Goal: Task Accomplishment & Management: Manage account settings

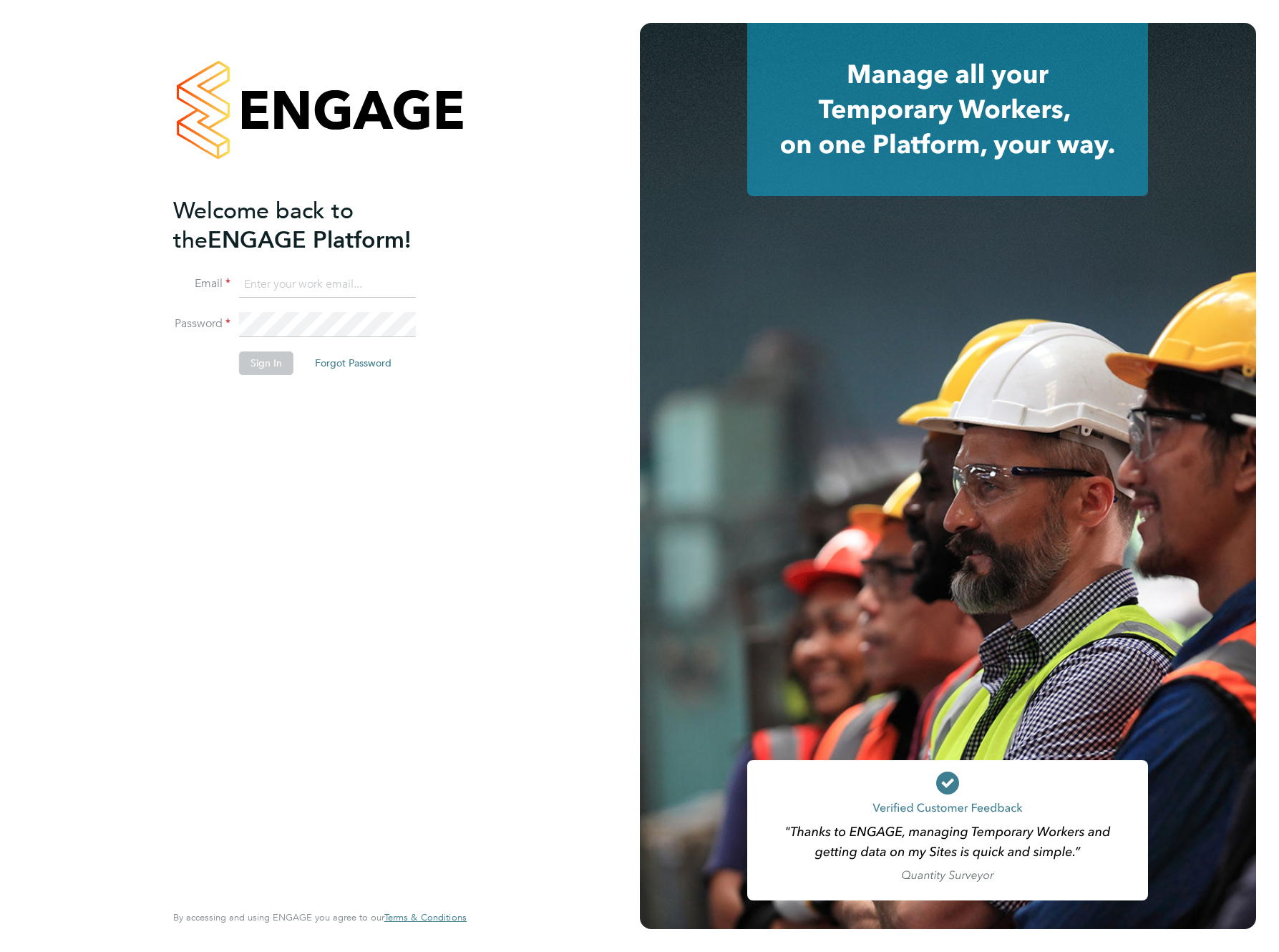
type input "support@engagelabs.io"
click at [263, 358] on button "Sign In" at bounding box center [266, 362] width 54 height 23
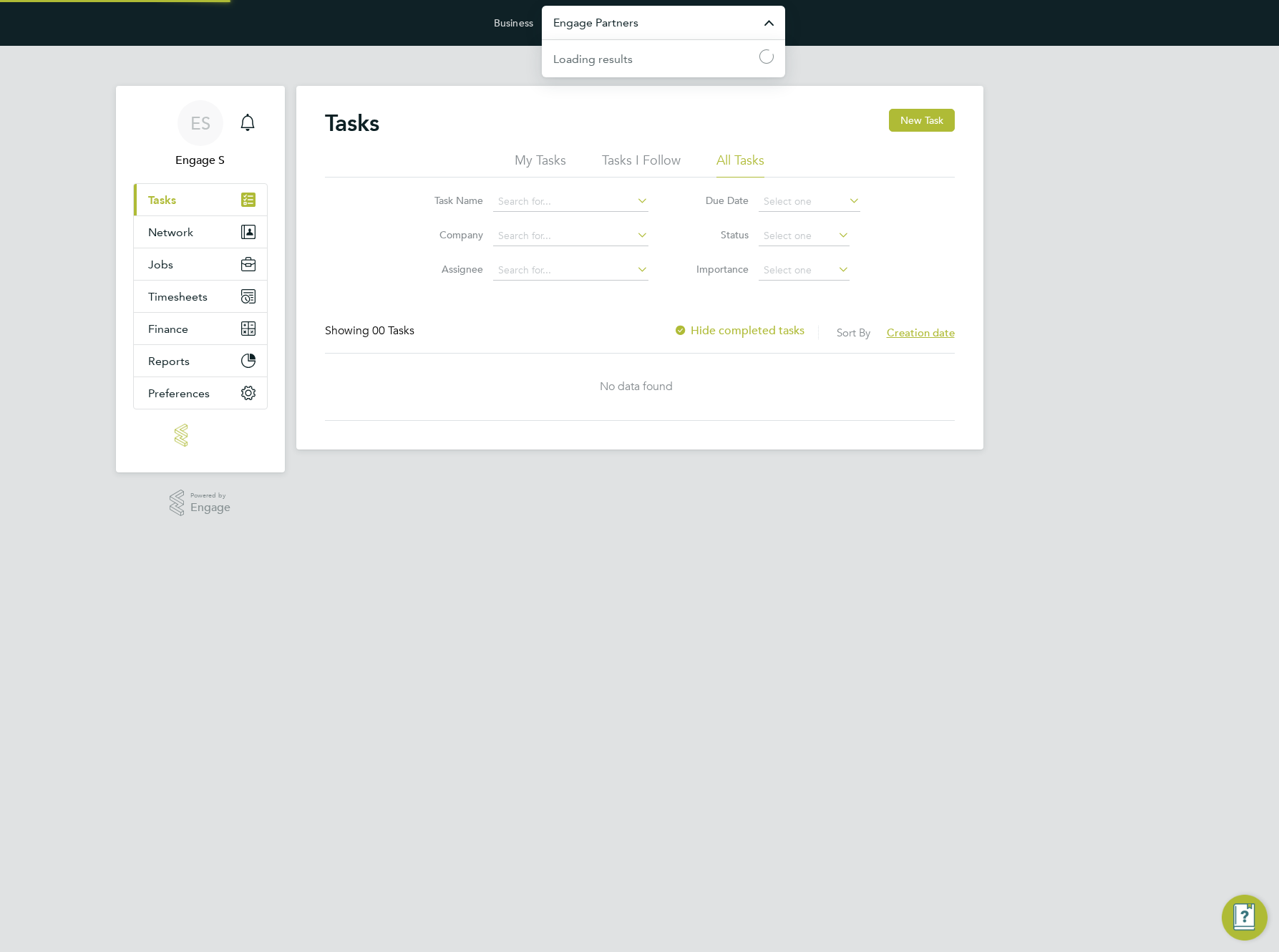
click at [650, 21] on input "Engage Partners" at bounding box center [664, 23] width 244 height 34
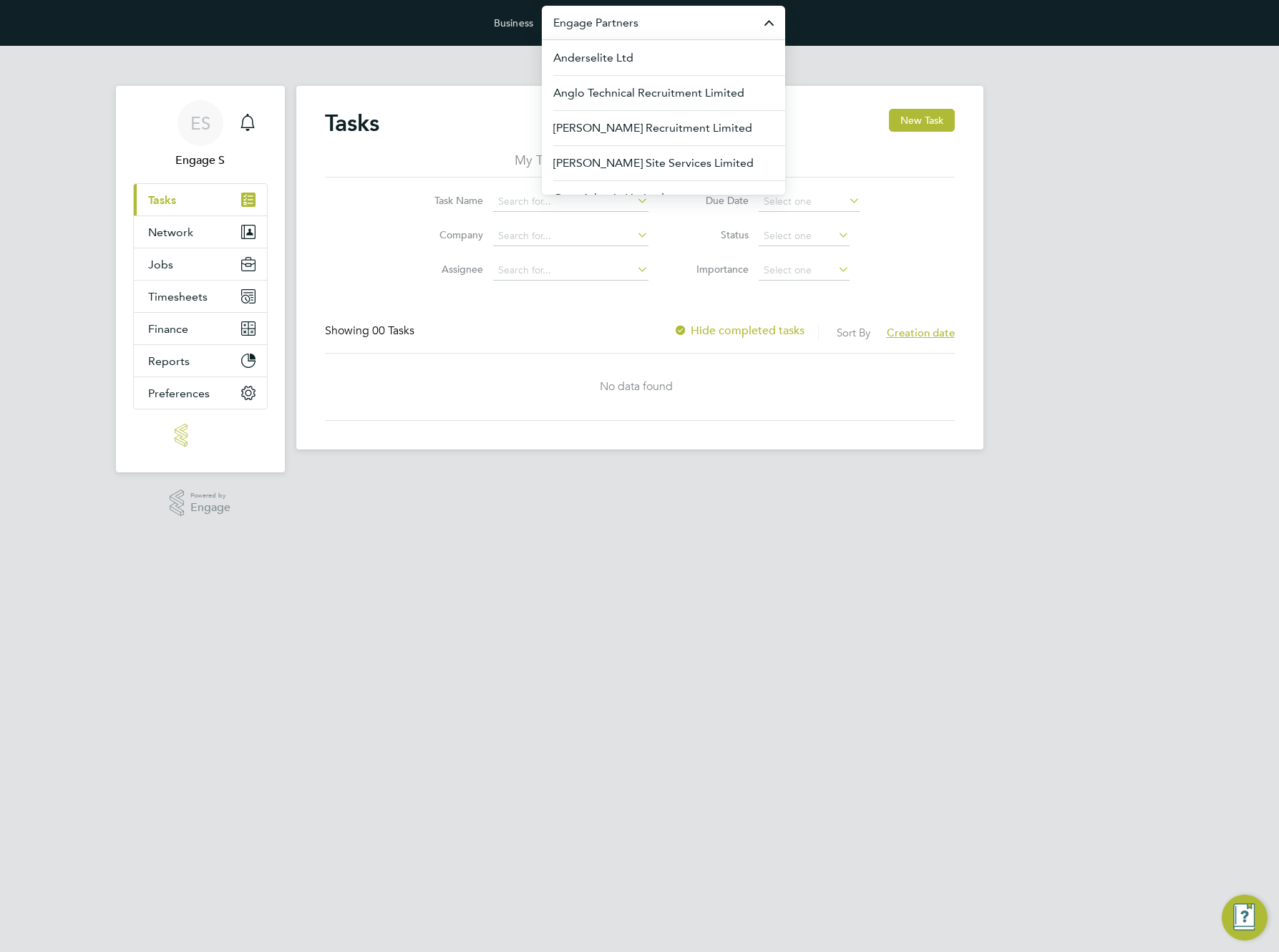
click at [650, 21] on input "Engage Partners" at bounding box center [664, 23] width 244 height 34
click at [607, 21] on input "Engage Partners" at bounding box center [664, 23] width 244 height 34
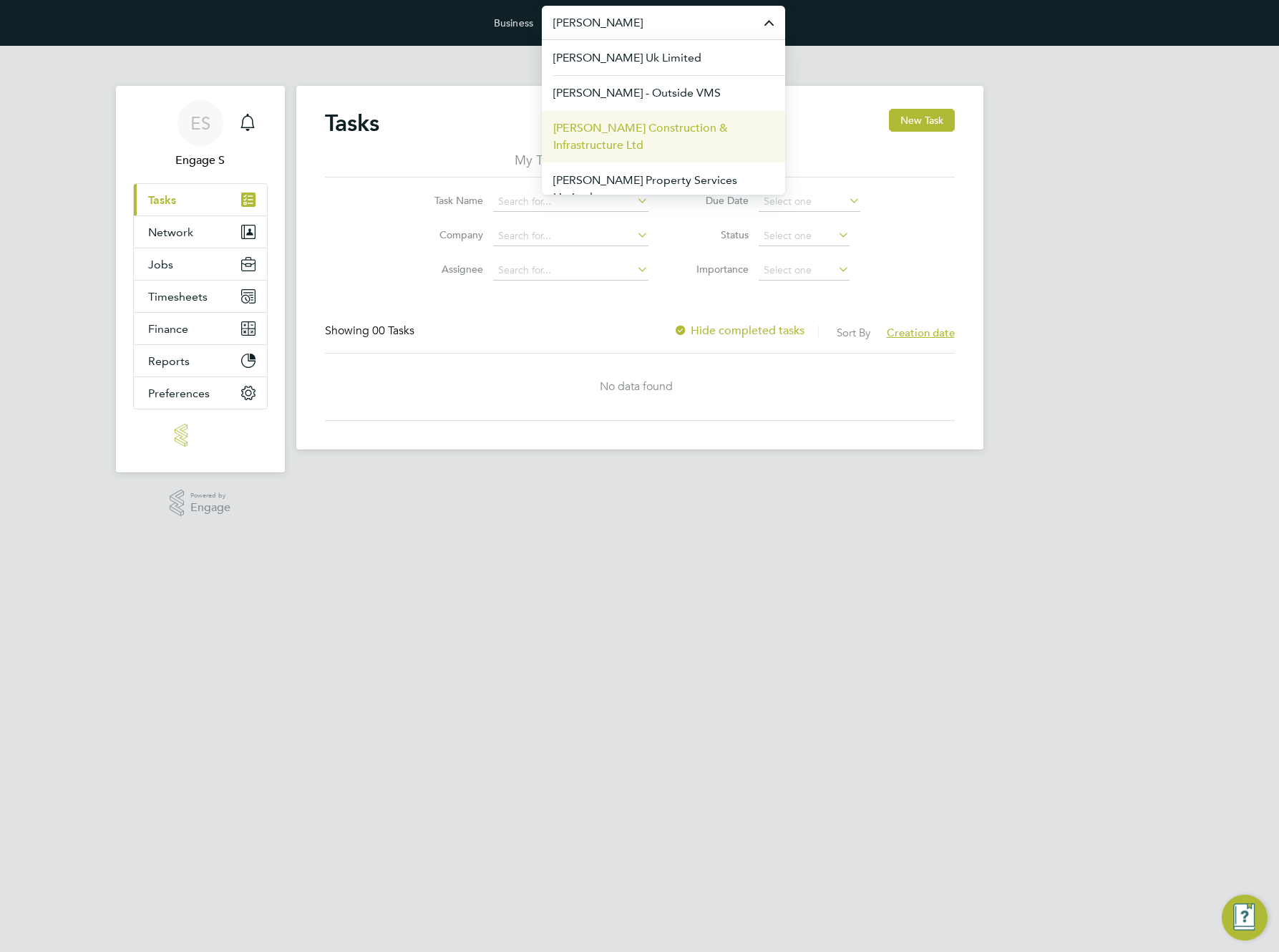
click at [621, 121] on span "Morgan Sindall Construction & Infrastructure Ltd" at bounding box center [663, 136] width 220 height 34
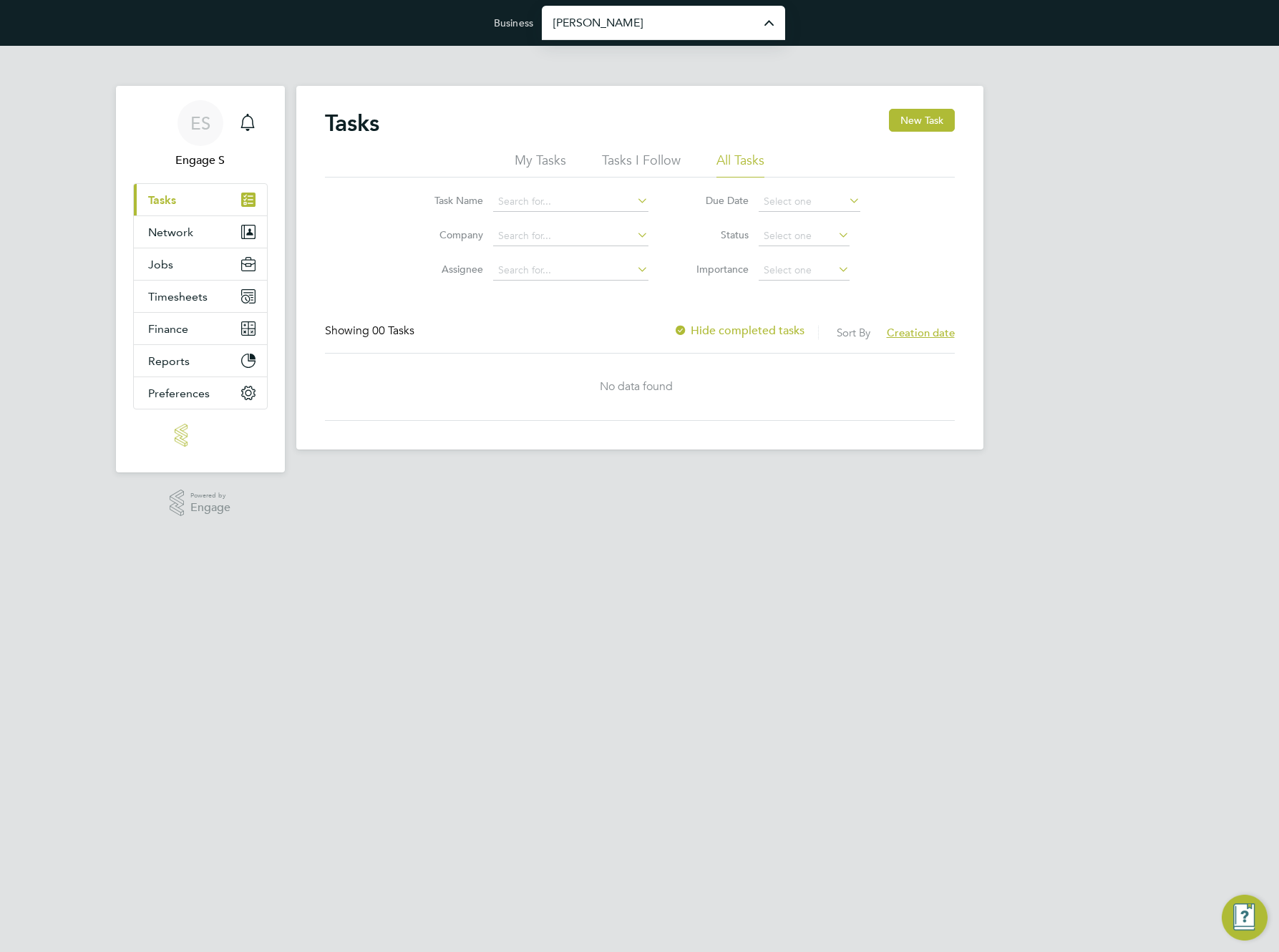
type input "Morgan Sindall Construction & Infrastructure Ltd"
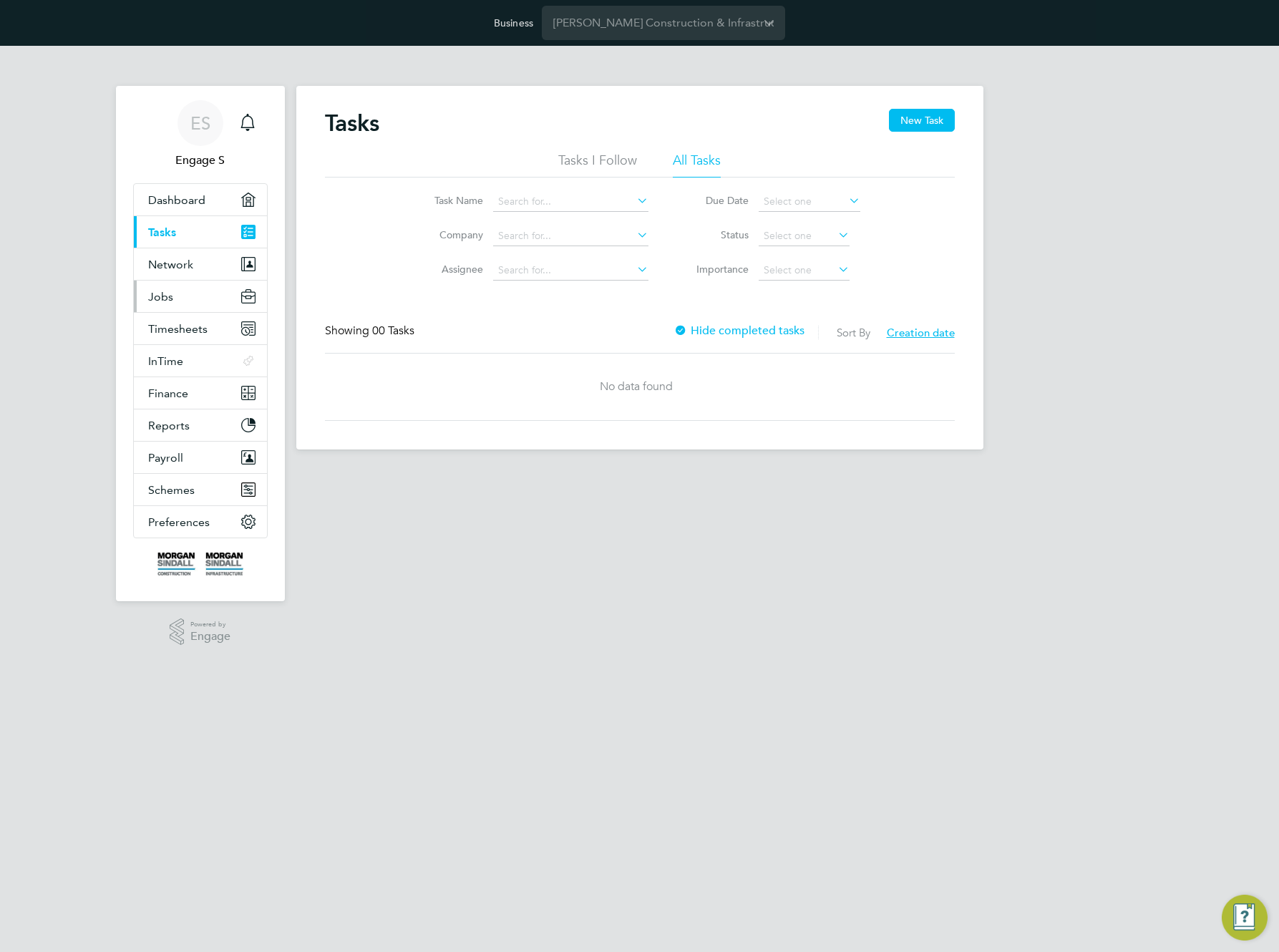
click at [187, 295] on button "Jobs" at bounding box center [200, 296] width 133 height 31
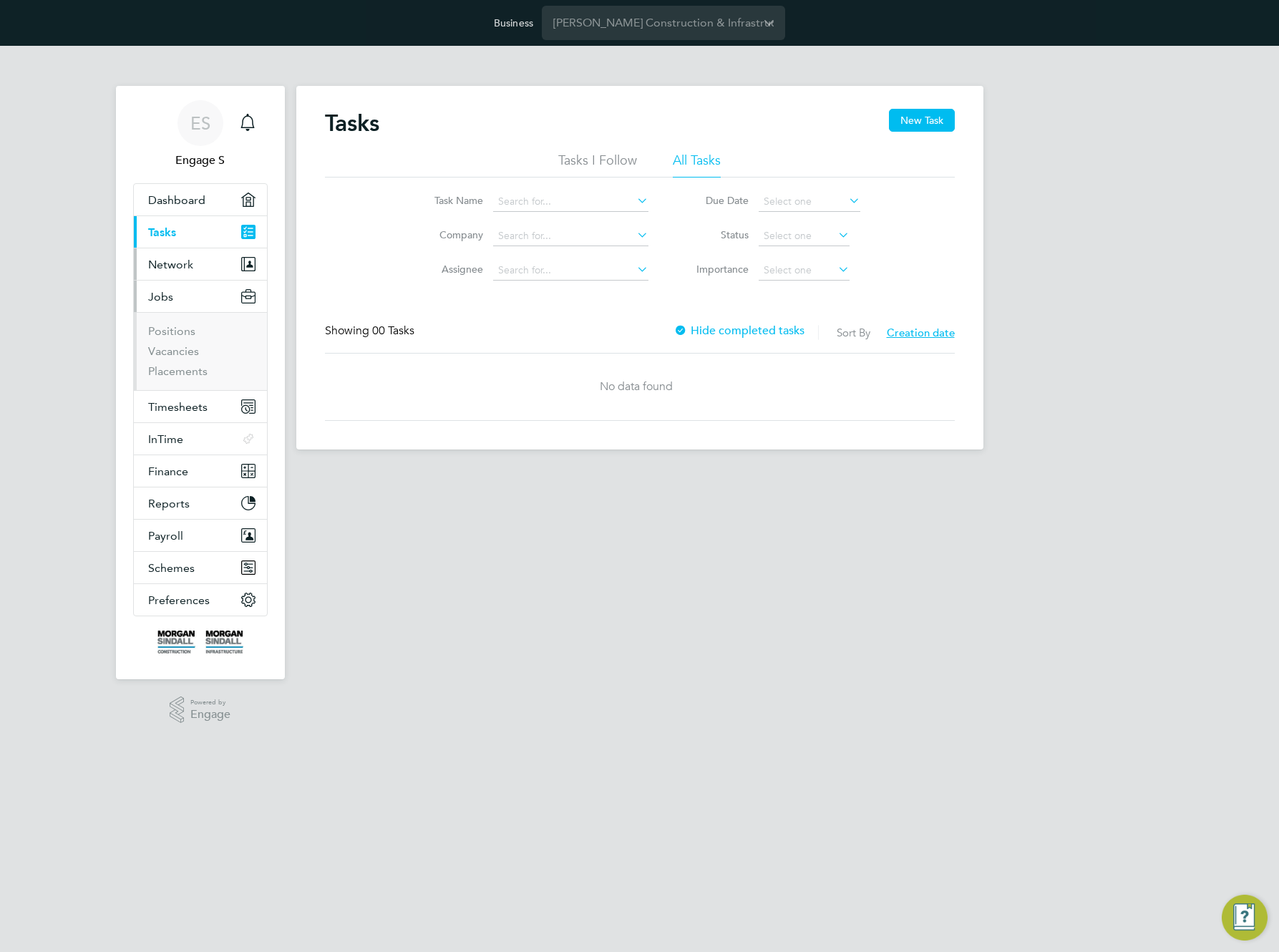
click at [181, 269] on span "Network" at bounding box center [171, 264] width 45 height 14
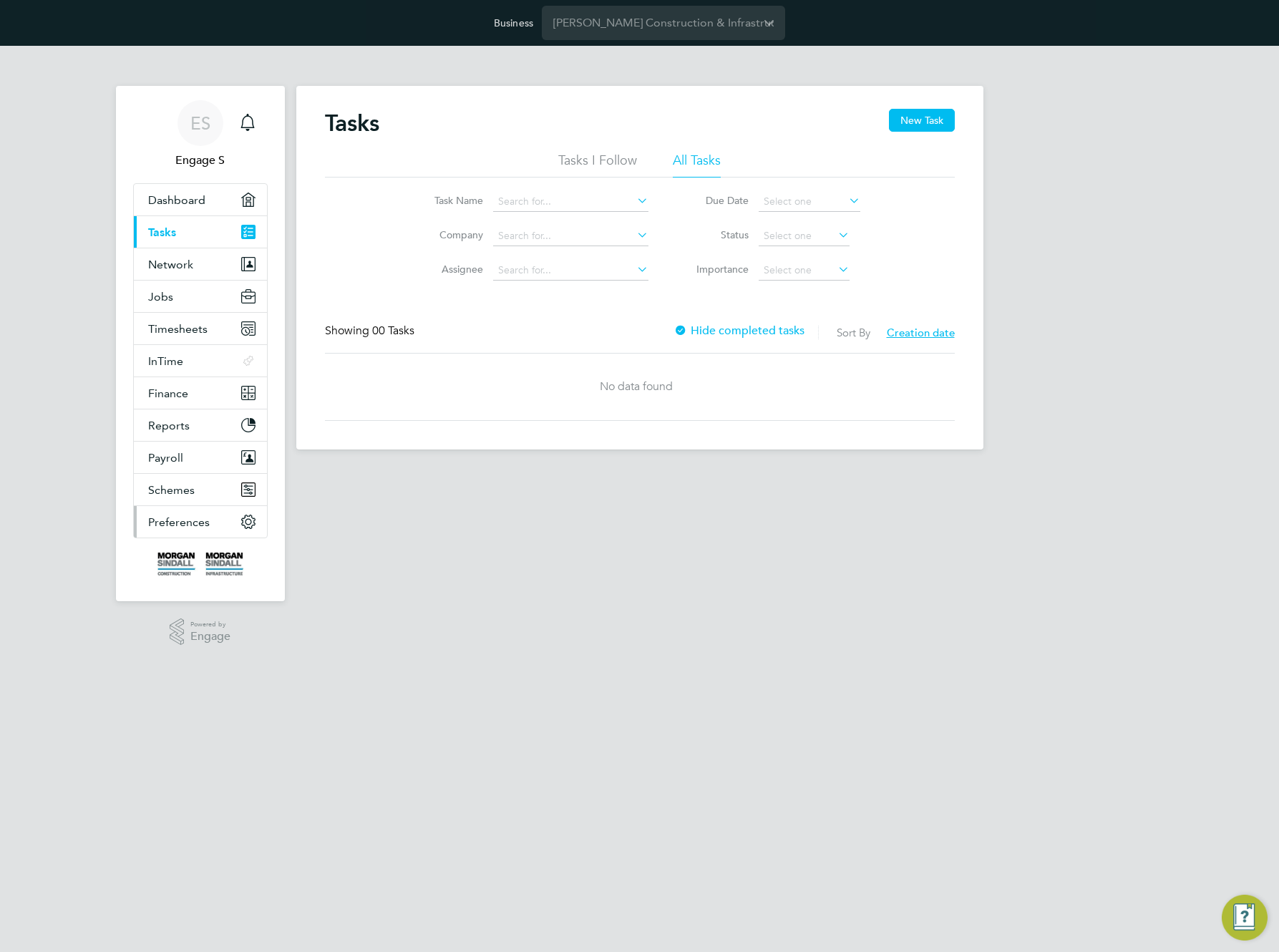
click at [183, 526] on span "Preferences" at bounding box center [179, 522] width 61 height 14
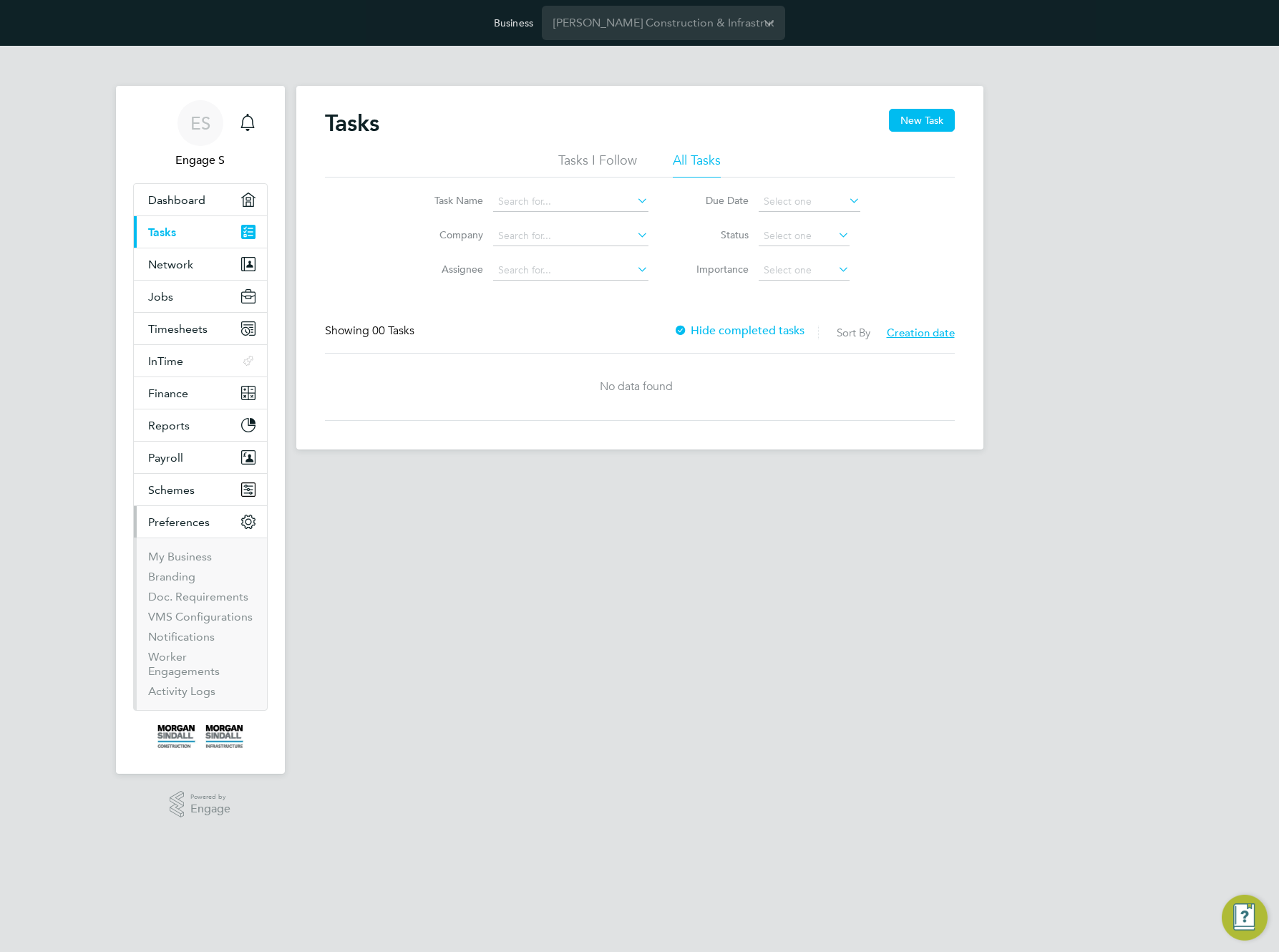
click at [203, 609] on li "Doc. Requirements" at bounding box center [202, 599] width 108 height 20
click at [203, 615] on link "VMS Configurations" at bounding box center [200, 617] width 105 height 14
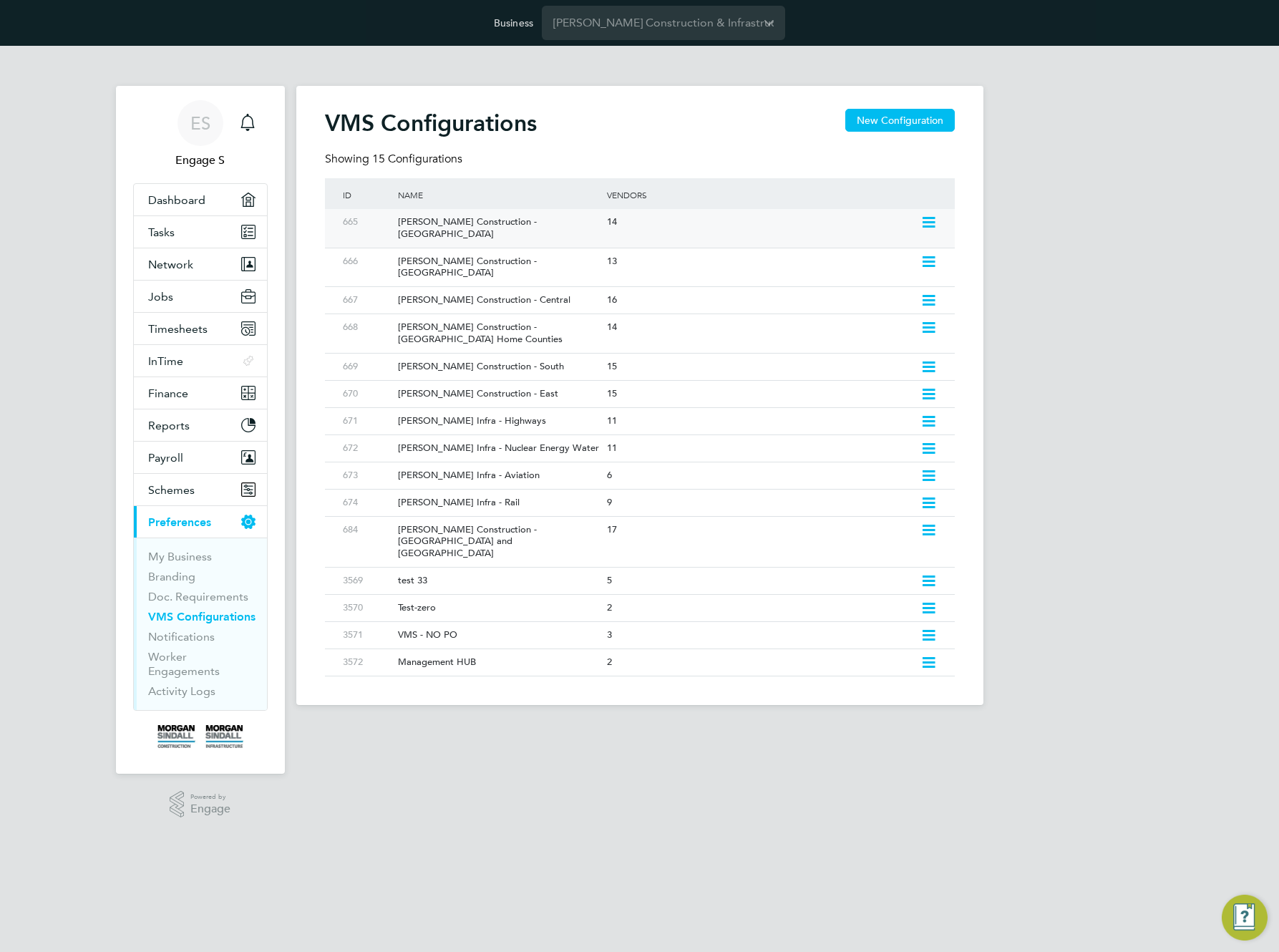
click at [928, 225] on icon at bounding box center [929, 222] width 18 height 12
click at [893, 252] on li "Edit VMS Configuration" at bounding box center [866, 253] width 138 height 20
type input "[PERSON_NAME] Construction - [GEOGRAPHIC_DATA]"
type input "[PERSON_NAME] Construction & Infrastructure Ltd"
type input "Custom"
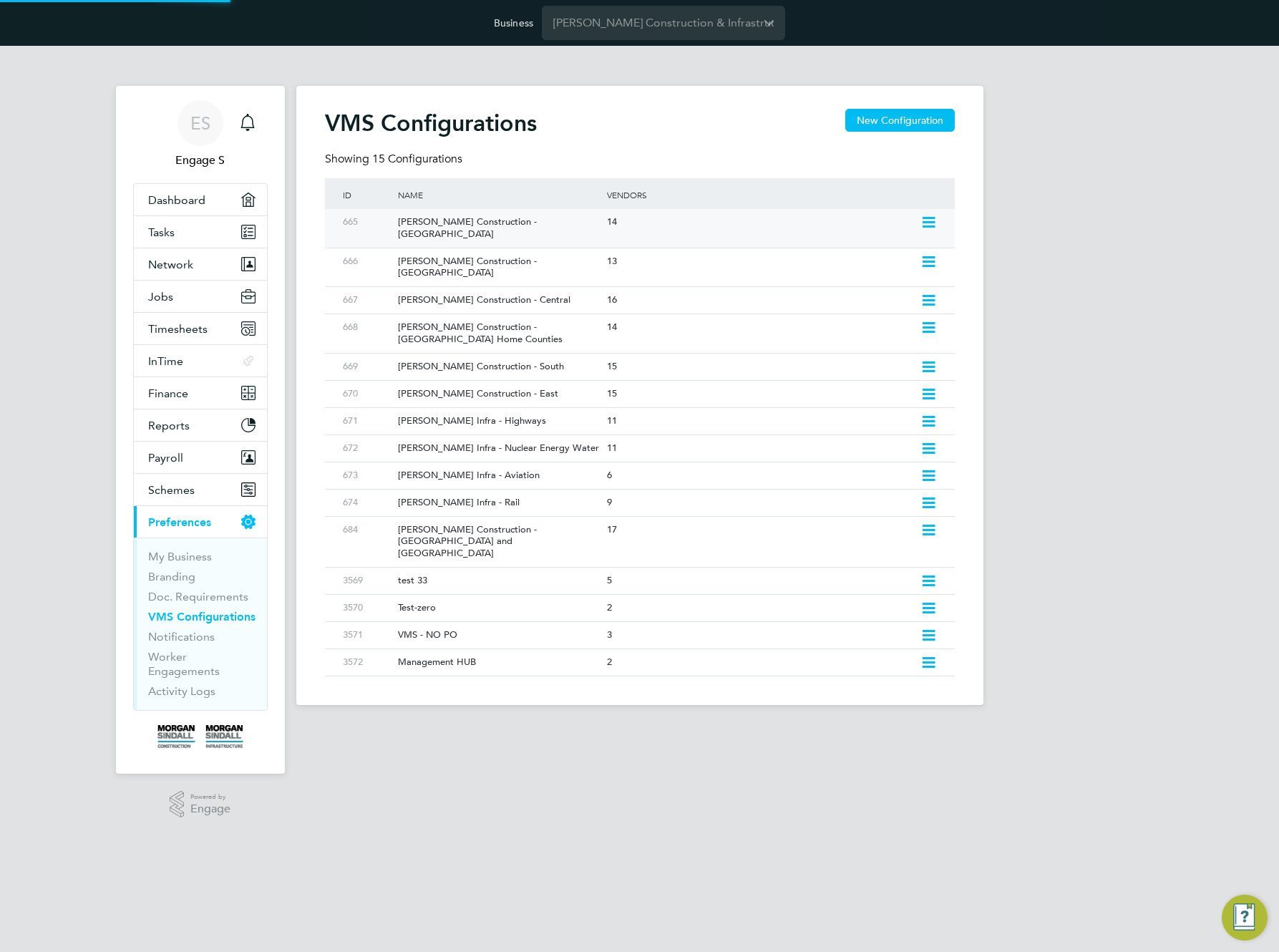
type input "By Vendor Group"
type input "No Limits"
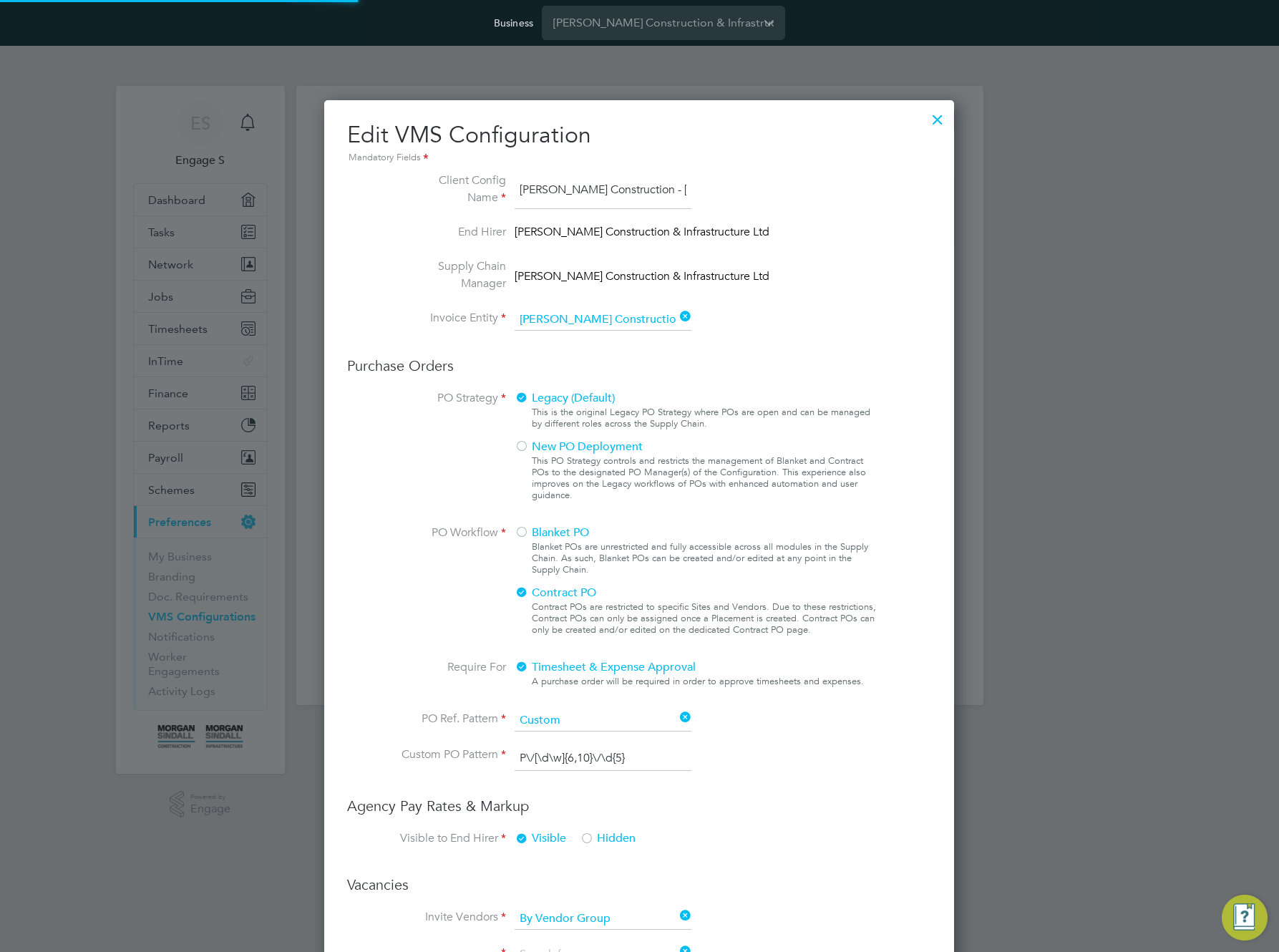
scroll to position [0, 34]
type input "Labour Desk"
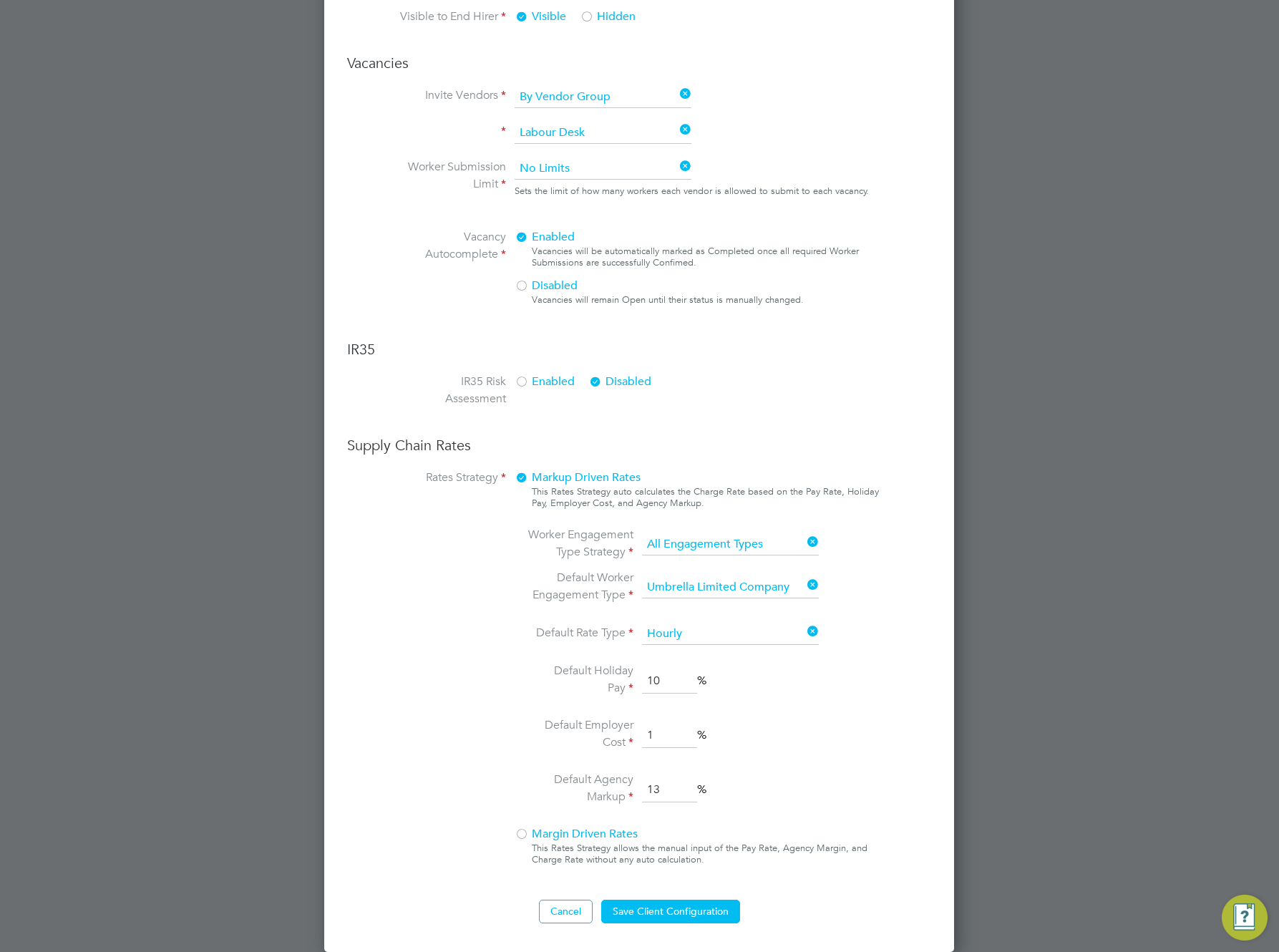
scroll to position [0, 0]
click at [523, 836] on div at bounding box center [522, 836] width 15 height 15
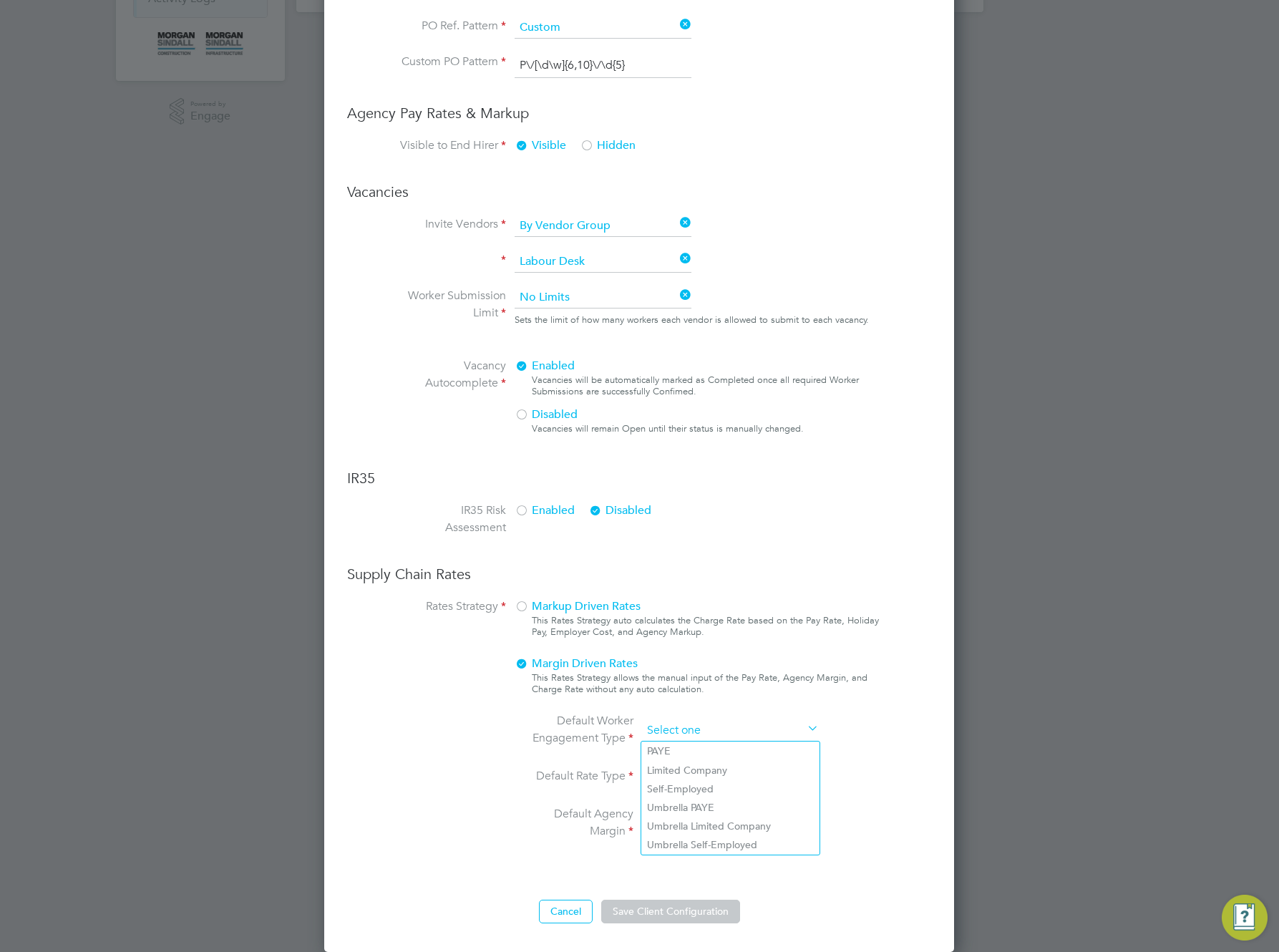
click at [682, 730] on input at bounding box center [731, 730] width 177 height 21
click at [693, 819] on li "Umbrella Limited Company" at bounding box center [731, 825] width 179 height 18
type input "Umbrella Limited Company"
click at [729, 778] on input at bounding box center [731, 777] width 177 height 21
click at [708, 803] on li "Hourly" at bounding box center [731, 797] width 179 height 18
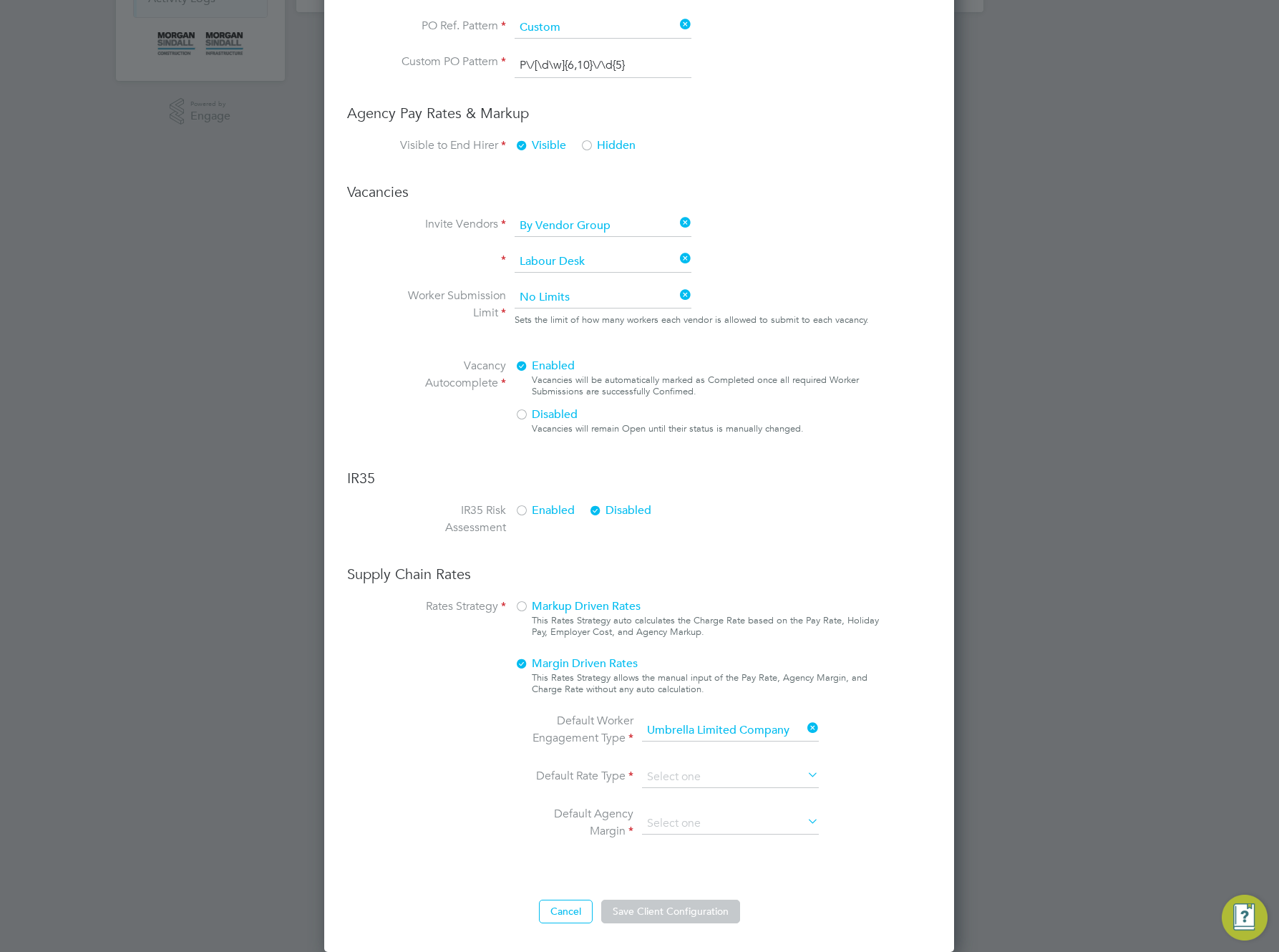
type input "Hourly"
click at [707, 782] on input at bounding box center [731, 777] width 177 height 21
click at [703, 798] on li "Hourly" at bounding box center [731, 797] width 179 height 18
type input "Hourly"
click at [712, 824] on input at bounding box center [731, 823] width 177 height 21
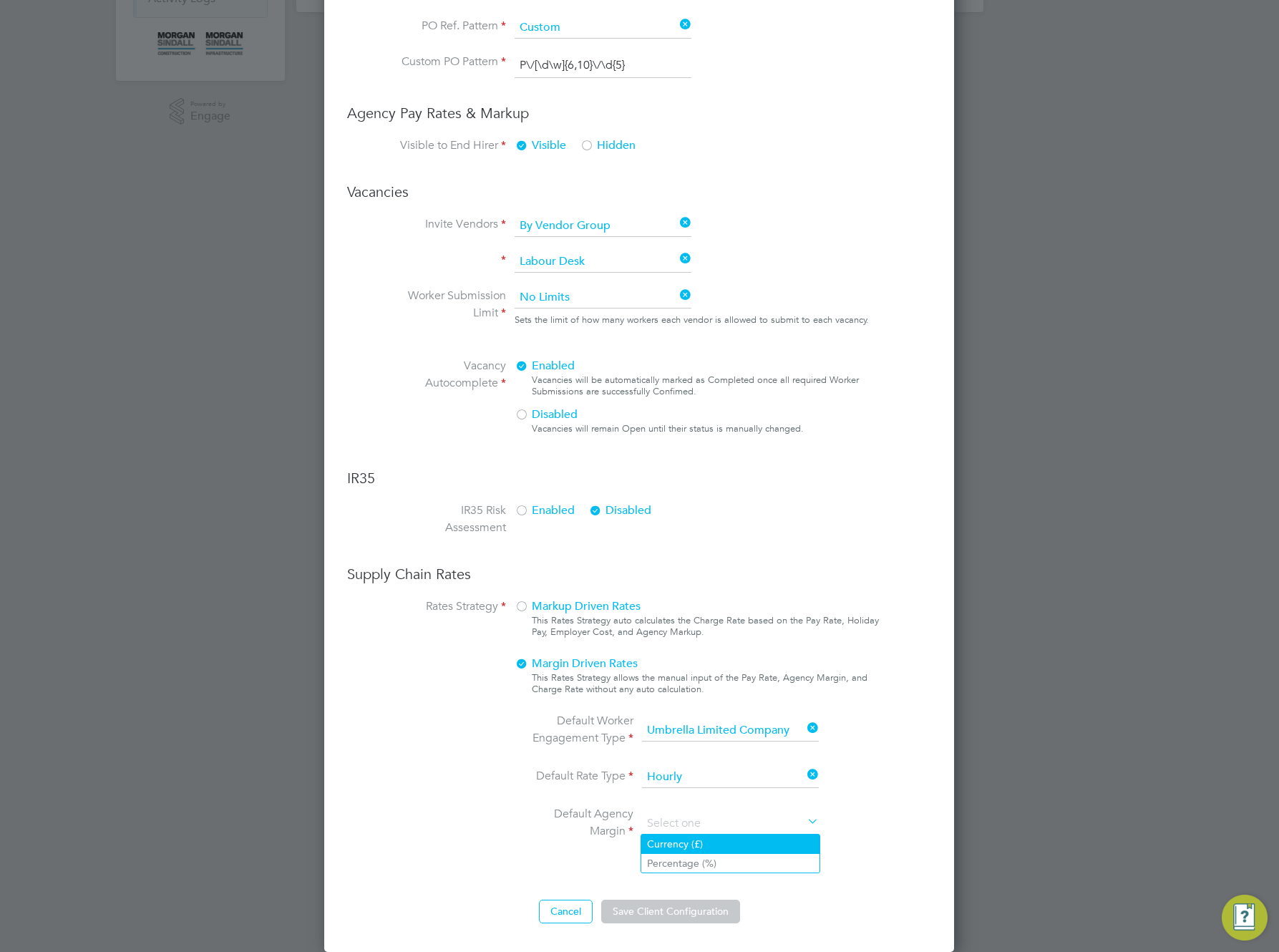
click at [698, 844] on li "Currency (£)" at bounding box center [731, 844] width 179 height 18
type input "Currency (£)"
click at [659, 912] on button "Save Client Configuration" at bounding box center [671, 911] width 139 height 23
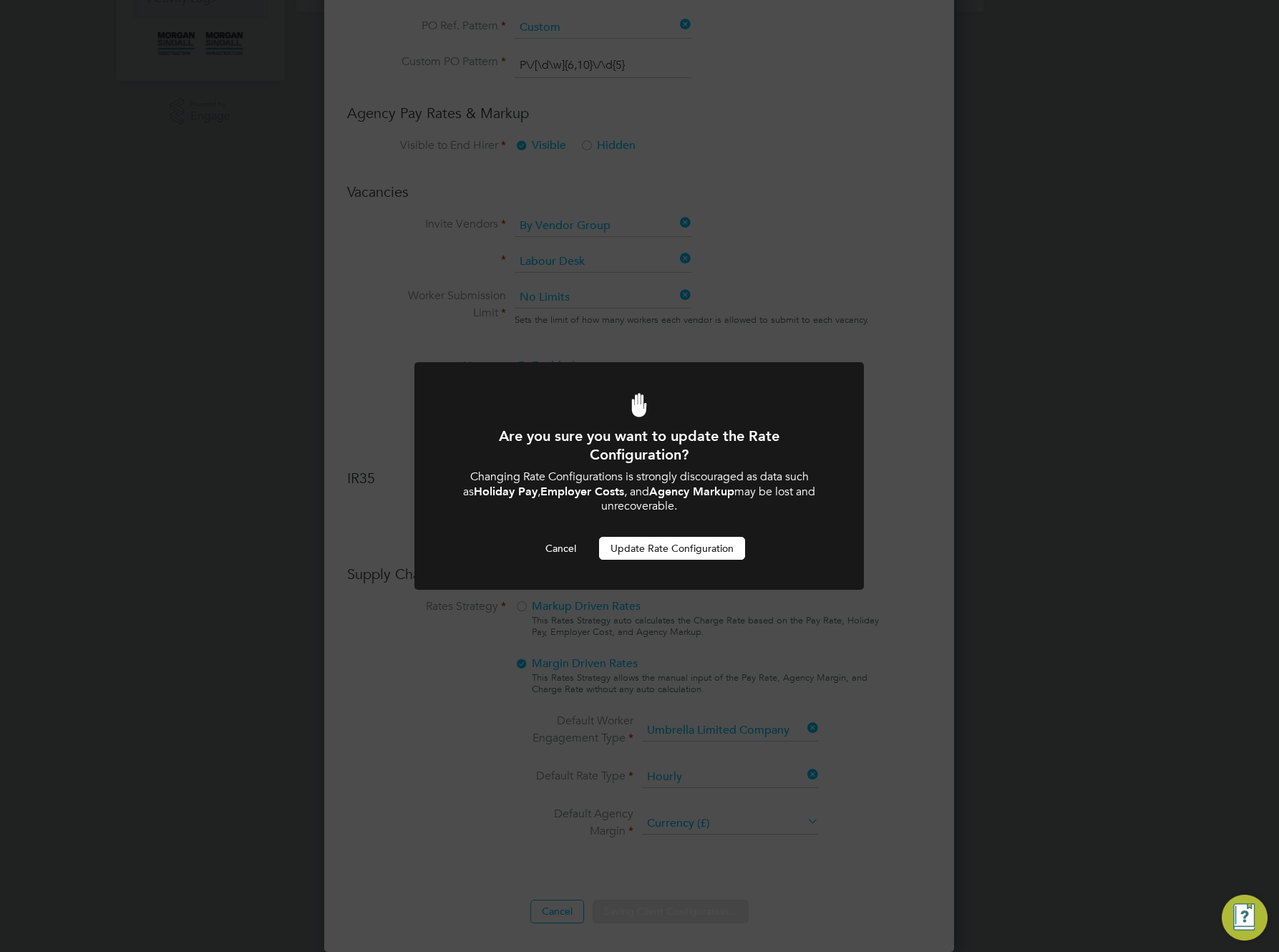
scroll to position [0, 0]
click at [658, 553] on button "Update Rate Configuration" at bounding box center [672, 548] width 146 height 23
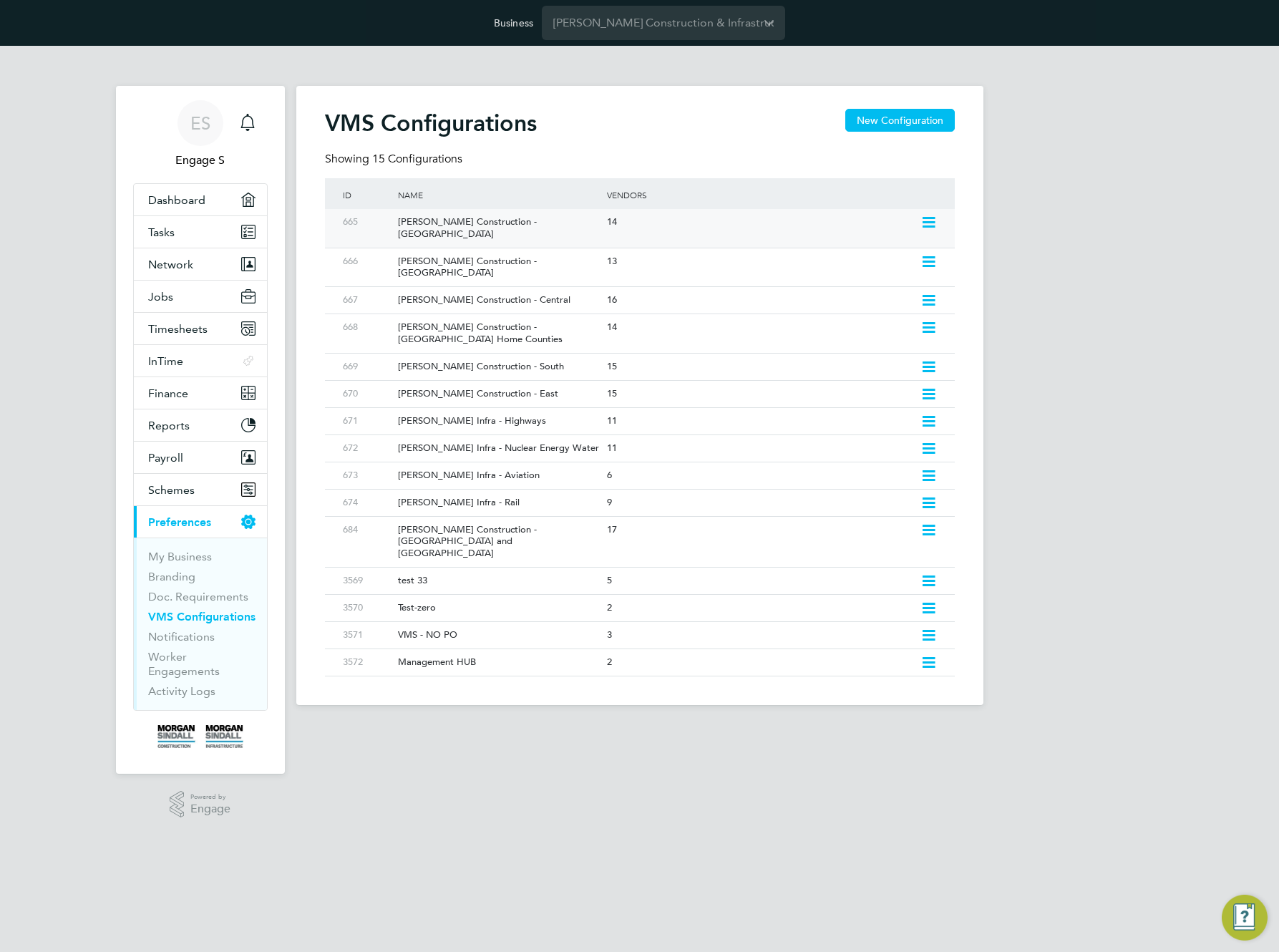
click at [857, 222] on div "14" at bounding box center [760, 222] width 313 height 26
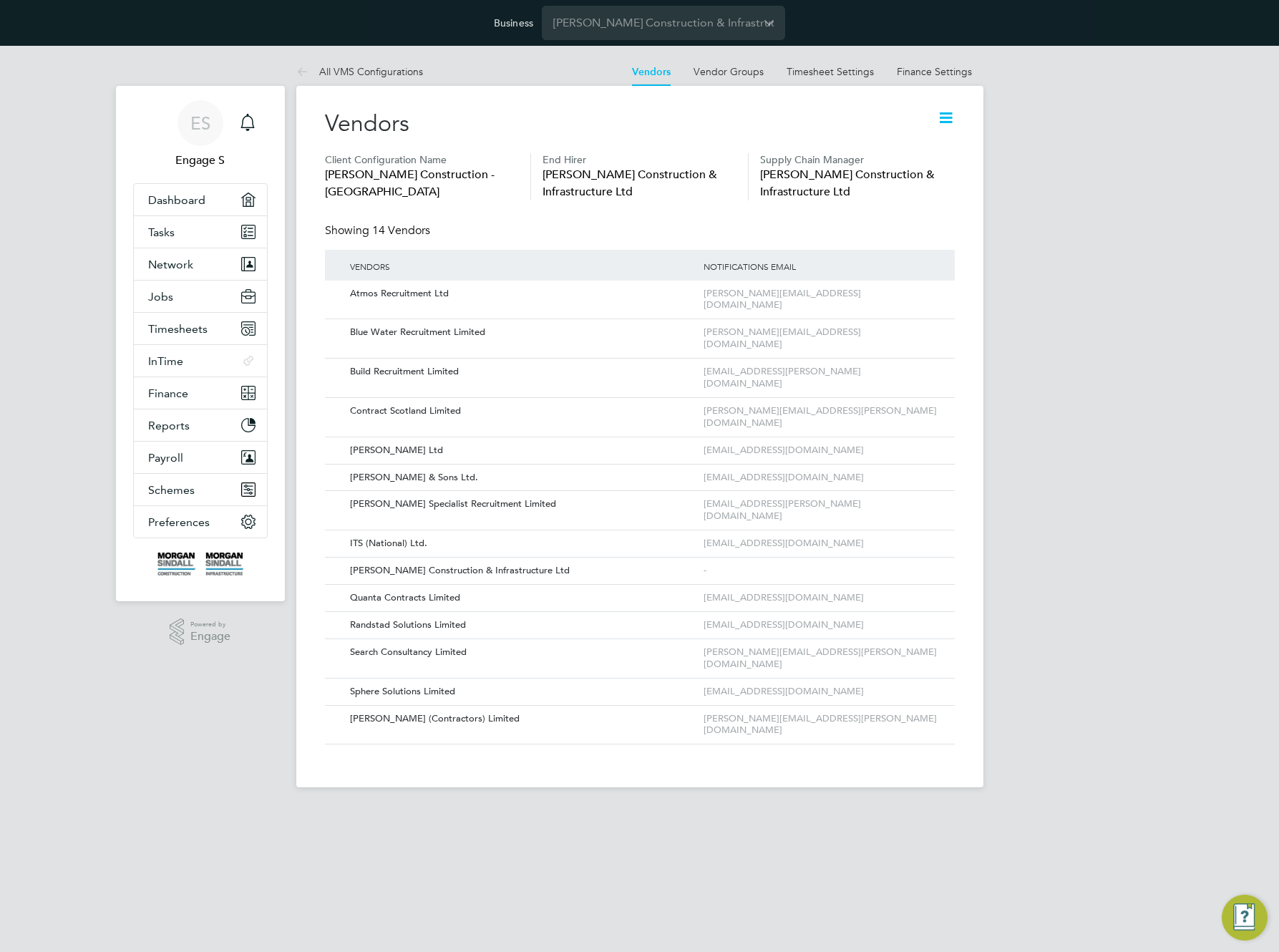
click at [947, 109] on icon at bounding box center [946, 118] width 18 height 18
click at [896, 146] on li "Edit VMS Configuration" at bounding box center [890, 151] width 127 height 20
type input "[PERSON_NAME] Construction - [GEOGRAPHIC_DATA]"
type input "[PERSON_NAME] Construction & Infrastructure Ltd"
type input "Custom"
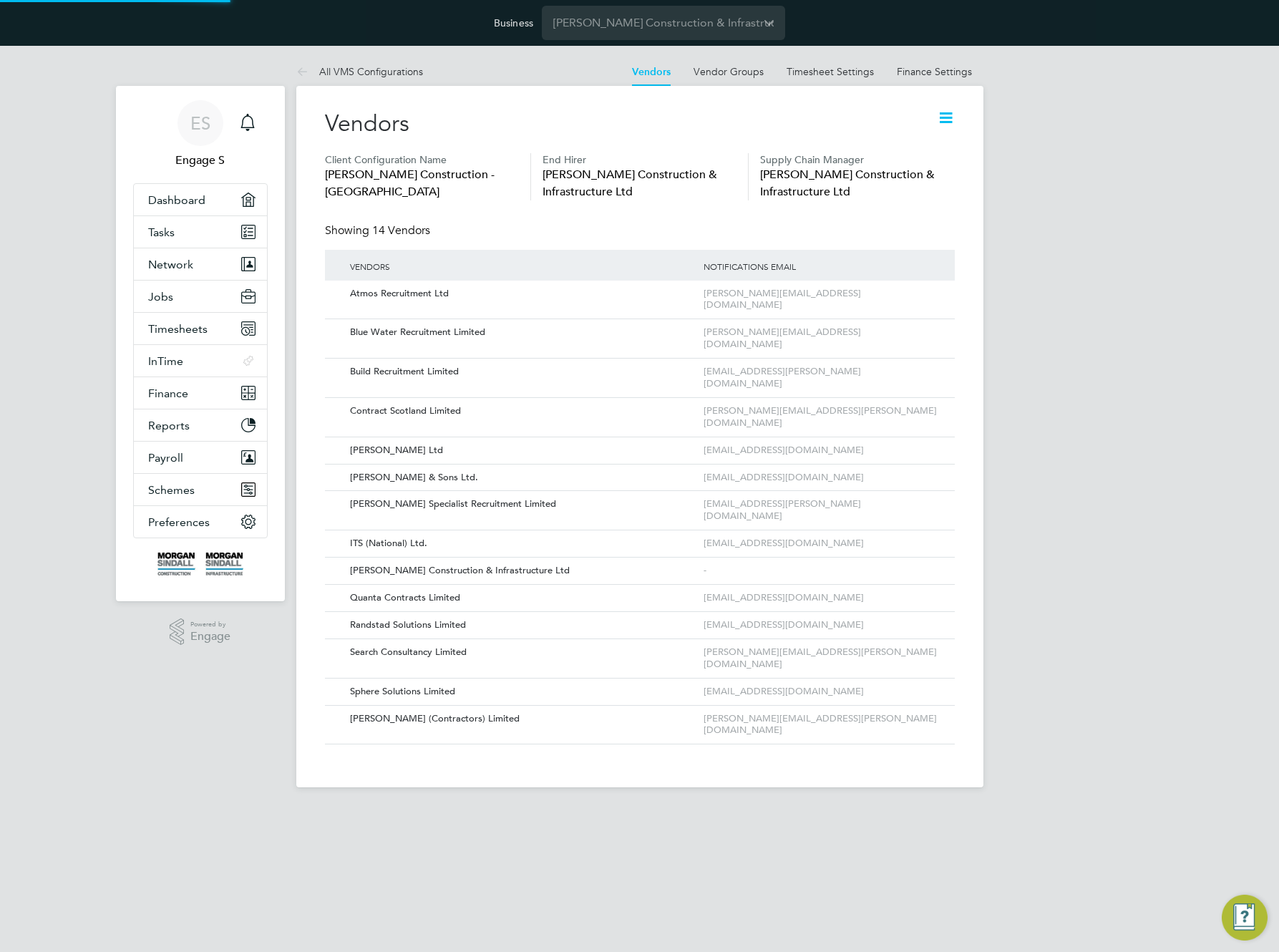
type input "By Vendor Group"
type input "No Limits"
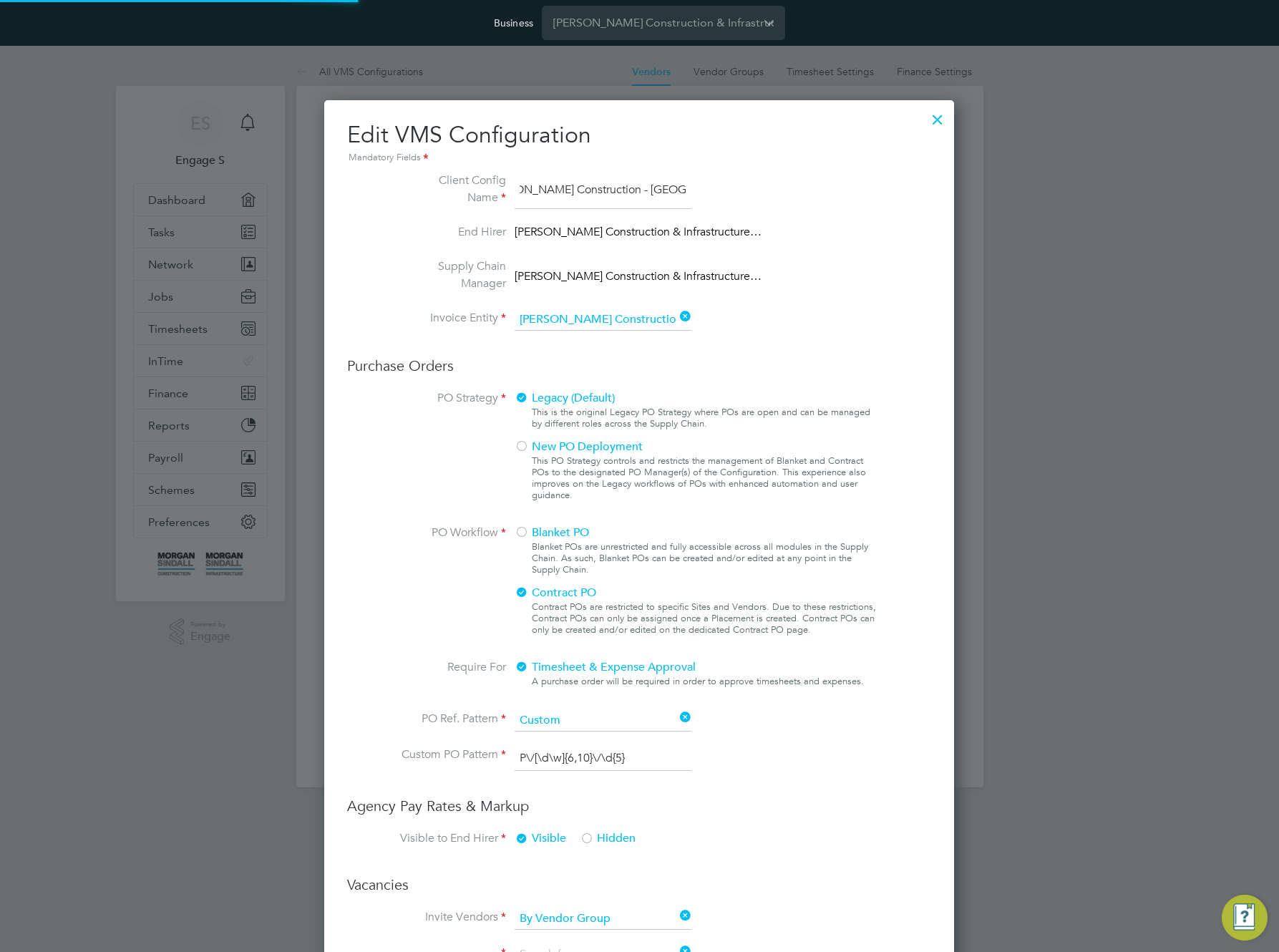
scroll to position [1545, 631]
type input "Labour Desk"
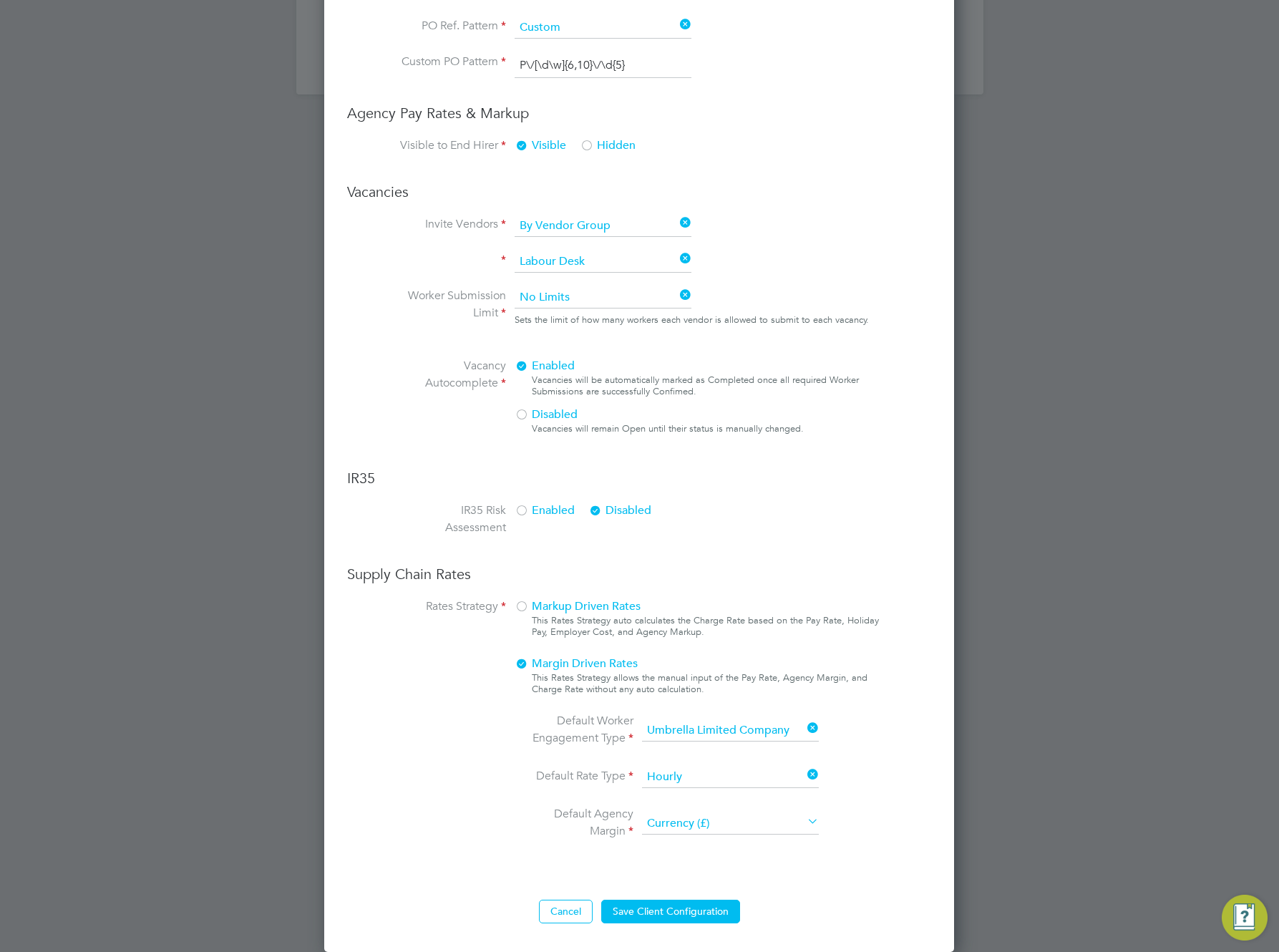
scroll to position [0, 0]
click at [645, 909] on button "Save Client Configuration" at bounding box center [671, 911] width 139 height 23
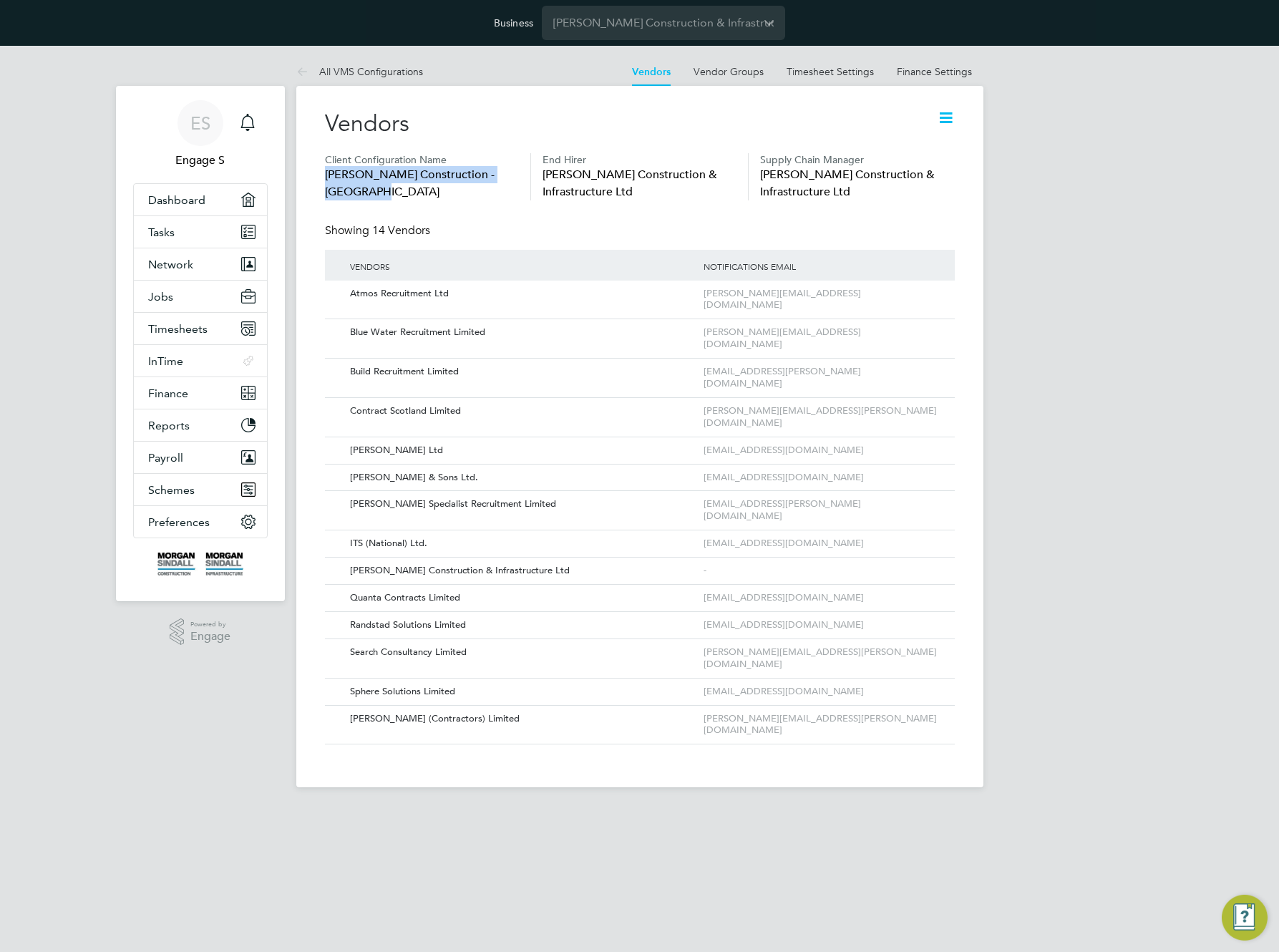
drag, startPoint x: 398, startPoint y: 188, endPoint x: 323, endPoint y: 168, distance: 77.6
click at [323, 168] on div "Vendors Client Configuration Name Morgan Sindall Construction - Scotland End Hi…" at bounding box center [640, 436] width 687 height 702
click at [451, 122] on div "Vendors" at bounding box center [640, 131] width 630 height 45
click at [164, 295] on span "Jobs" at bounding box center [161, 296] width 25 height 14
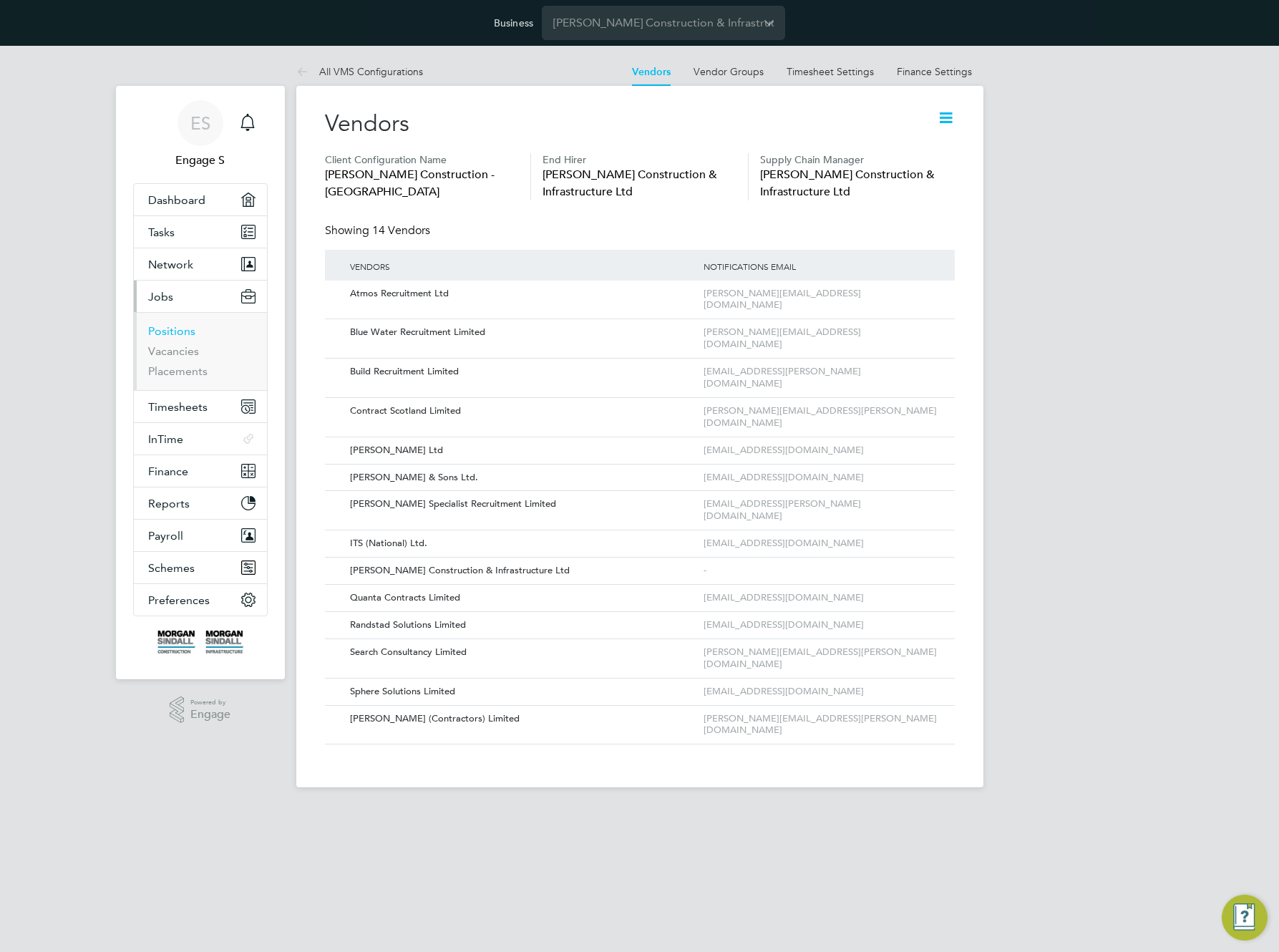
click at [182, 331] on link "Positions" at bounding box center [172, 331] width 48 height 14
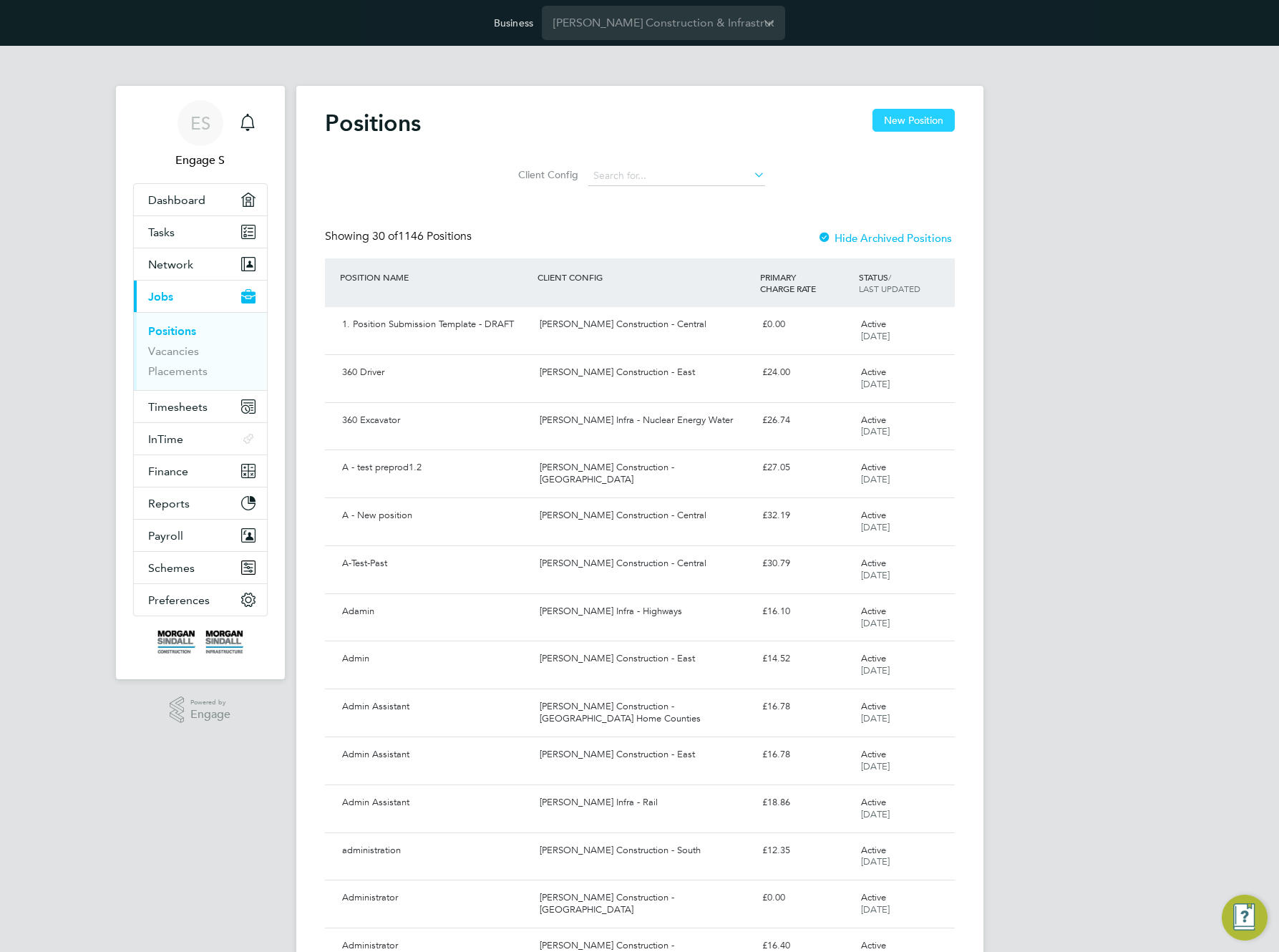
click at [912, 122] on button "New Position" at bounding box center [914, 120] width 83 height 23
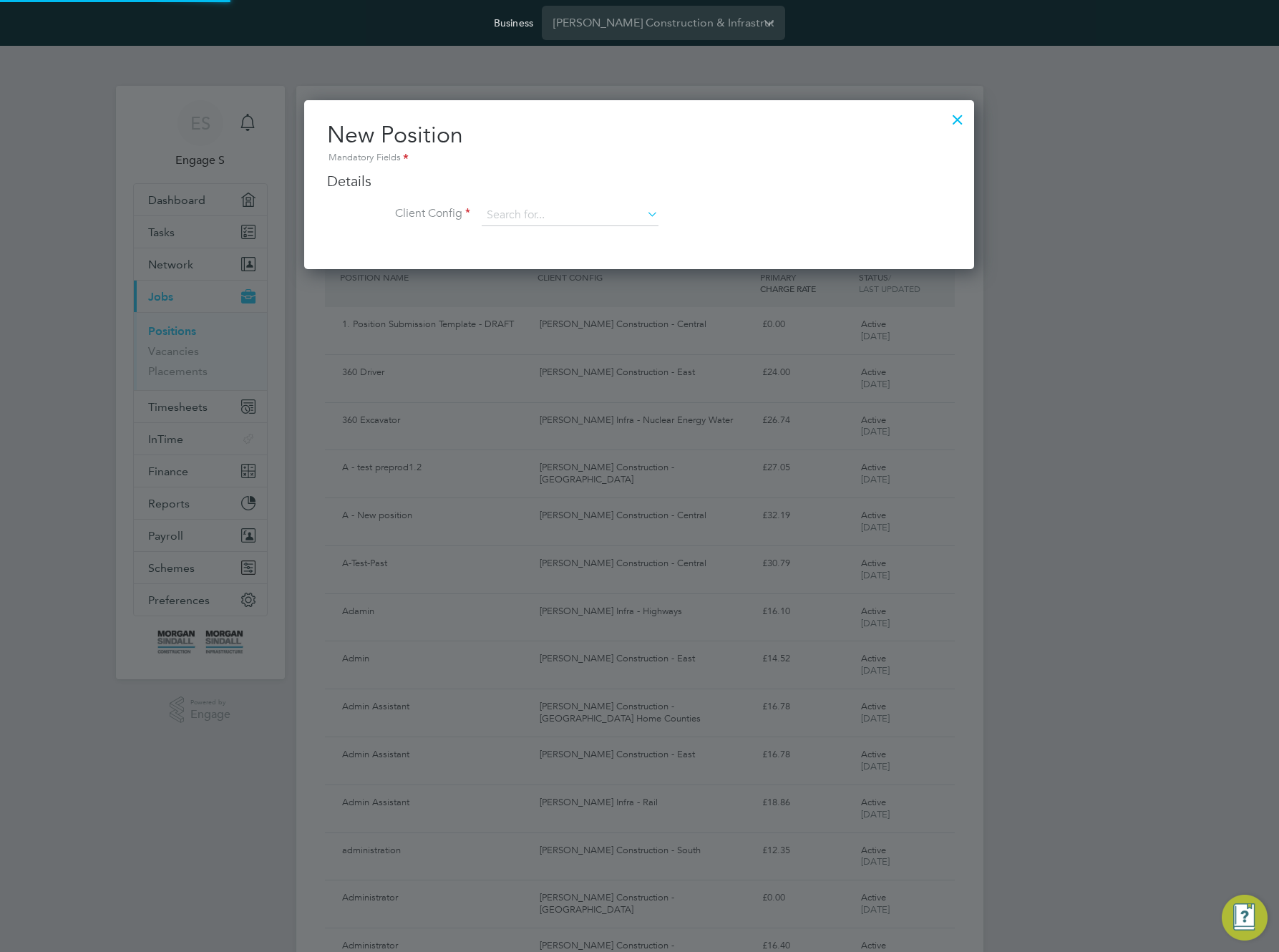
scroll to position [169, 671]
click at [564, 214] on input at bounding box center [570, 215] width 177 height 21
click at [592, 331] on li "Morgan Sindall Construction - Scotland" at bounding box center [677, 333] width 392 height 19
type input "Morgan Sindall Construction - Scotland"
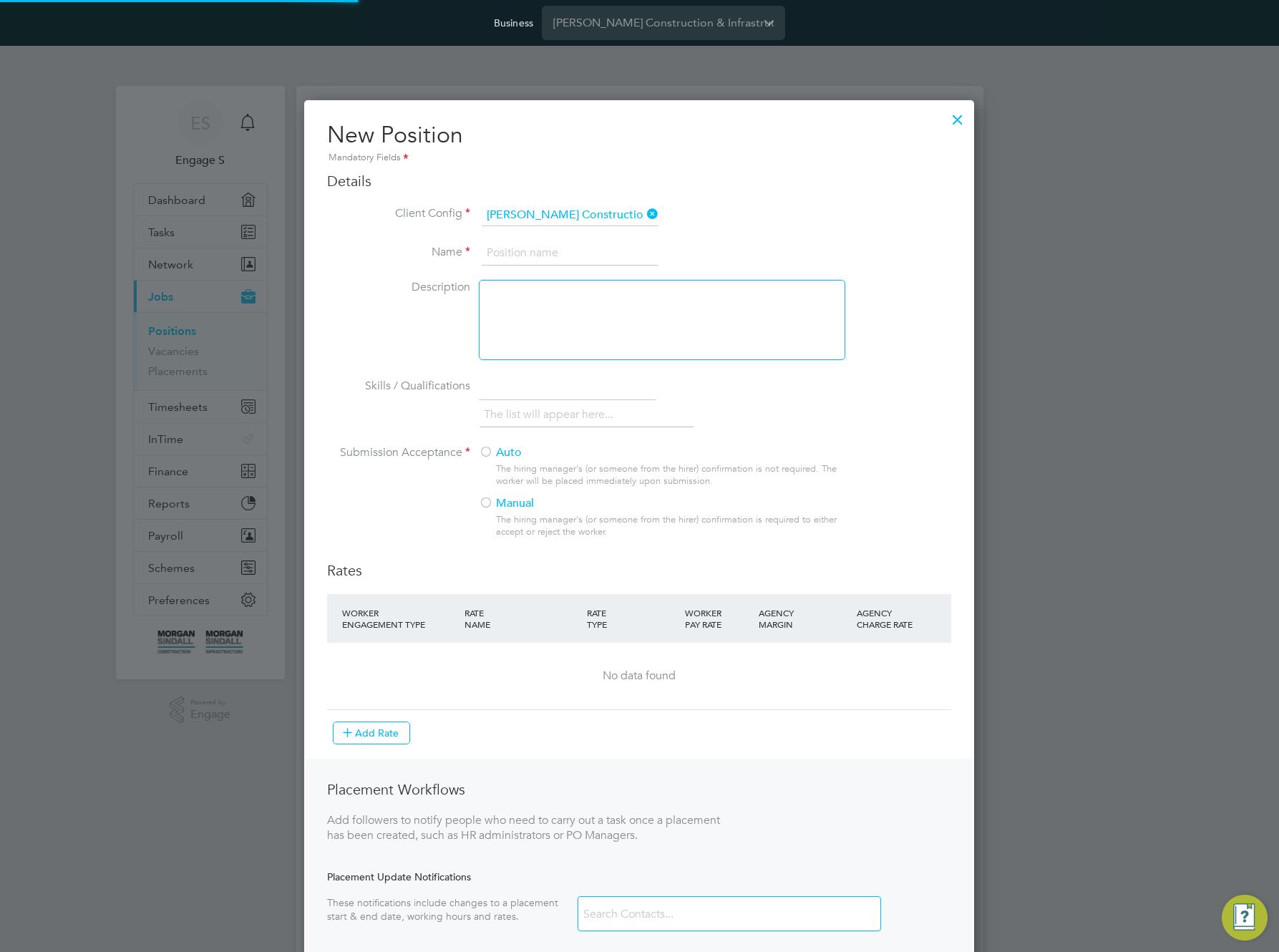
scroll to position [934, 671]
click at [571, 251] on input at bounding box center [570, 253] width 177 height 26
type input "T"
click at [617, 242] on input "A test from Randstad" at bounding box center [570, 253] width 177 height 26
click at [616, 246] on input "A test from Randstad" at bounding box center [570, 253] width 177 height 26
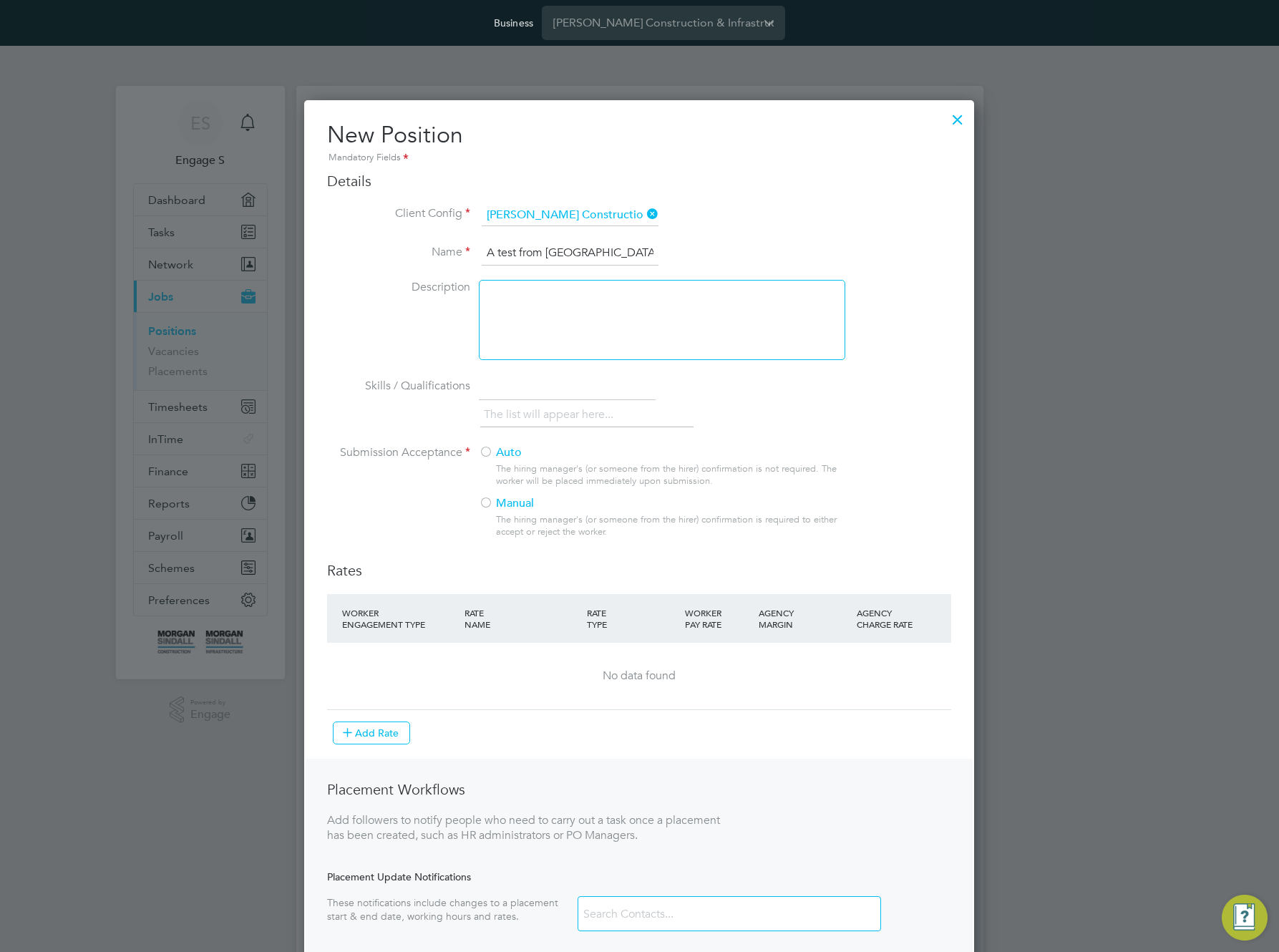
click at [529, 250] on input "A test from Randstad" at bounding box center [570, 253] width 177 height 26
type input "A test for Randstad"
click at [550, 301] on div at bounding box center [662, 321] width 367 height 80
click at [496, 451] on label "Auto" at bounding box center [656, 453] width 354 height 15
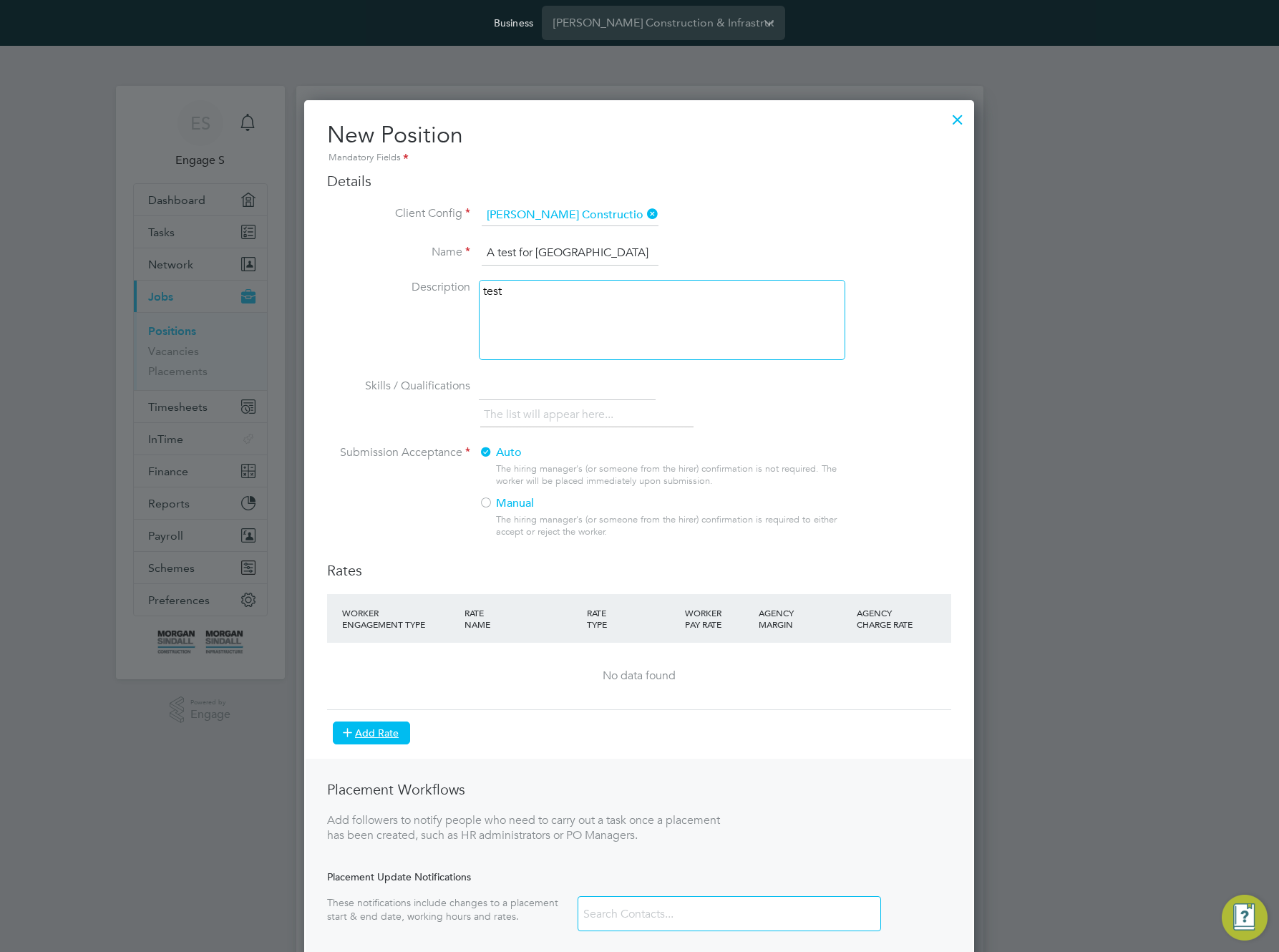
click at [384, 738] on button "Add Rate" at bounding box center [372, 732] width 78 height 23
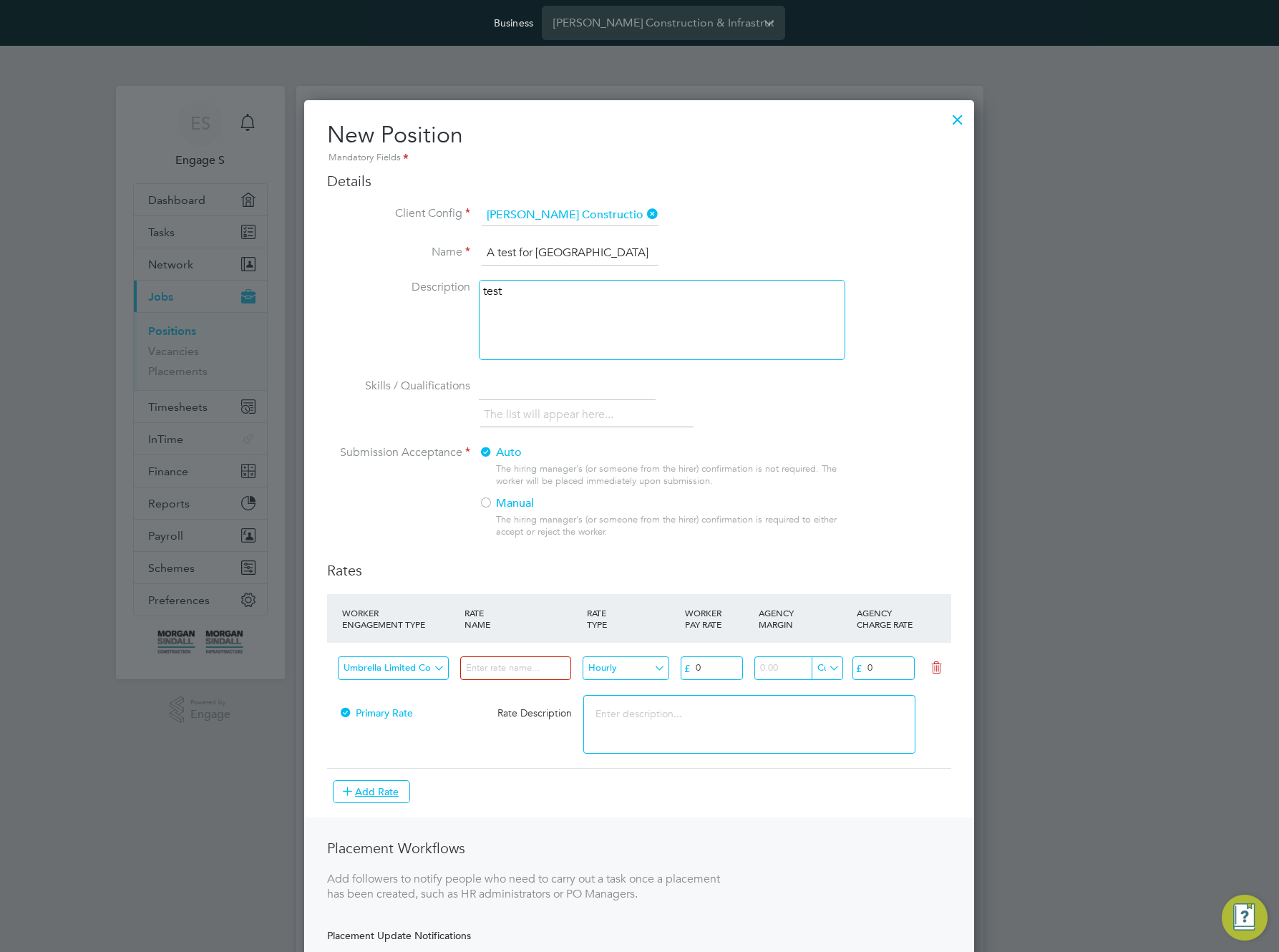
click at [537, 670] on input at bounding box center [516, 668] width 111 height 23
type input "Basic"
click at [709, 663] on input "0" at bounding box center [711, 668] width 62 height 23
type input "025"
click at [879, 662] on input "0" at bounding box center [883, 668] width 62 height 23
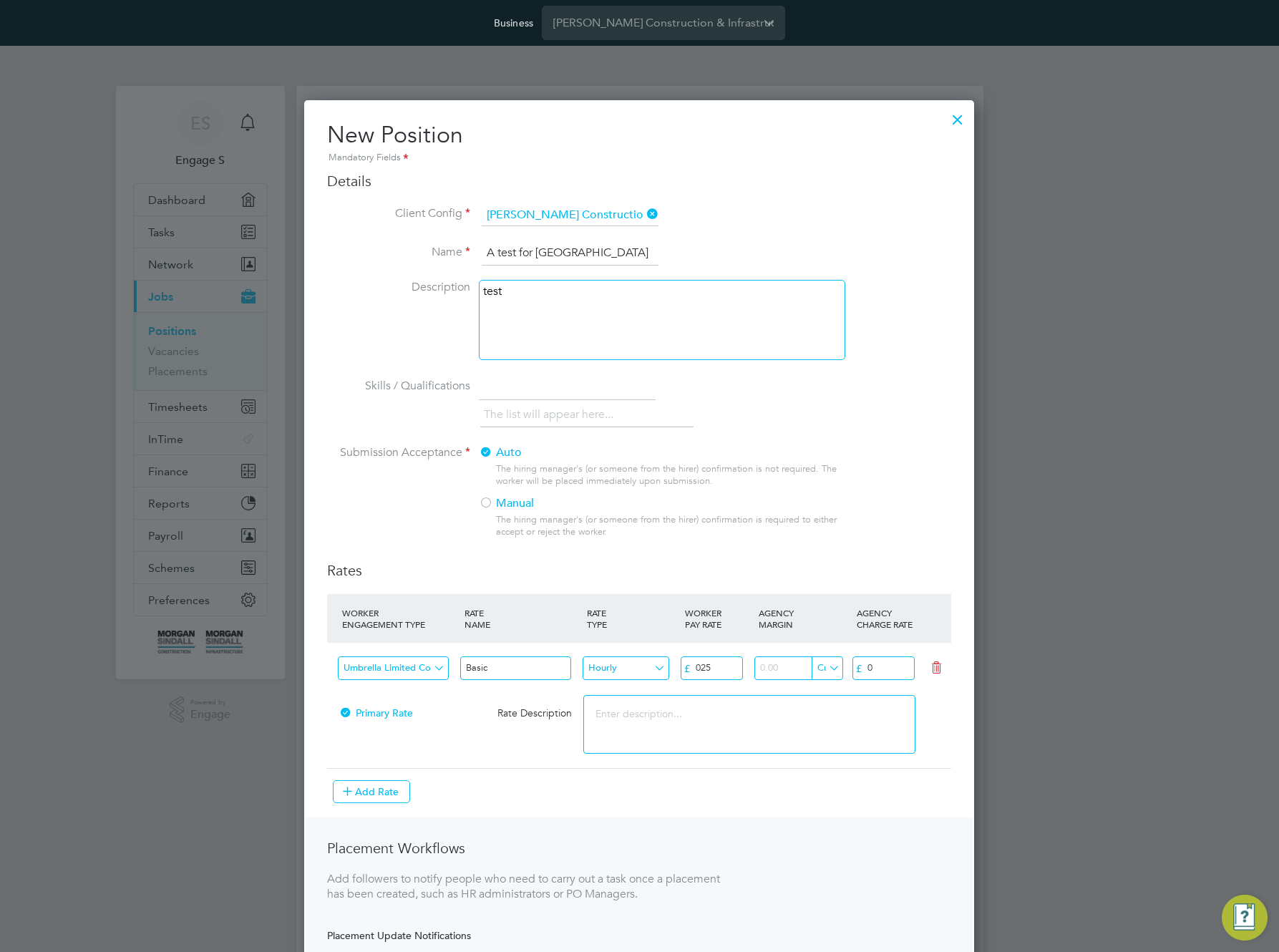
click at [879, 662] on input "0" at bounding box center [883, 668] width 62 height 23
type input "075"
click at [908, 745] on textarea at bounding box center [749, 724] width 331 height 59
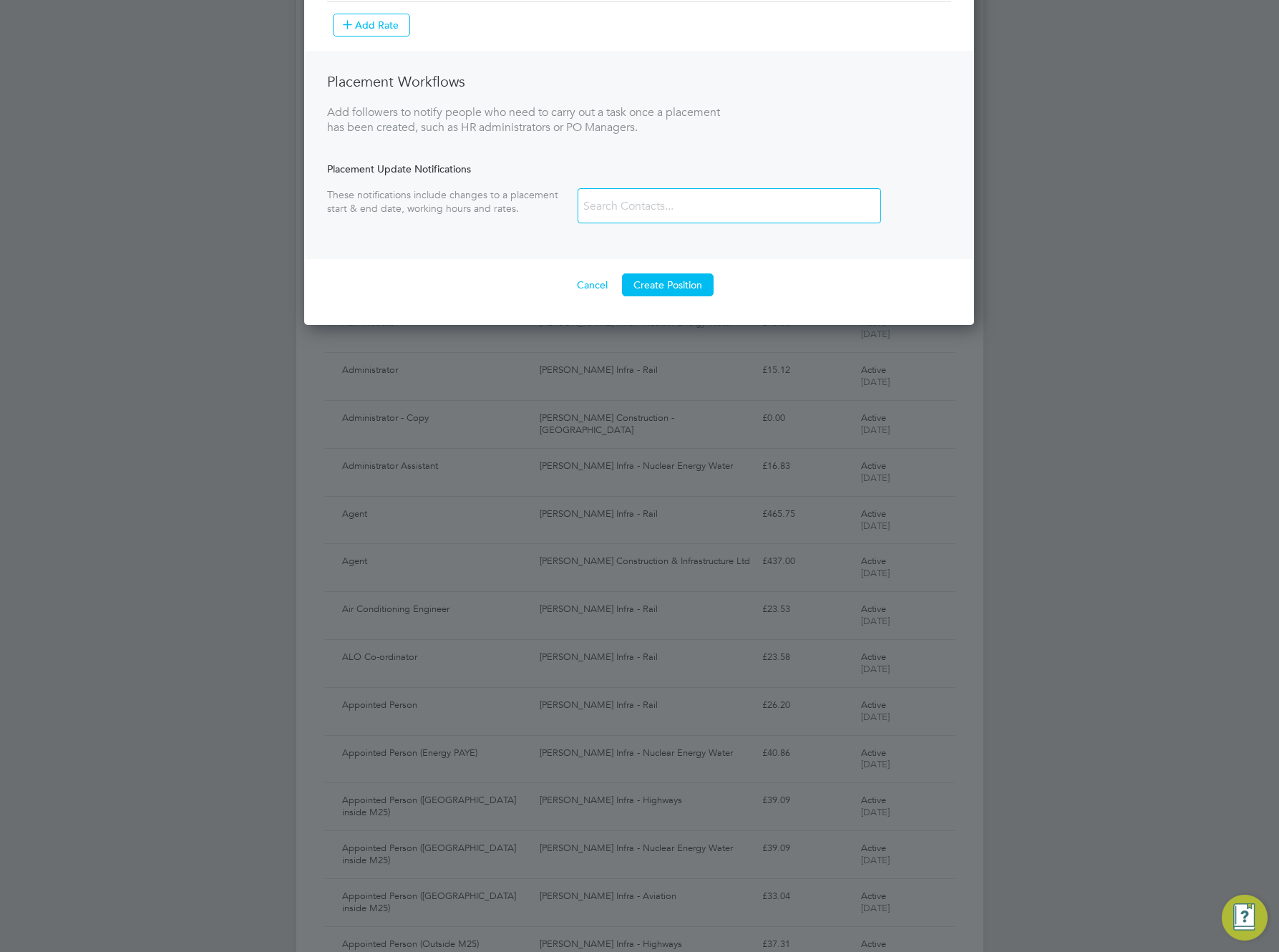
scroll to position [864, 0]
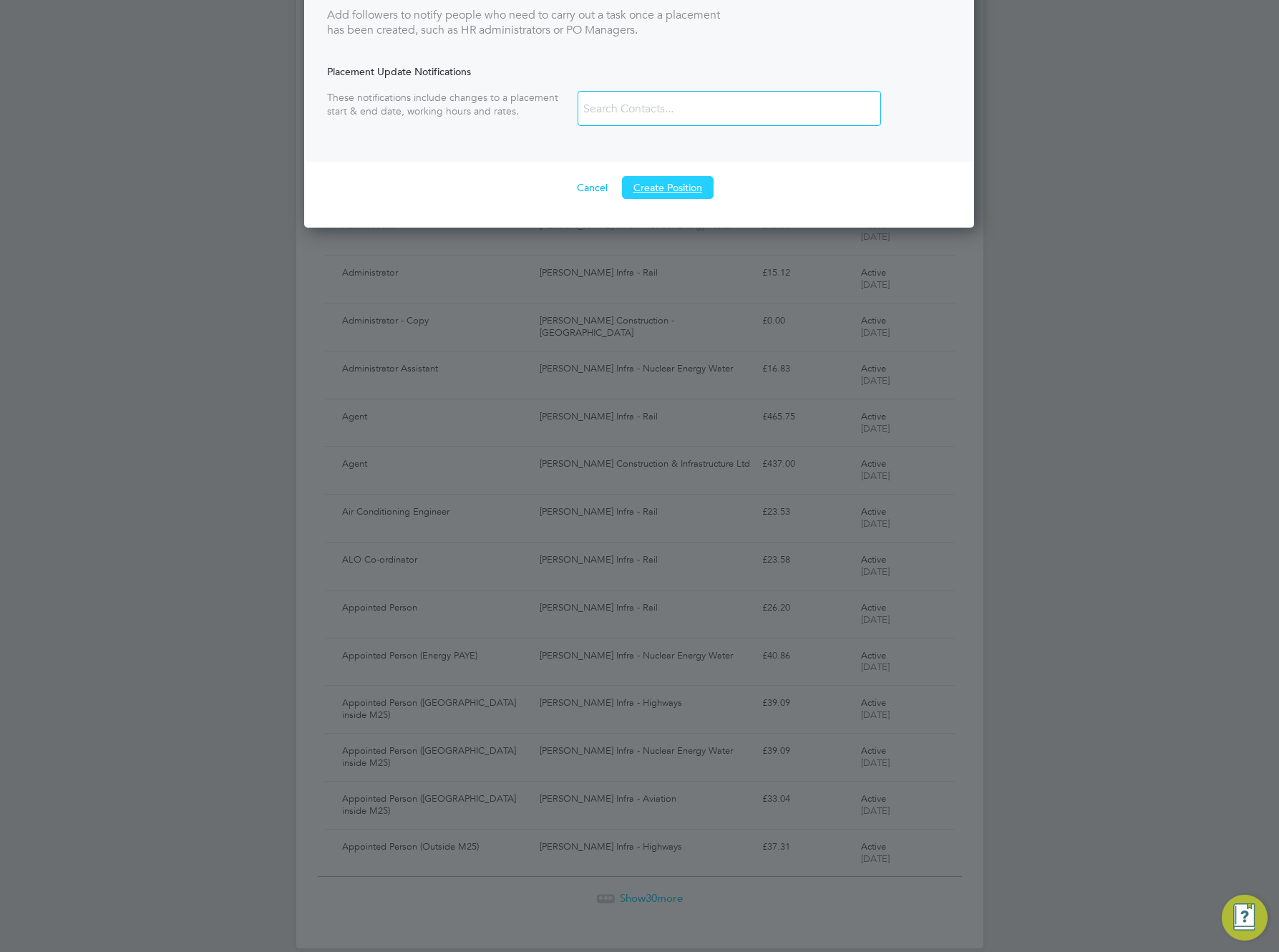
click at [670, 188] on button "Create Position" at bounding box center [667, 187] width 91 height 23
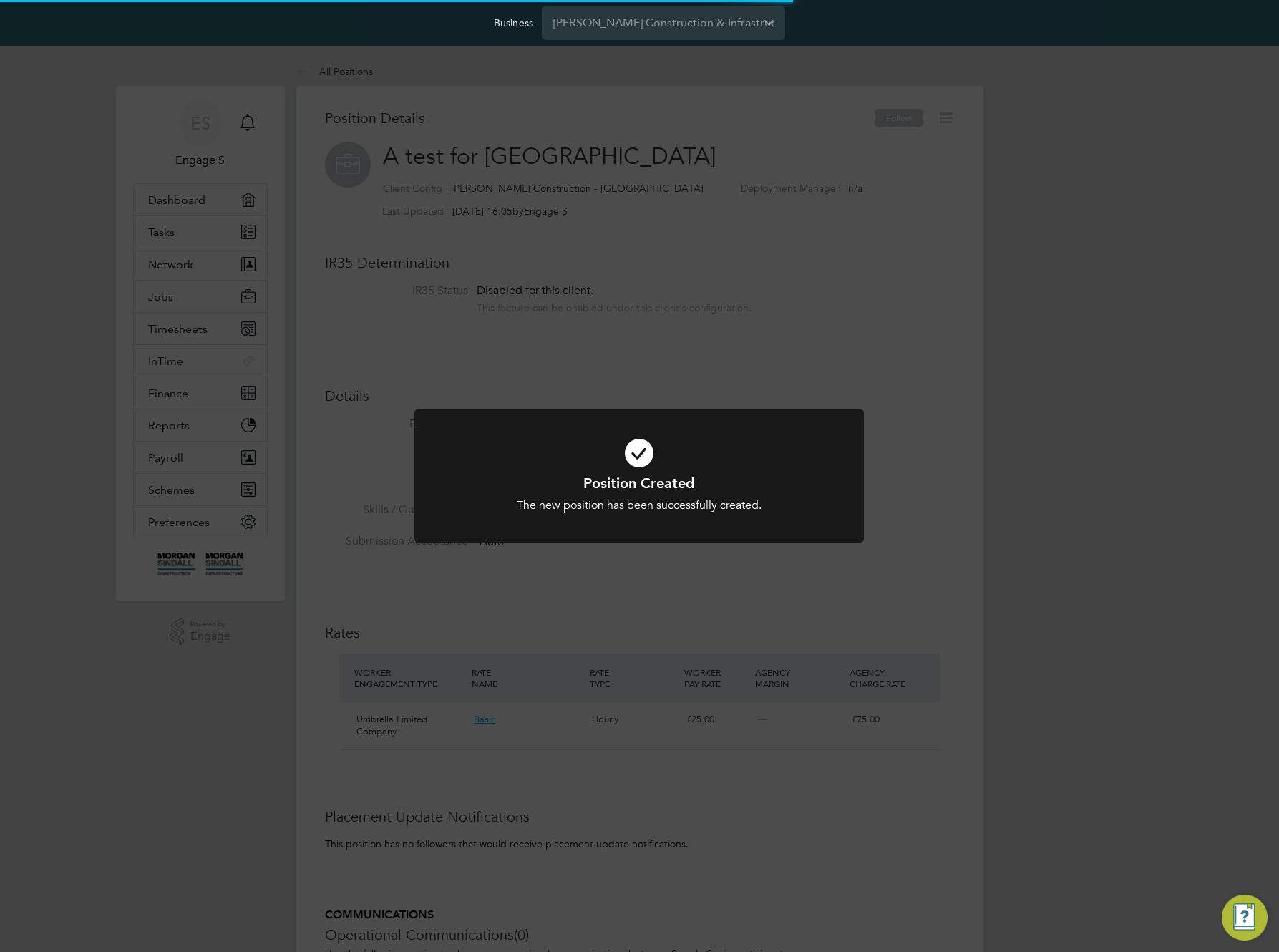
scroll to position [24, 119]
click at [694, 138] on div "Position Created The new position has been successfully created. Cancel Okay" at bounding box center [640, 476] width 1279 height 952
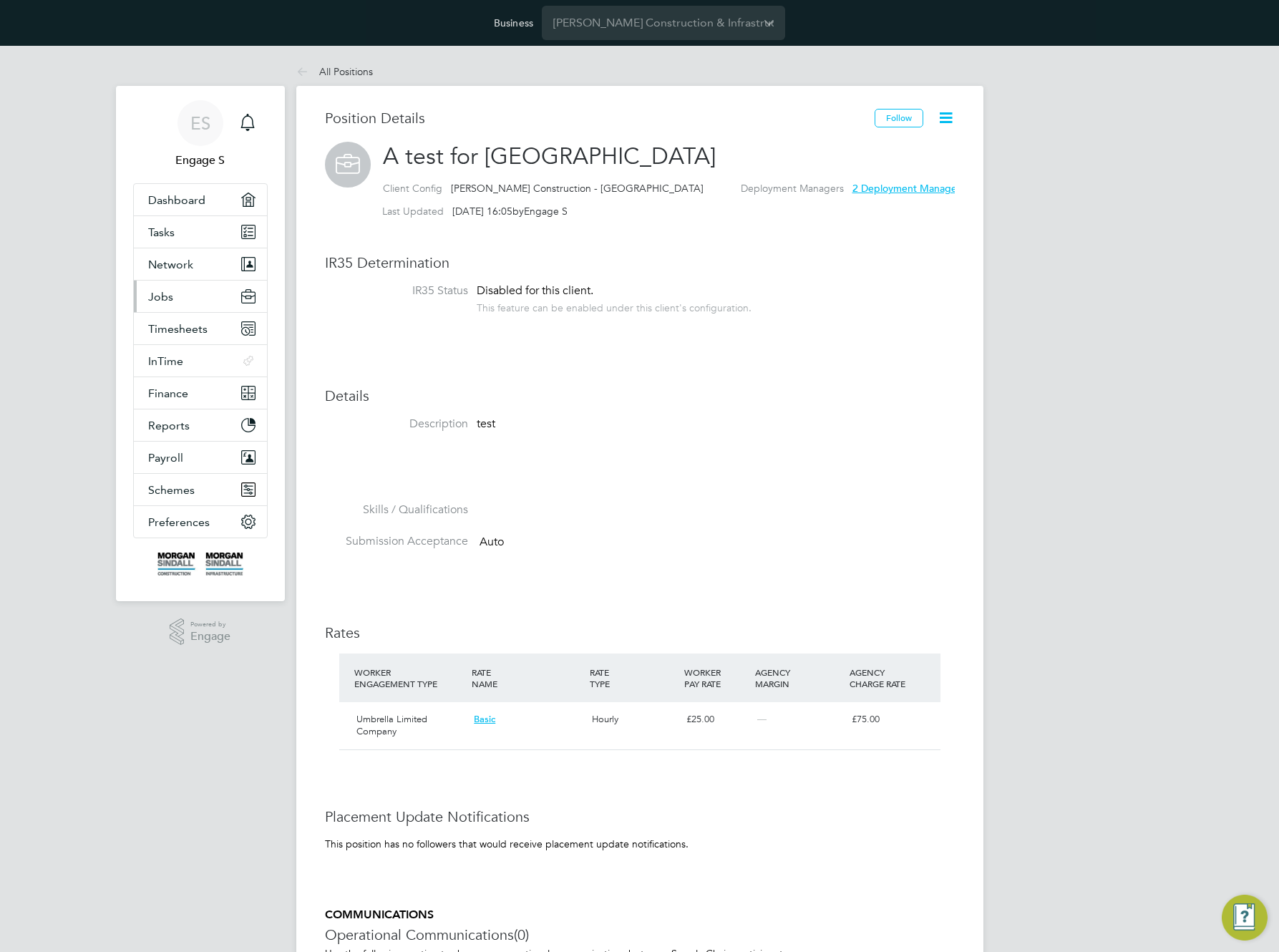
click at [159, 295] on span "Jobs" at bounding box center [161, 296] width 25 height 14
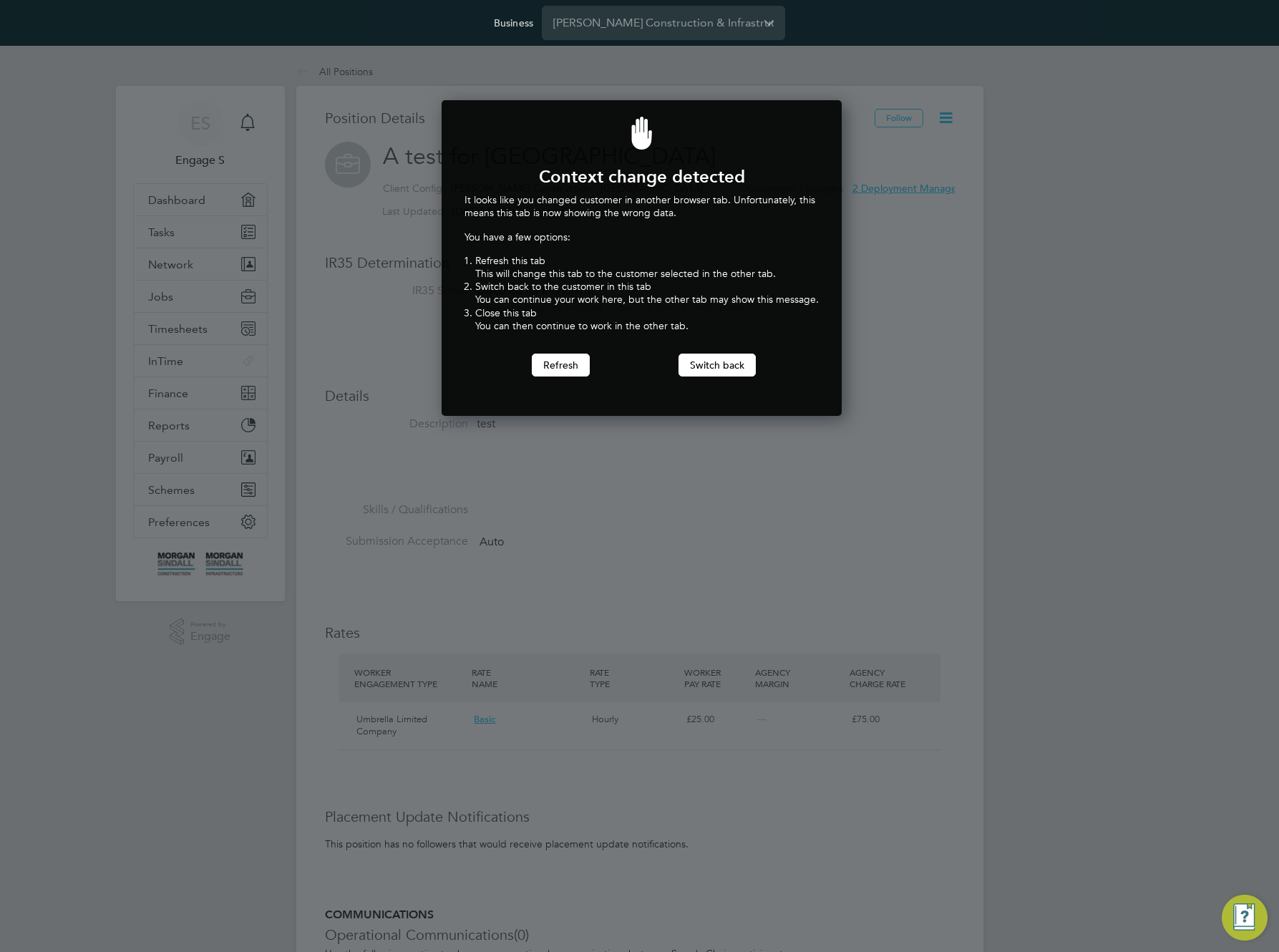
scroll to position [316, 395]
click at [705, 368] on button "Switch back" at bounding box center [717, 364] width 78 height 23
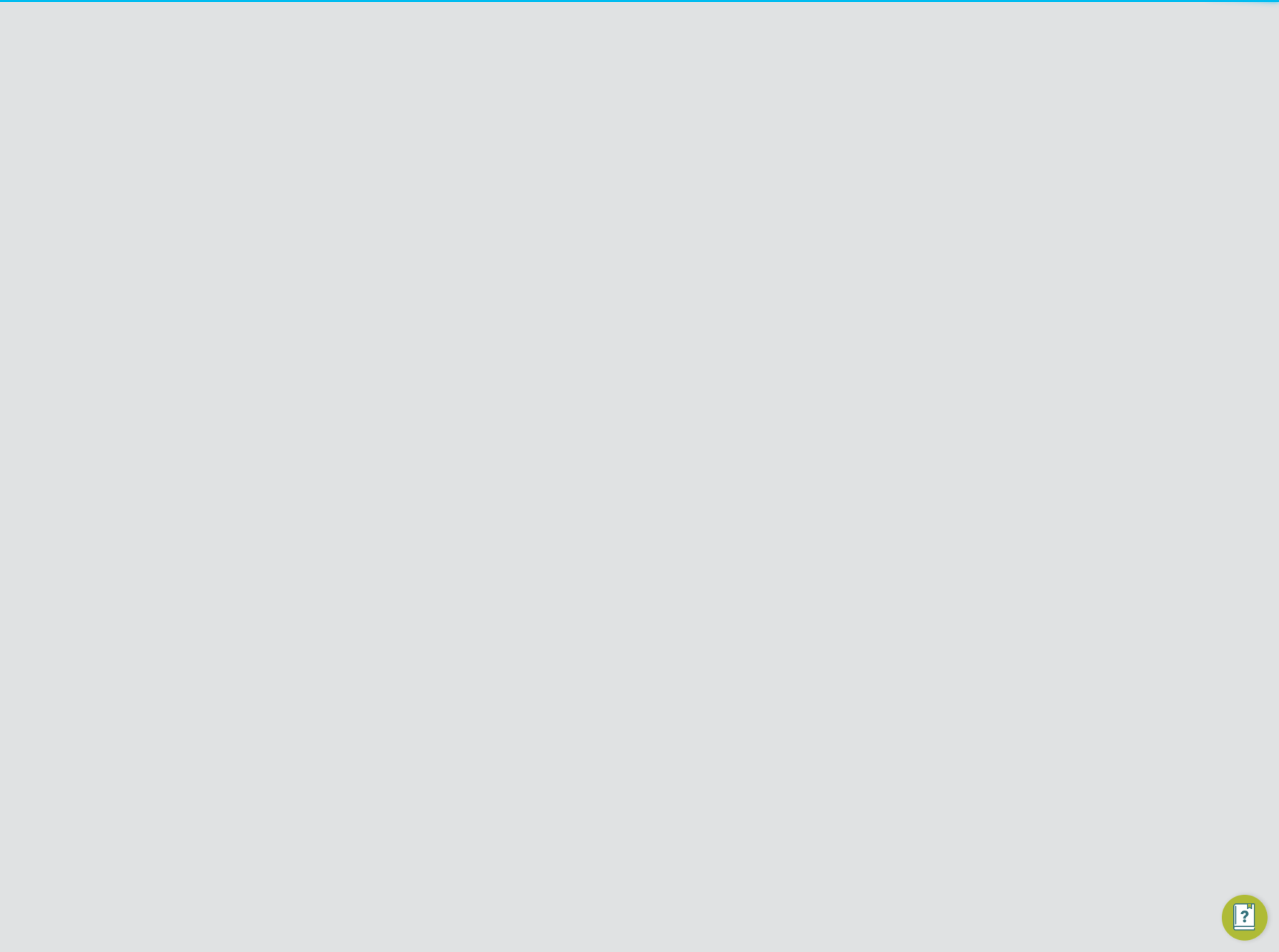
scroll to position [276, 0]
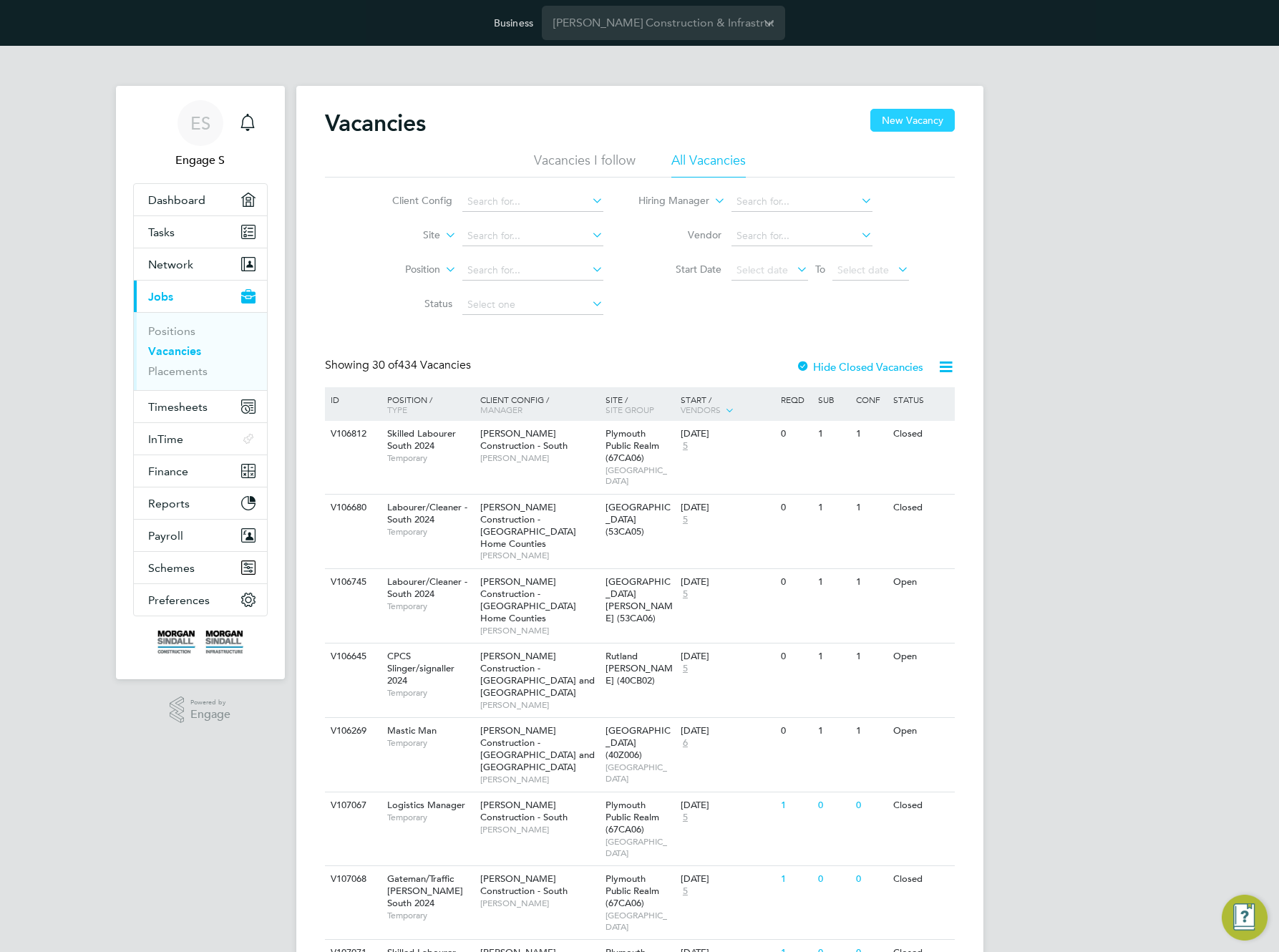
click at [911, 116] on button "New Vacancy" at bounding box center [912, 120] width 84 height 23
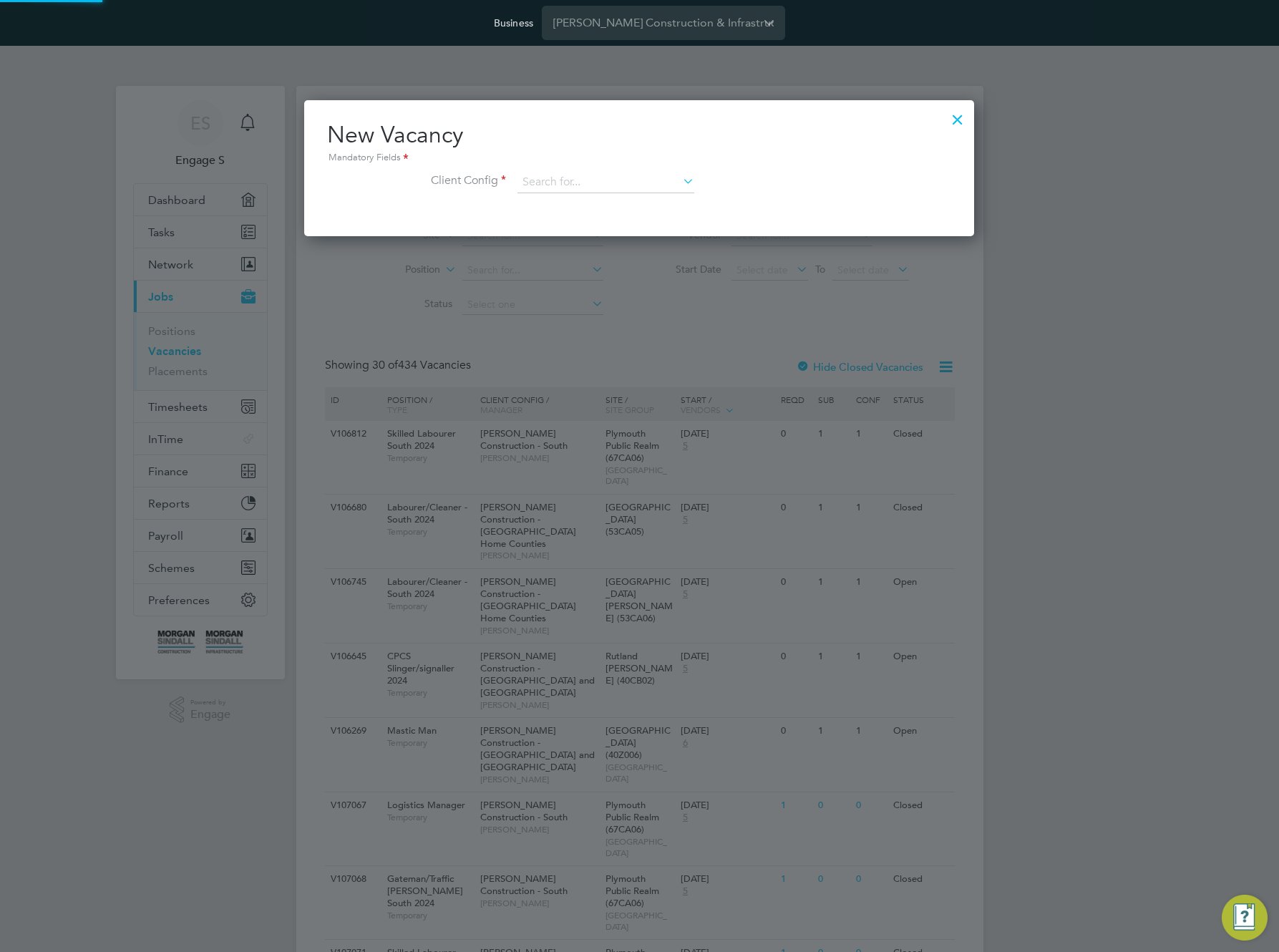
scroll to position [136, 671]
click at [607, 187] on input at bounding box center [606, 182] width 177 height 21
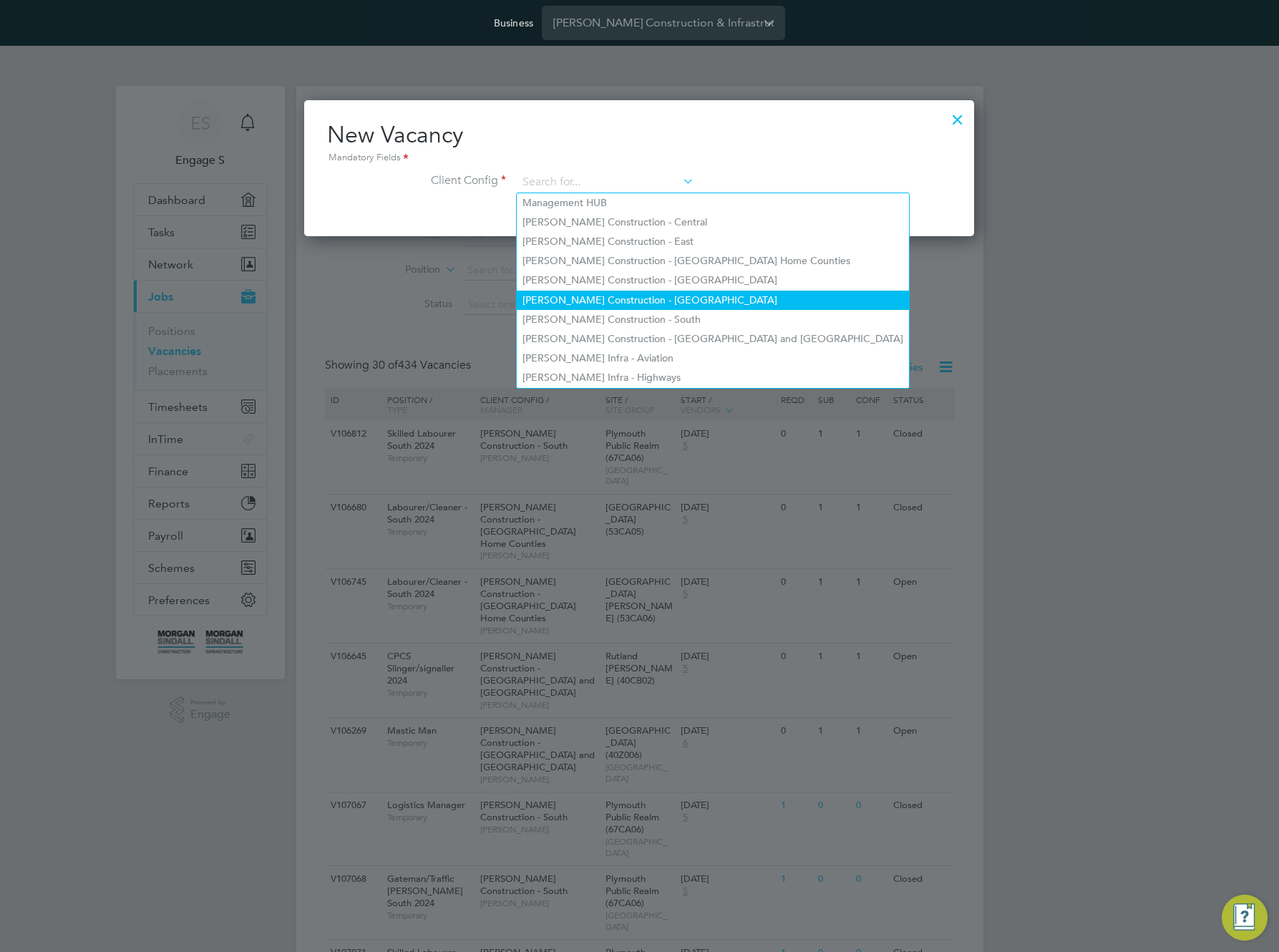
click at [590, 291] on li "[PERSON_NAME] Construction - [GEOGRAPHIC_DATA]" at bounding box center [713, 300] width 392 height 19
type input "[PERSON_NAME] Construction - [GEOGRAPHIC_DATA]"
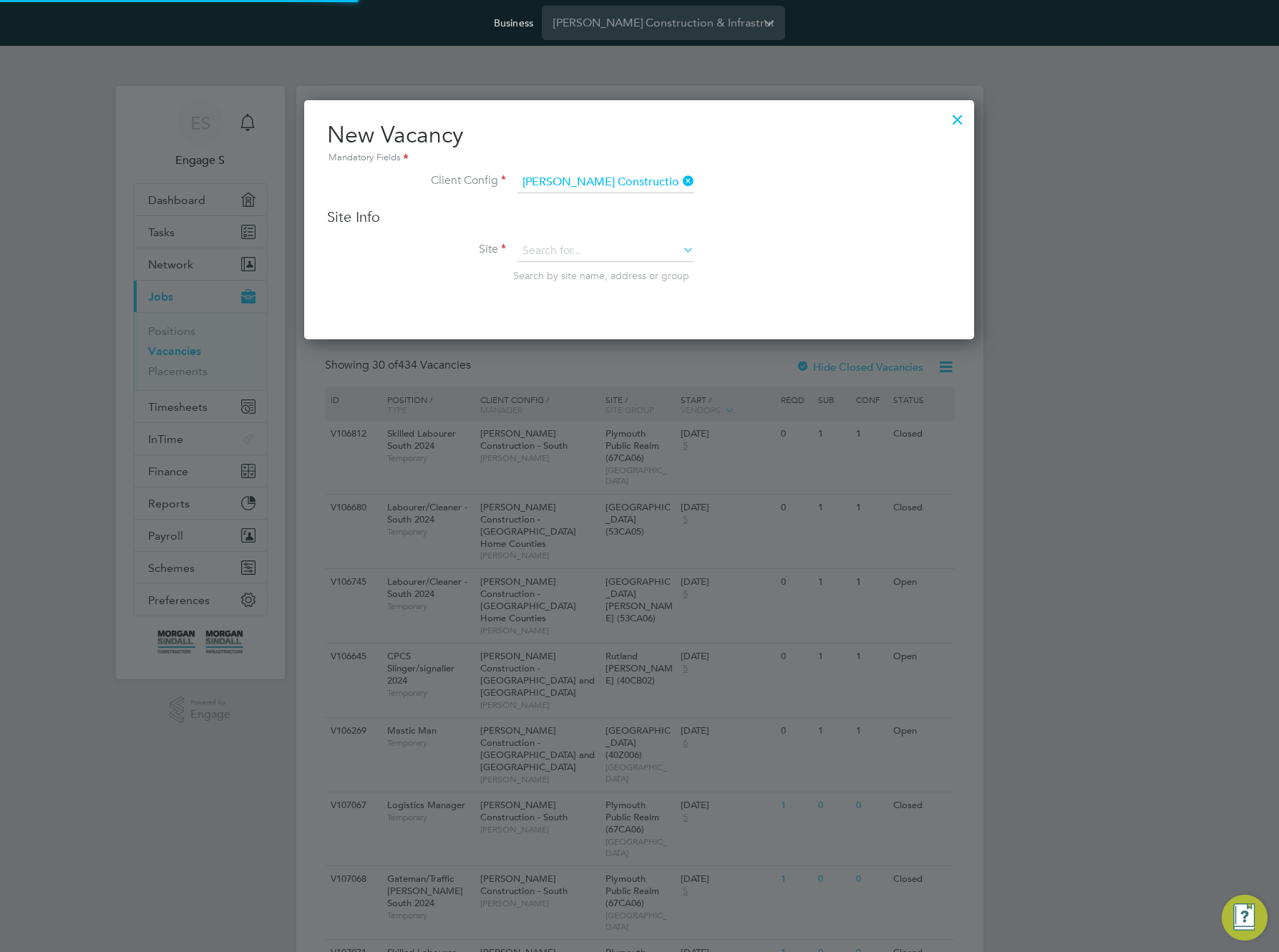
scroll to position [240, 671]
click at [634, 252] on input at bounding box center [606, 251] width 177 height 21
click at [615, 437] on li "Crawforddyke EYC (20W050)" at bounding box center [637, 446] width 241 height 19
type input "Crawforddyke EYC (20W050)"
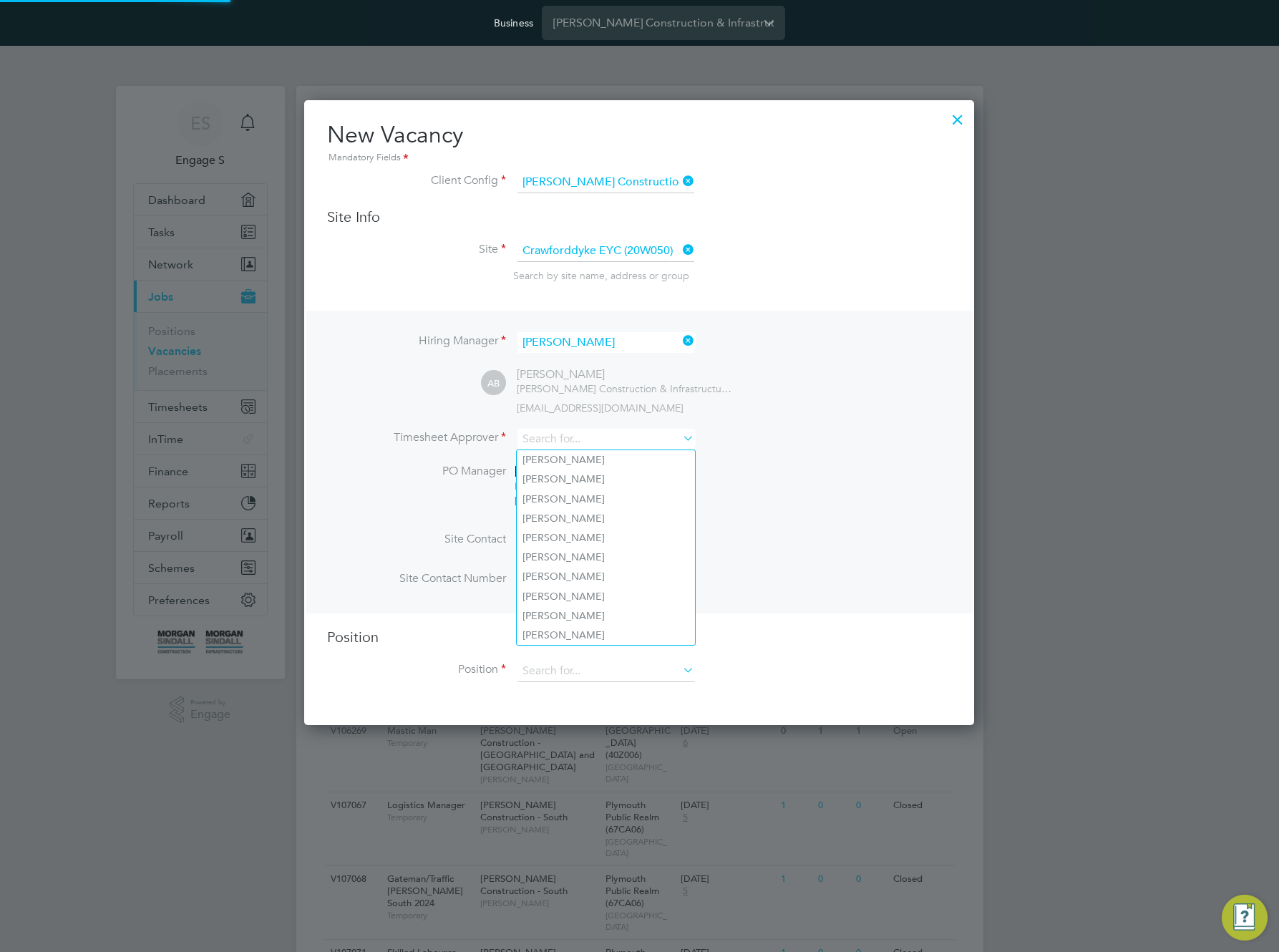
click at [608, 509] on li "Aaron S" at bounding box center [606, 519] width 179 height 19
type input "Aaron S"
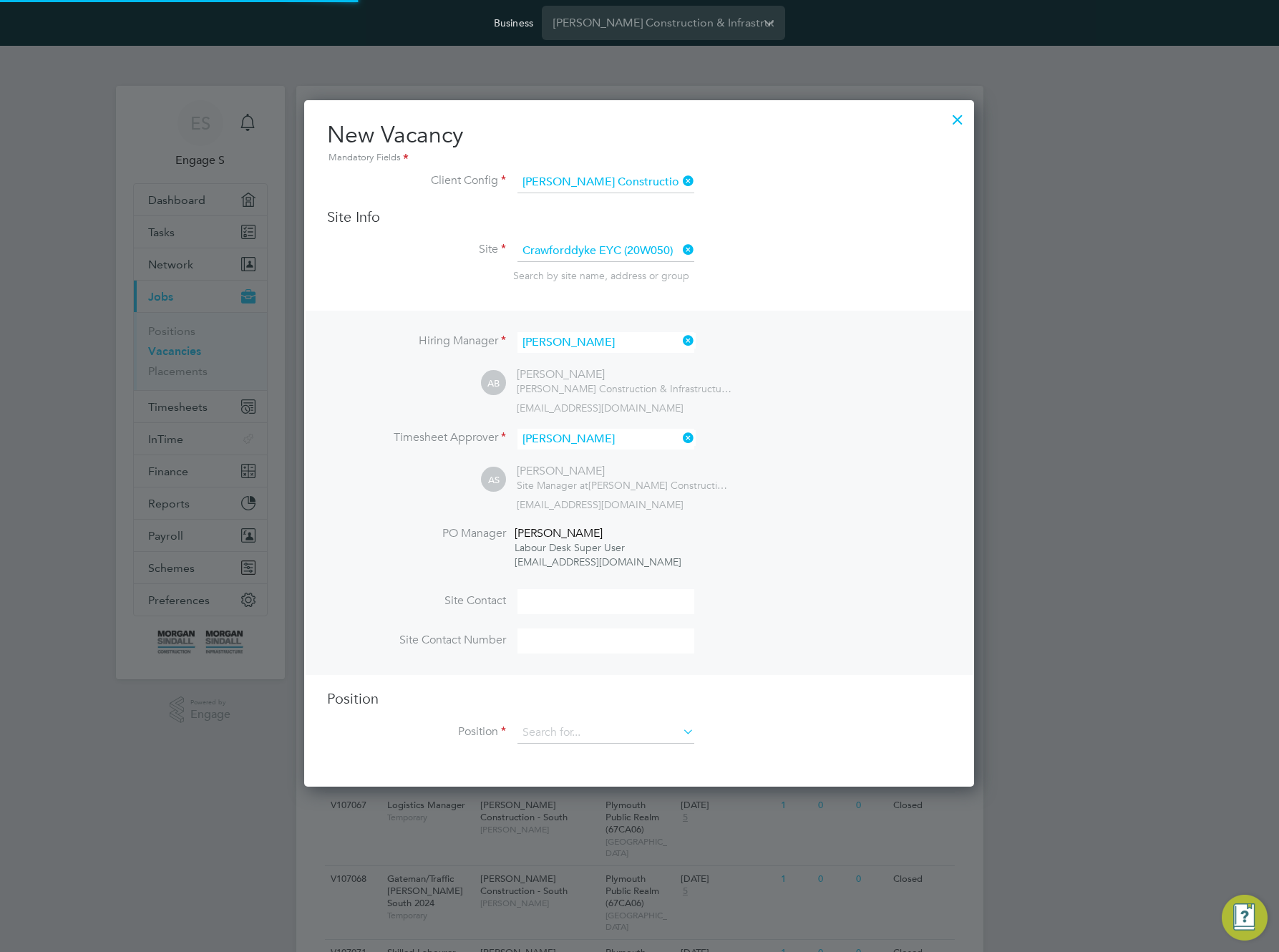
scroll to position [689, 671]
click at [921, 486] on div "AS Aaron S Site Manager at Morgan Sindall Construction & Infrastructure Ltd 395…" at bounding box center [716, 487] width 470 height 48
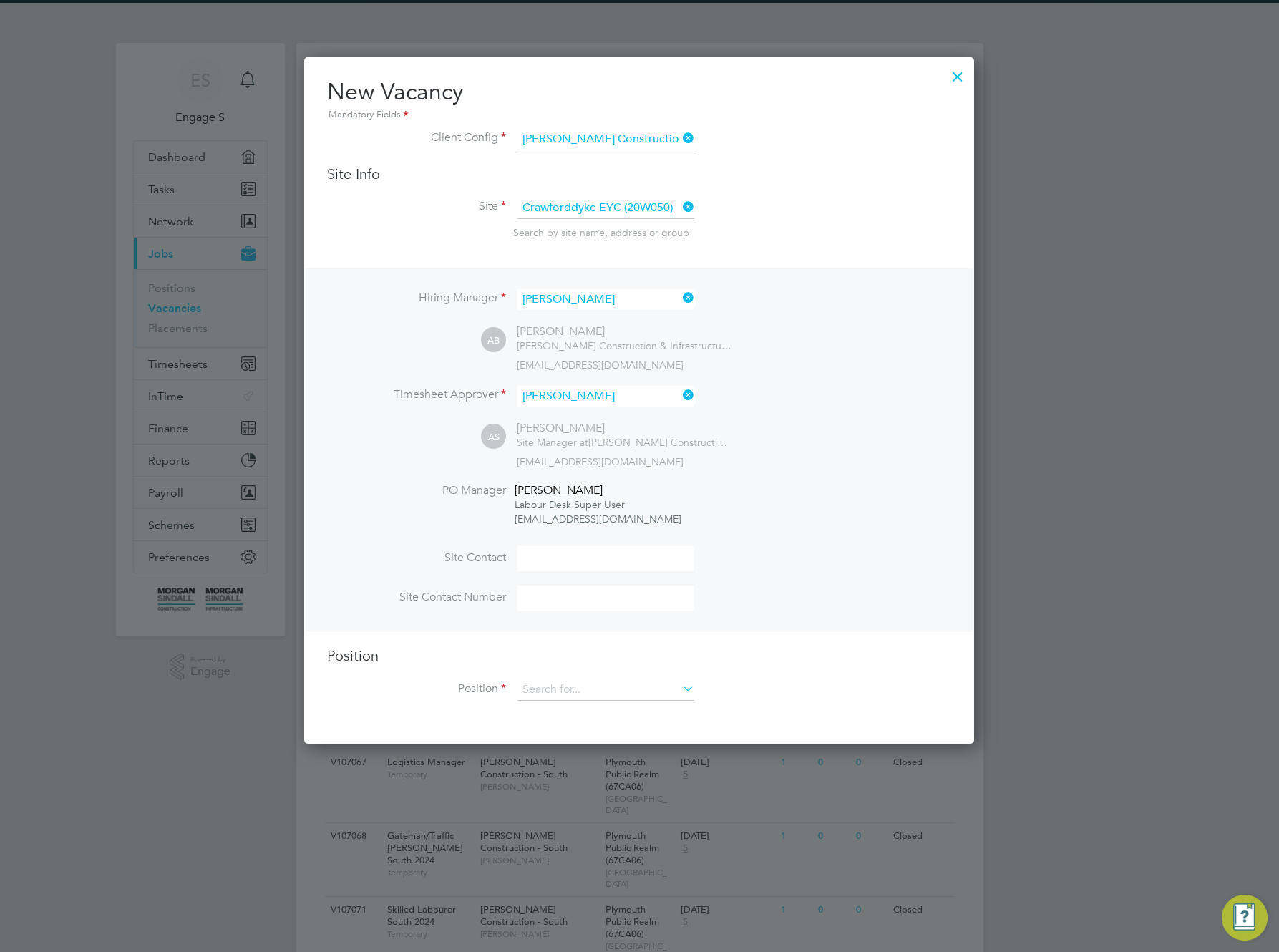
scroll to position [258, 0]
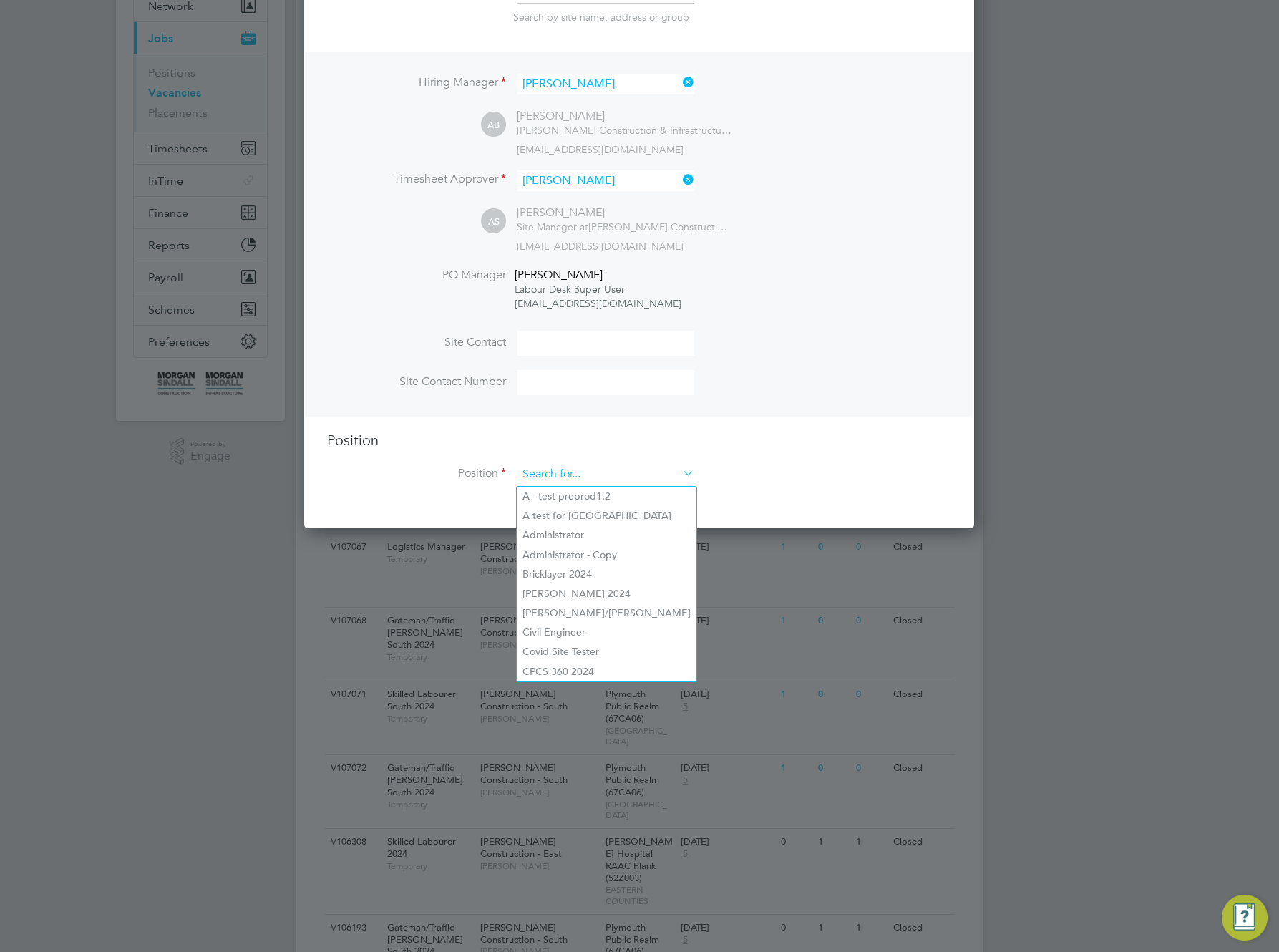
click at [659, 471] on input at bounding box center [606, 474] width 177 height 21
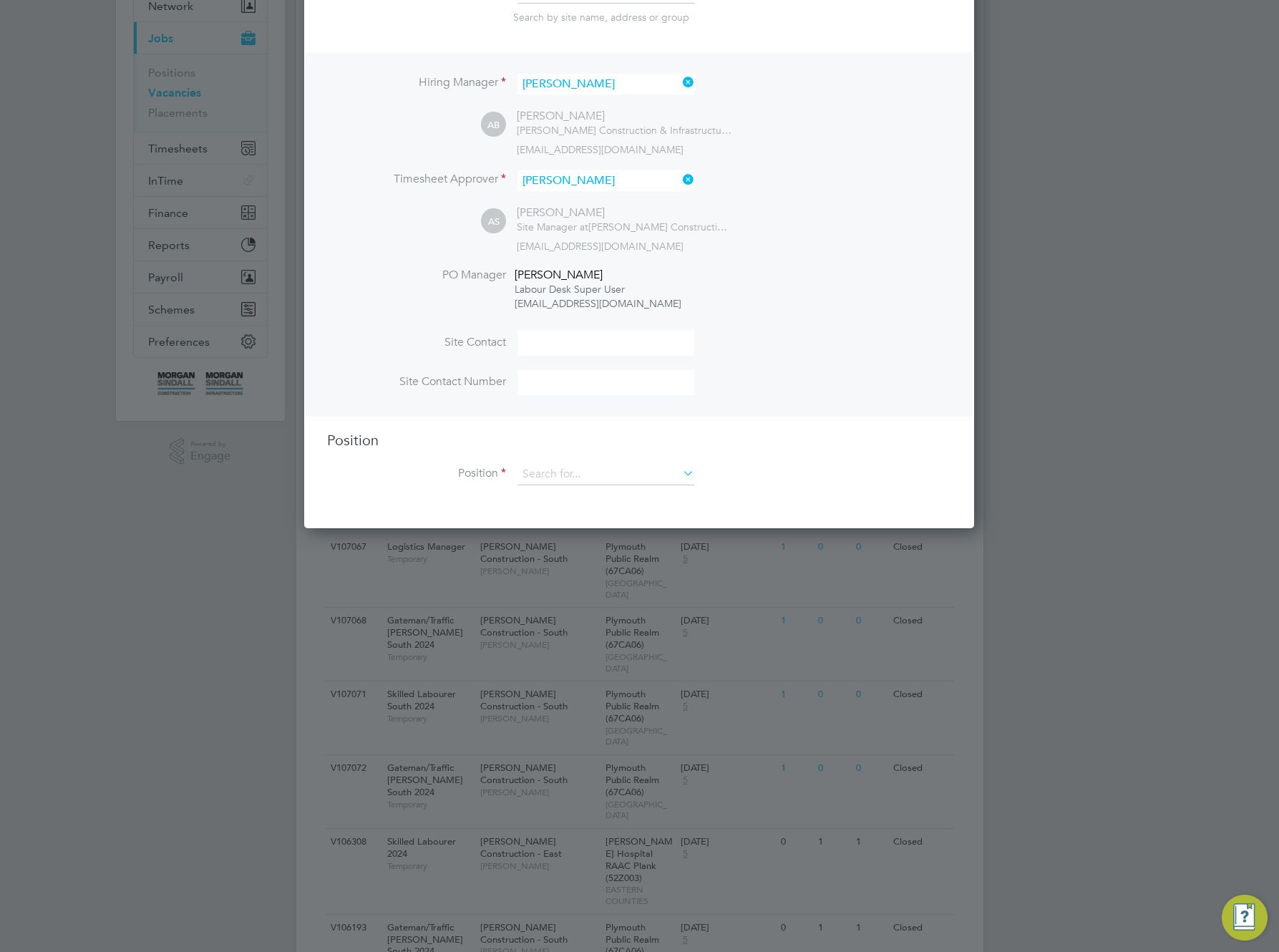
click at [641, 512] on li "A test for Randstad" at bounding box center [607, 516] width 180 height 19
type input "A test for Randstad"
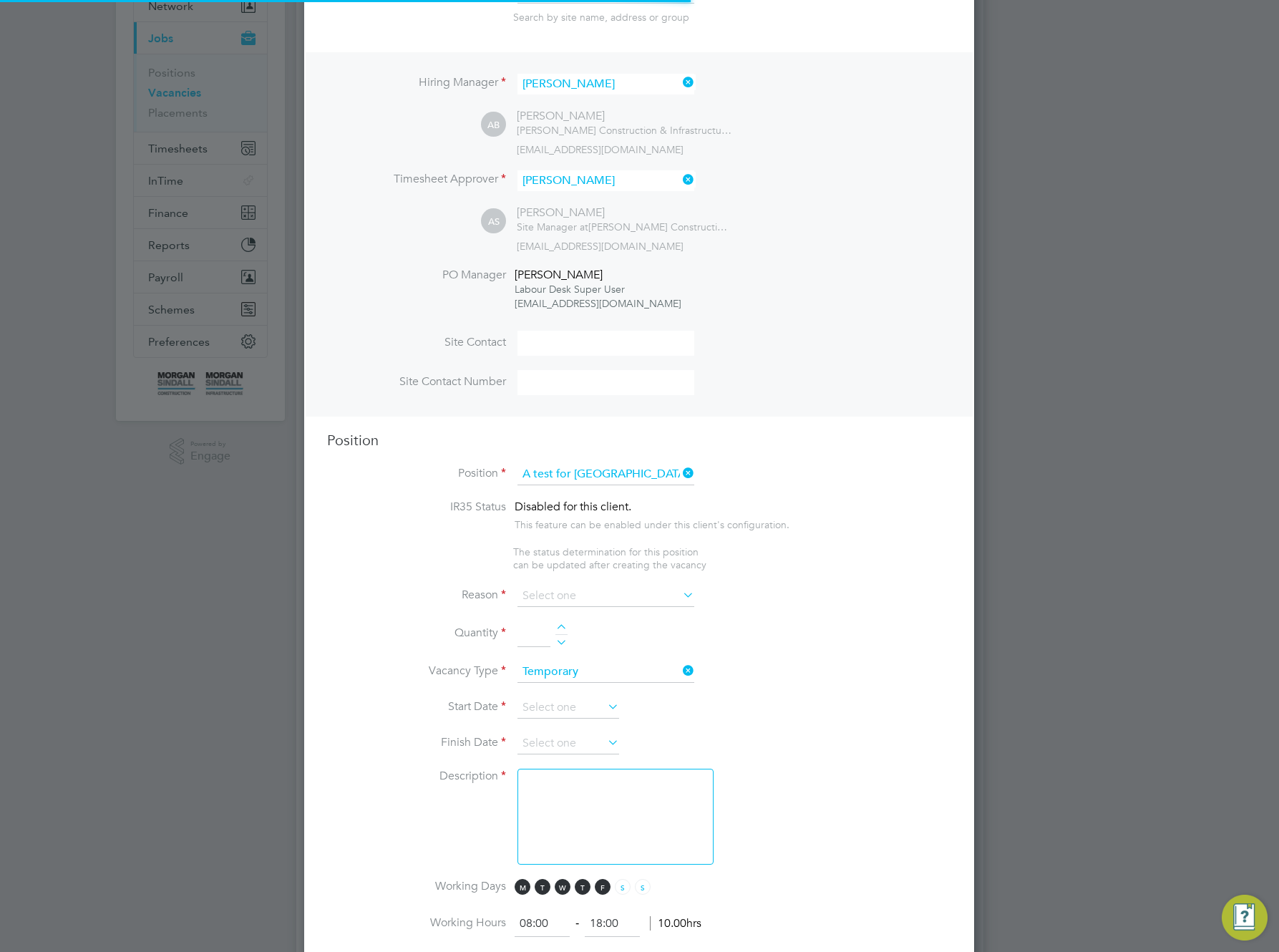
scroll to position [2055, 671]
type textarea "test"
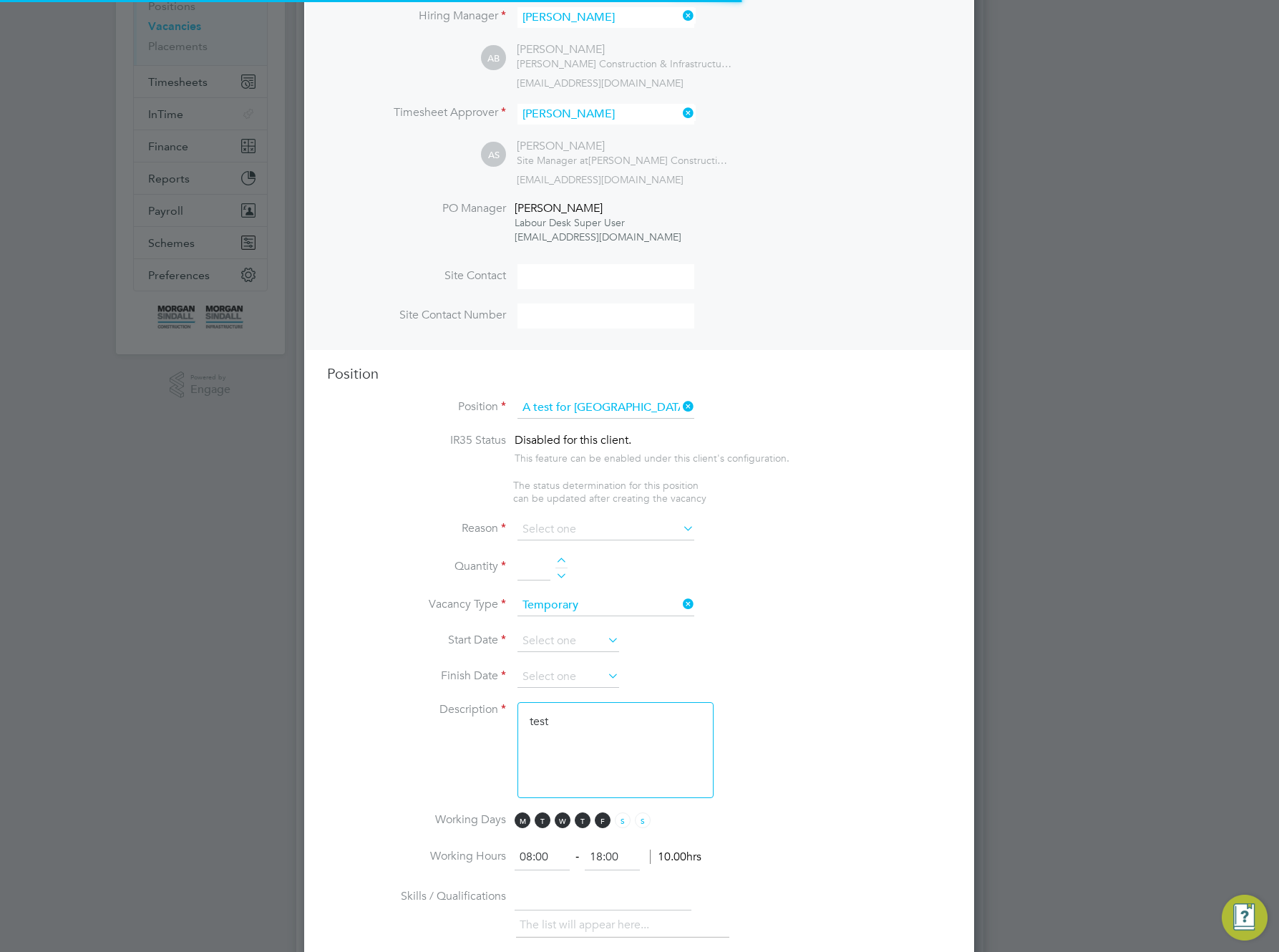
scroll to position [337, 0]
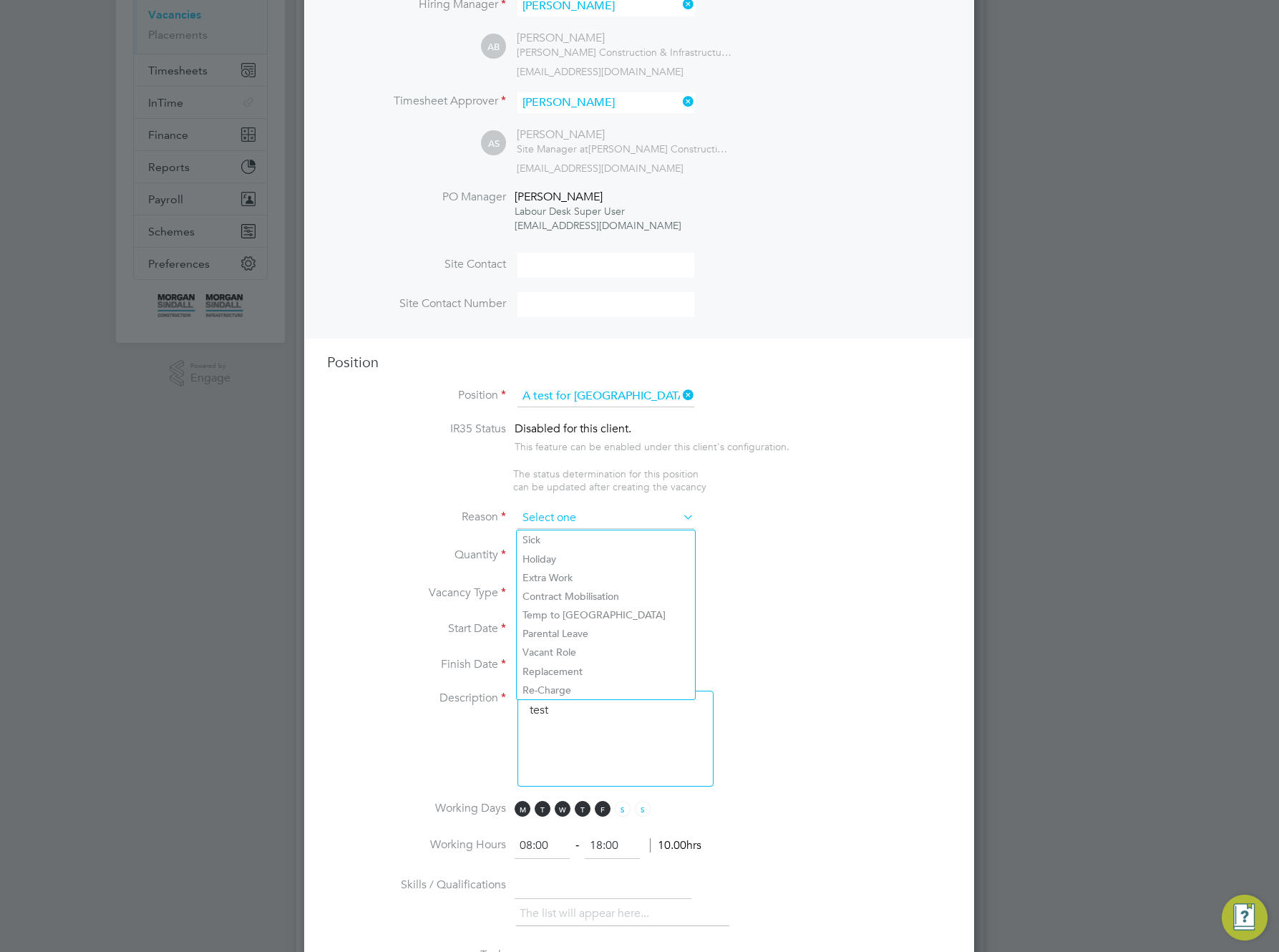
click at [655, 516] on input at bounding box center [606, 518] width 177 height 21
click at [618, 579] on li "Extra Work" at bounding box center [606, 577] width 179 height 18
type input "Extra Work"
click at [561, 550] on div at bounding box center [561, 551] width 12 height 10
type input "1"
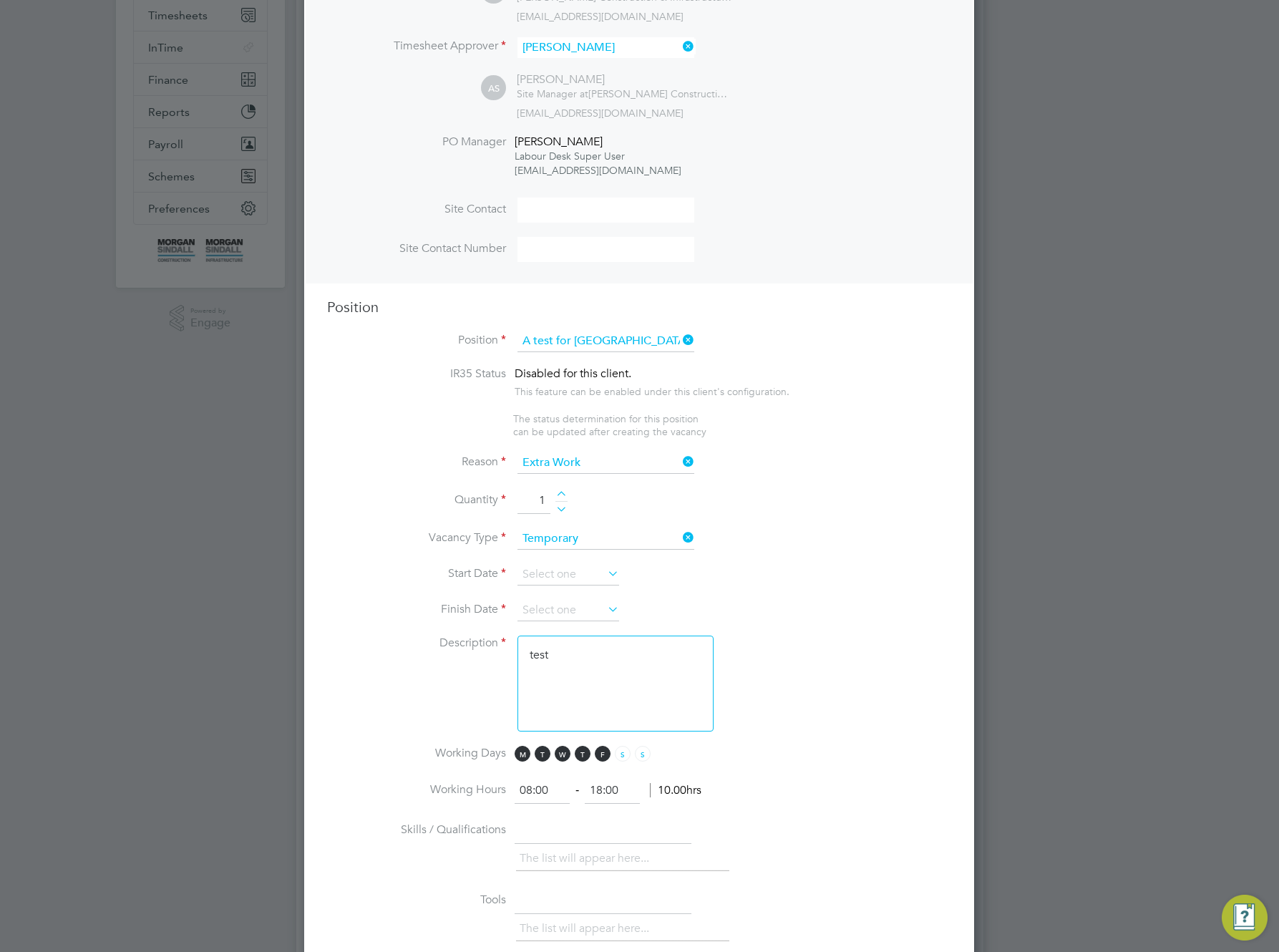
scroll to position [430, 0]
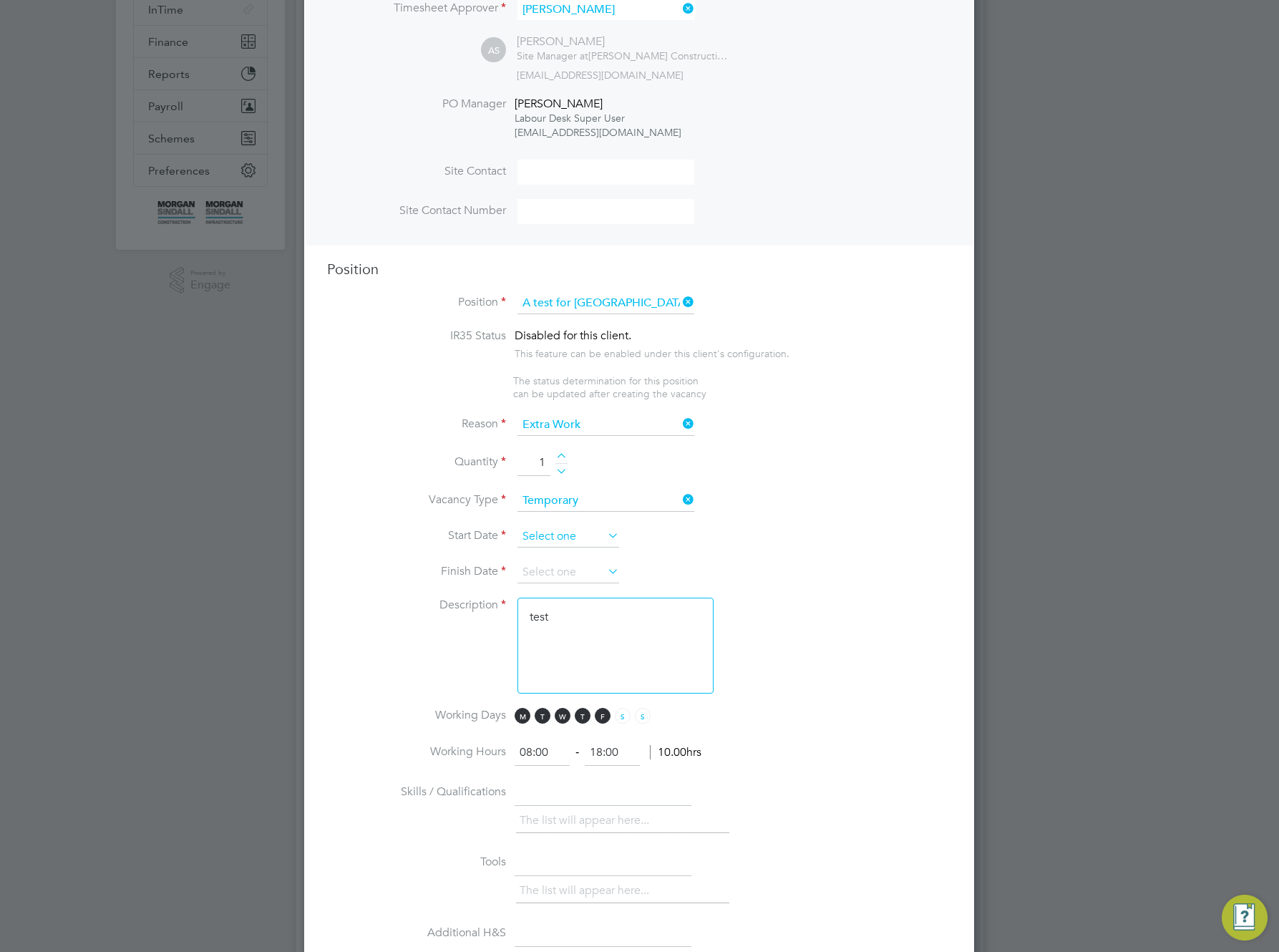
click at [552, 537] on input at bounding box center [568, 536] width 102 height 21
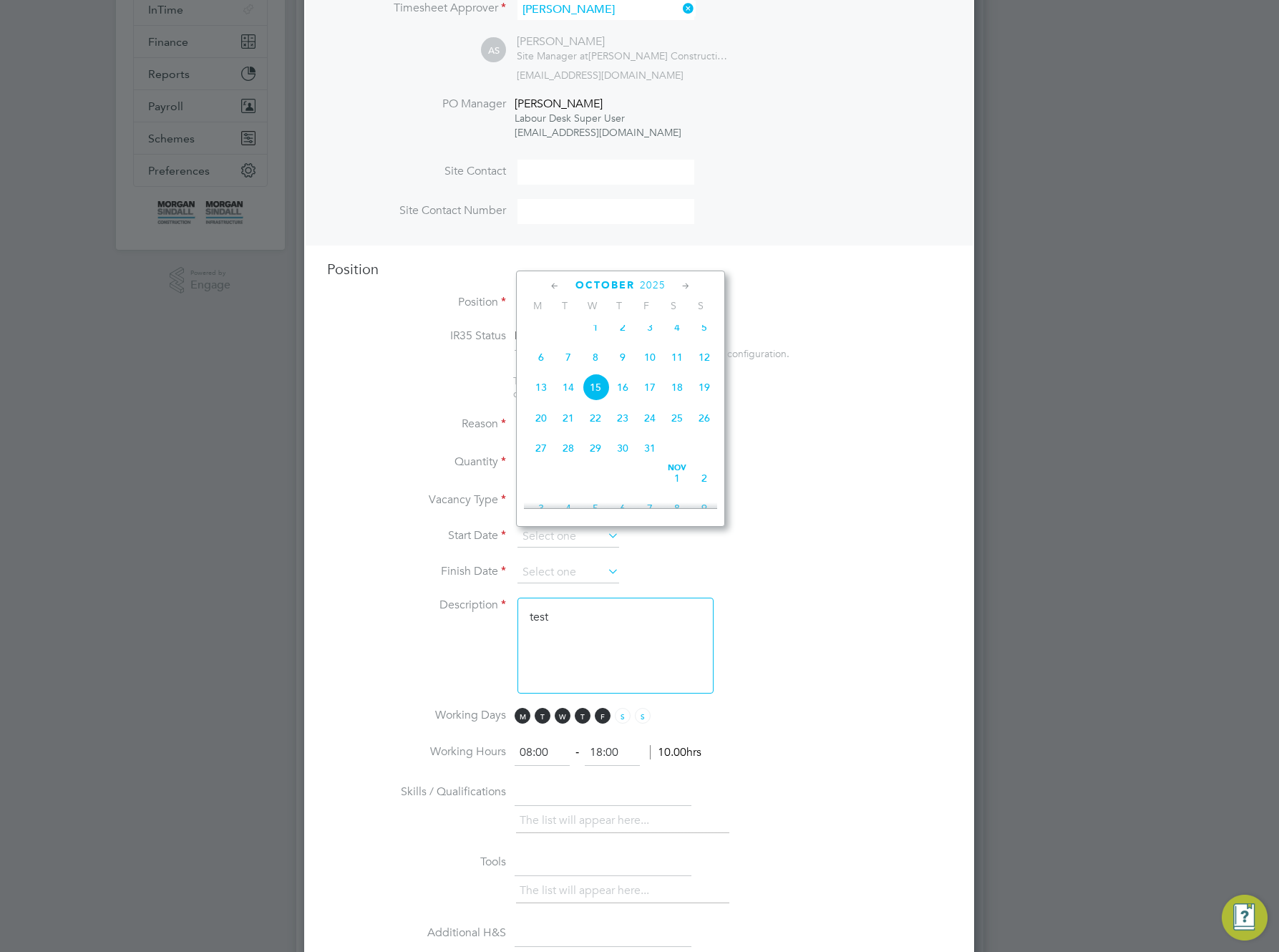
click at [601, 335] on span "Oct 1" at bounding box center [595, 327] width 27 height 27
type input "01 Oct 2025"
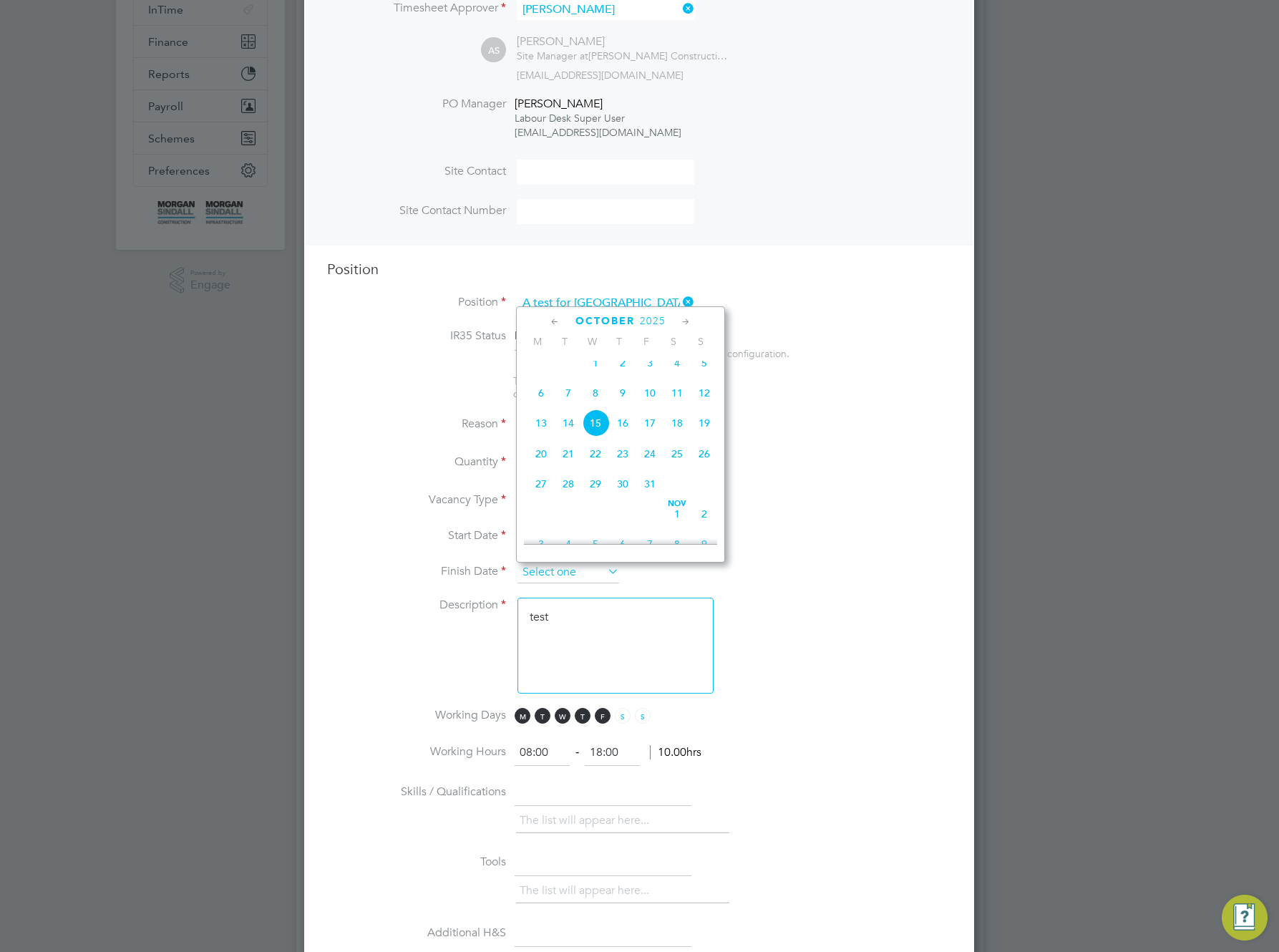
click at [563, 578] on input at bounding box center [568, 572] width 102 height 21
click at [709, 525] on span "2" at bounding box center [704, 514] width 27 height 27
type input "02 Nov 2025"
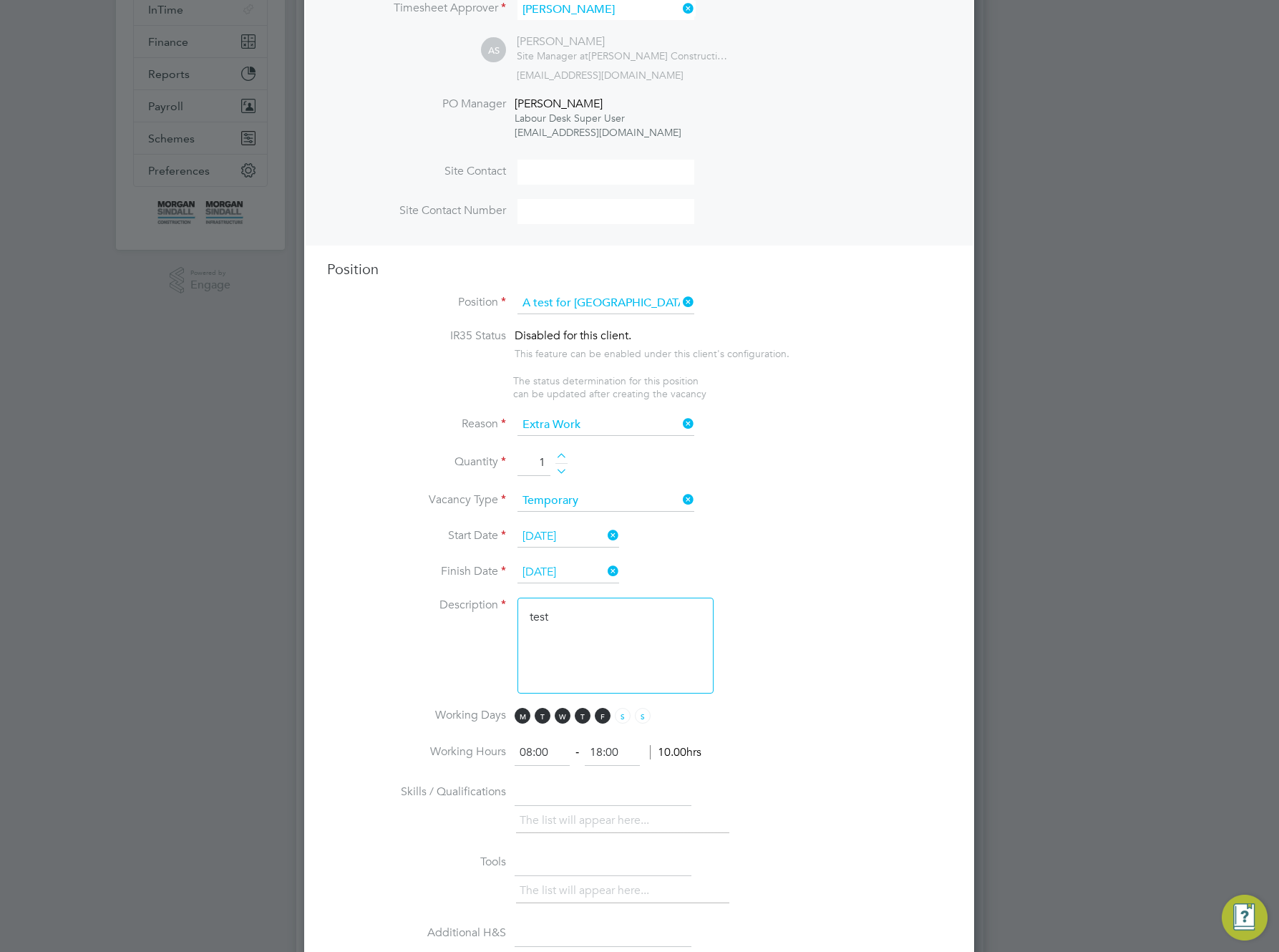
click at [803, 638] on li "Description test" at bounding box center [639, 653] width 624 height 110
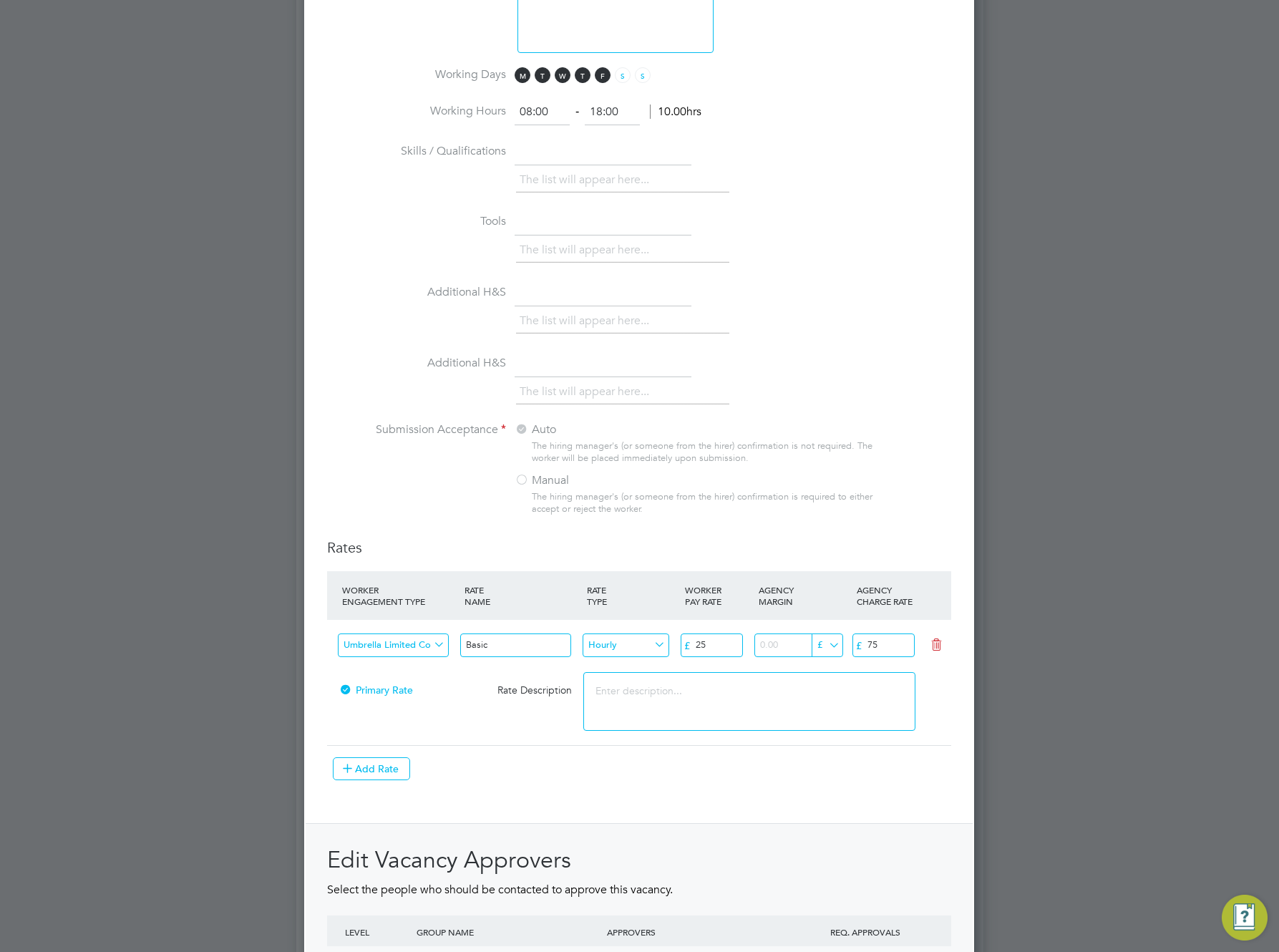
scroll to position [1080, 0]
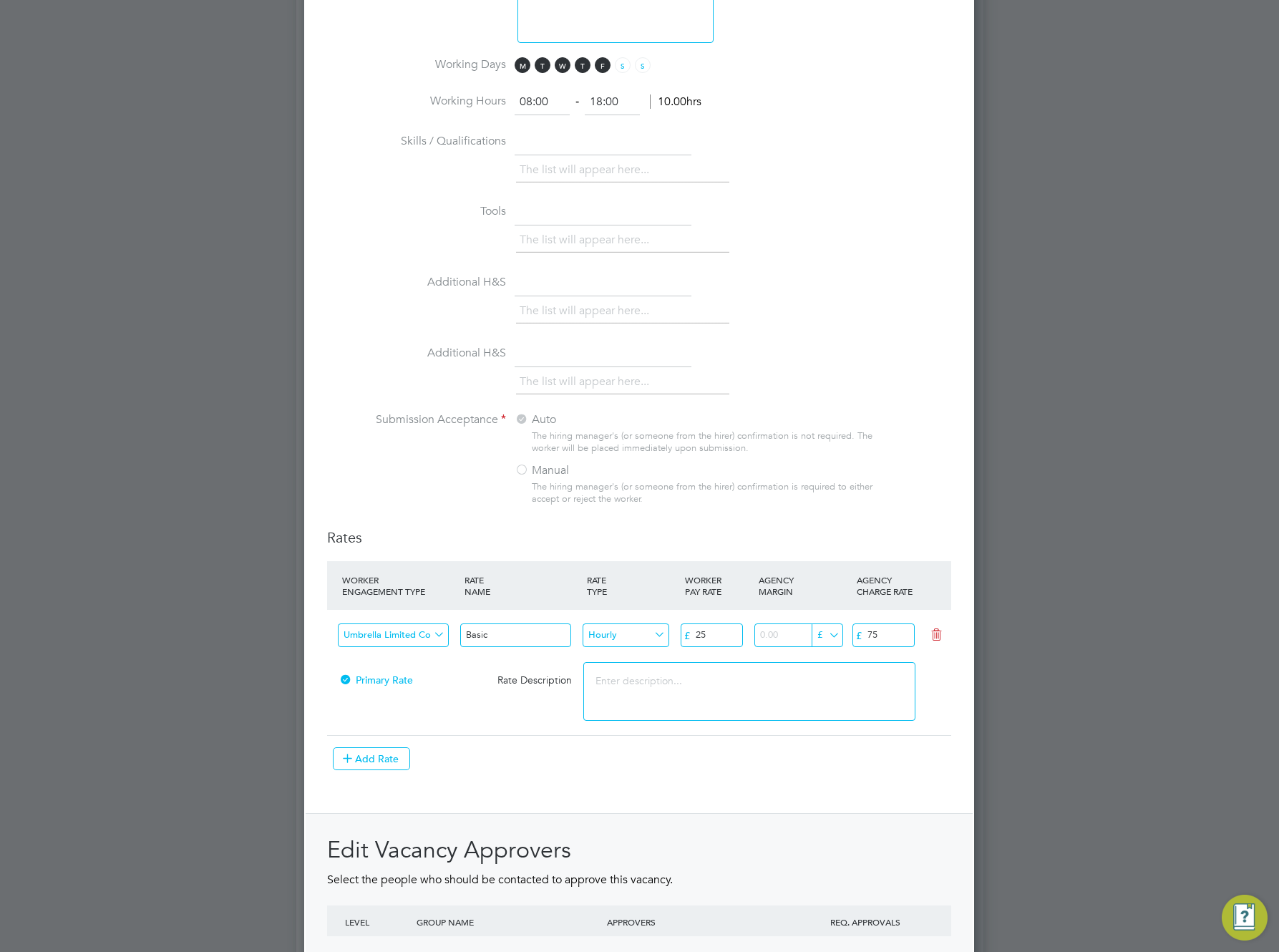
click at [530, 479] on label "Manual" at bounding box center [604, 471] width 179 height 15
click at [524, 470] on div "Auto The hiring manager's (or someone from the hirer) confirmation is not requi…" at bounding box center [697, 463] width 365 height 102
click at [524, 470] on div at bounding box center [522, 471] width 15 height 15
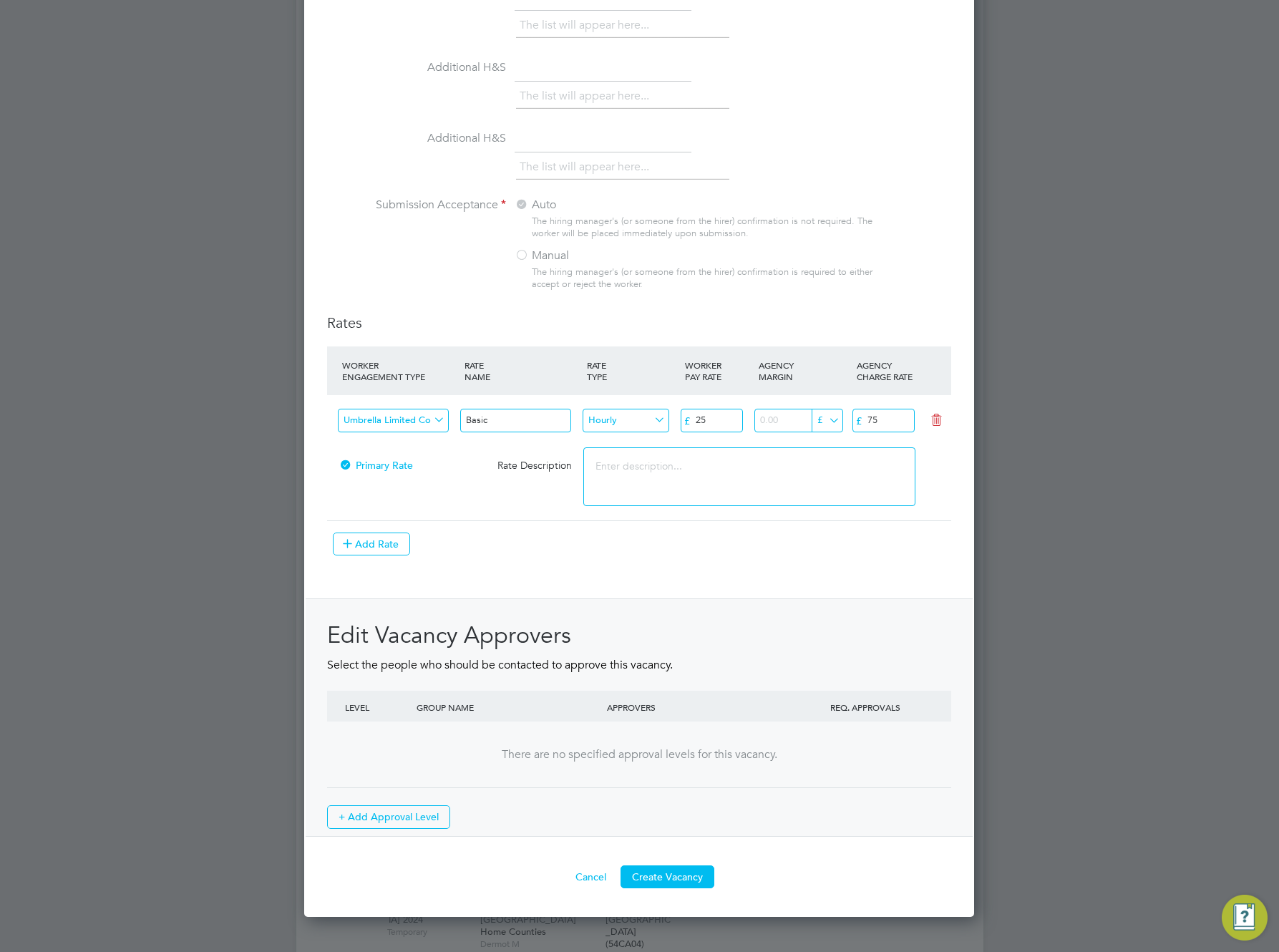
scroll to position [1355, 0]
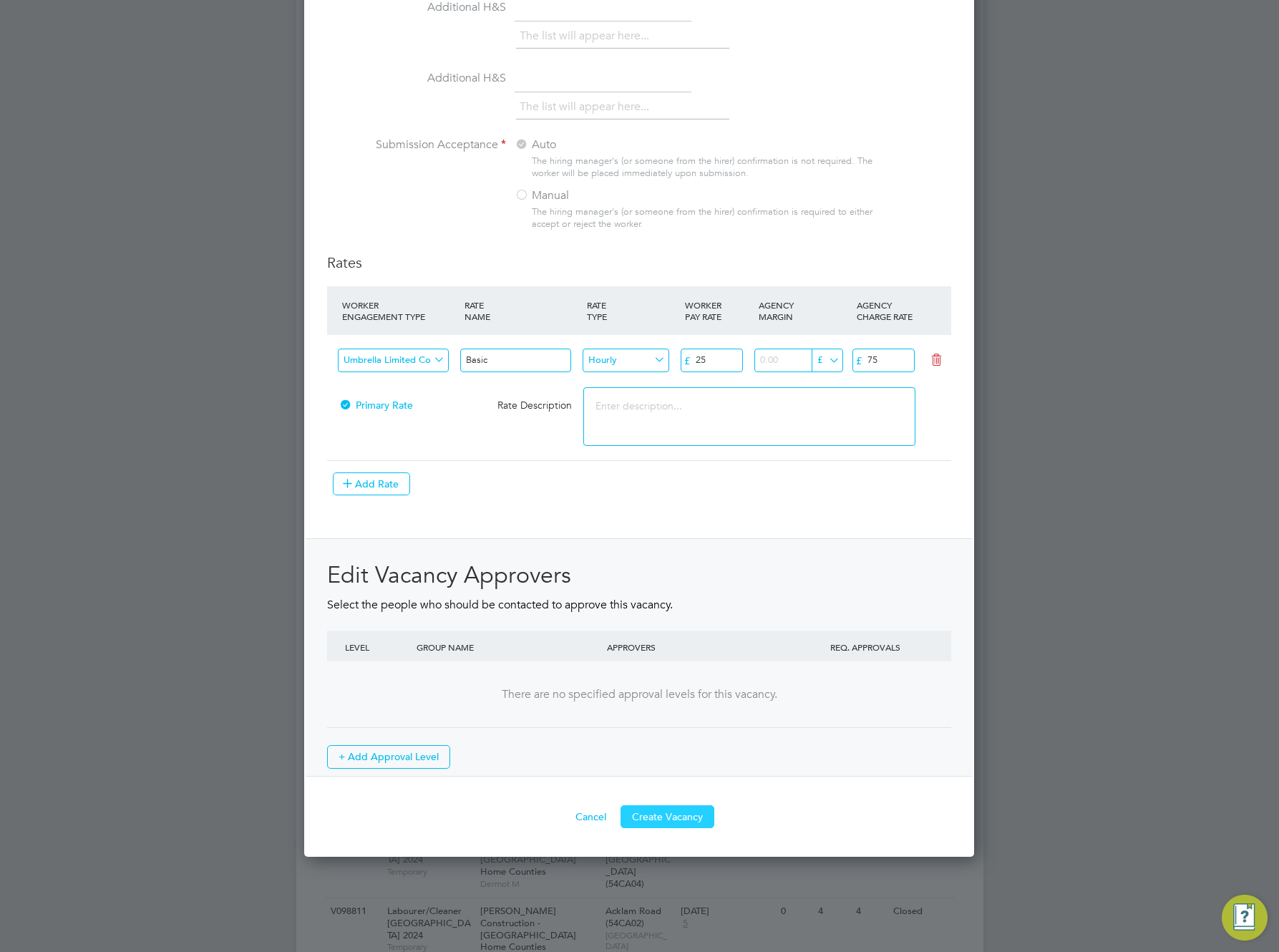
click at [661, 807] on button "Create Vacancy" at bounding box center [667, 817] width 94 height 23
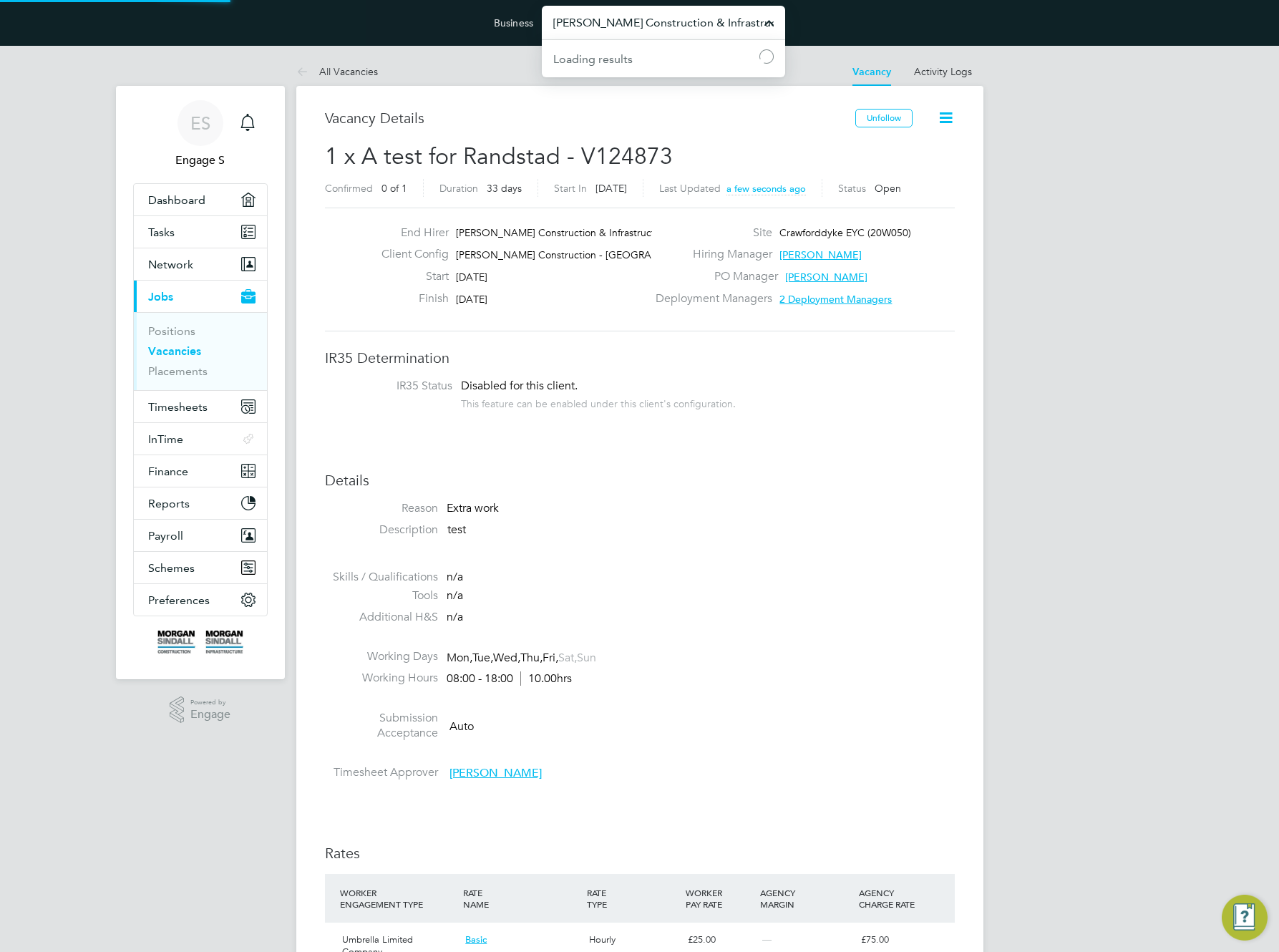
click at [699, 20] on input "[PERSON_NAME] Construction & Infrastructure Ltd" at bounding box center [664, 23] width 244 height 34
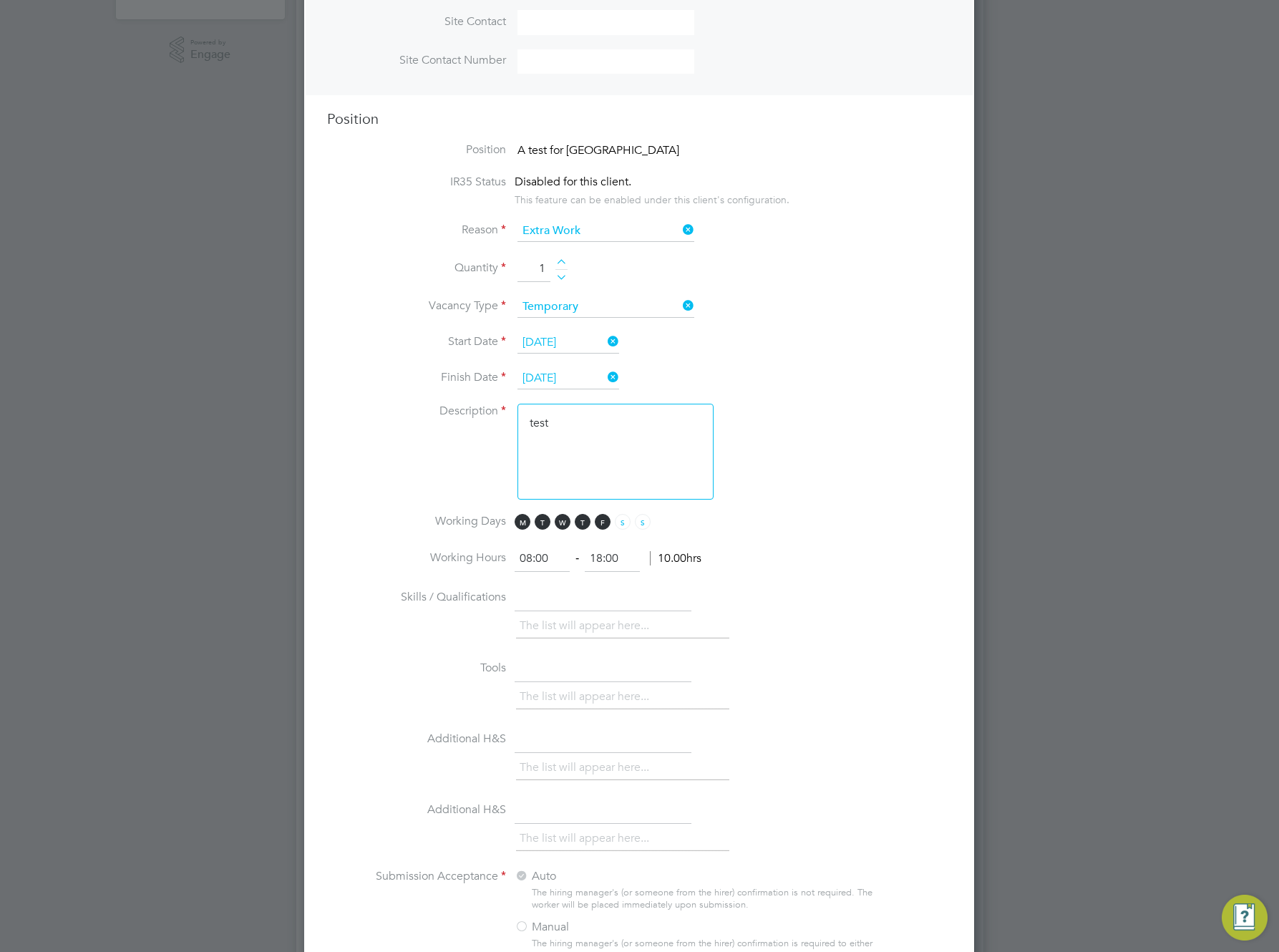
click at [563, 263] on div at bounding box center [561, 264] width 12 height 10
type input "3"
click at [618, 441] on textarea "test" at bounding box center [615, 451] width 196 height 96
click at [650, 465] on textarea "test 4 Rnadstad" at bounding box center [615, 451] width 196 height 96
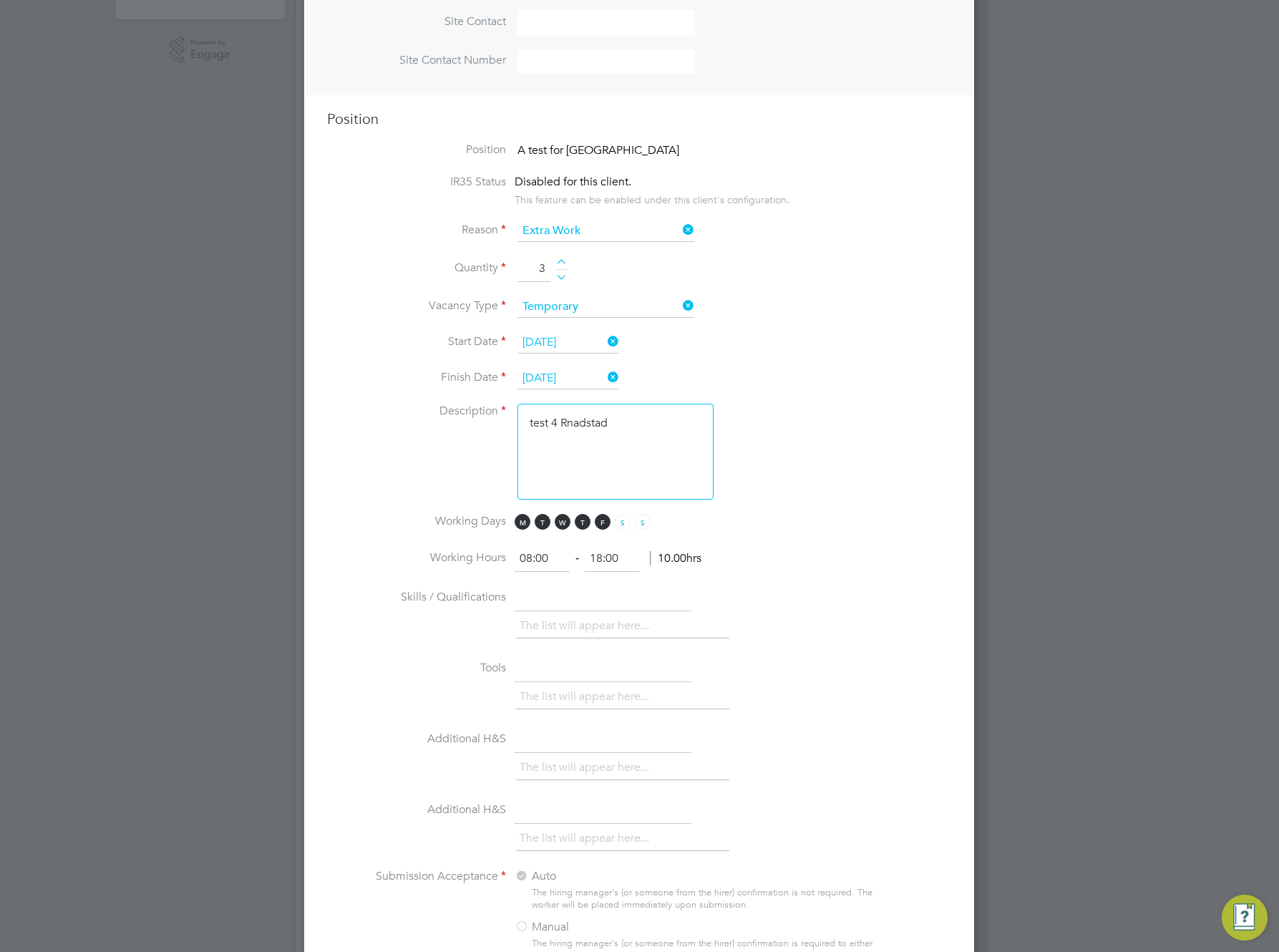
click at [567, 427] on textarea "test 4 Rnadstad" at bounding box center [615, 451] width 196 height 96
click at [747, 484] on li "Description test 4 Ranadstad" at bounding box center [639, 459] width 624 height 110
click at [583, 425] on textarea "test 4 Ranadstad" at bounding box center [615, 451] width 196 height 96
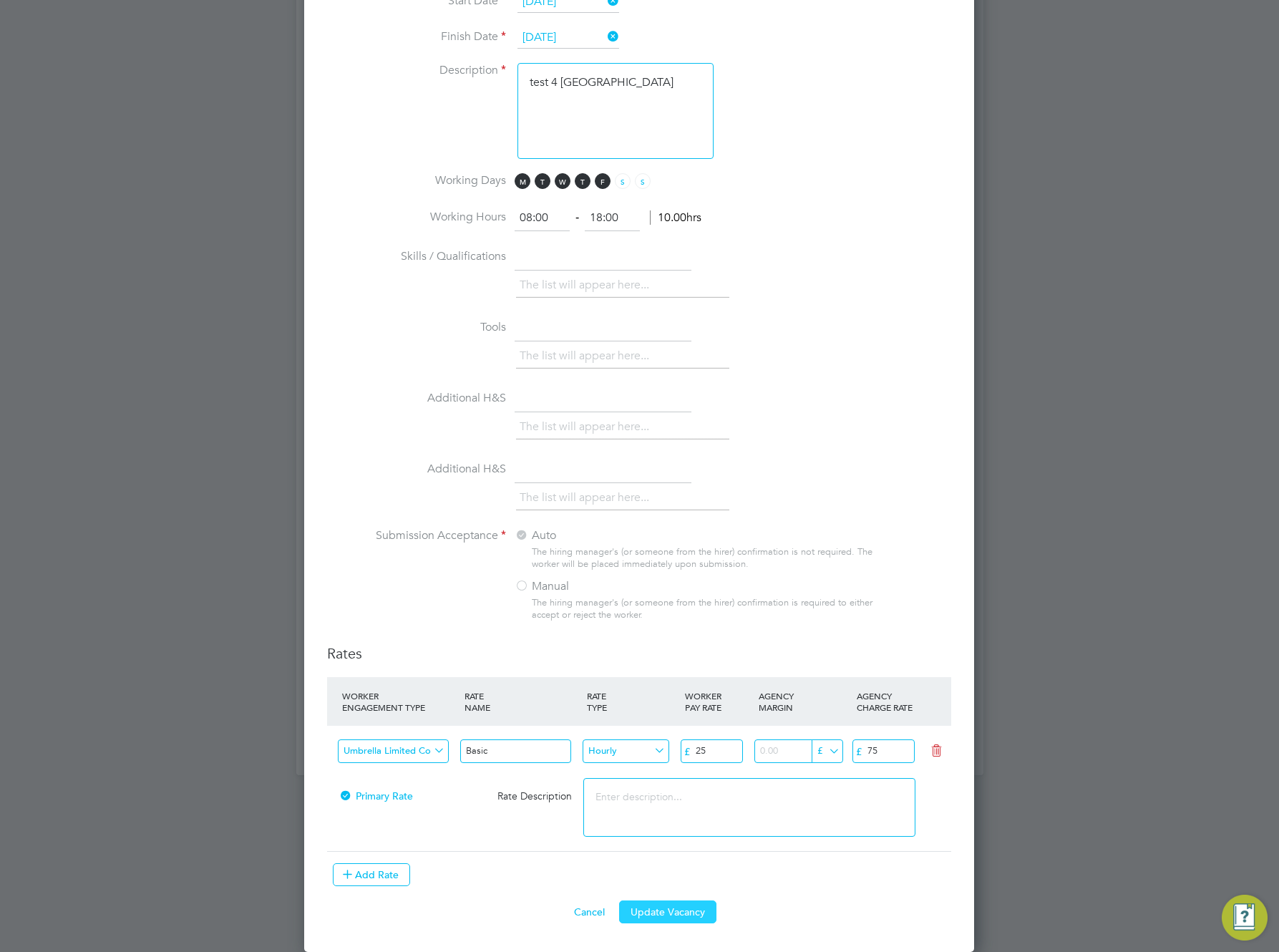
type textarea "test 4 Randstad"
click at [660, 918] on button "Update Vacancy" at bounding box center [667, 912] width 97 height 23
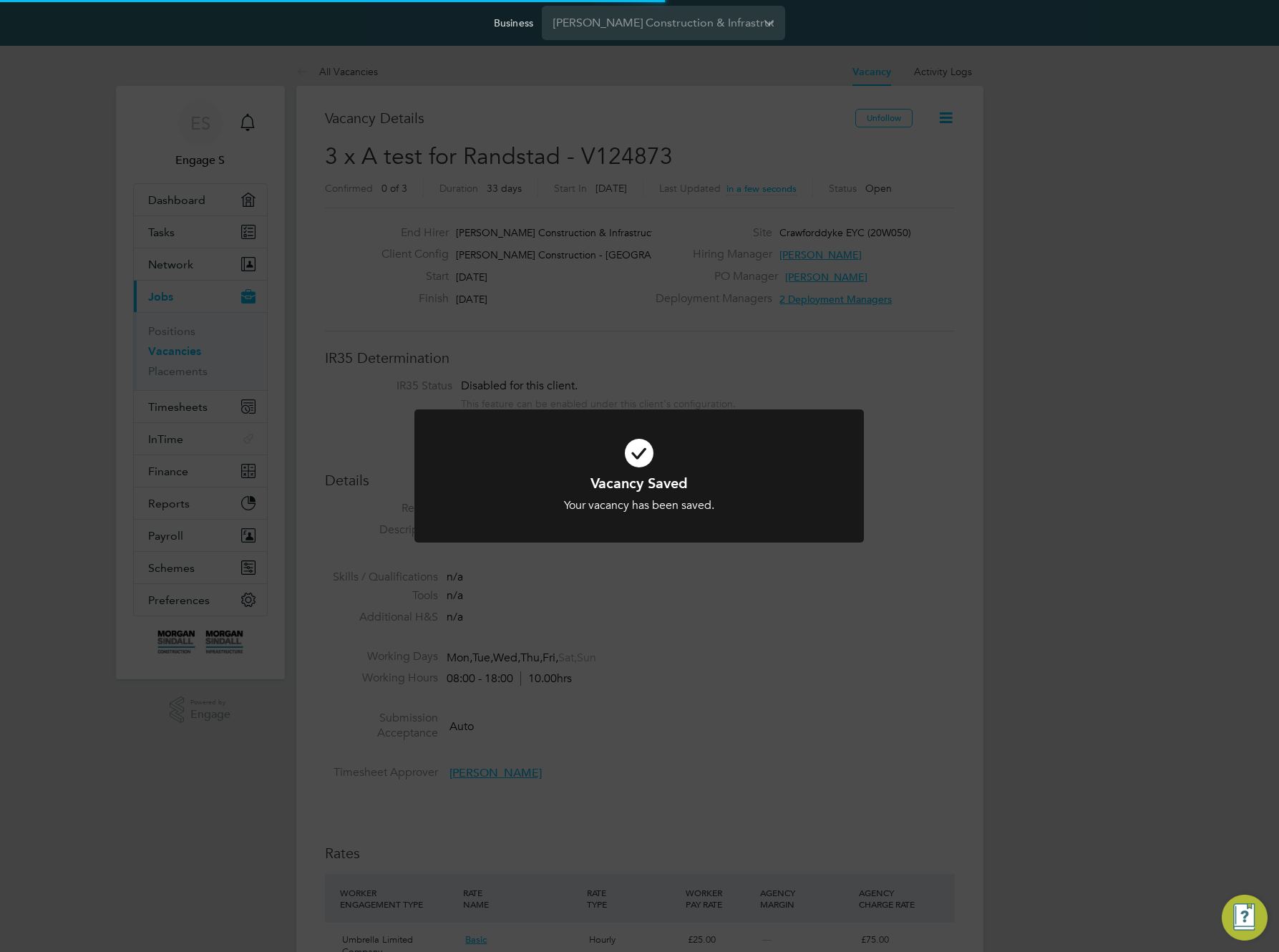
click at [899, 722] on div "Vacancy Saved Your vacancy has been saved. Cancel Okay" at bounding box center [640, 476] width 1279 height 952
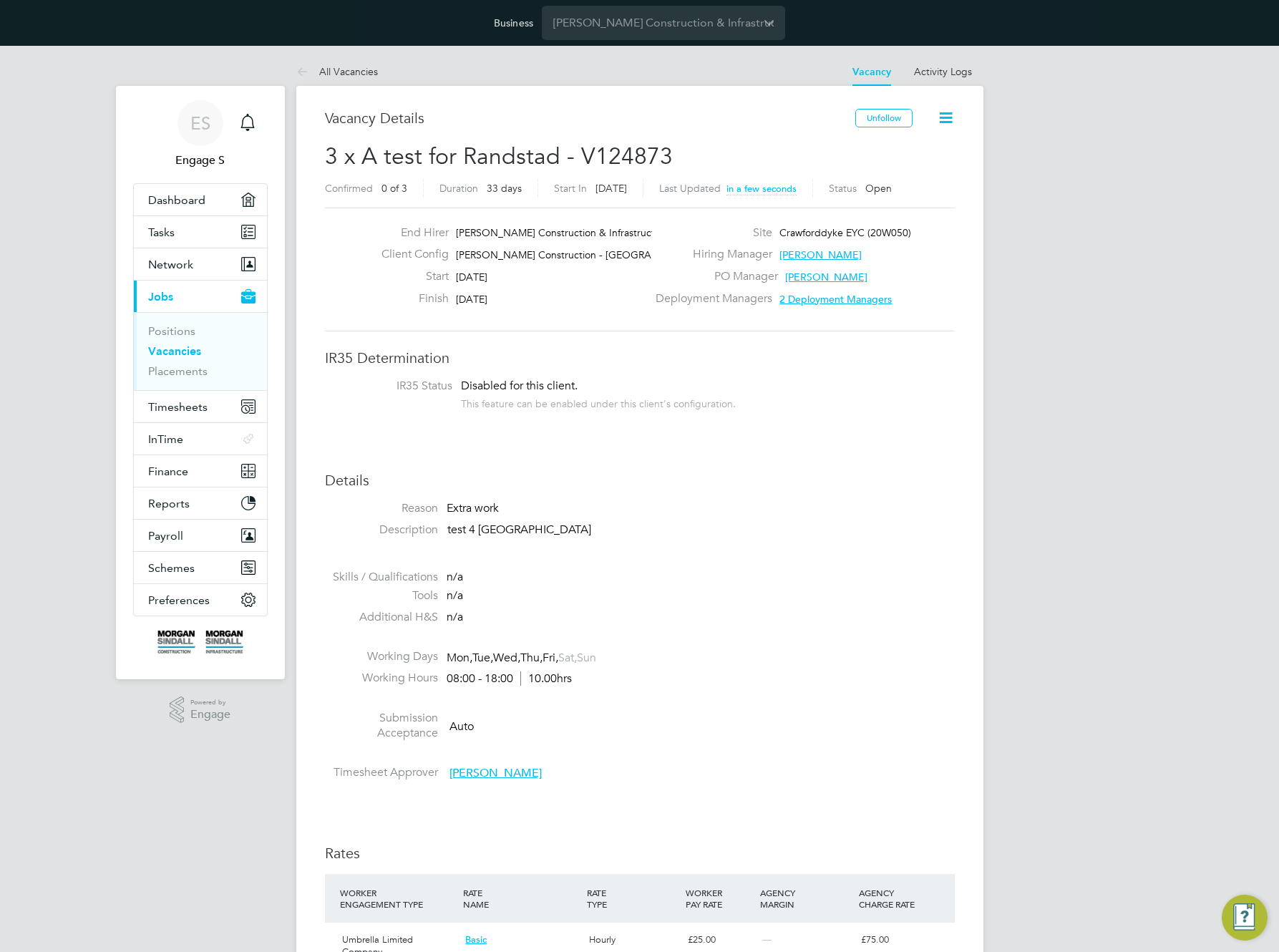
click at [791, 653] on li "Working Days Mon, Tue, Wed, Thu, Fri, Sat, Sun" at bounding box center [640, 659] width 630 height 21
click at [679, 23] on input "[PERSON_NAME] Construction & Infrastructure Ltd" at bounding box center [664, 23] width 244 height 34
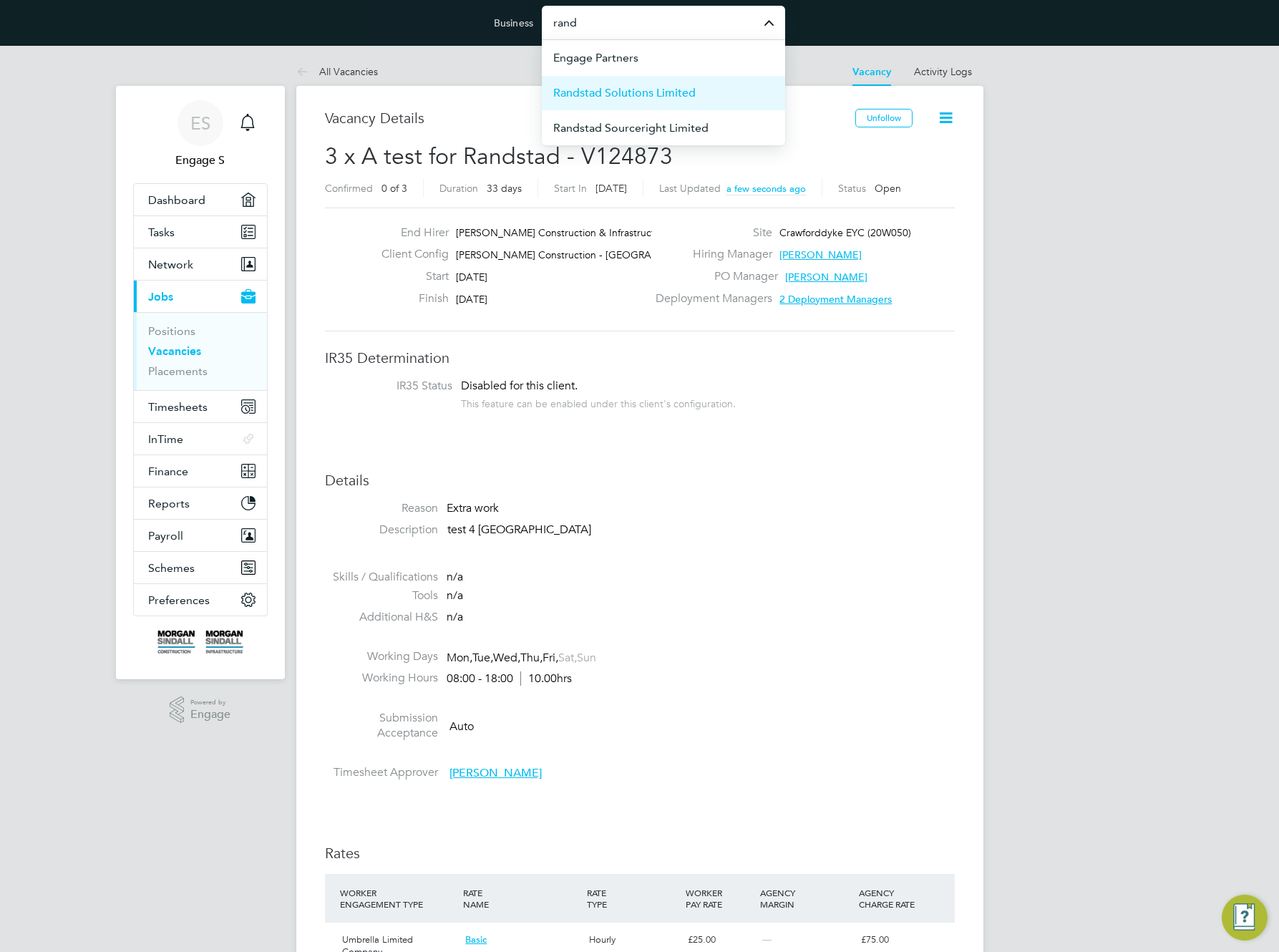
click at [599, 92] on span "Randstad Solutions Limited" at bounding box center [624, 92] width 143 height 17
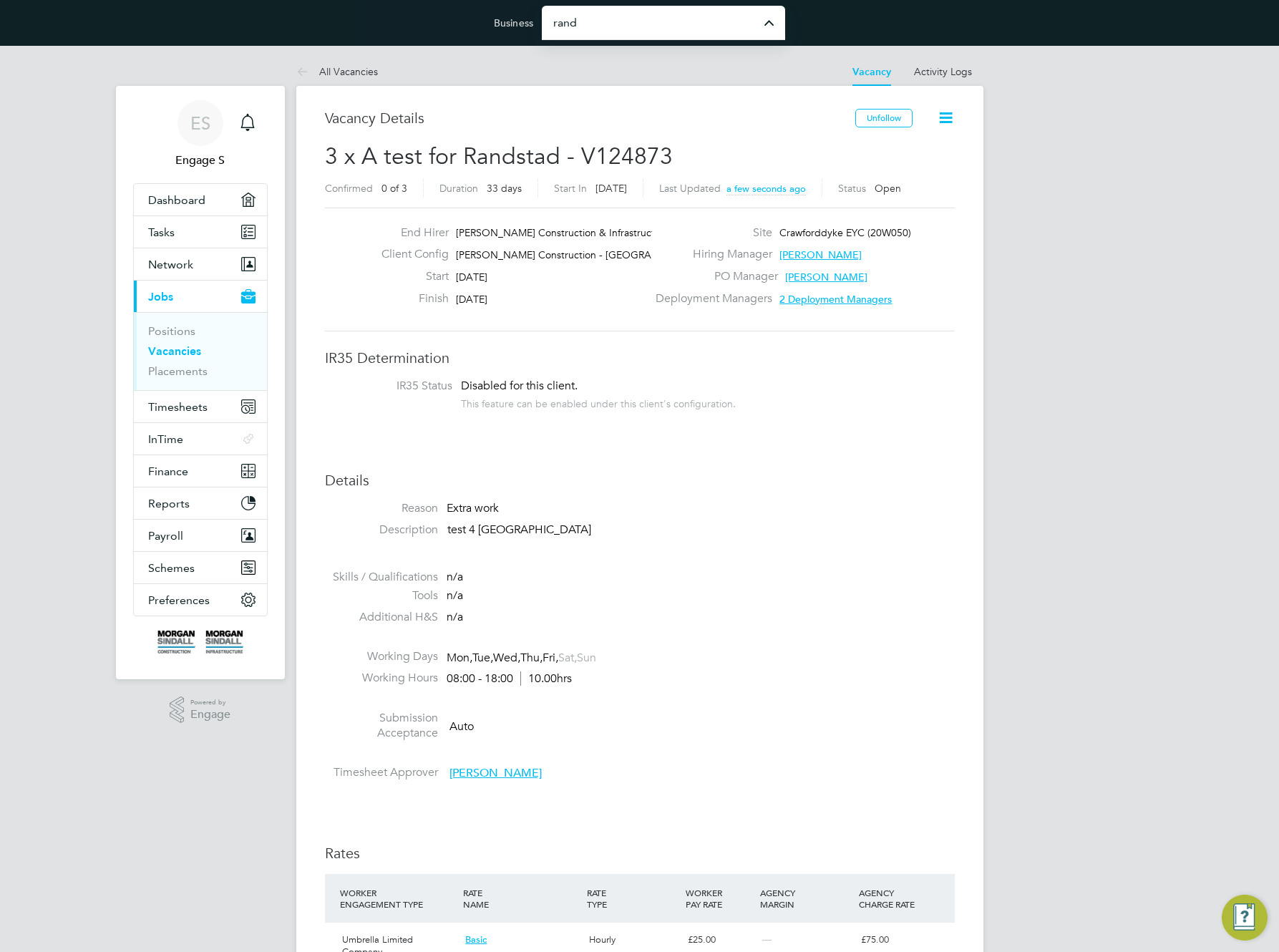
type input "Randstad Solutions Limited"
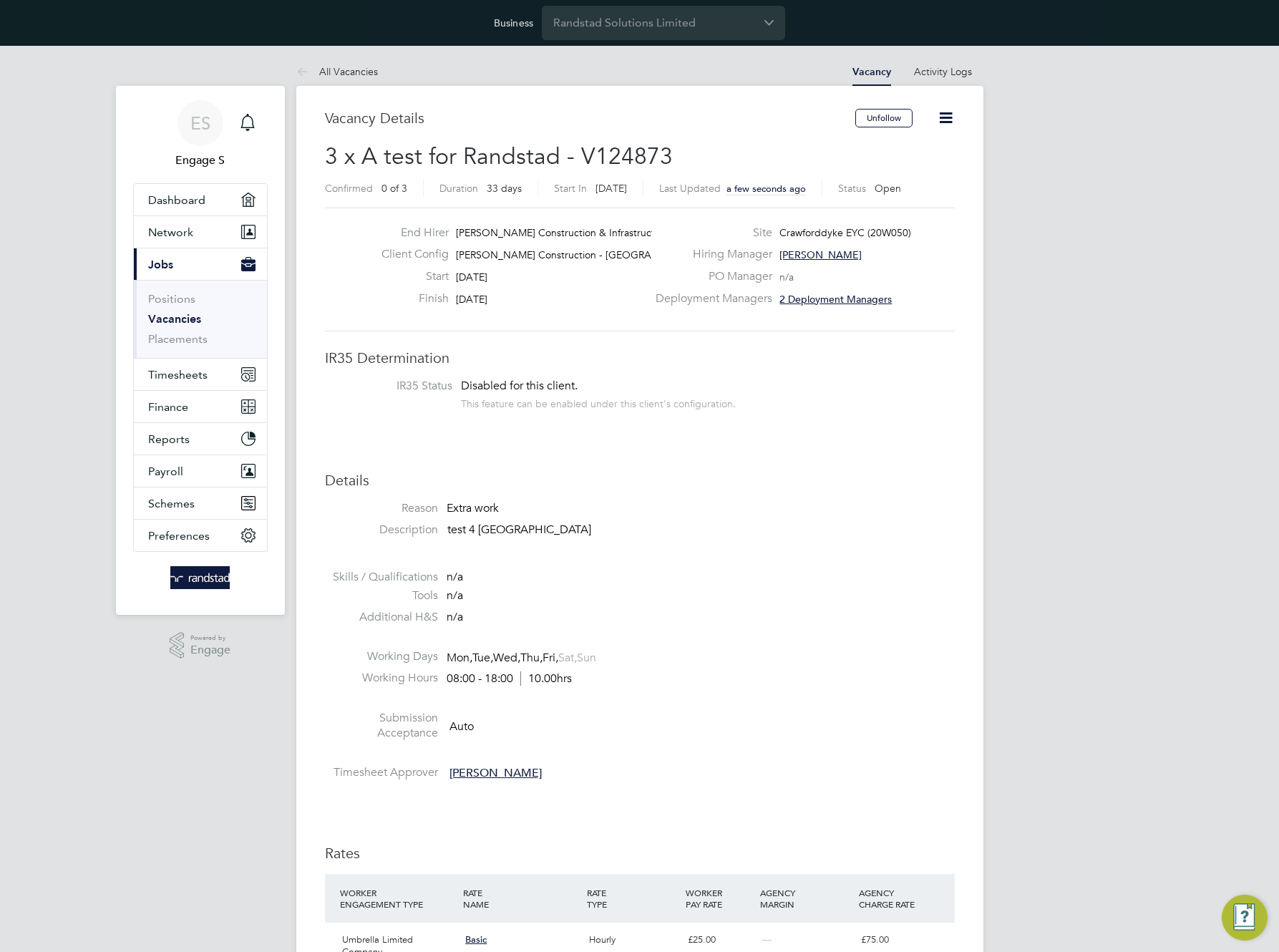
scroll to position [646, 0]
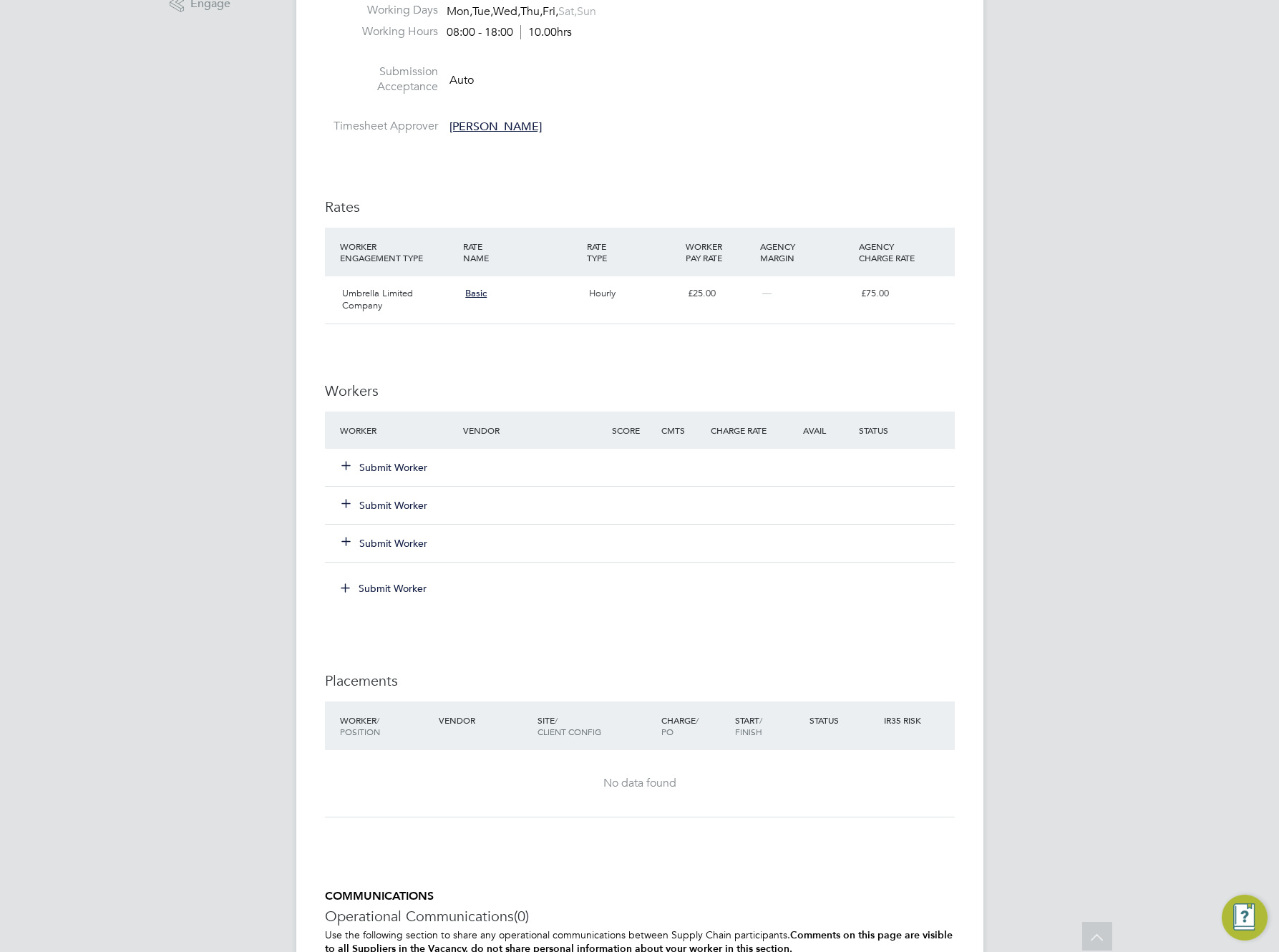
click at [385, 465] on button "Submit Worker" at bounding box center [385, 468] width 86 height 15
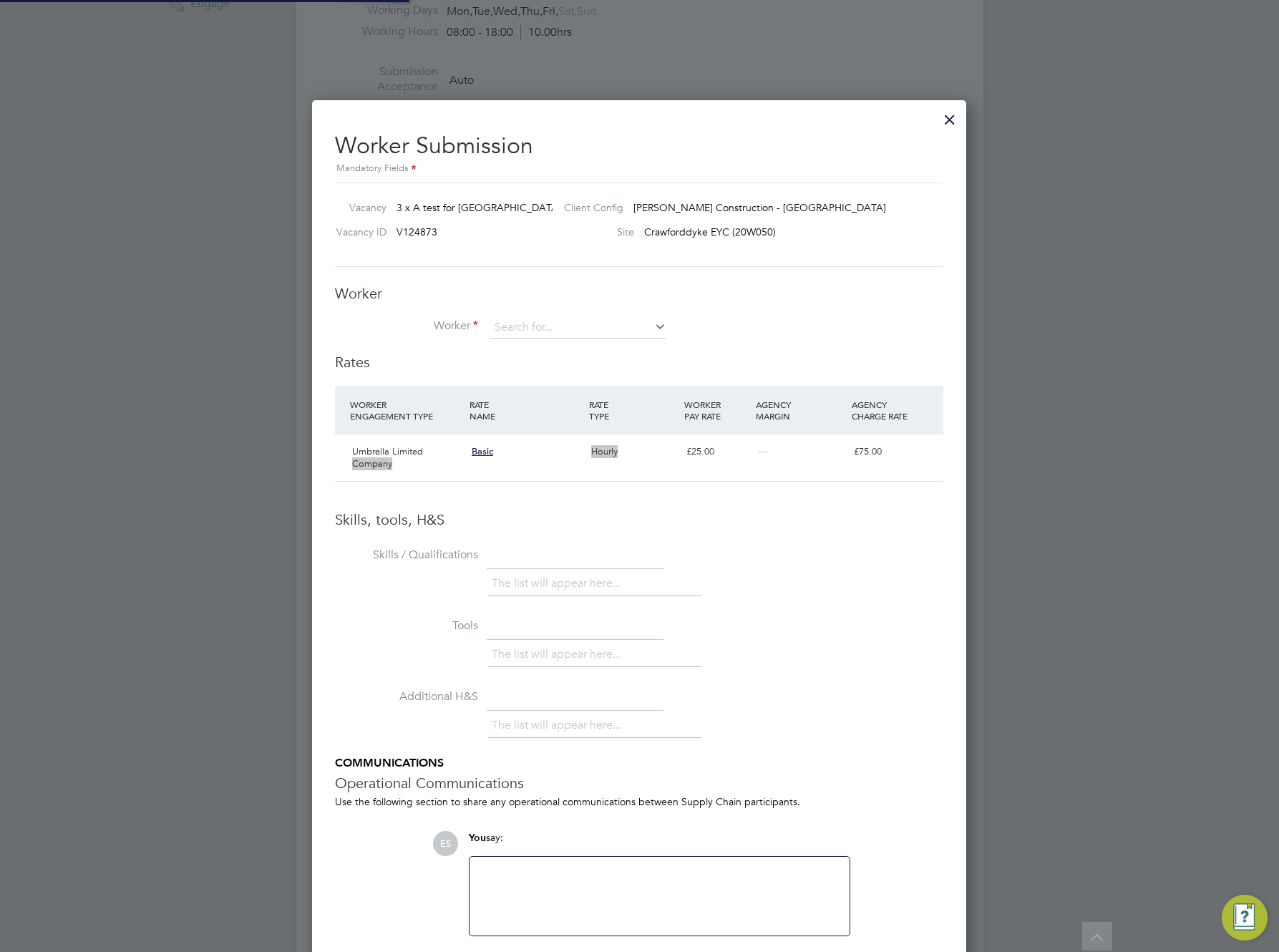
scroll to position [24, 120]
click at [385, 465] on span "Umbrella Limited Company" at bounding box center [387, 457] width 71 height 24
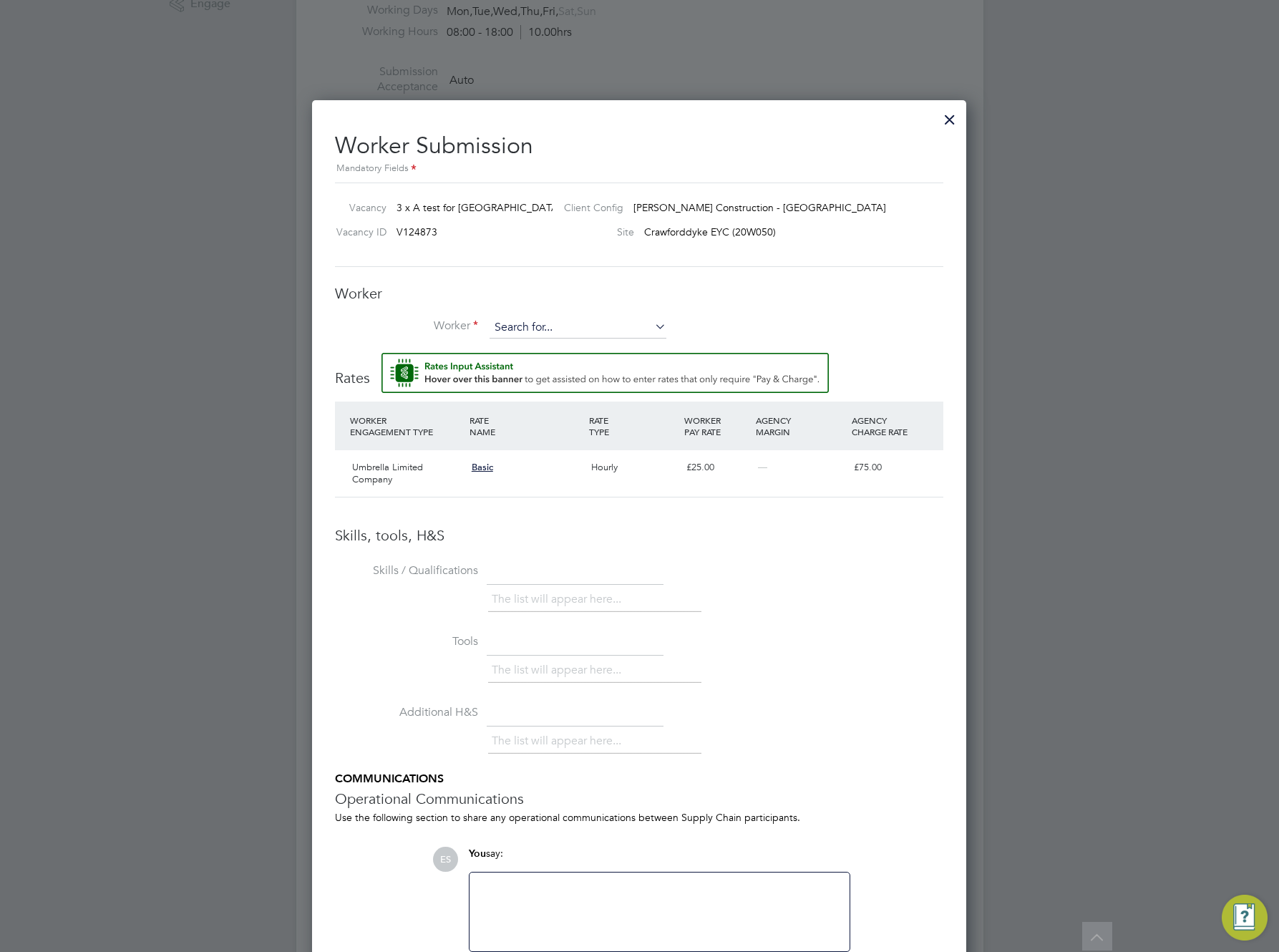
click at [528, 323] on input at bounding box center [578, 327] width 177 height 21
click at [566, 326] on input at bounding box center [578, 327] width 177 height 21
click at [607, 325] on input at bounding box center [578, 327] width 177 height 21
click at [831, 607] on div "The list will appear here..." at bounding box center [716, 601] width 455 height 29
click at [530, 329] on input at bounding box center [578, 327] width 177 height 21
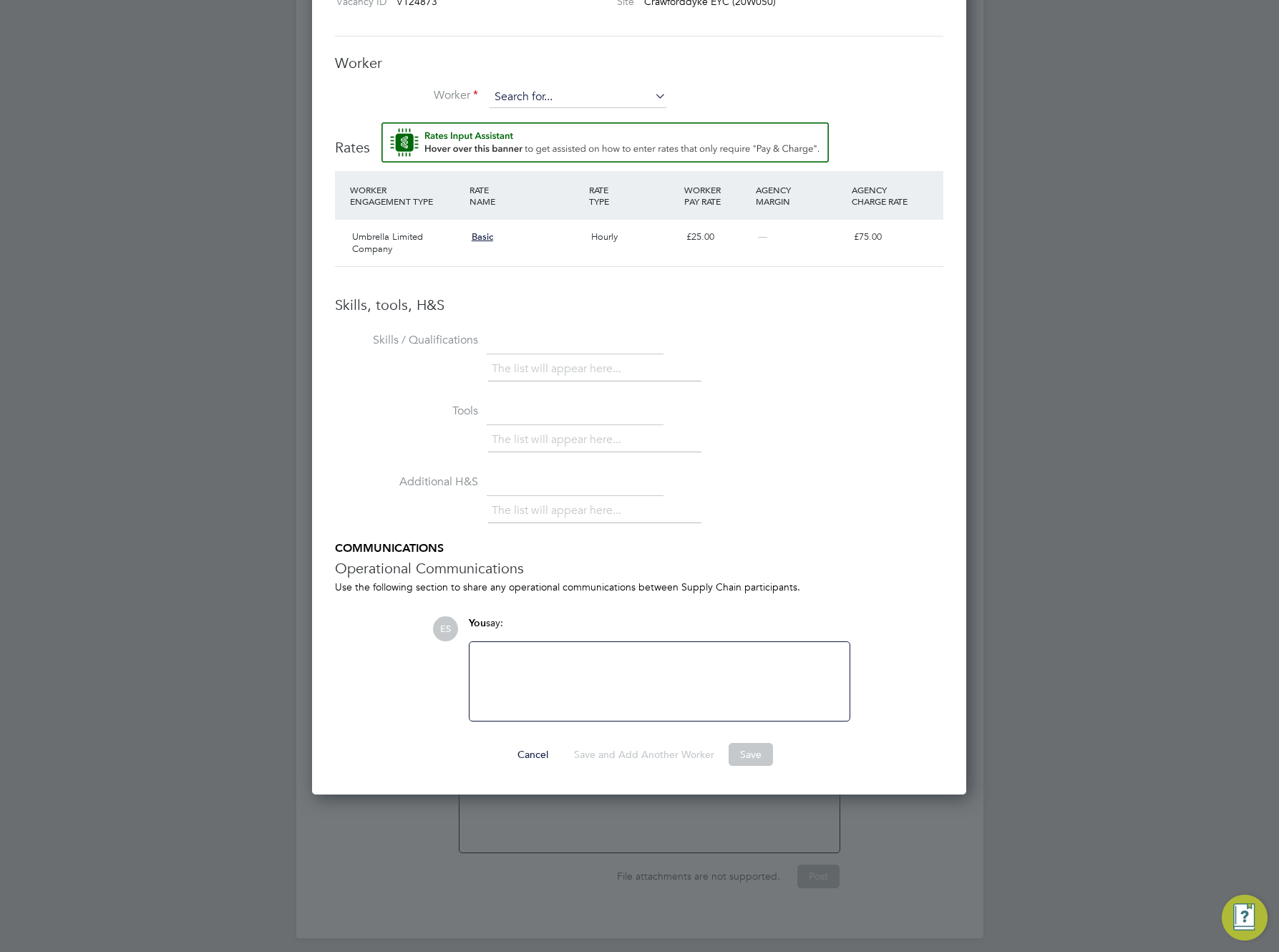
scroll to position [885, 0]
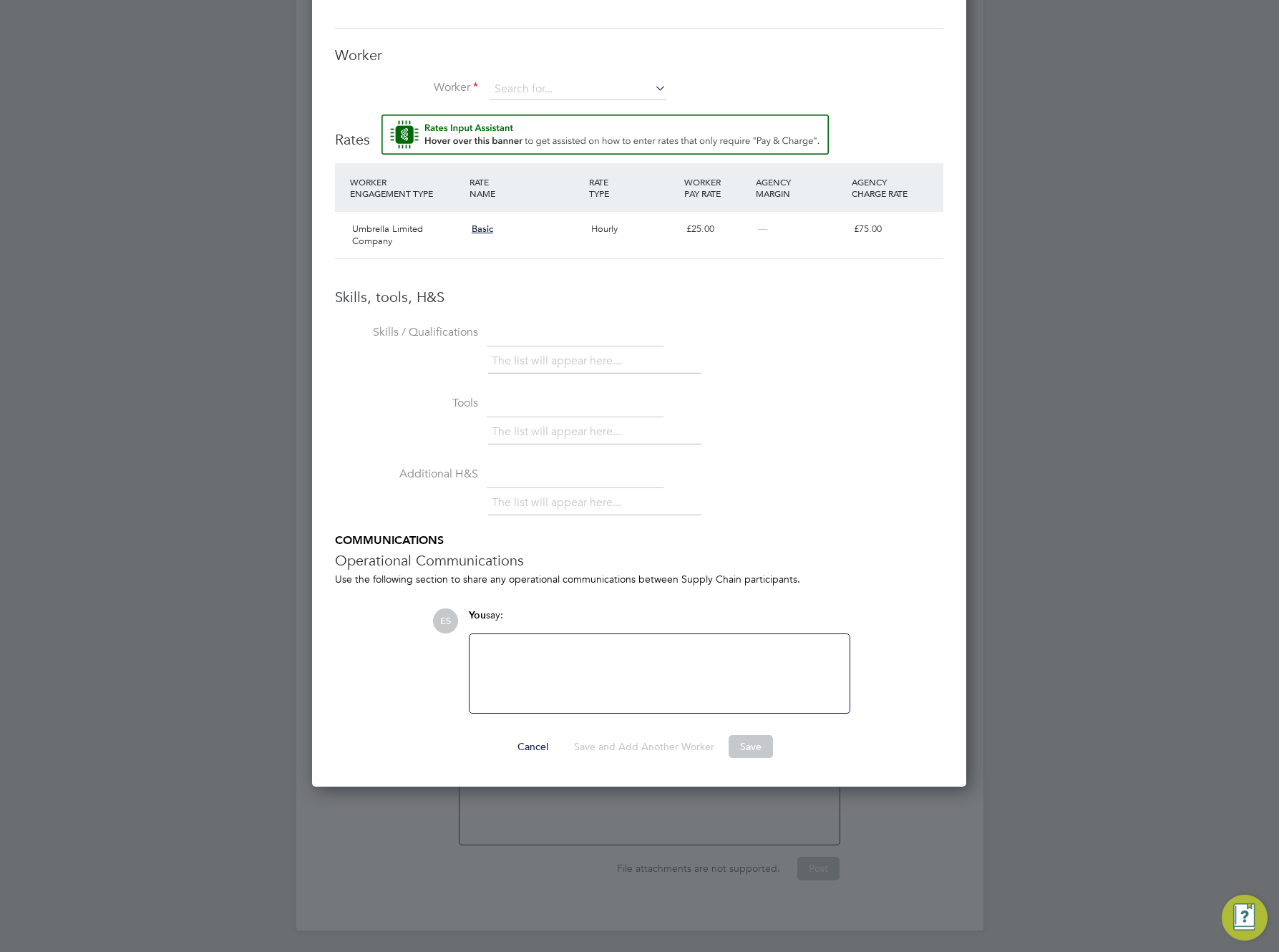
click at [528, 744] on button "Cancel" at bounding box center [533, 746] width 53 height 23
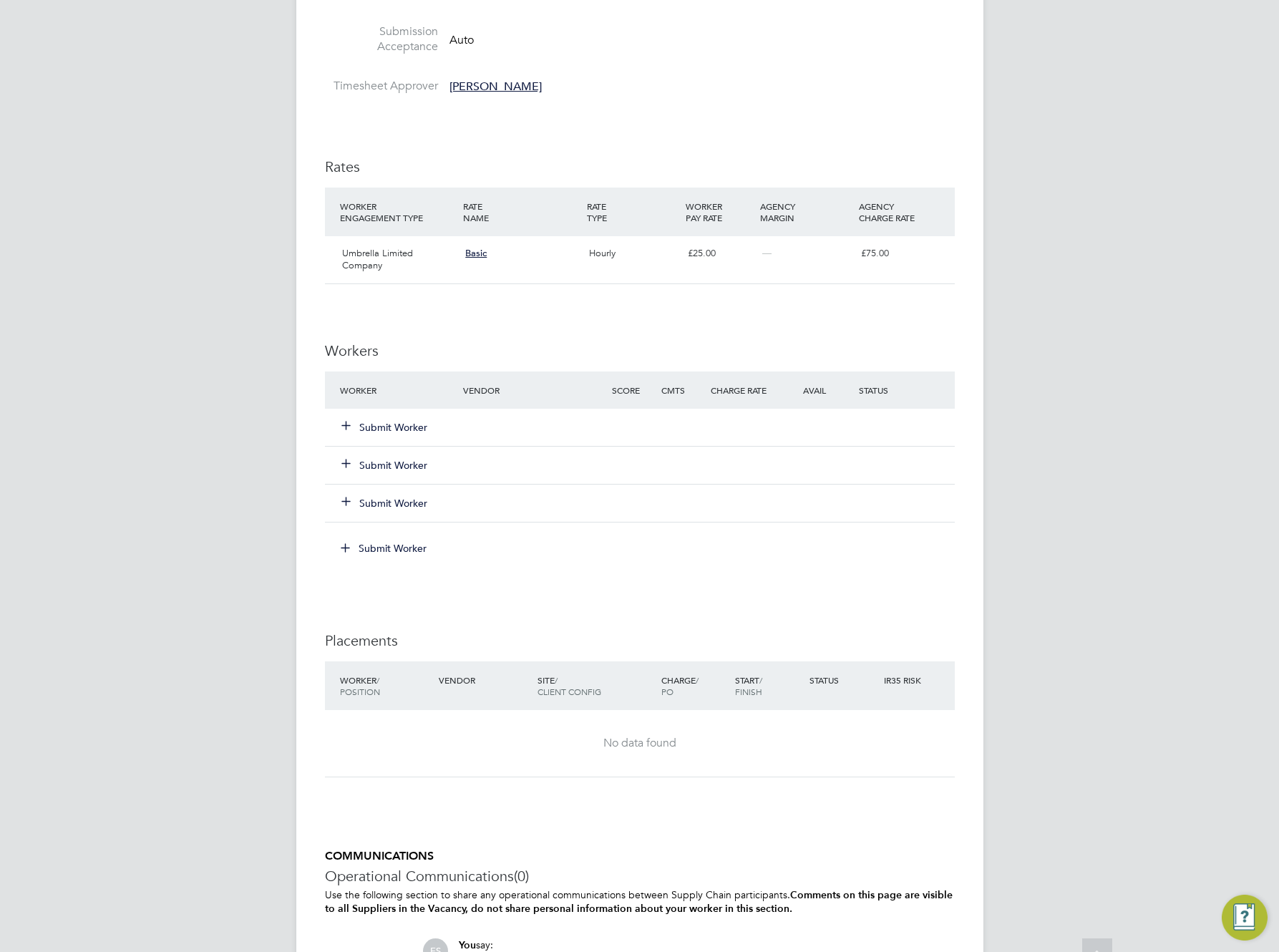
scroll to position [646, 0]
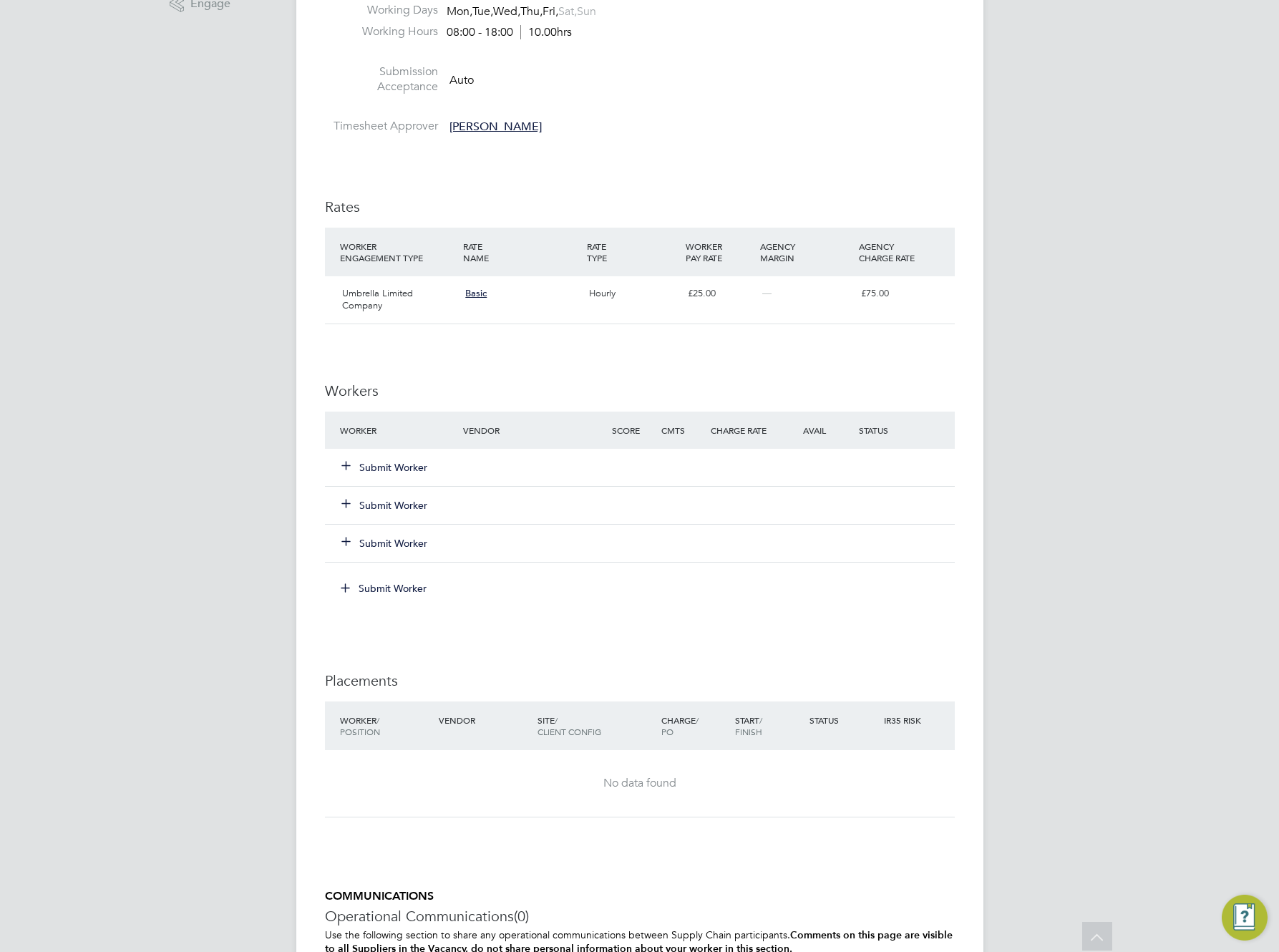
click at [544, 558] on div "Submit Worker" at bounding box center [640, 543] width 630 height 38
click at [394, 465] on button "Submit Worker" at bounding box center [385, 468] width 86 height 15
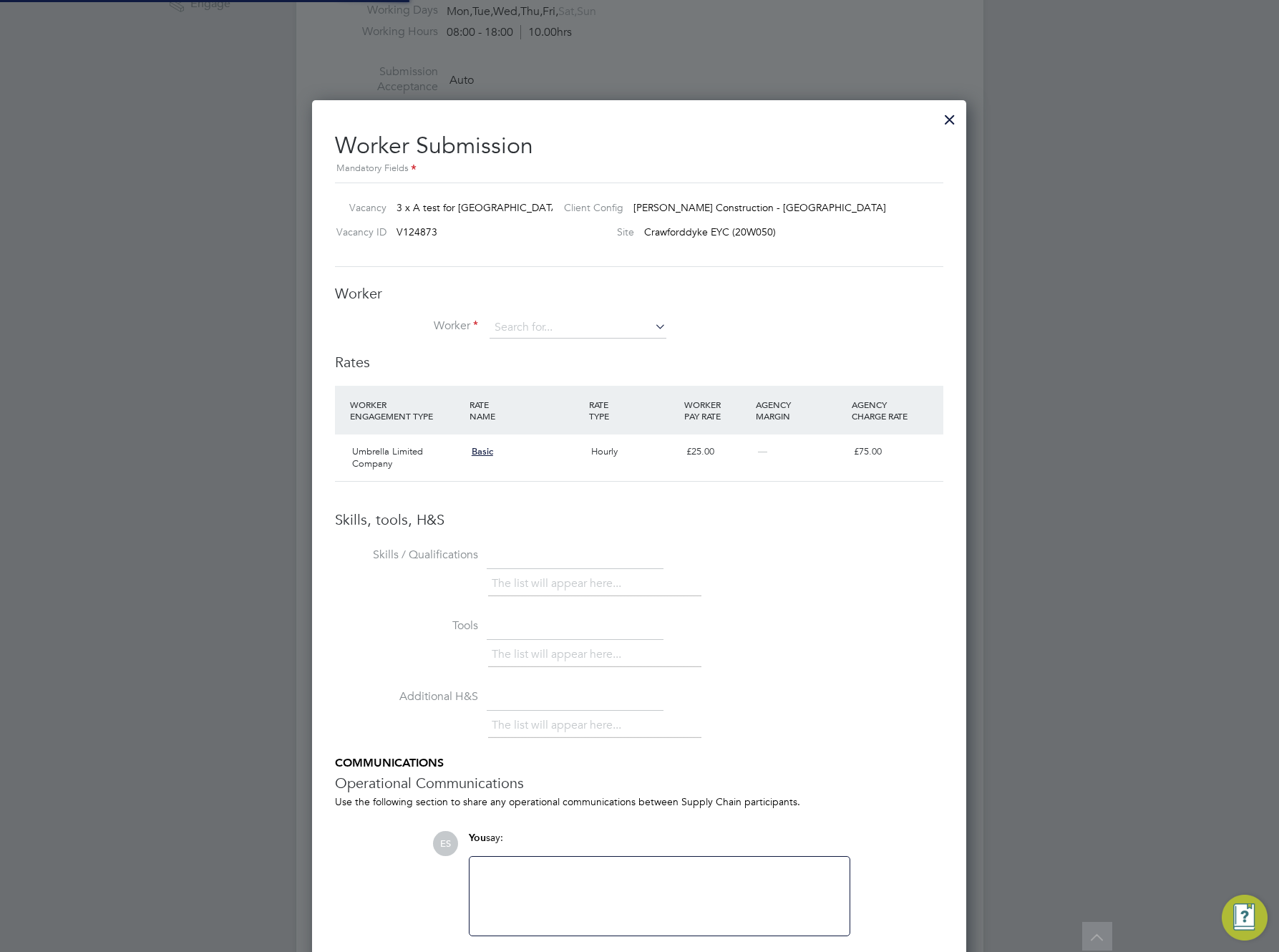
scroll to position [0, 0]
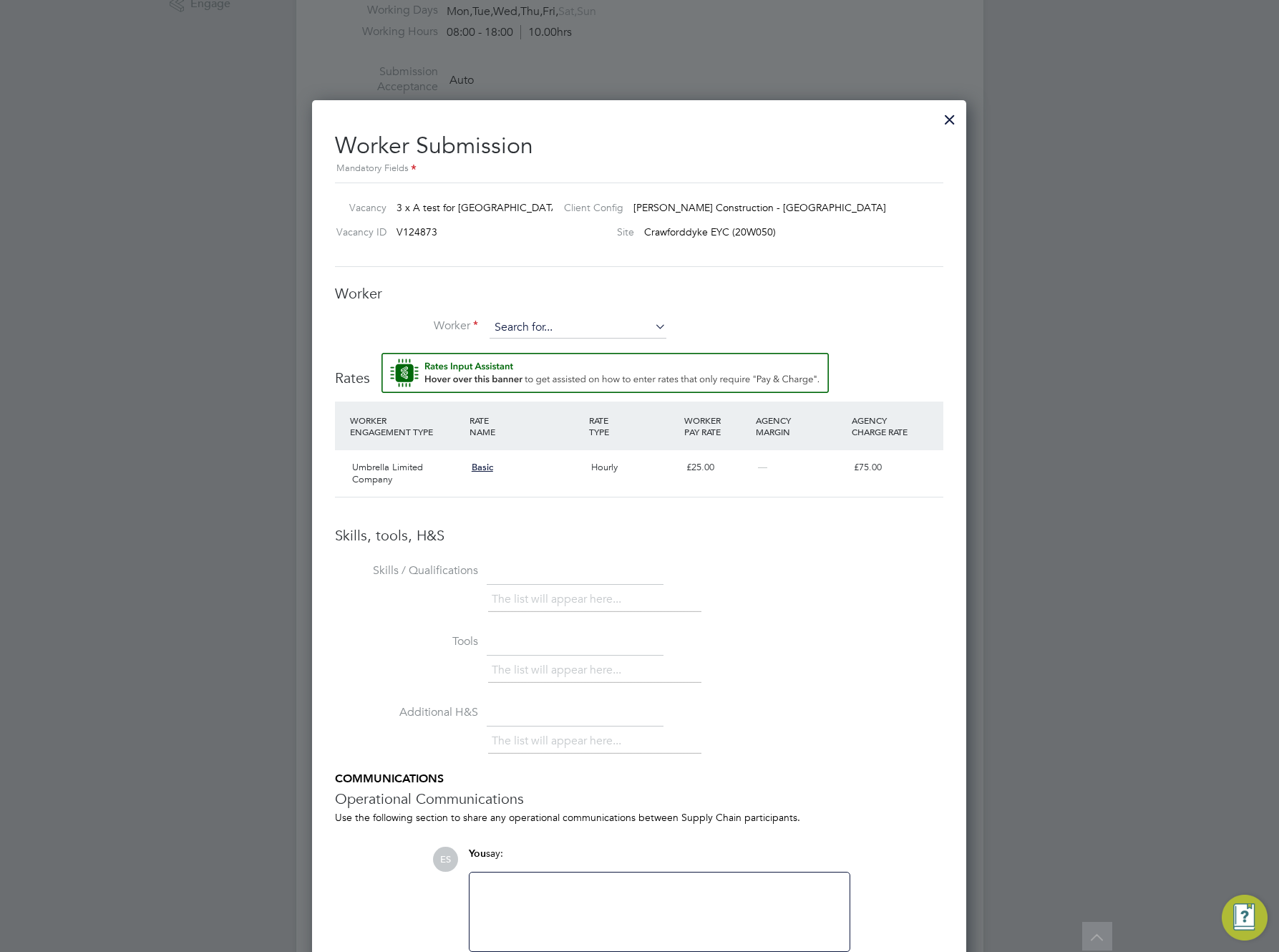
click at [527, 328] on input at bounding box center [578, 327] width 177 height 21
type input "er"
click at [178, 454] on div at bounding box center [640, 476] width 1279 height 952
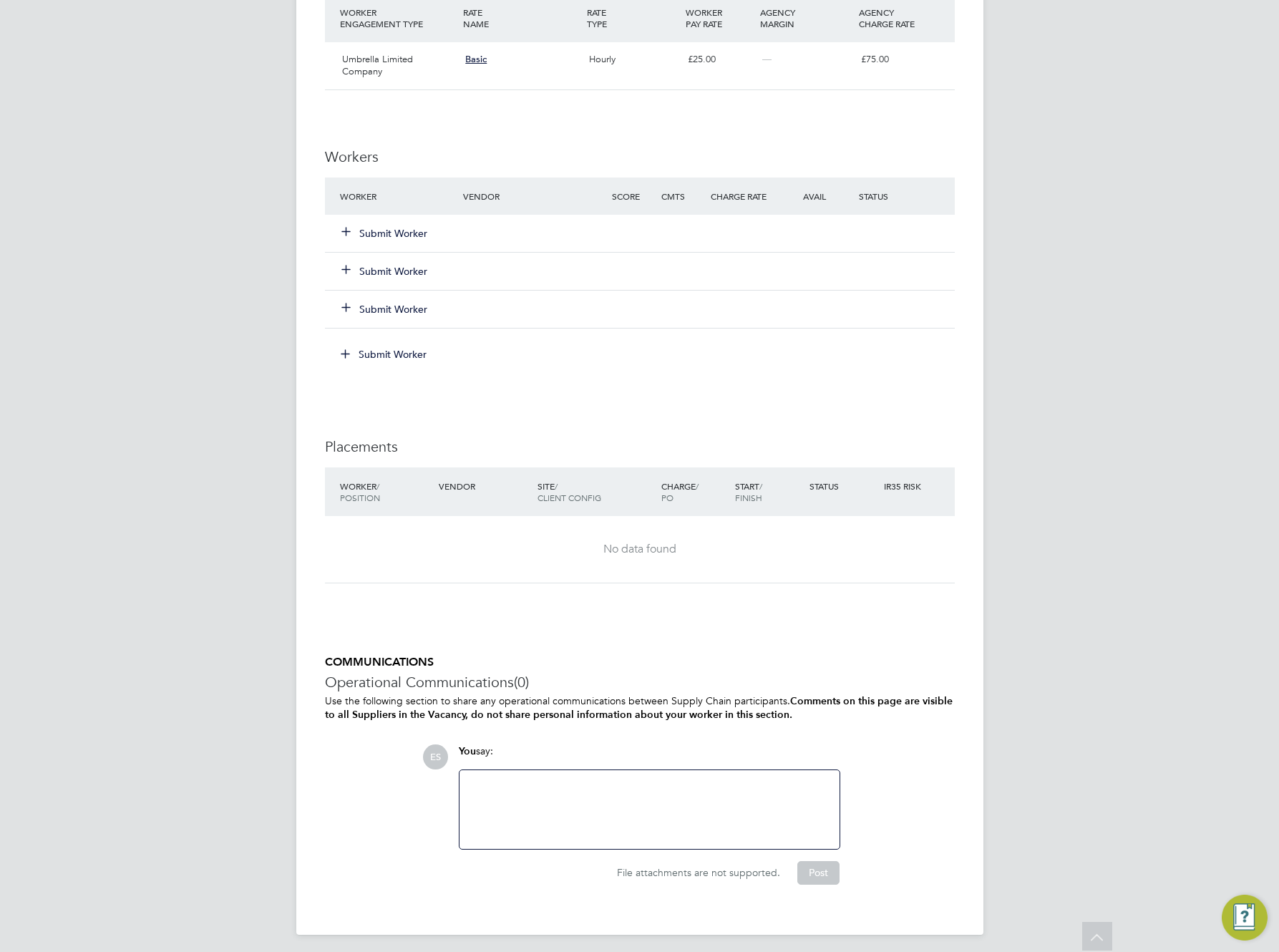
click at [512, 412] on div "IR35 Determination IR35 Status Disabled for this client. This feature can be en…" at bounding box center [640, 187] width 630 height 1439
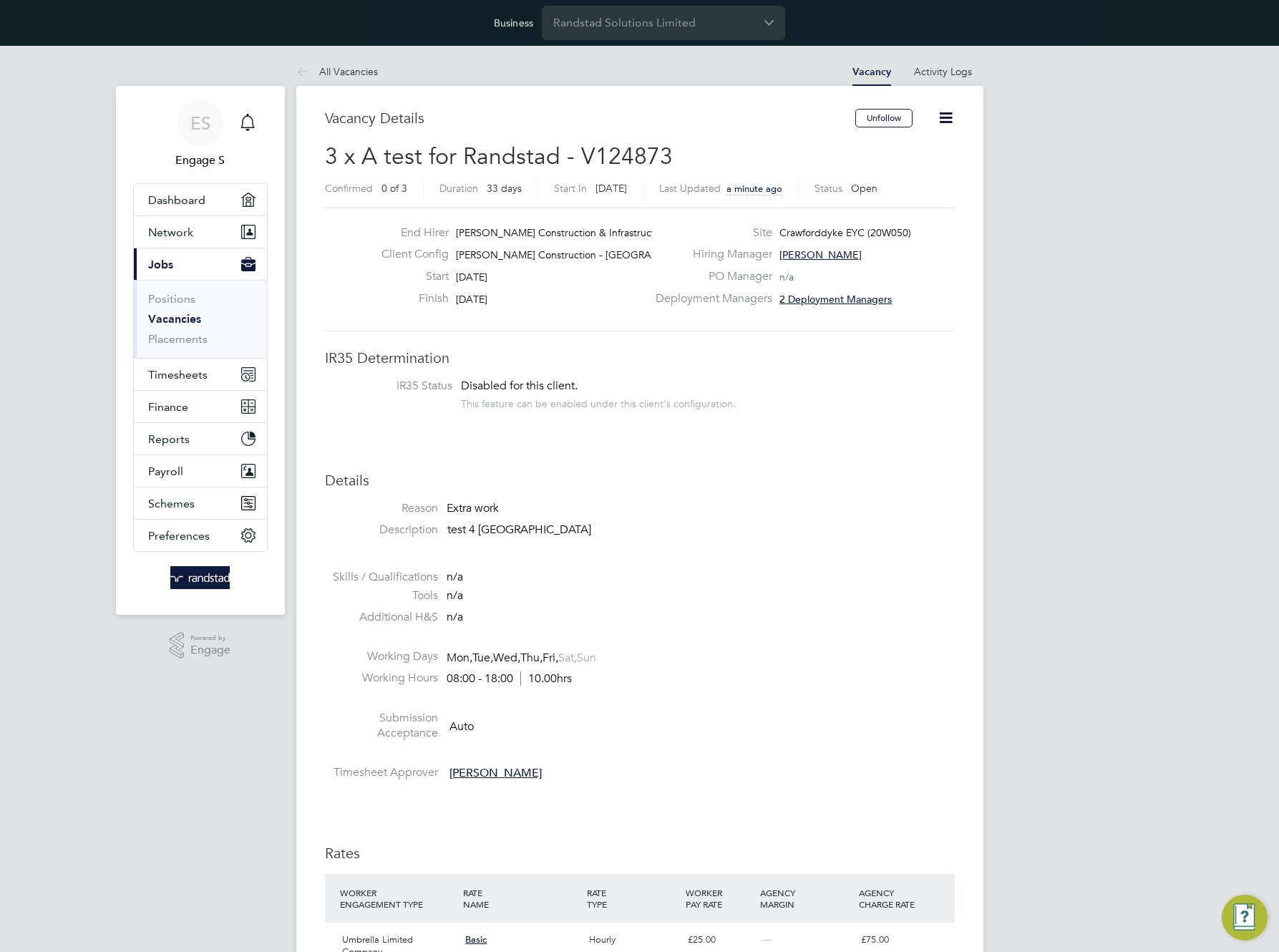
click at [950, 117] on icon at bounding box center [946, 118] width 18 height 18
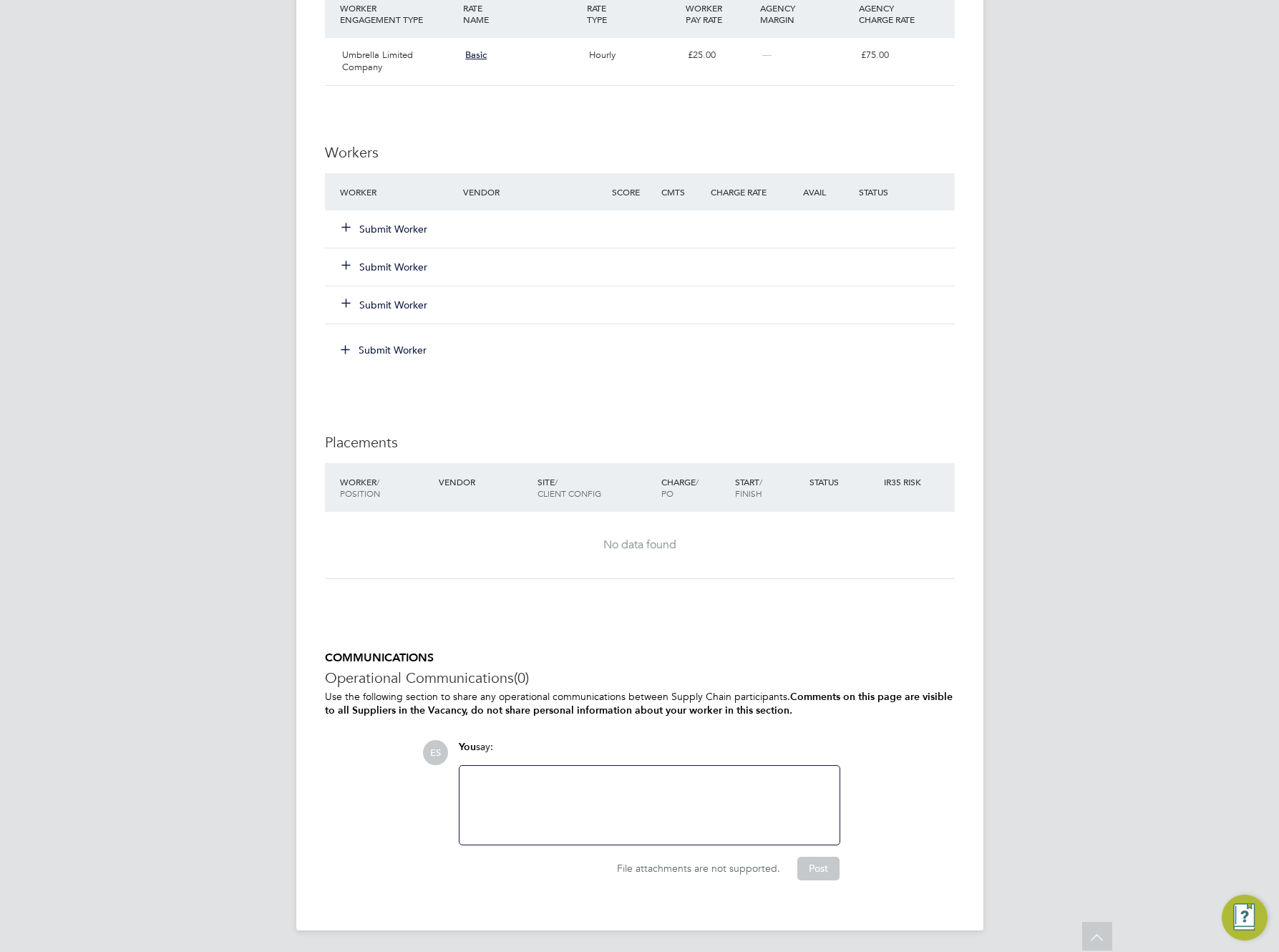
click at [399, 348] on button "Submit Worker" at bounding box center [384, 350] width 108 height 23
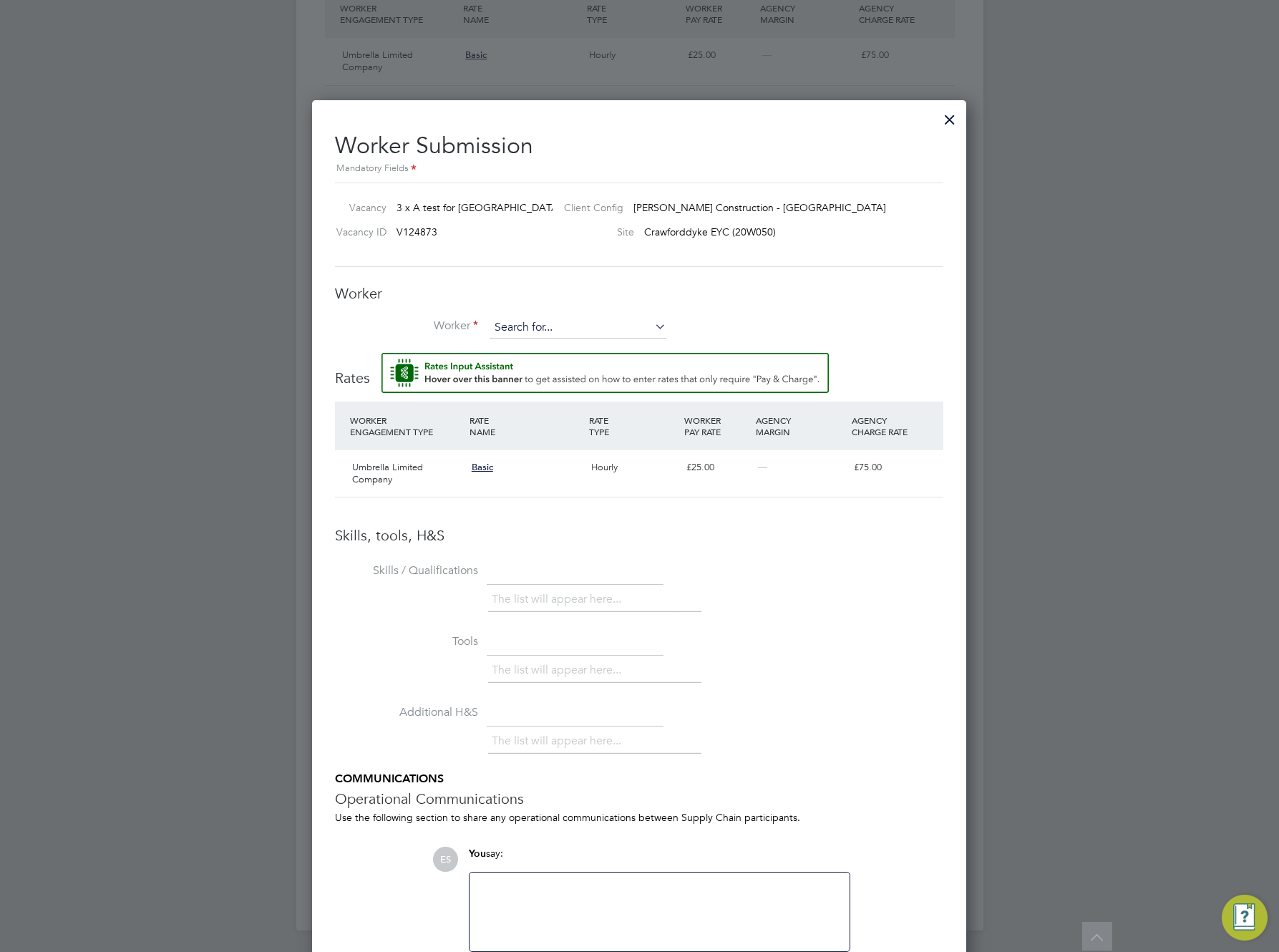
click at [556, 326] on input at bounding box center [578, 327] width 177 height 21
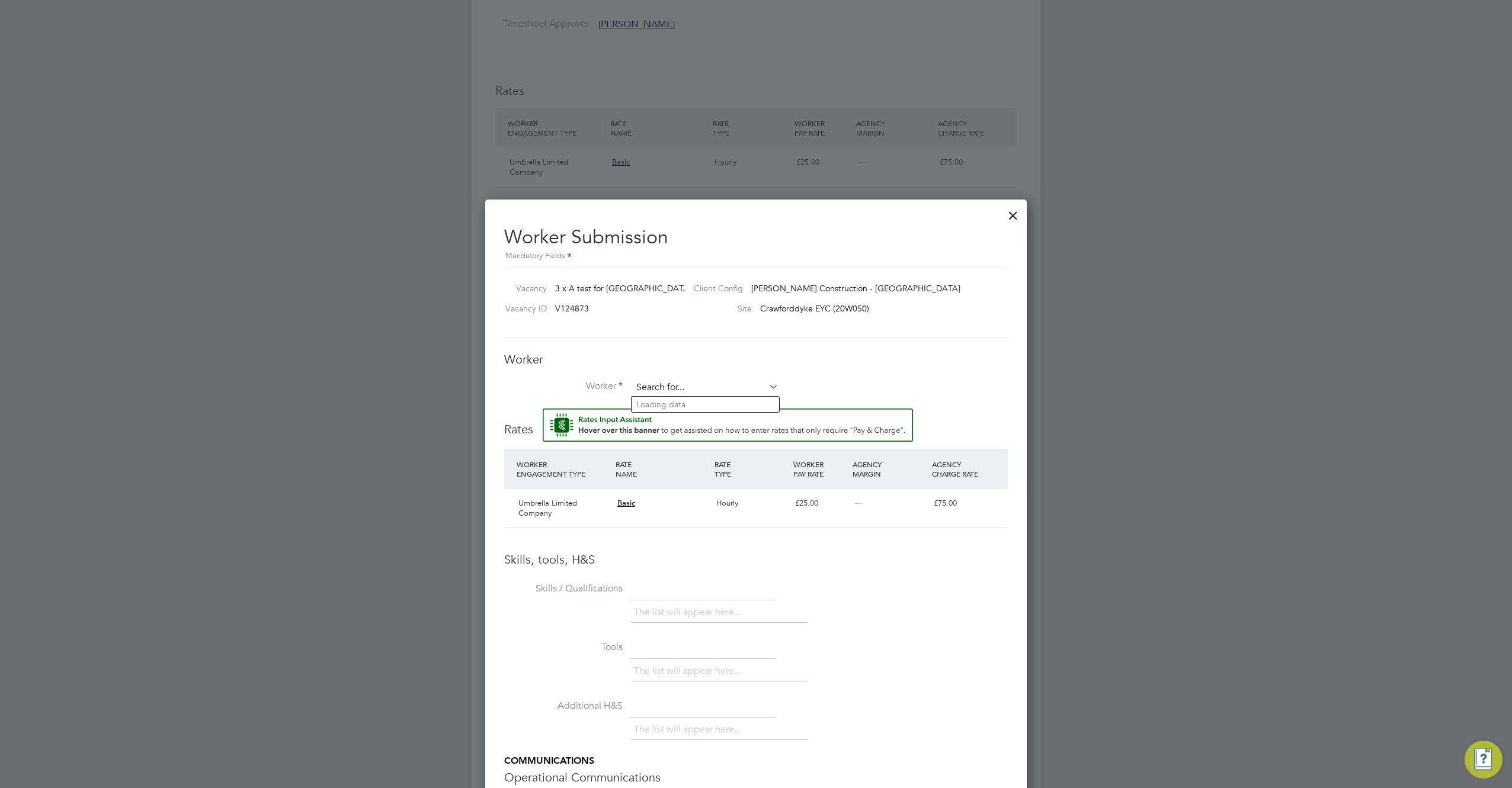
click at [674, 386] on input at bounding box center [705, 387] width 147 height 18
click at [653, 389] on input at bounding box center [705, 387] width 147 height 18
click at [688, 389] on input "eee" at bounding box center [705, 387] width 147 height 18
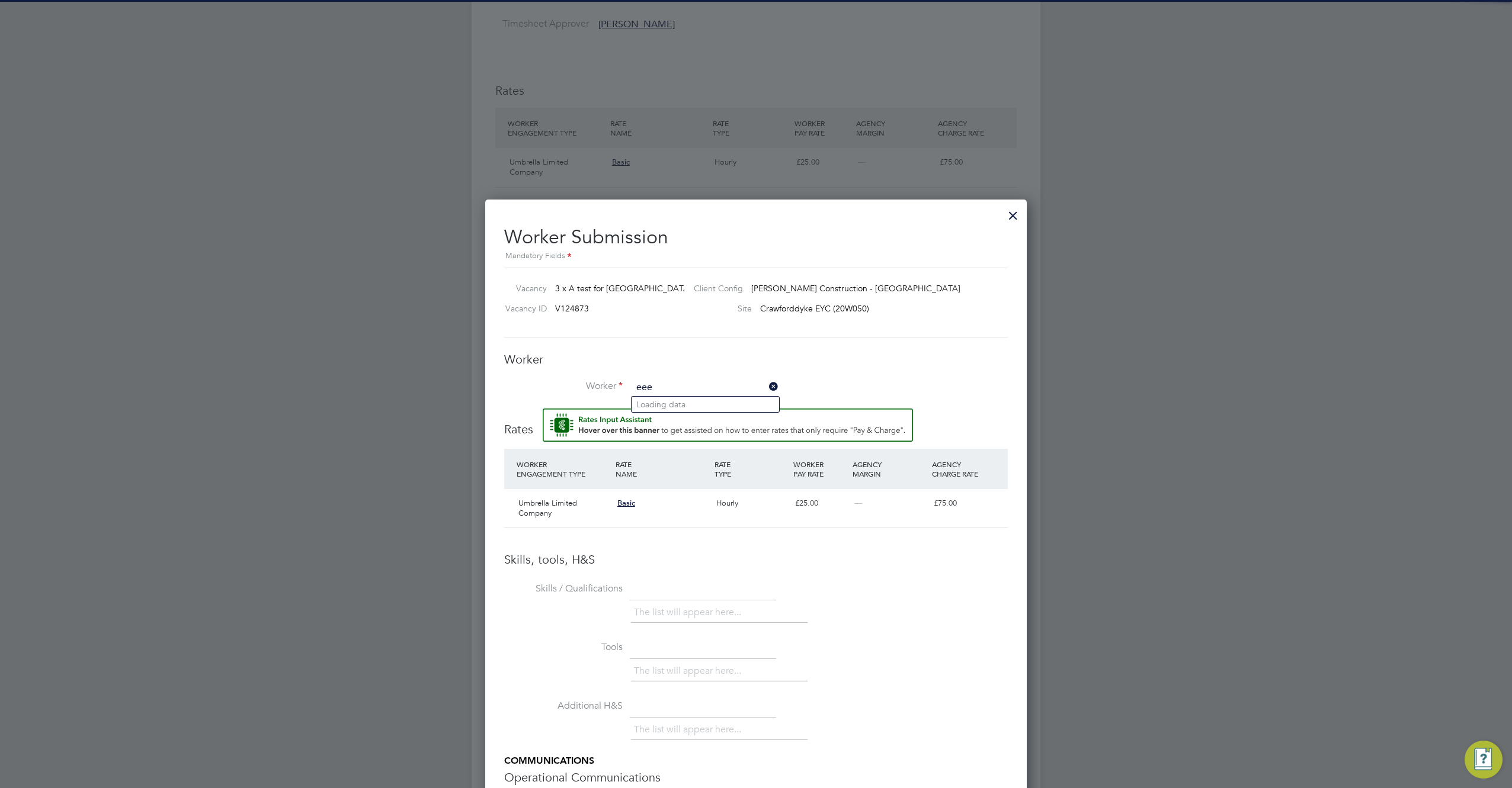
click at [688, 389] on input "eee" at bounding box center [705, 387] width 147 height 18
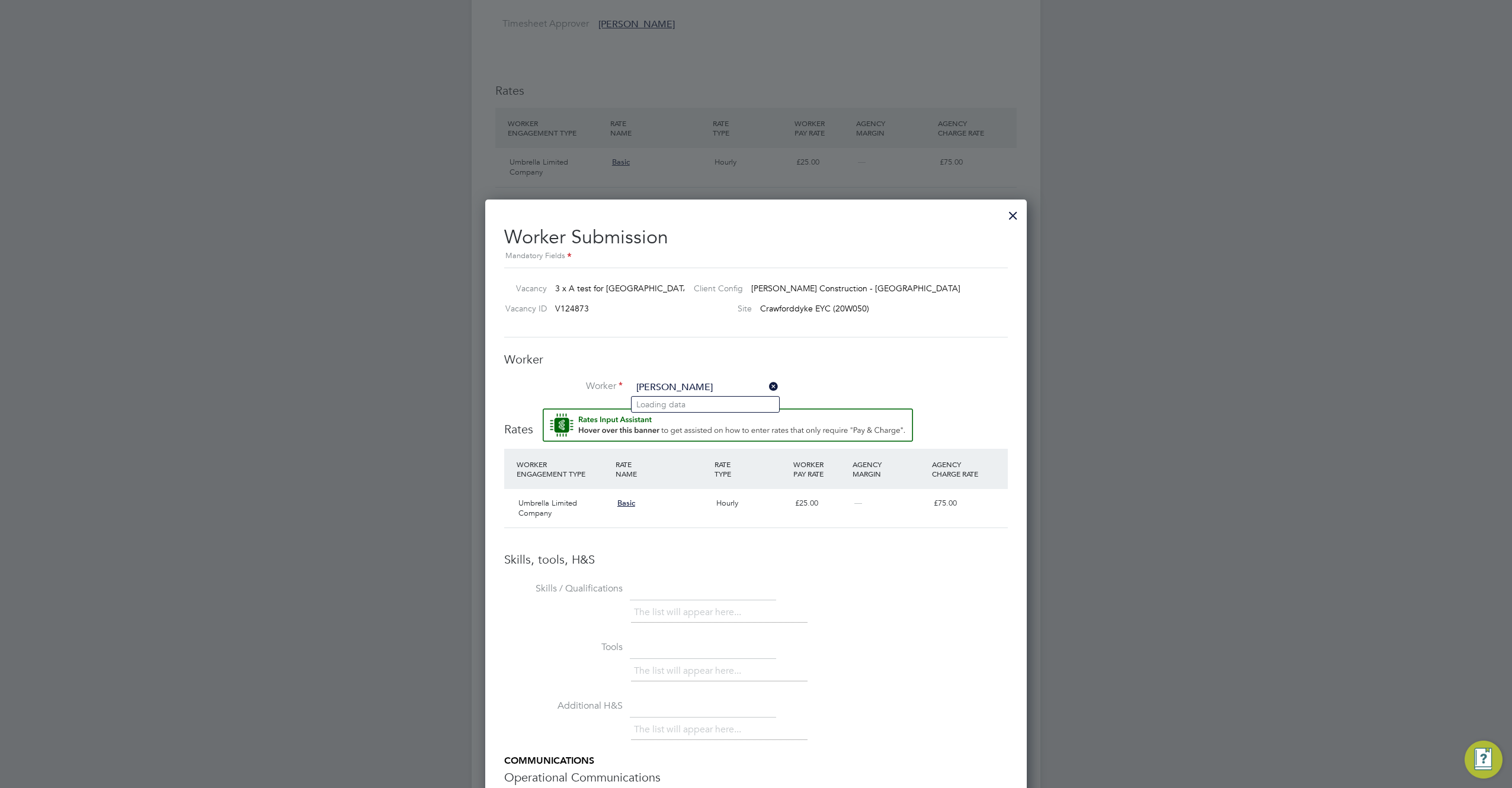
type input "lukas"
click at [1012, 216] on div at bounding box center [1012, 212] width 21 height 21
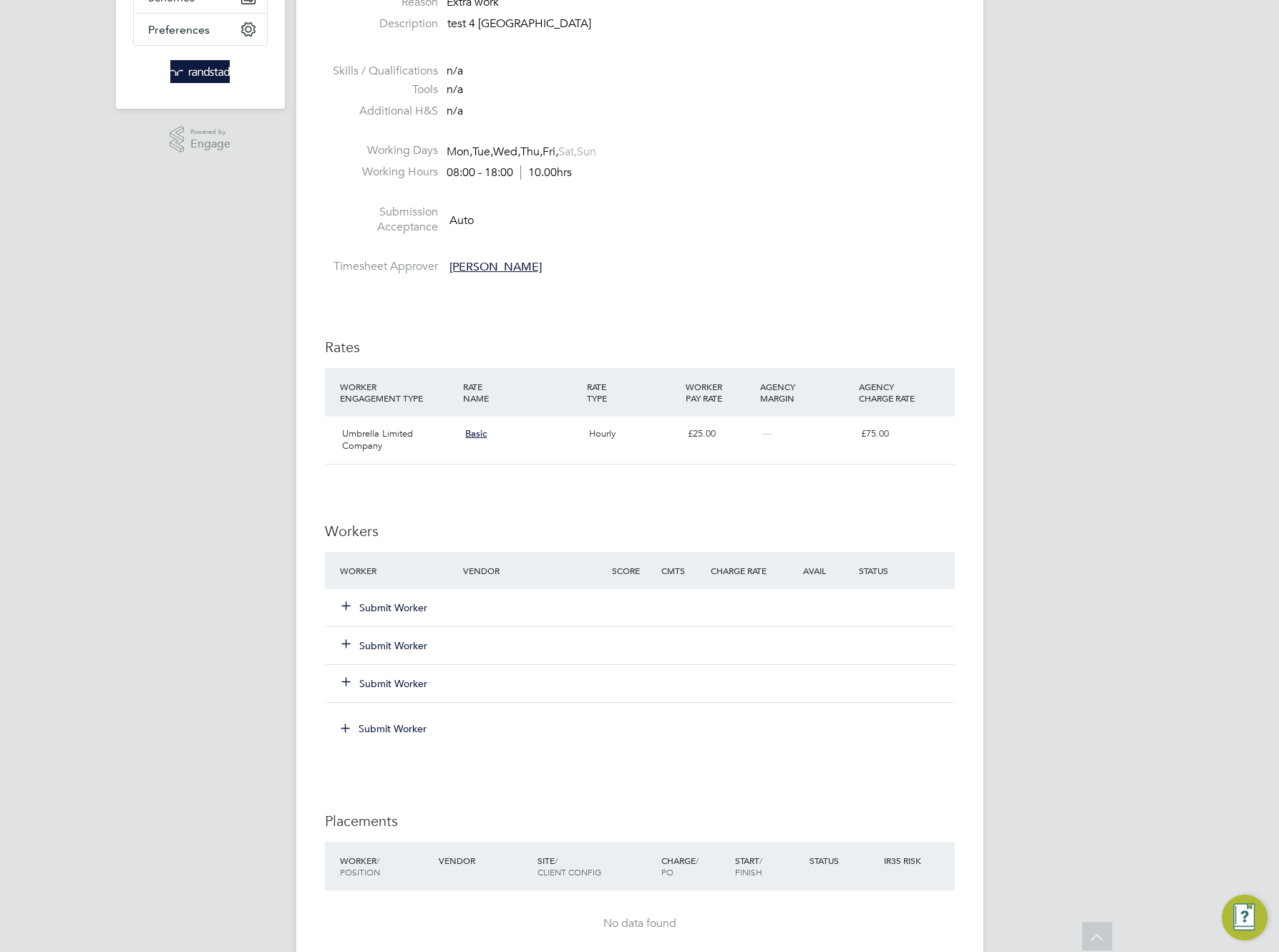
scroll to position [196, 0]
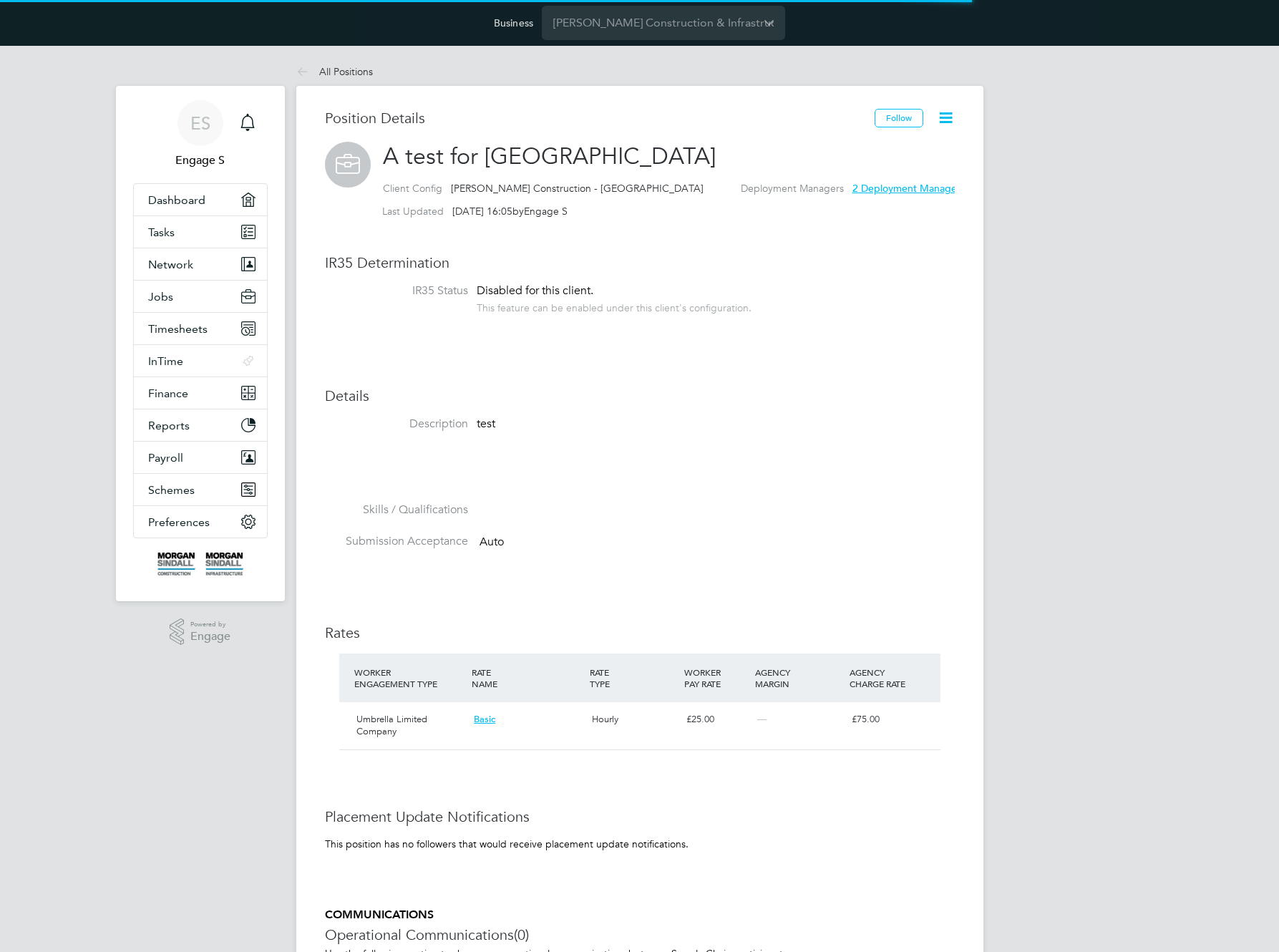
scroll to position [24, 119]
click at [673, 431] on p "test" at bounding box center [656, 424] width 358 height 15
click at [170, 329] on span "Timesheets" at bounding box center [178, 329] width 59 height 14
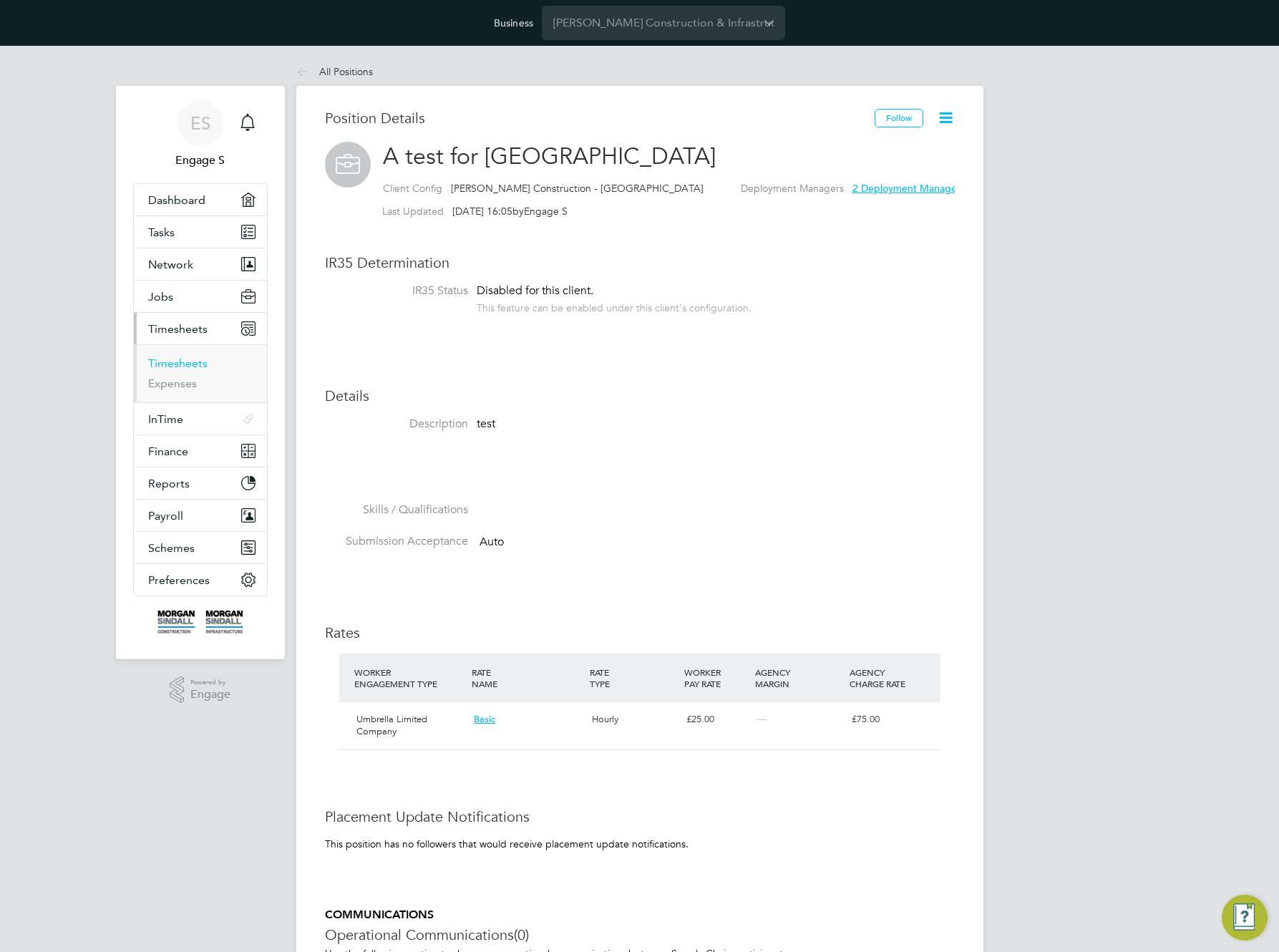
click at [167, 366] on link "Timesheets" at bounding box center [178, 363] width 59 height 14
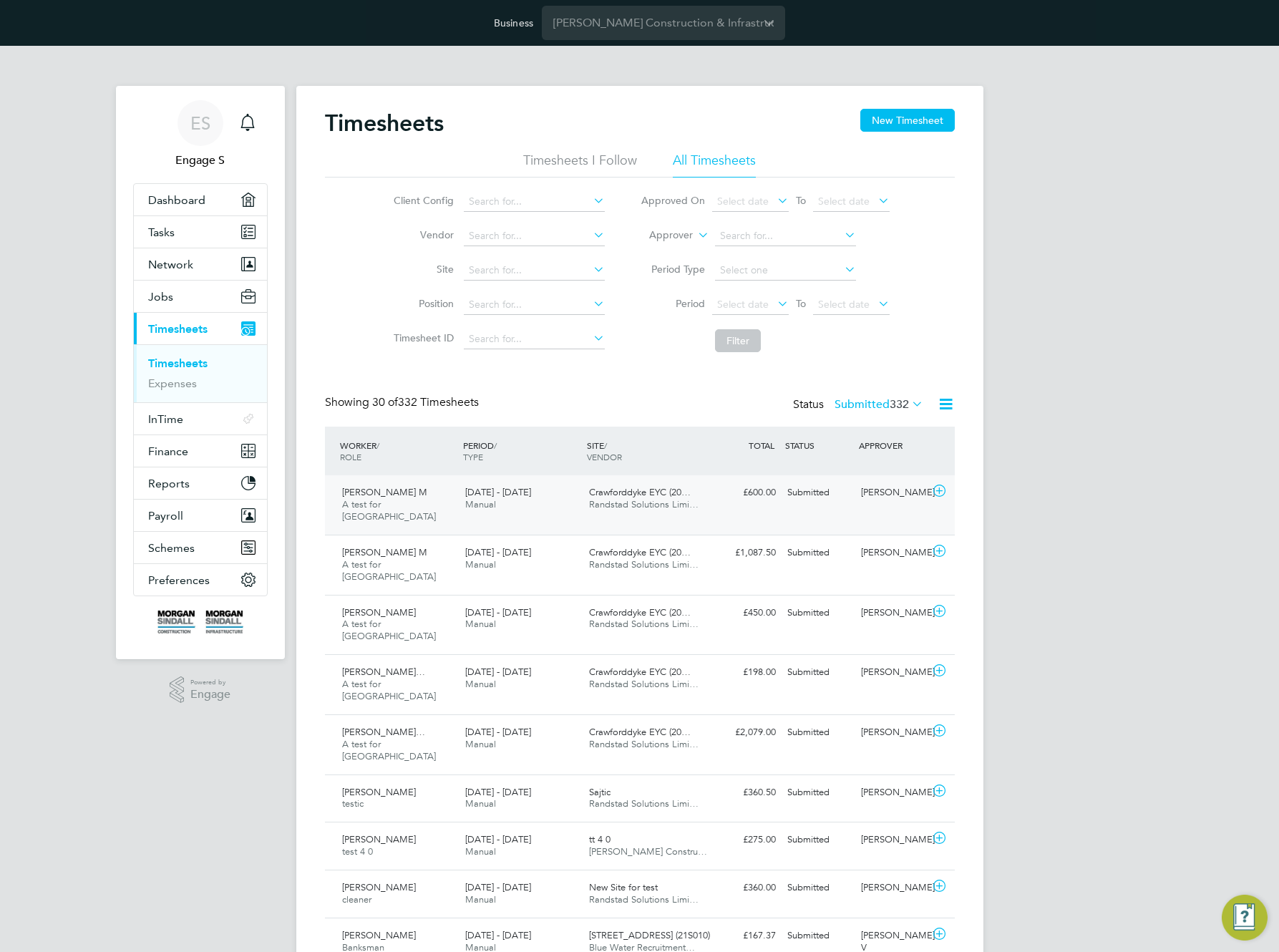
click at [819, 505] on div "[PERSON_NAME] M A test for Randstad [DATE] - [DATE] [DATE] - [DATE] Manual Craw…" at bounding box center [640, 505] width 630 height 59
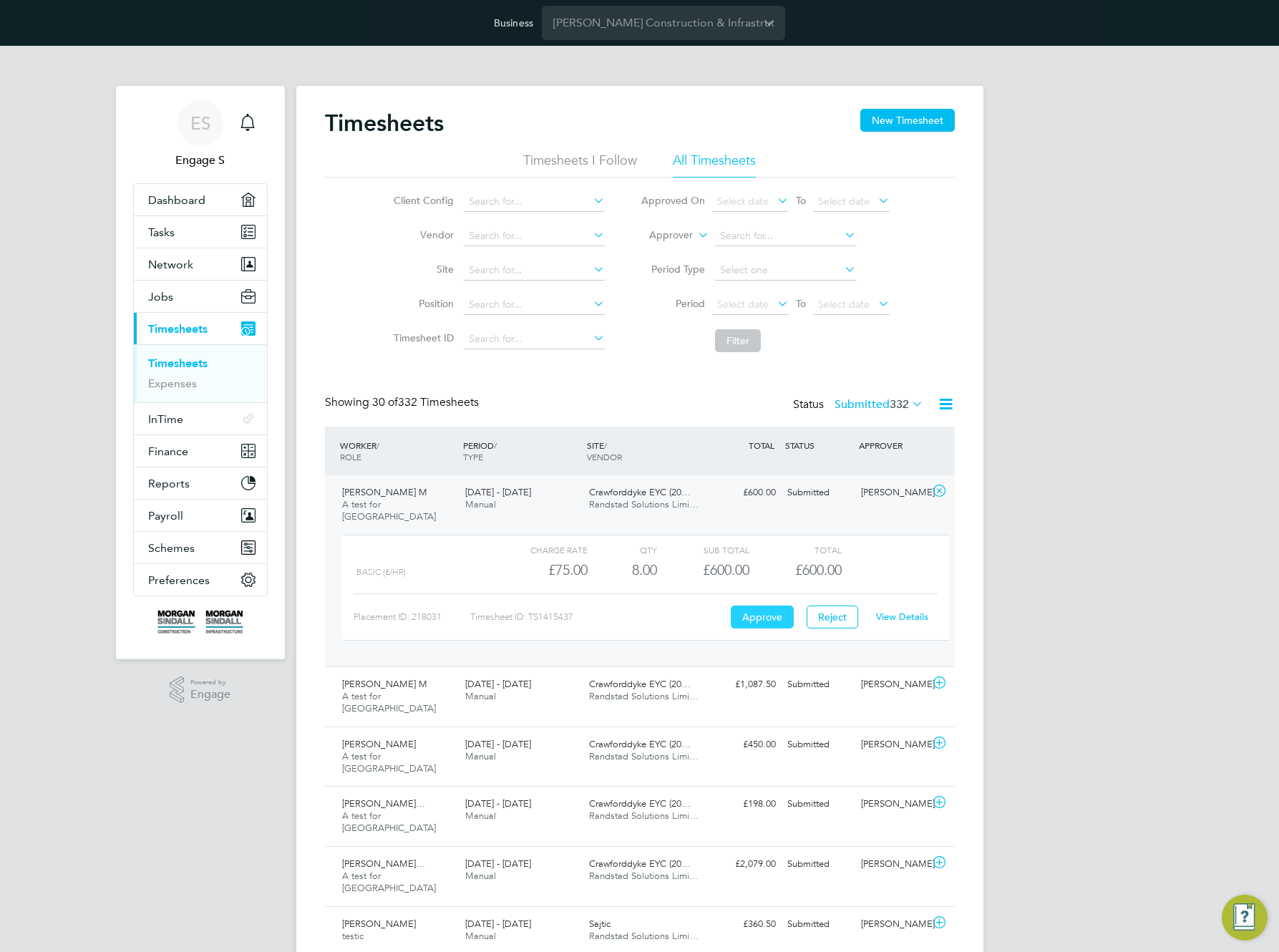
click at [759, 607] on button "Approve" at bounding box center [762, 617] width 63 height 23
click at [866, 677] on div "[PERSON_NAME]" at bounding box center [893, 685] width 75 height 23
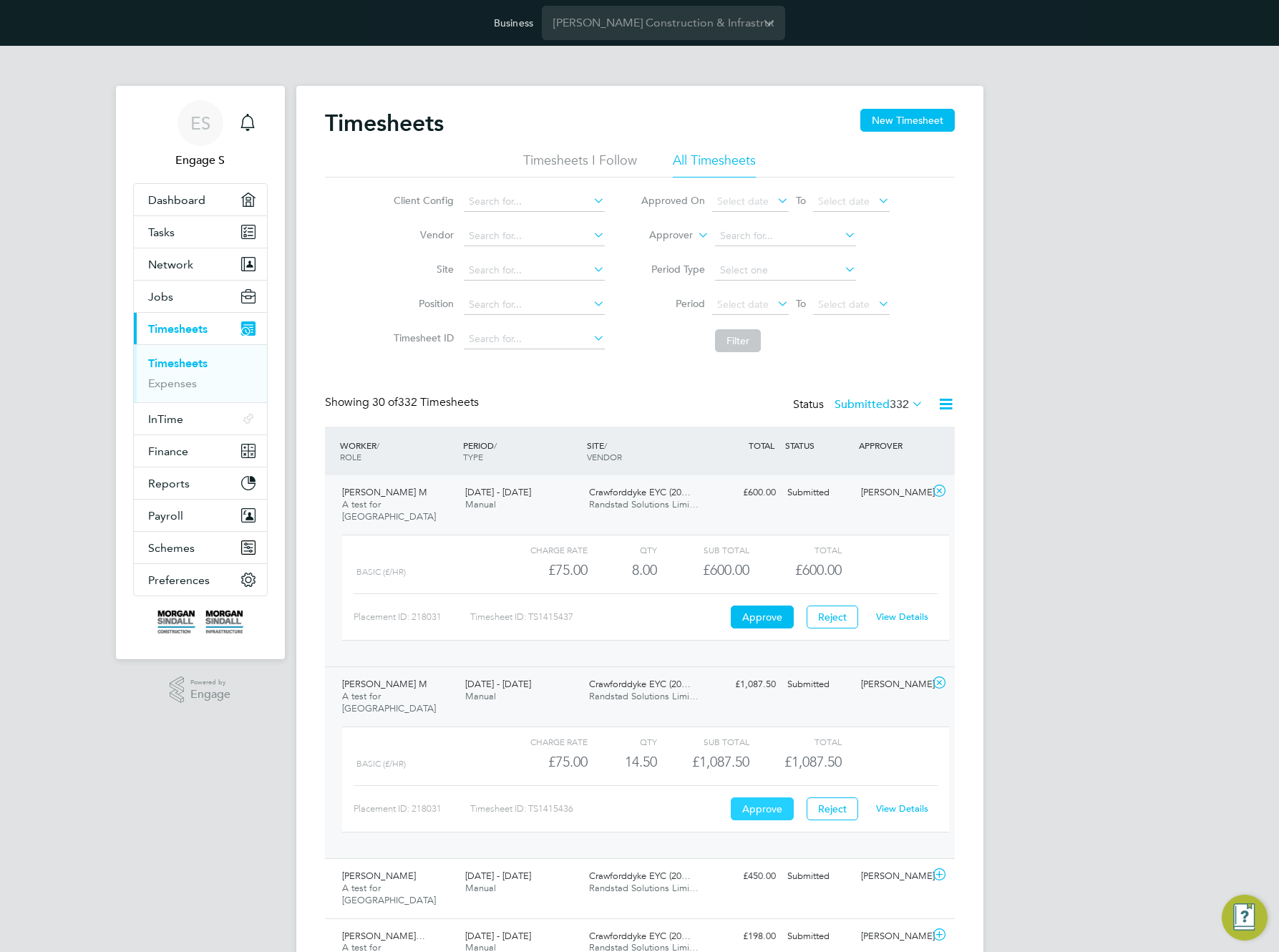
click at [762, 798] on button "Approve" at bounding box center [762, 809] width 63 height 23
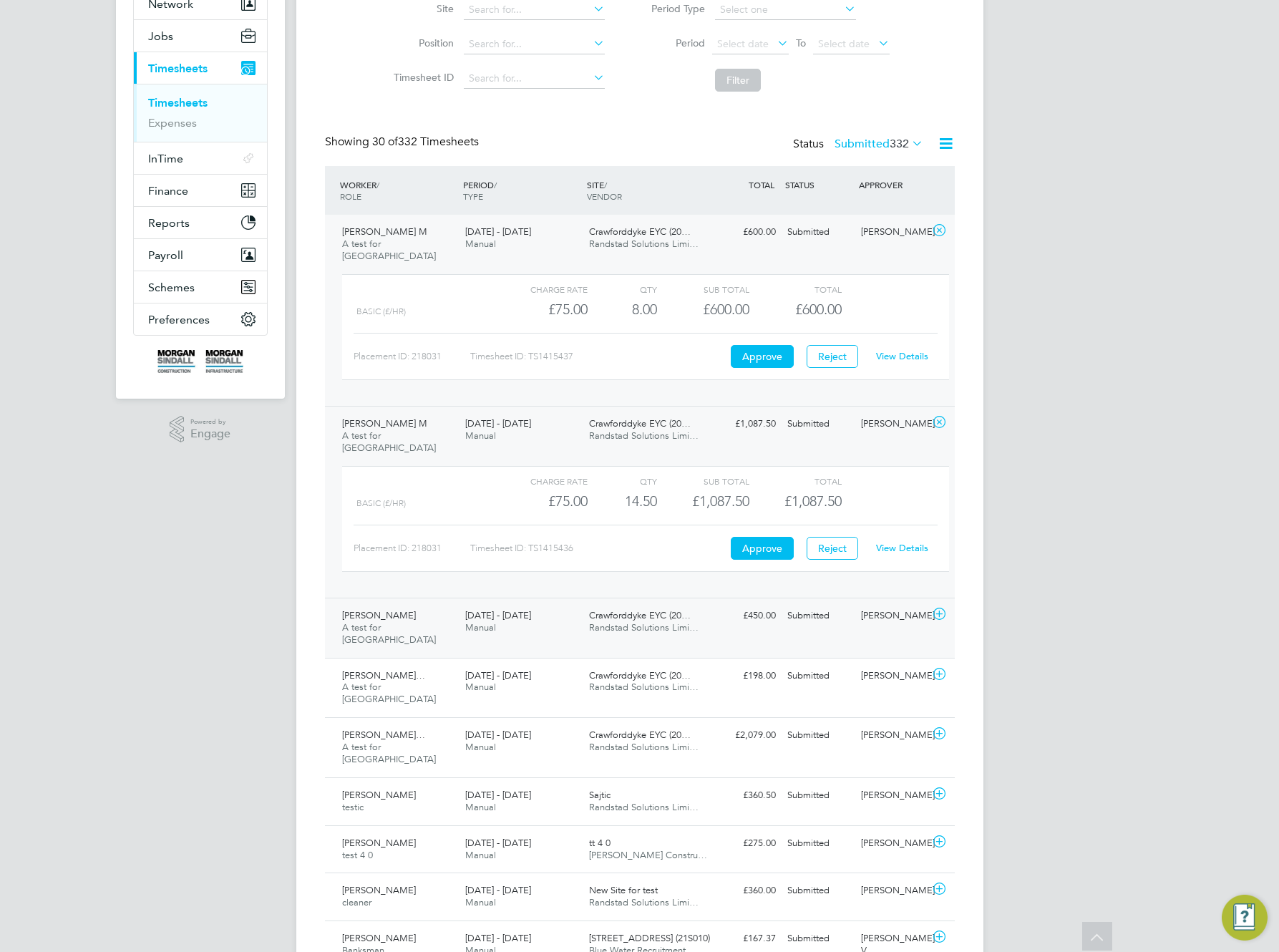
click at [770, 604] on div "£450.00 Submitted" at bounding box center [745, 616] width 75 height 23
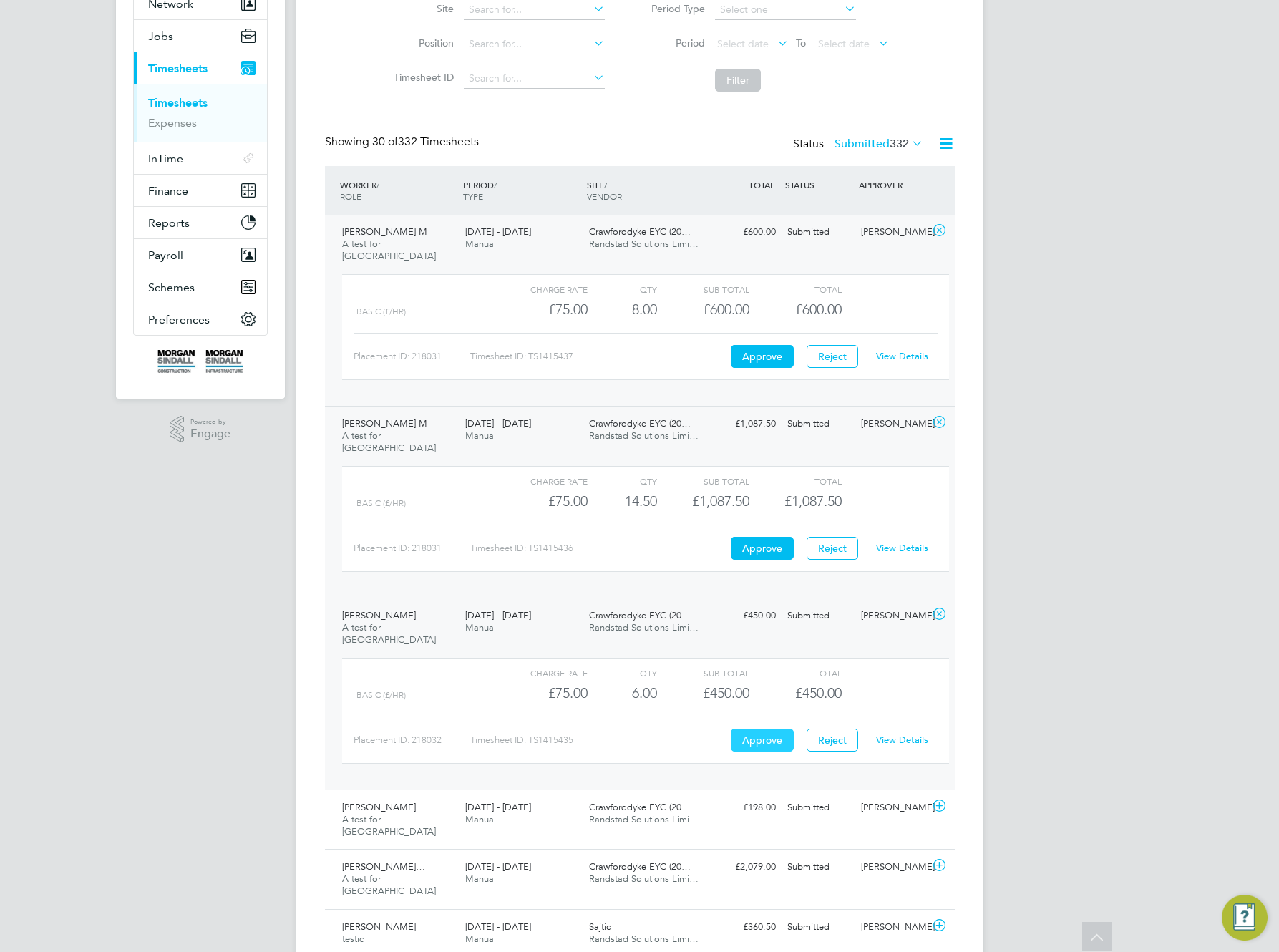
click at [768, 729] on button "Approve" at bounding box center [762, 740] width 63 height 23
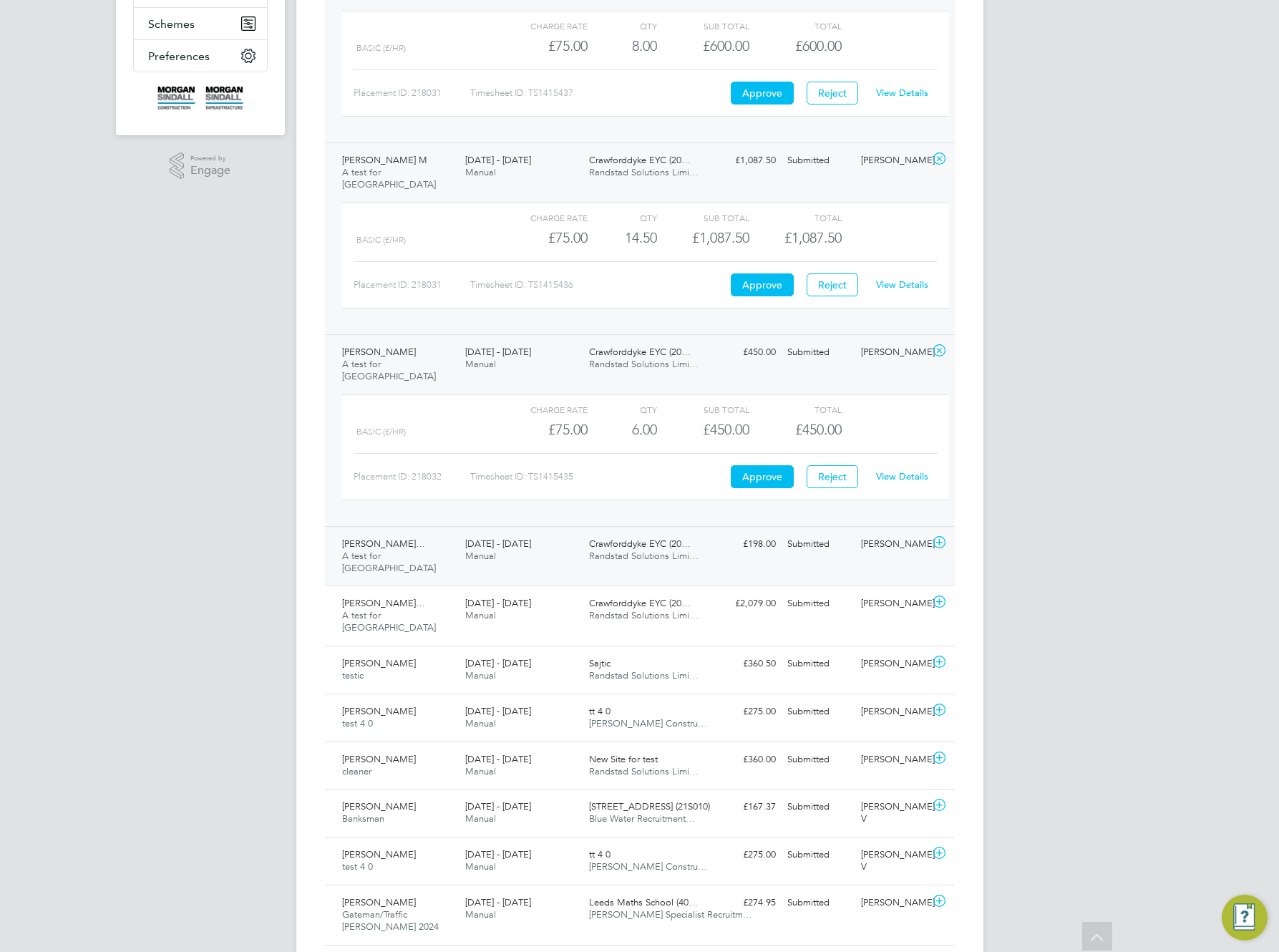
click at [655, 550] on span "Randstad Solutions Limi…" at bounding box center [644, 555] width 110 height 12
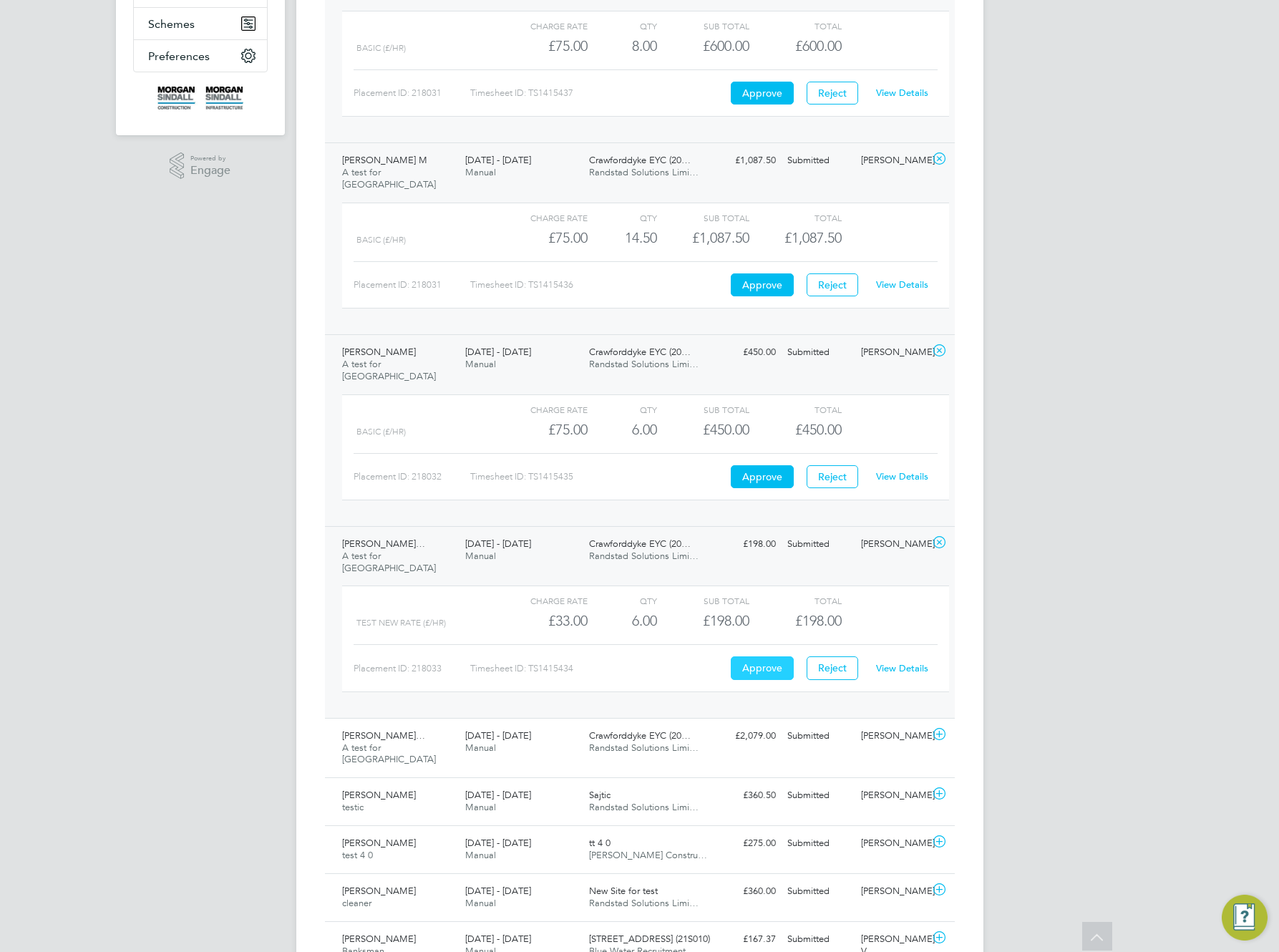
click at [759, 656] on button "Approve" at bounding box center [762, 667] width 63 height 23
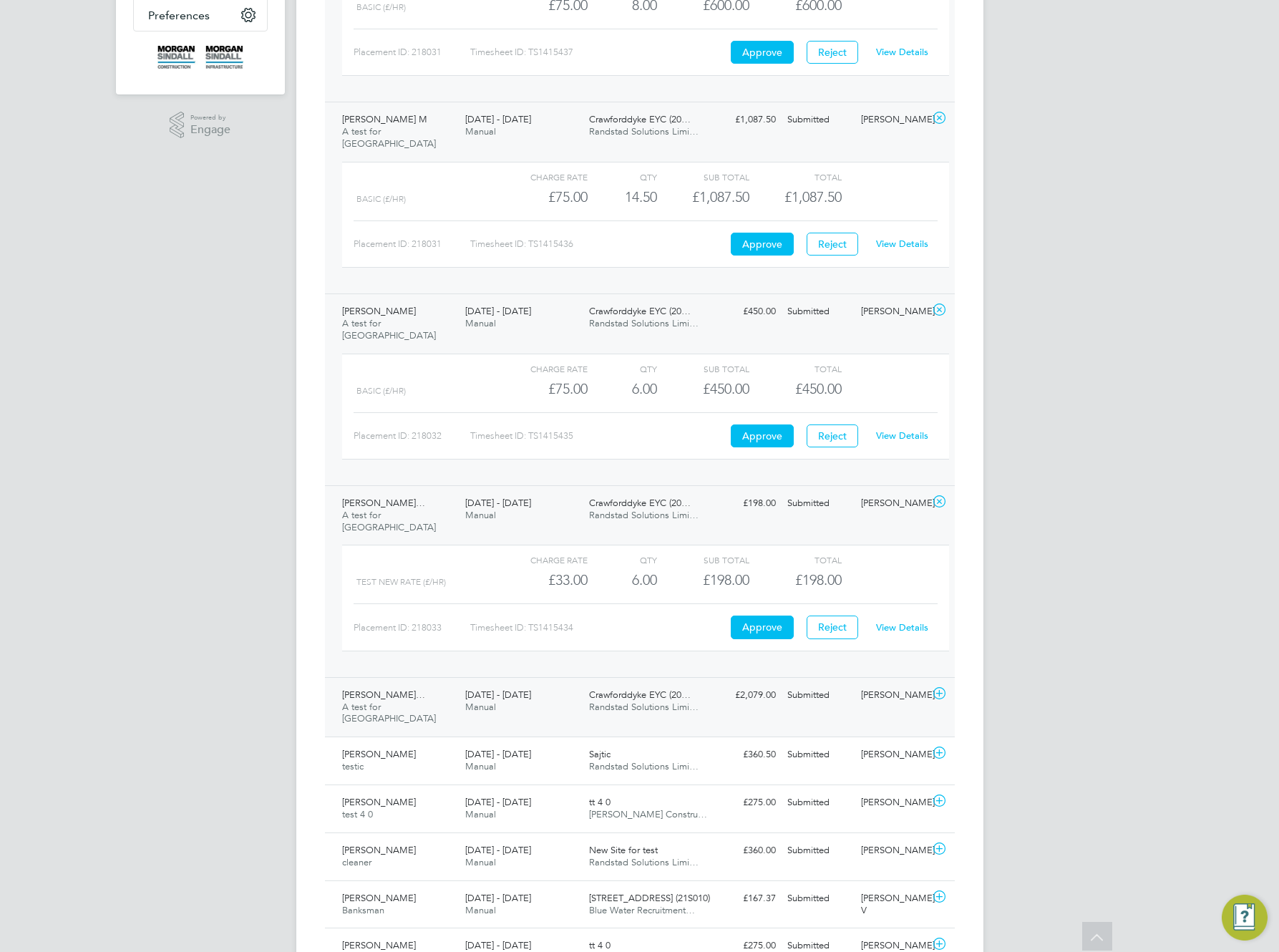
click at [748, 683] on div "£2,079.00 Submitted" at bounding box center [745, 695] width 75 height 23
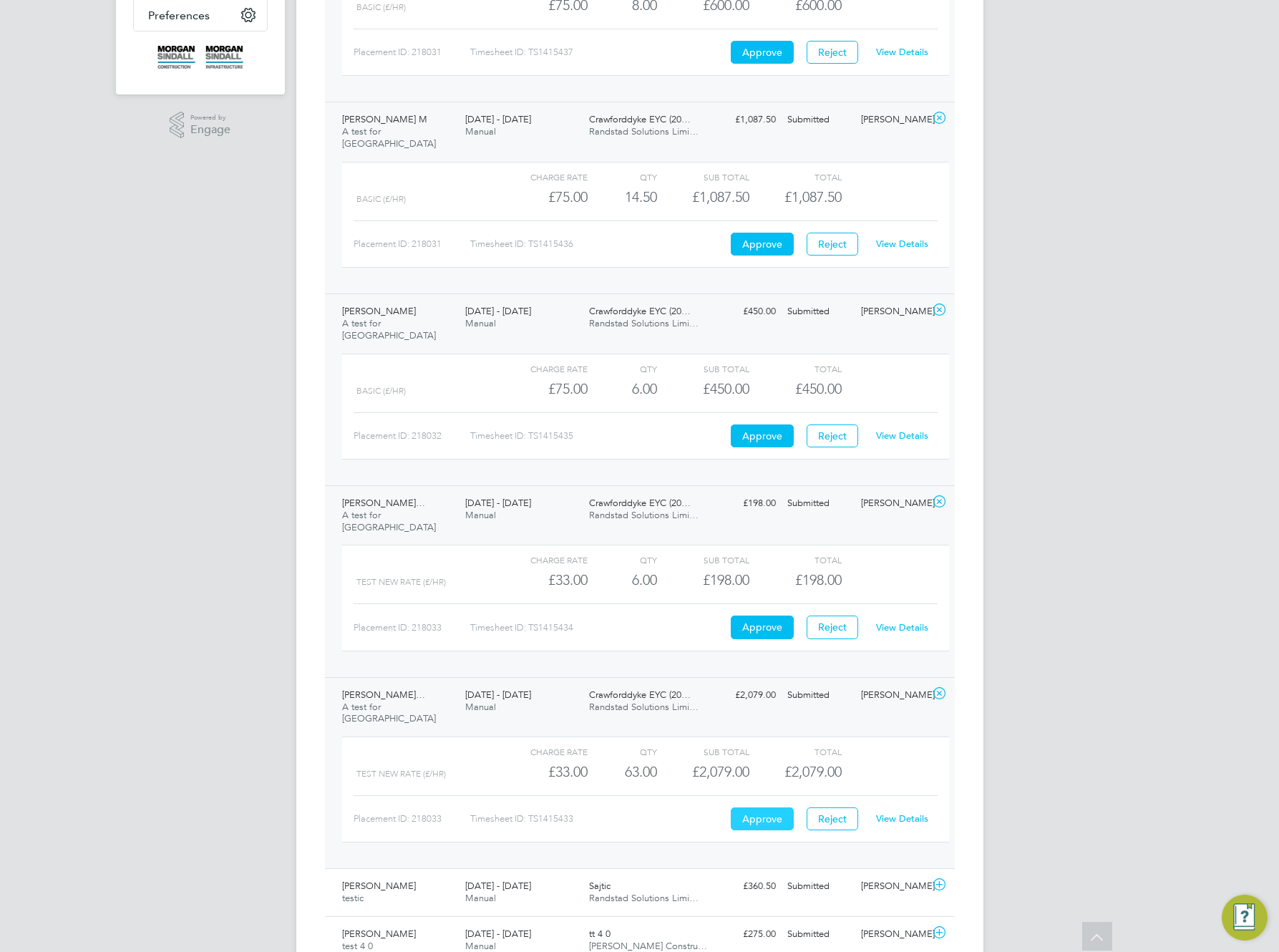
click at [756, 808] on button "Approve" at bounding box center [762, 819] width 63 height 23
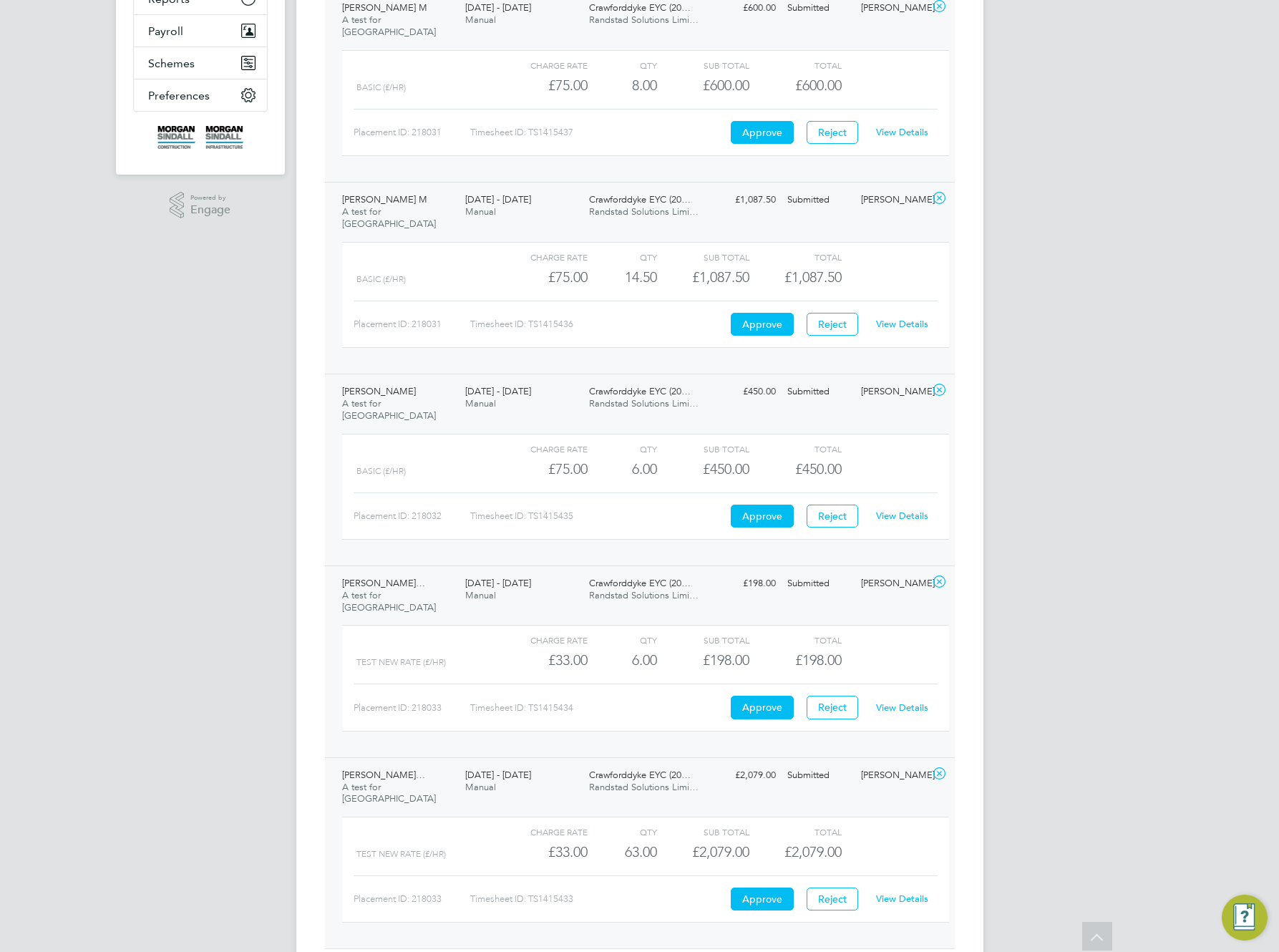
scroll to position [720, 0]
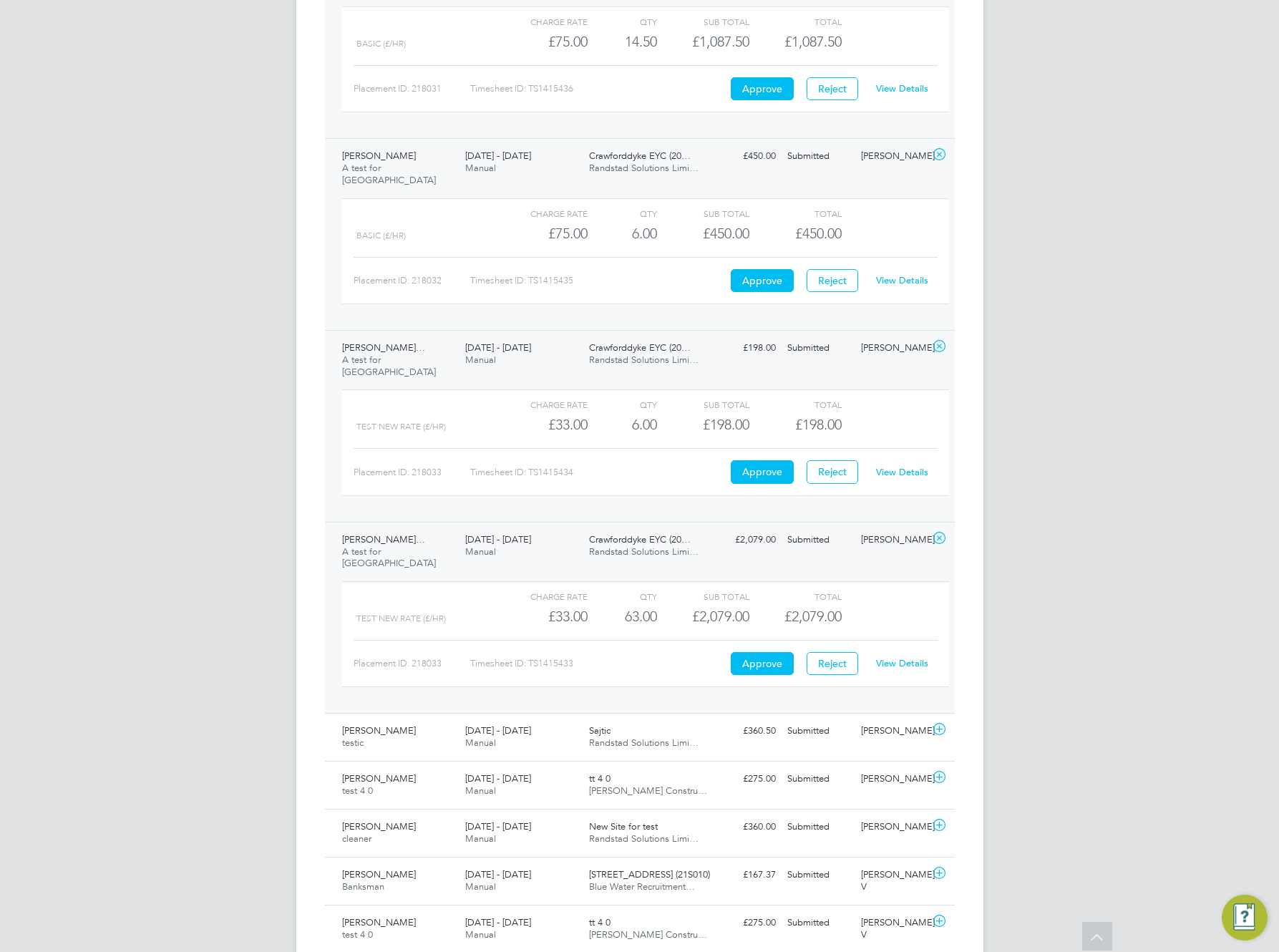
click at [1111, 786] on div "ES Engage S Notifications Applications: Dashboard Tasks Network Team Members Bu…" at bounding box center [640, 724] width 1279 height 2798
click at [841, 719] on div "Submitted" at bounding box center [819, 731] width 75 height 23
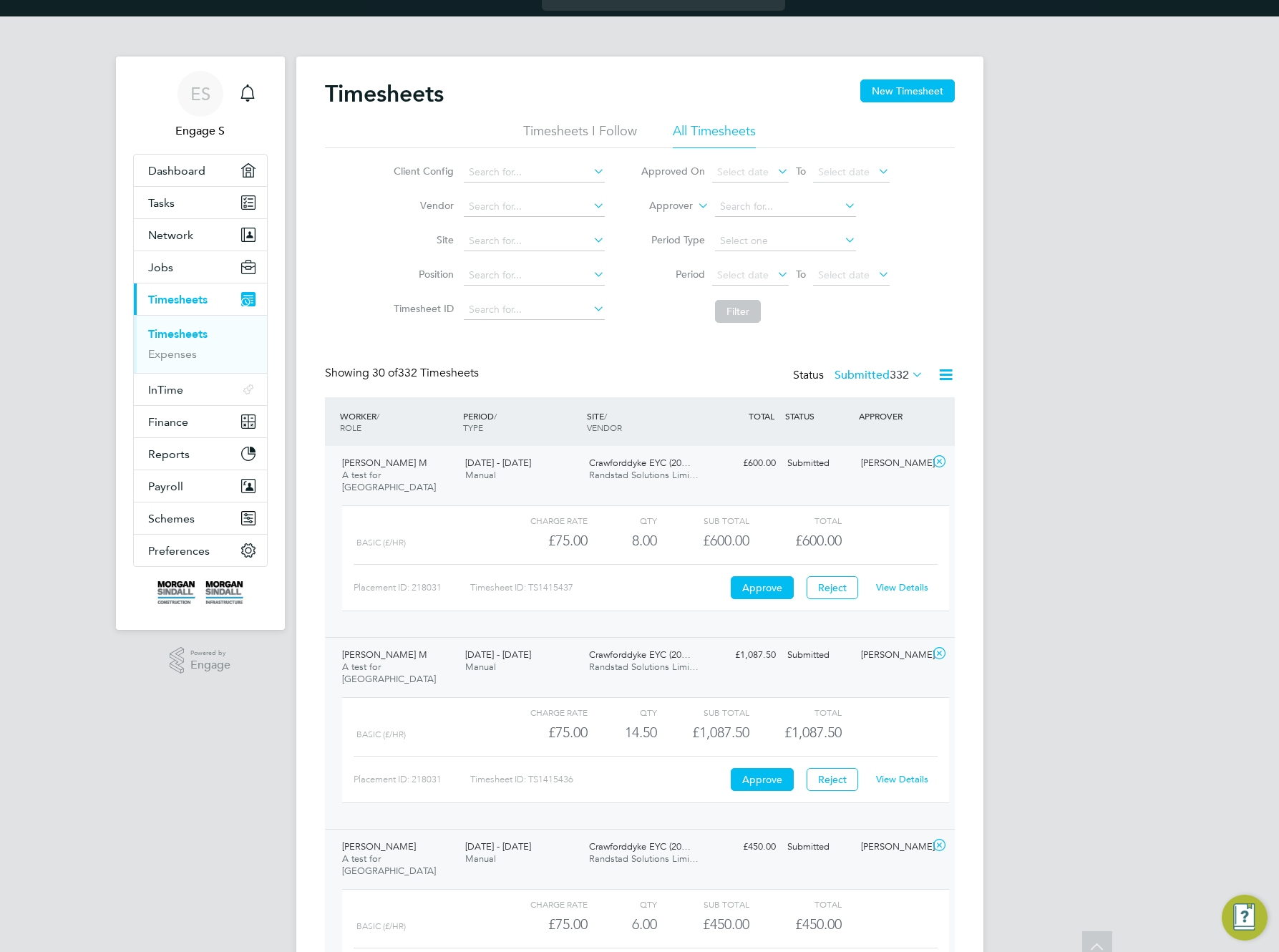
scroll to position [0, 0]
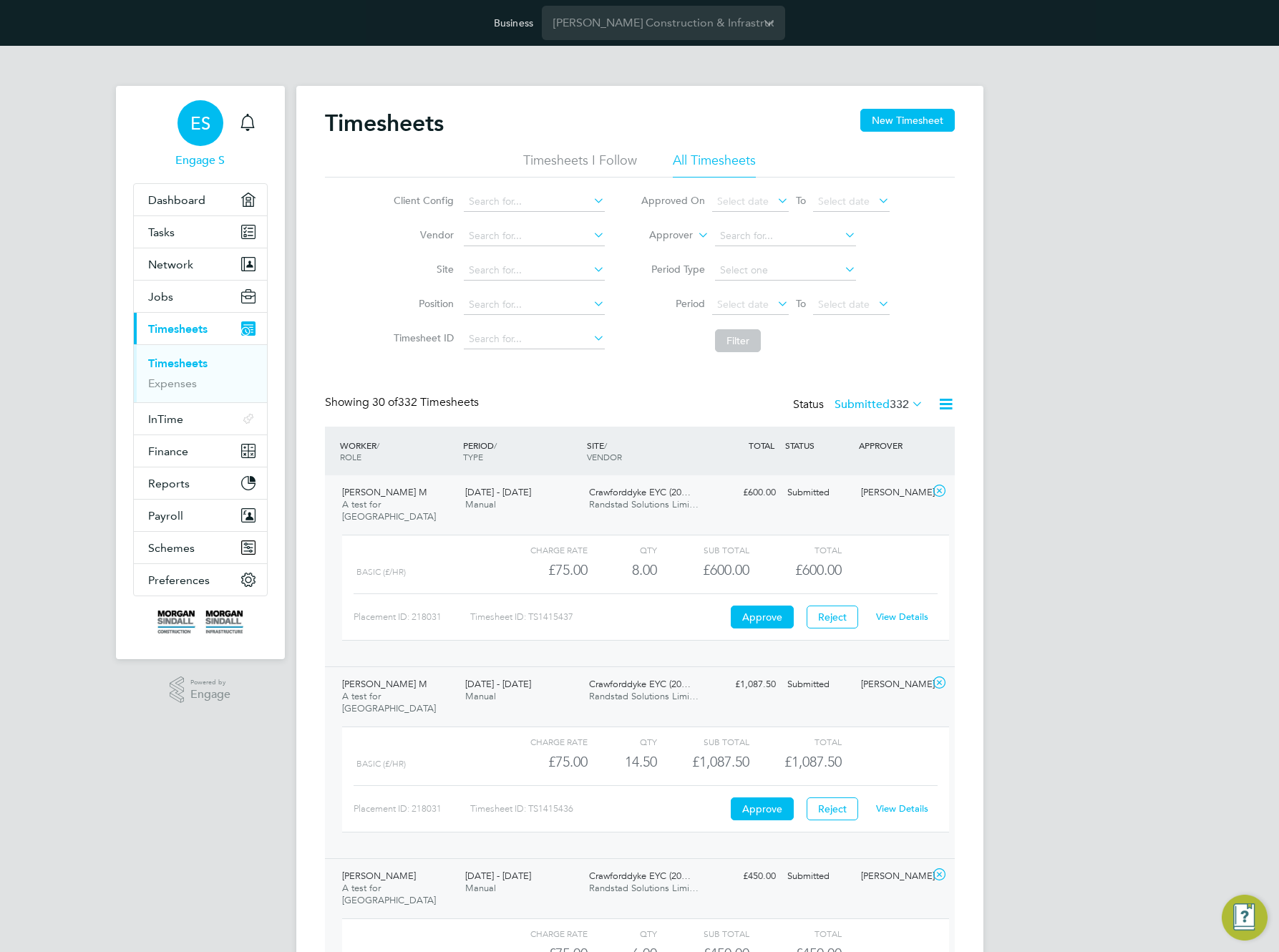
click at [185, 127] on div "ES" at bounding box center [200, 123] width 46 height 46
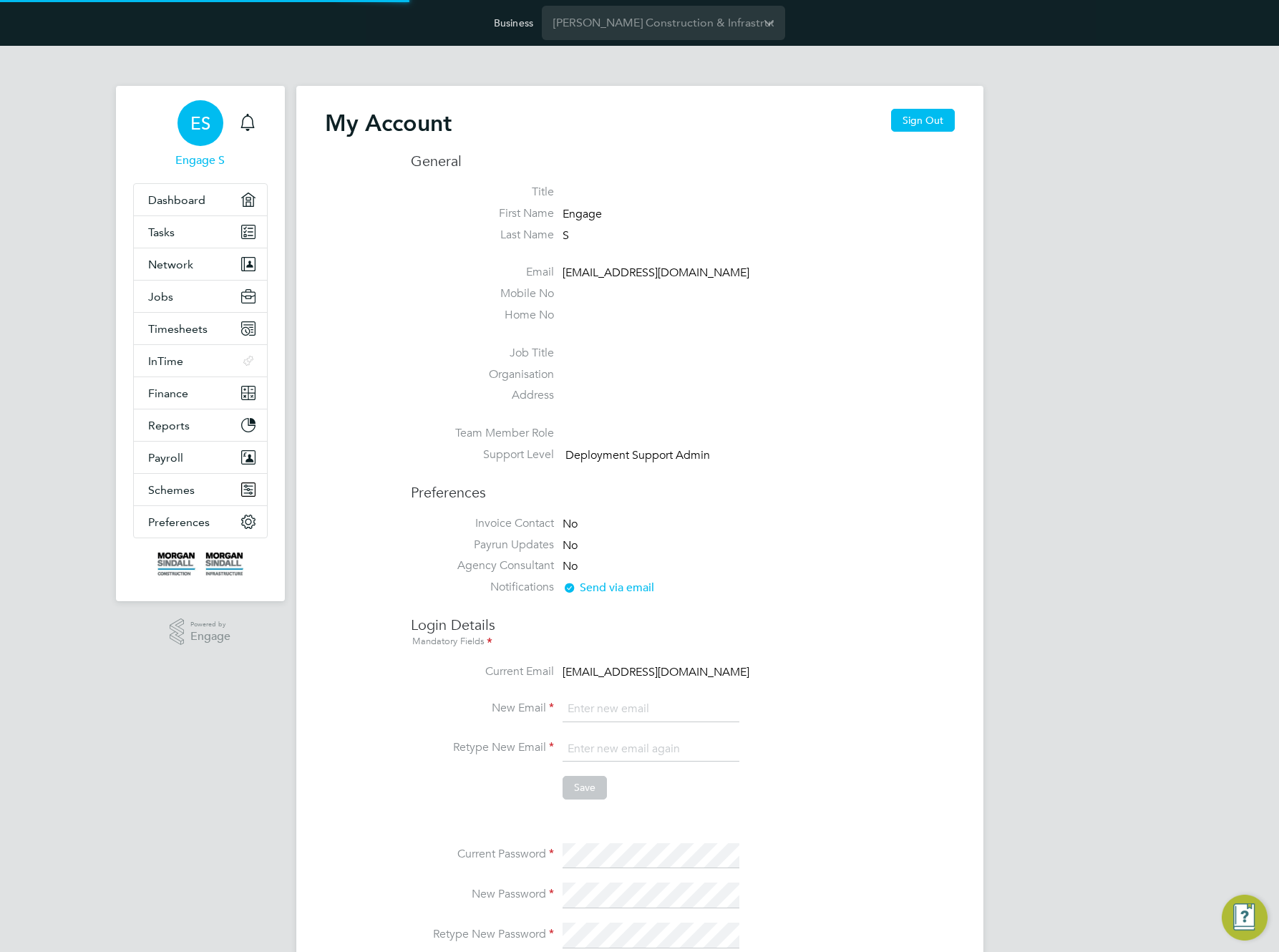
type input "[EMAIL_ADDRESS][DOMAIN_NAME]"
click at [185, 332] on span "Timesheets" at bounding box center [178, 329] width 59 height 14
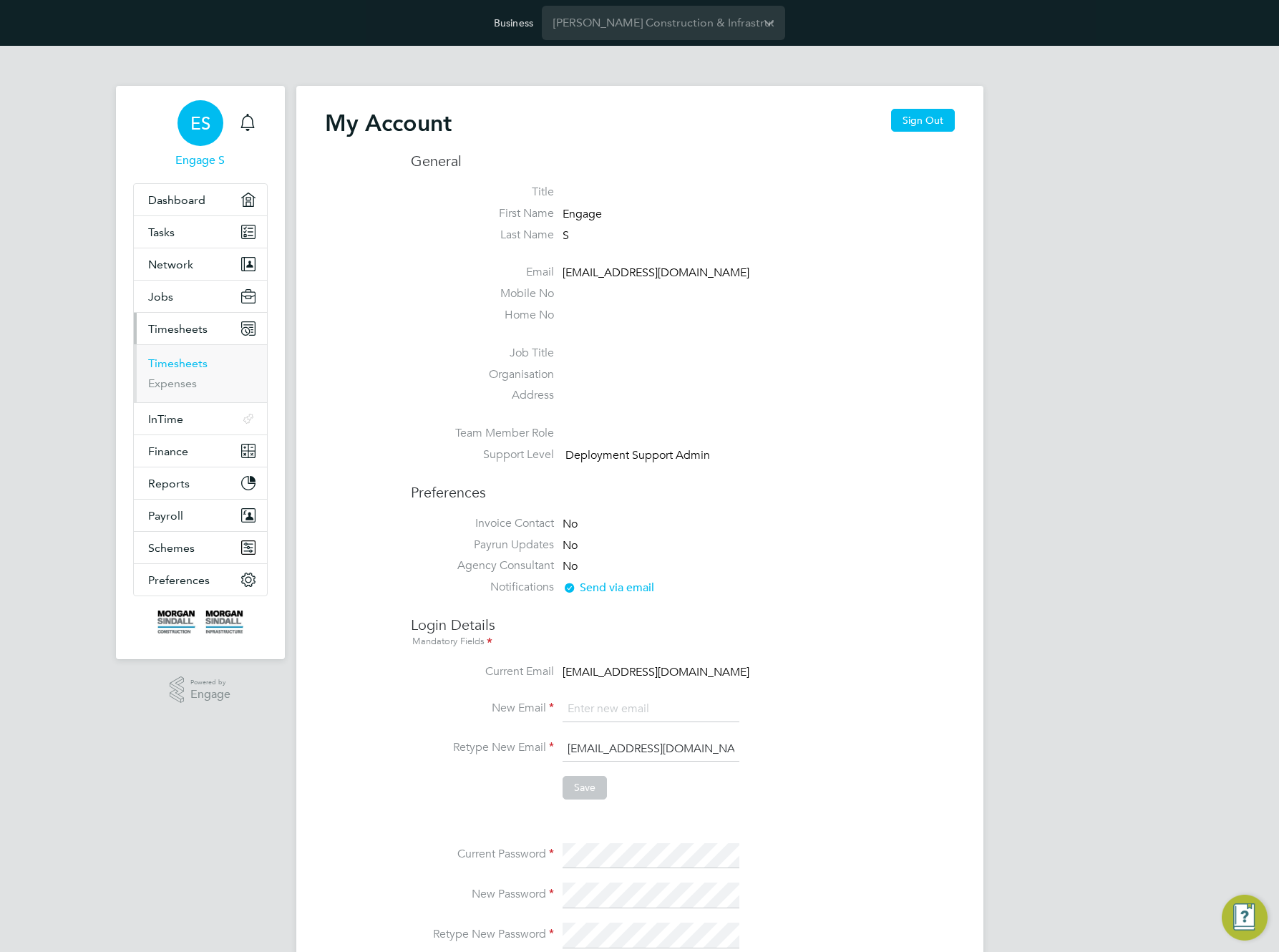
drag, startPoint x: 173, startPoint y: 361, endPoint x: 293, endPoint y: 209, distance: 193.7
click at [173, 361] on link "Timesheets" at bounding box center [178, 363] width 59 height 14
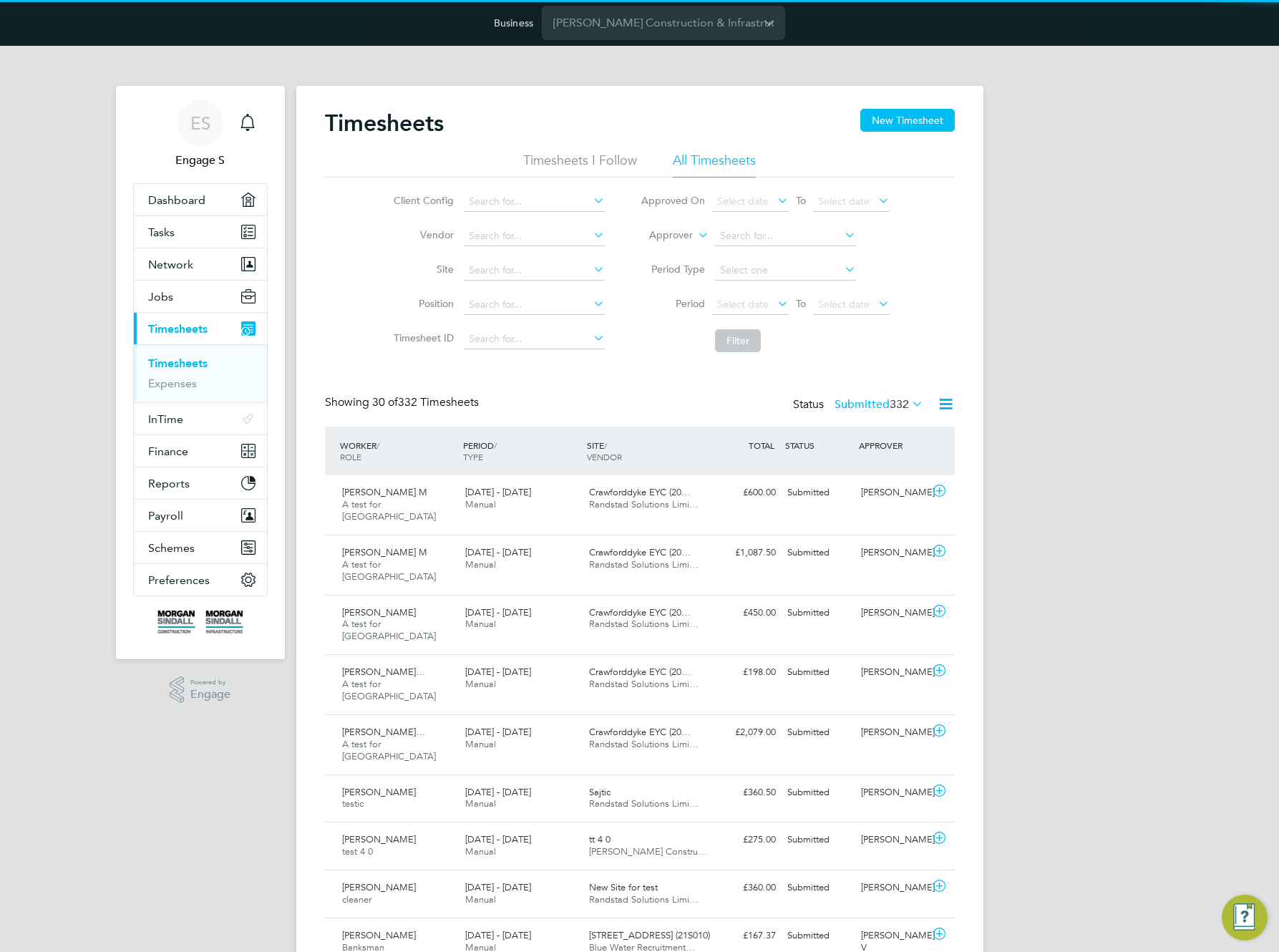
scroll to position [37, 124]
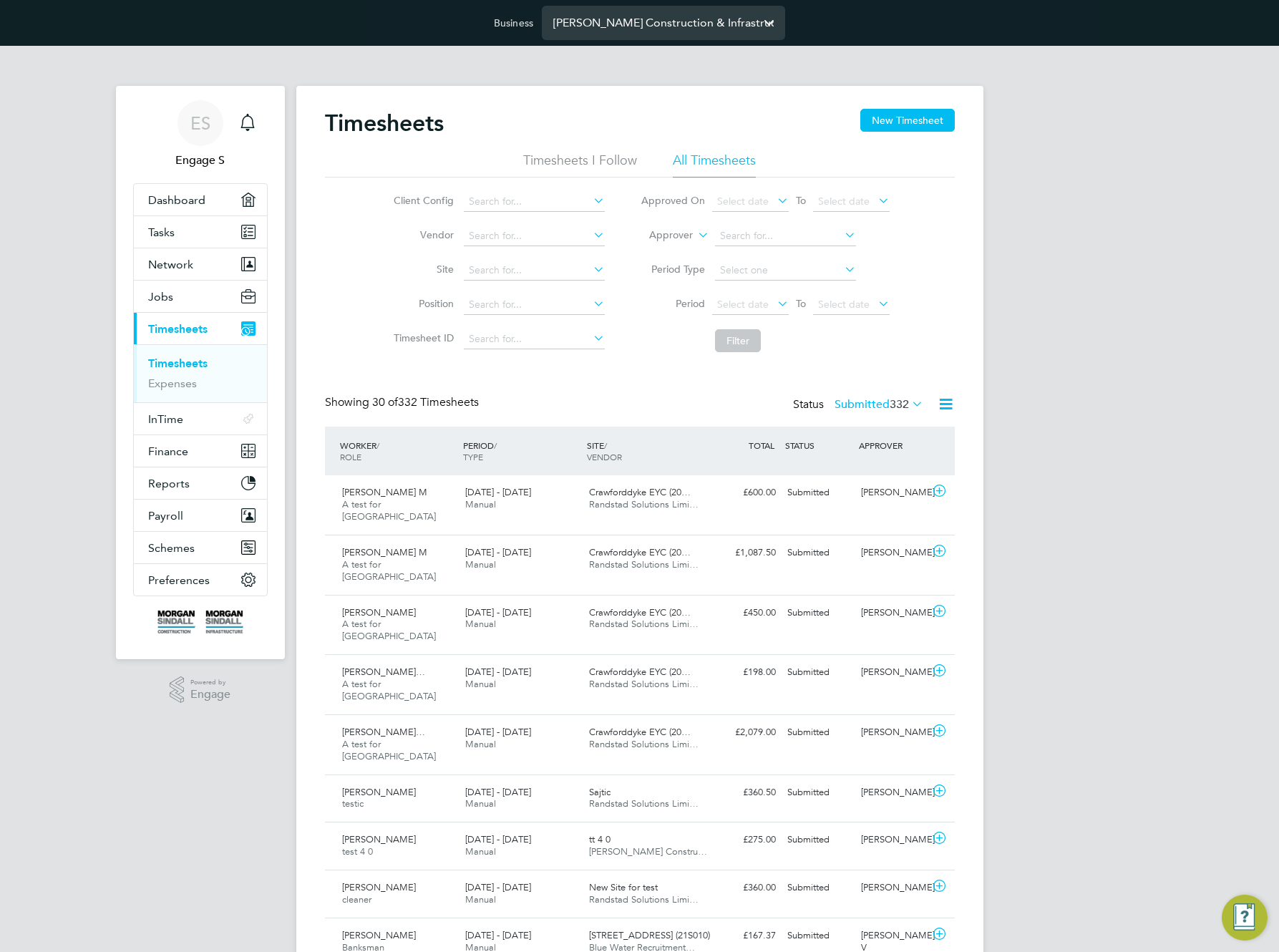
click at [618, 28] on input "[PERSON_NAME] Construction & Infrastructure Ltd" at bounding box center [664, 23] width 244 height 34
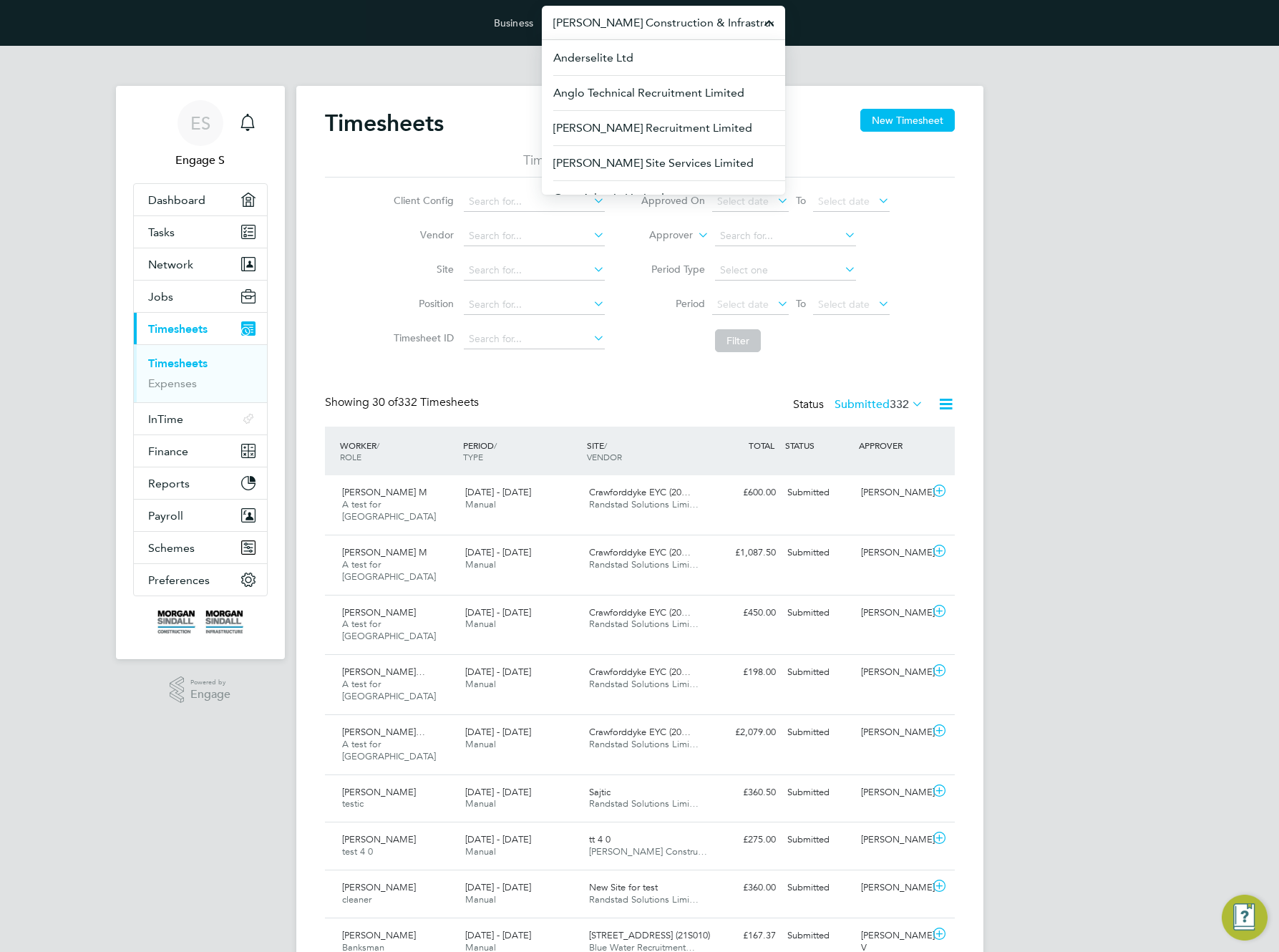
click at [177, 365] on link "Timesheets" at bounding box center [178, 363] width 59 height 14
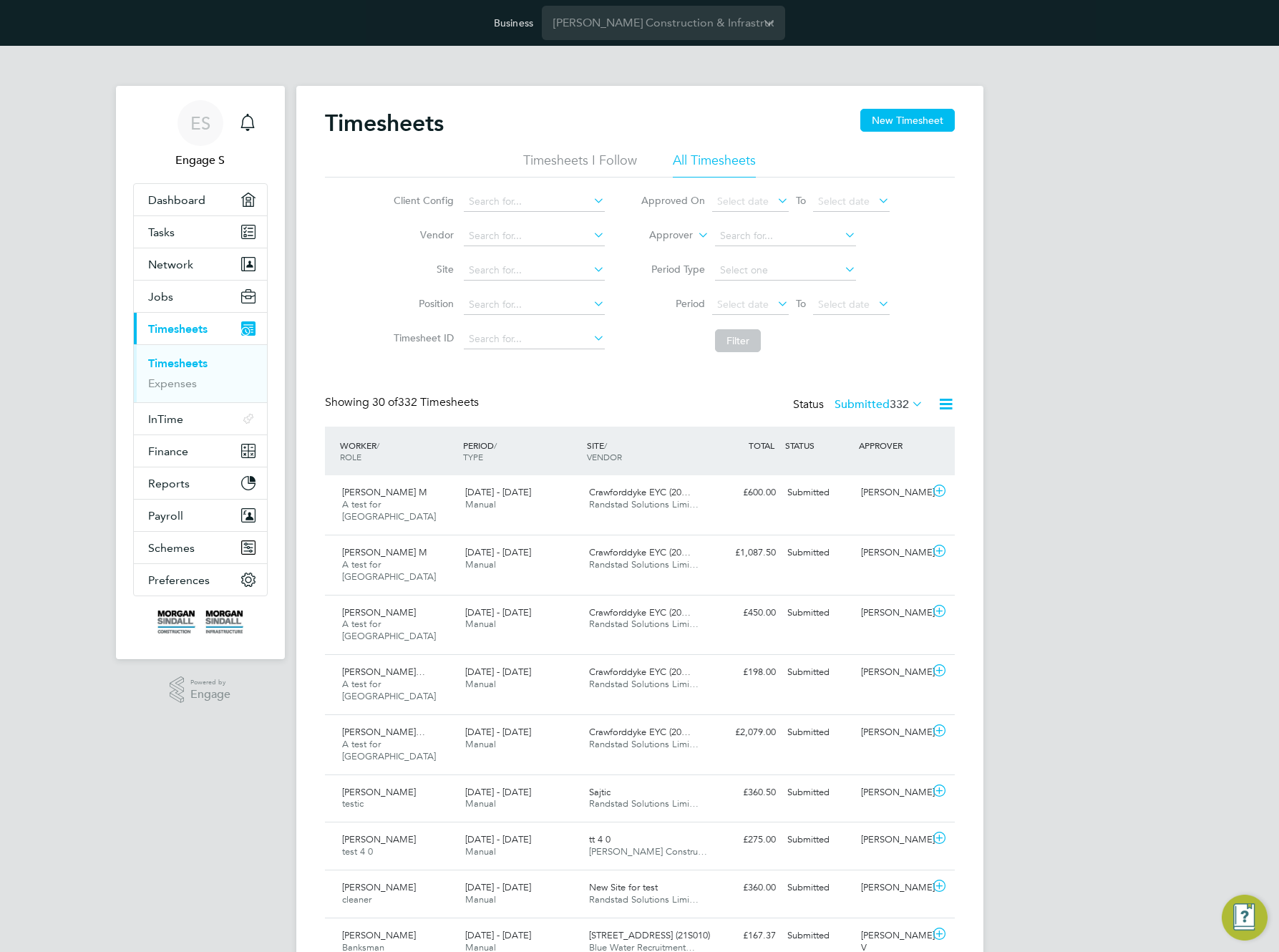
click at [376, 110] on h2 "Timesheets" at bounding box center [384, 123] width 119 height 29
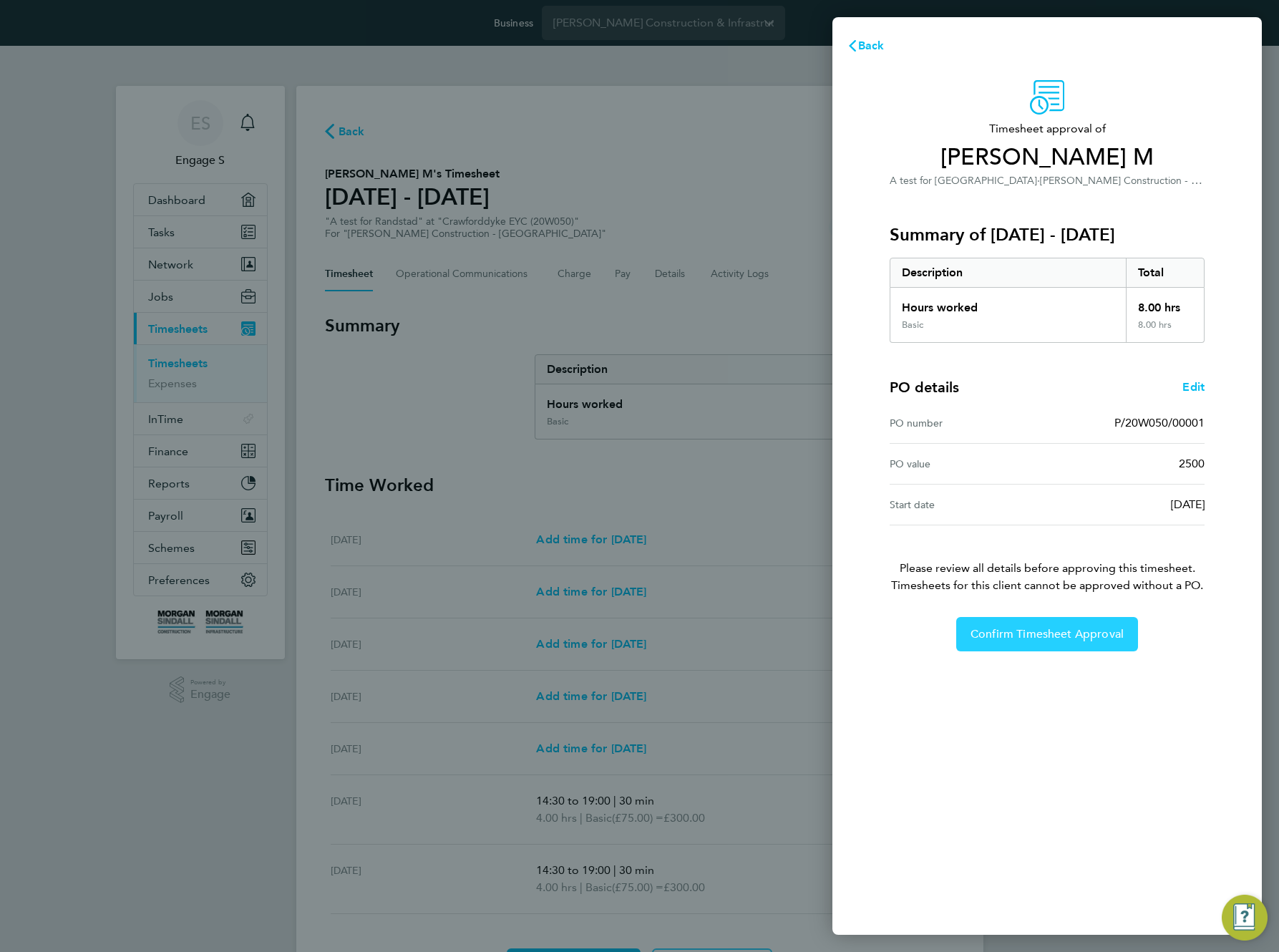
click at [964, 643] on button "Confirm Timesheet Approval" at bounding box center [1047, 634] width 182 height 34
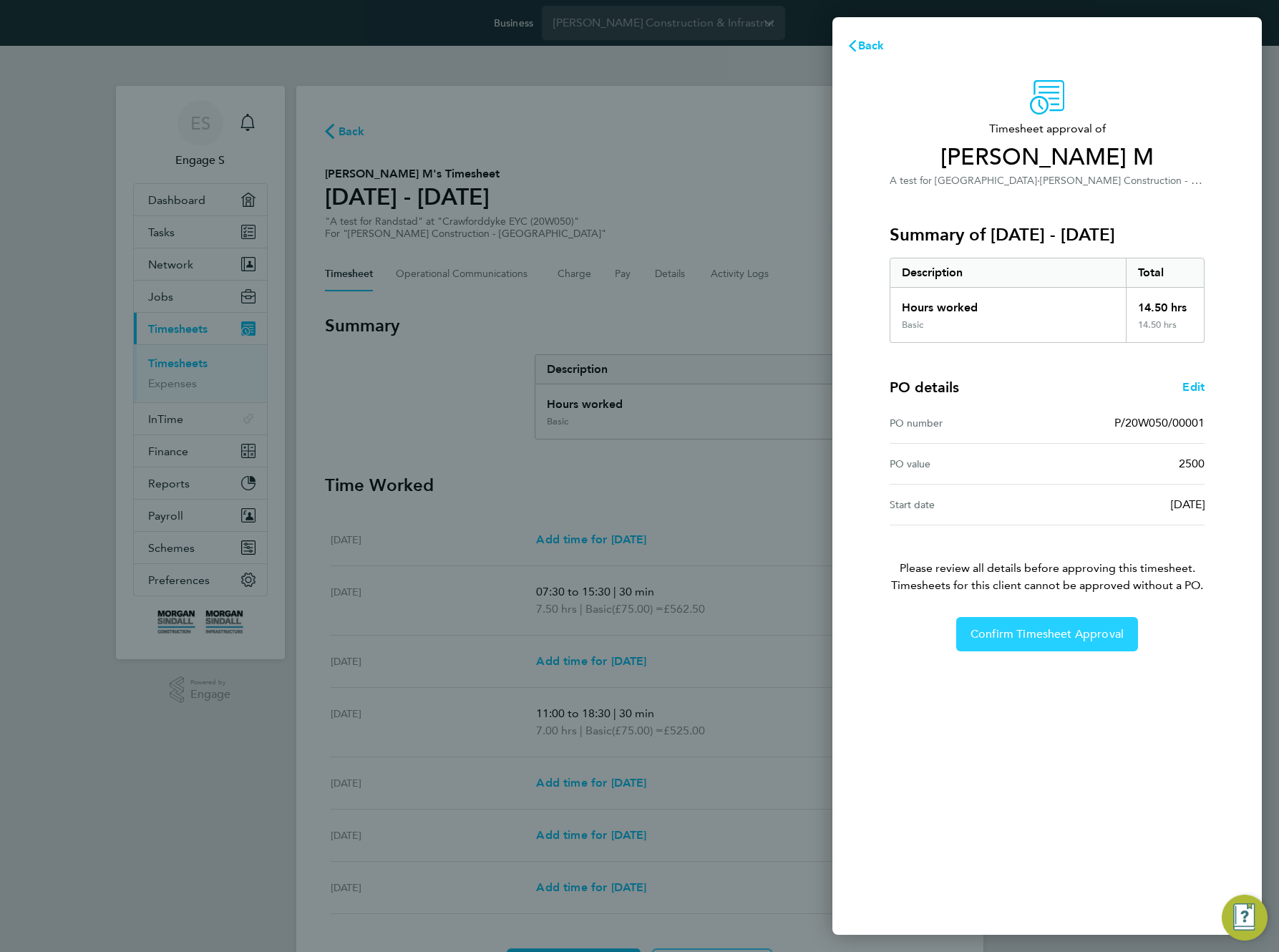
click at [1039, 639] on span "Confirm Timesheet Approval" at bounding box center [1047, 634] width 153 height 15
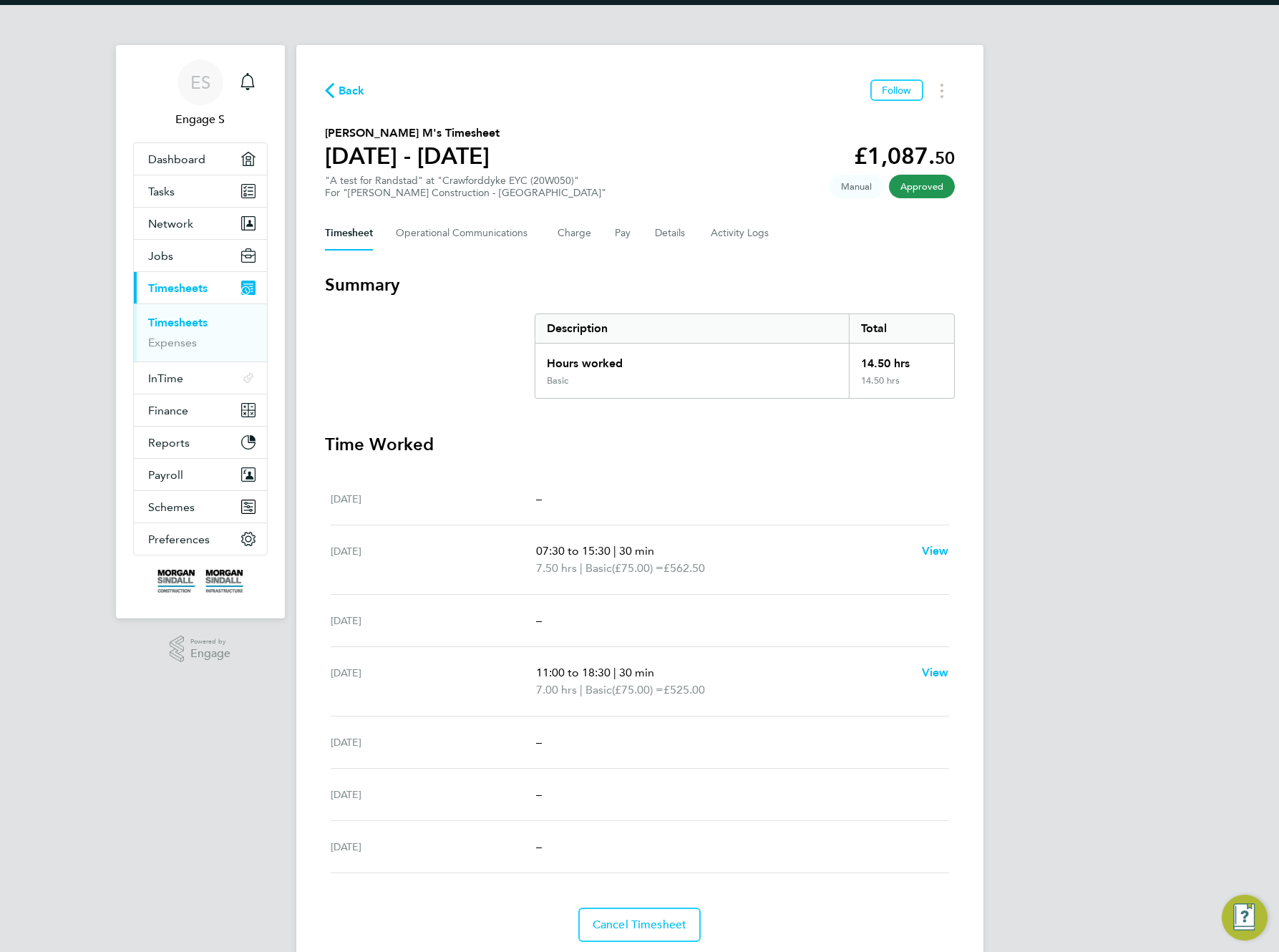
scroll to position [88, 0]
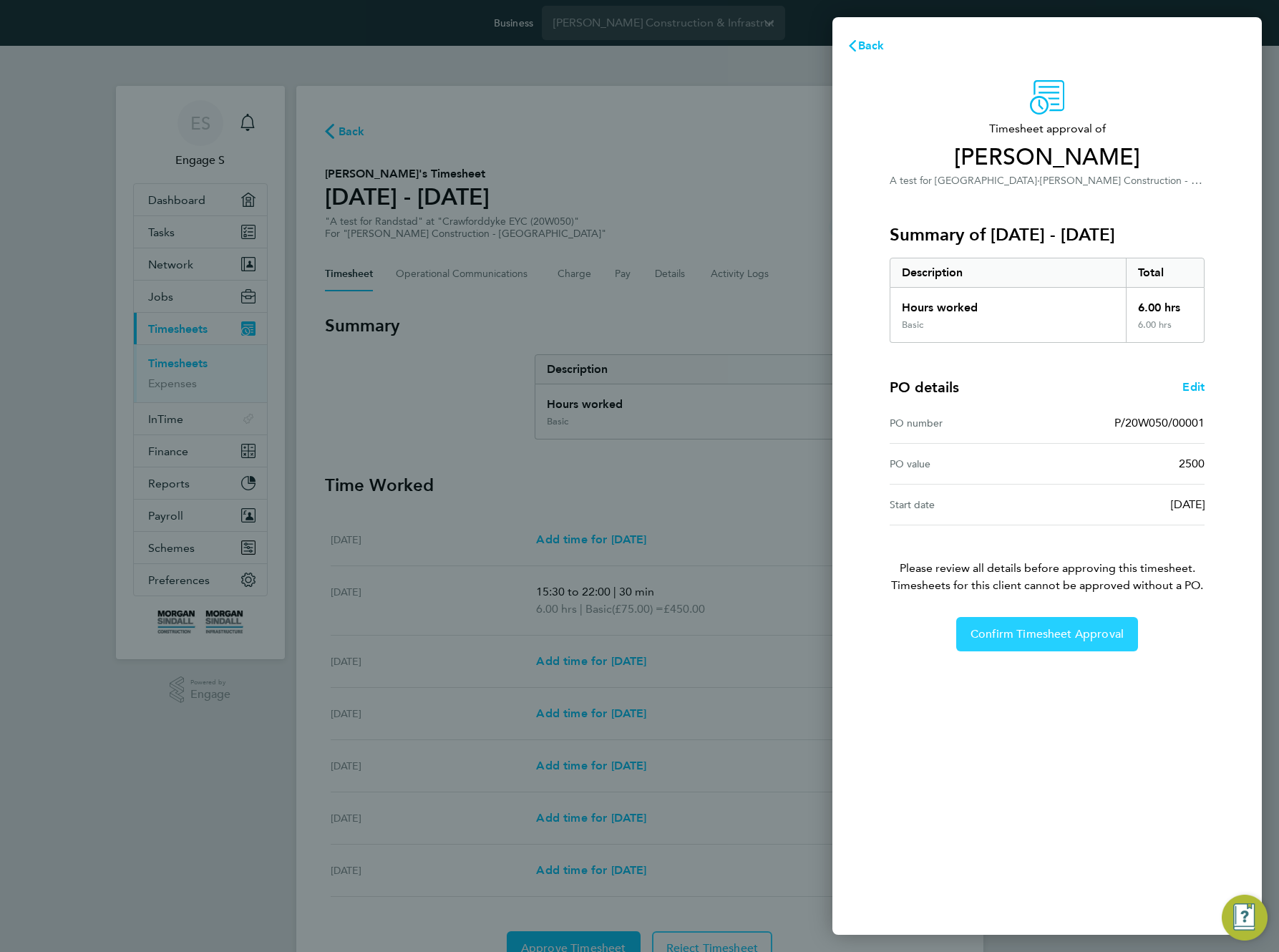
click at [1038, 640] on span "Confirm Timesheet Approval" at bounding box center [1047, 634] width 153 height 15
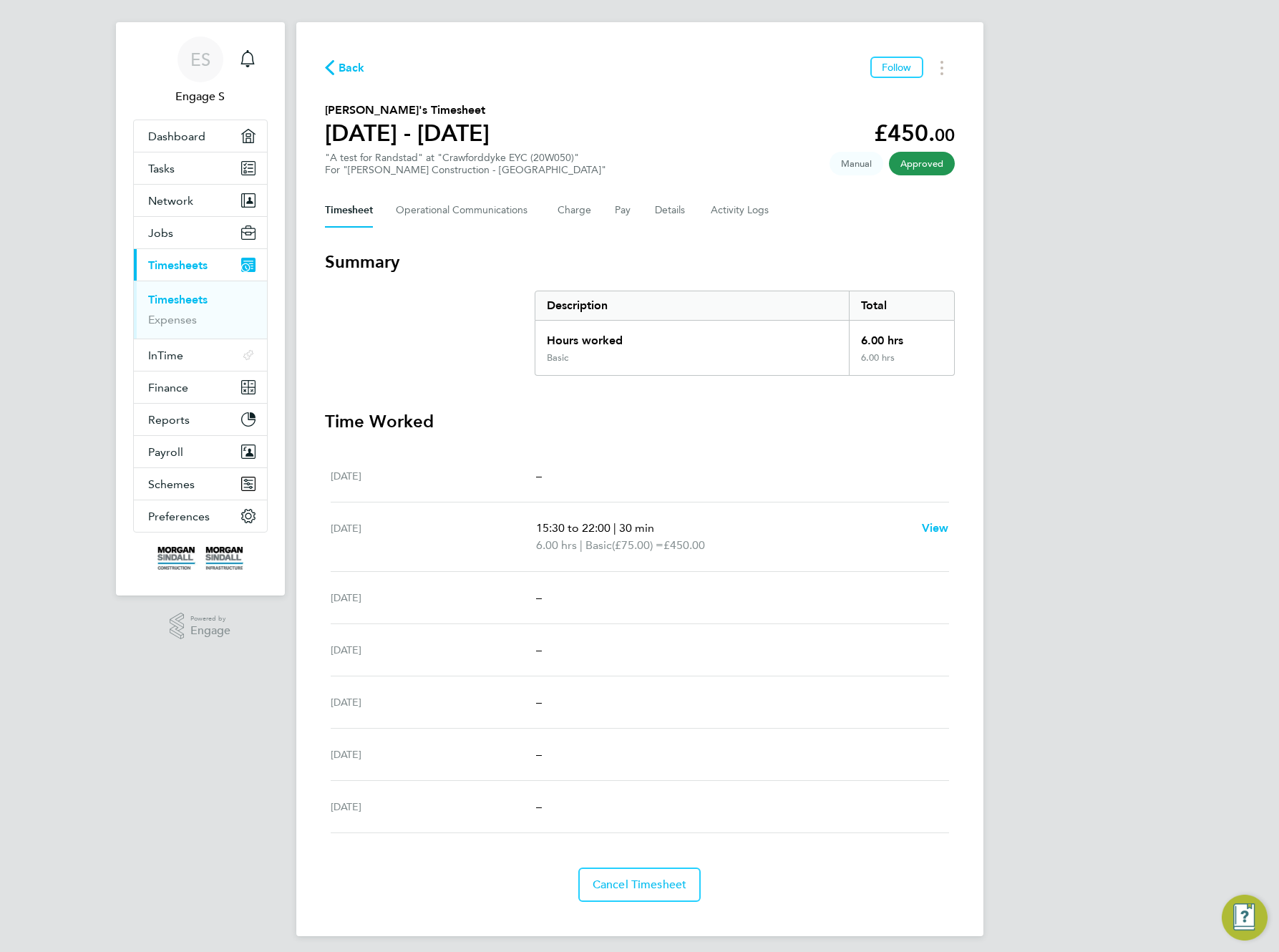
scroll to position [71, 0]
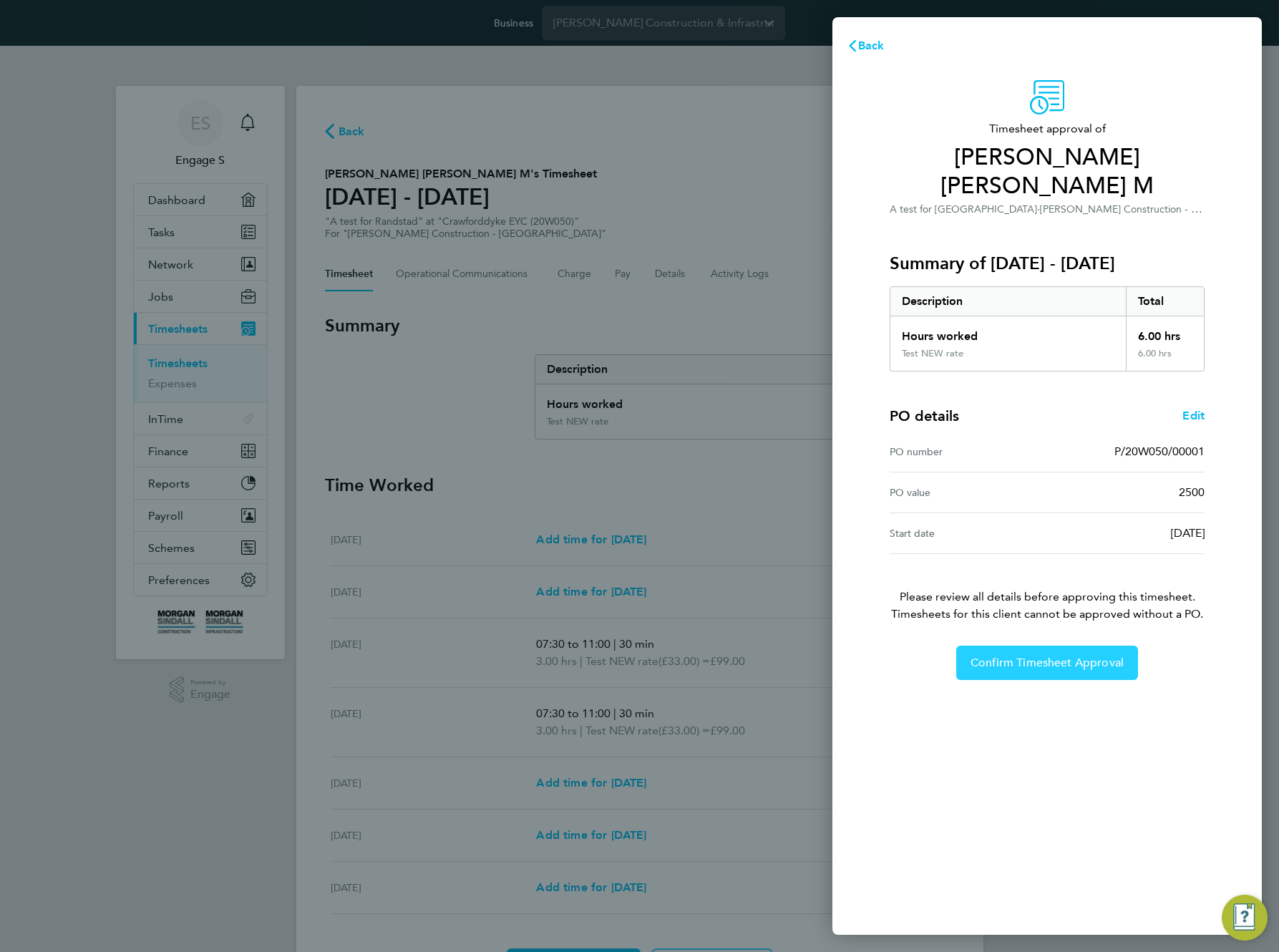
click at [1010, 661] on span "Confirm Timesheet Approval" at bounding box center [1047, 663] width 153 height 15
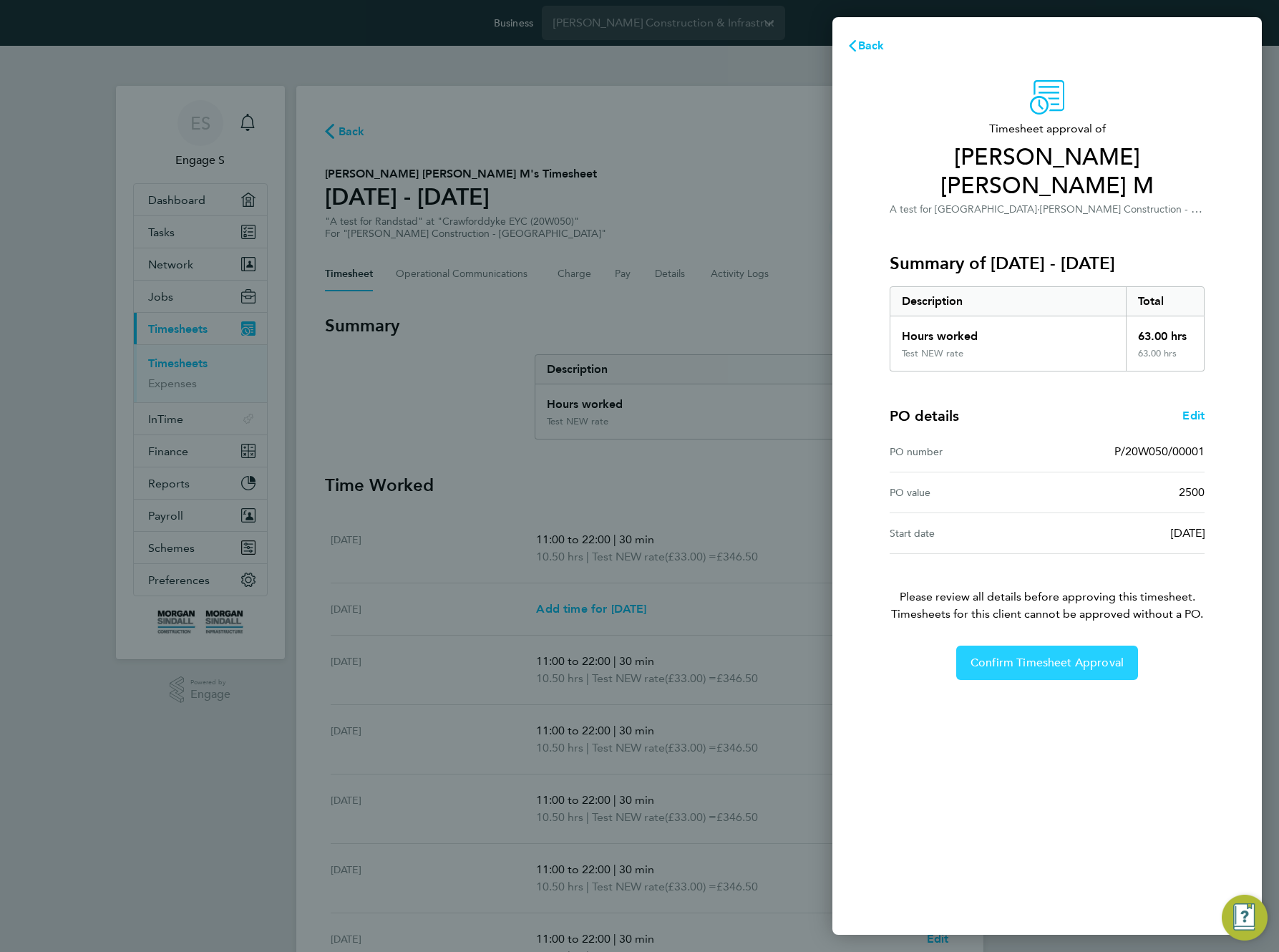
click at [1040, 663] on span "Confirm Timesheet Approval" at bounding box center [1047, 663] width 153 height 15
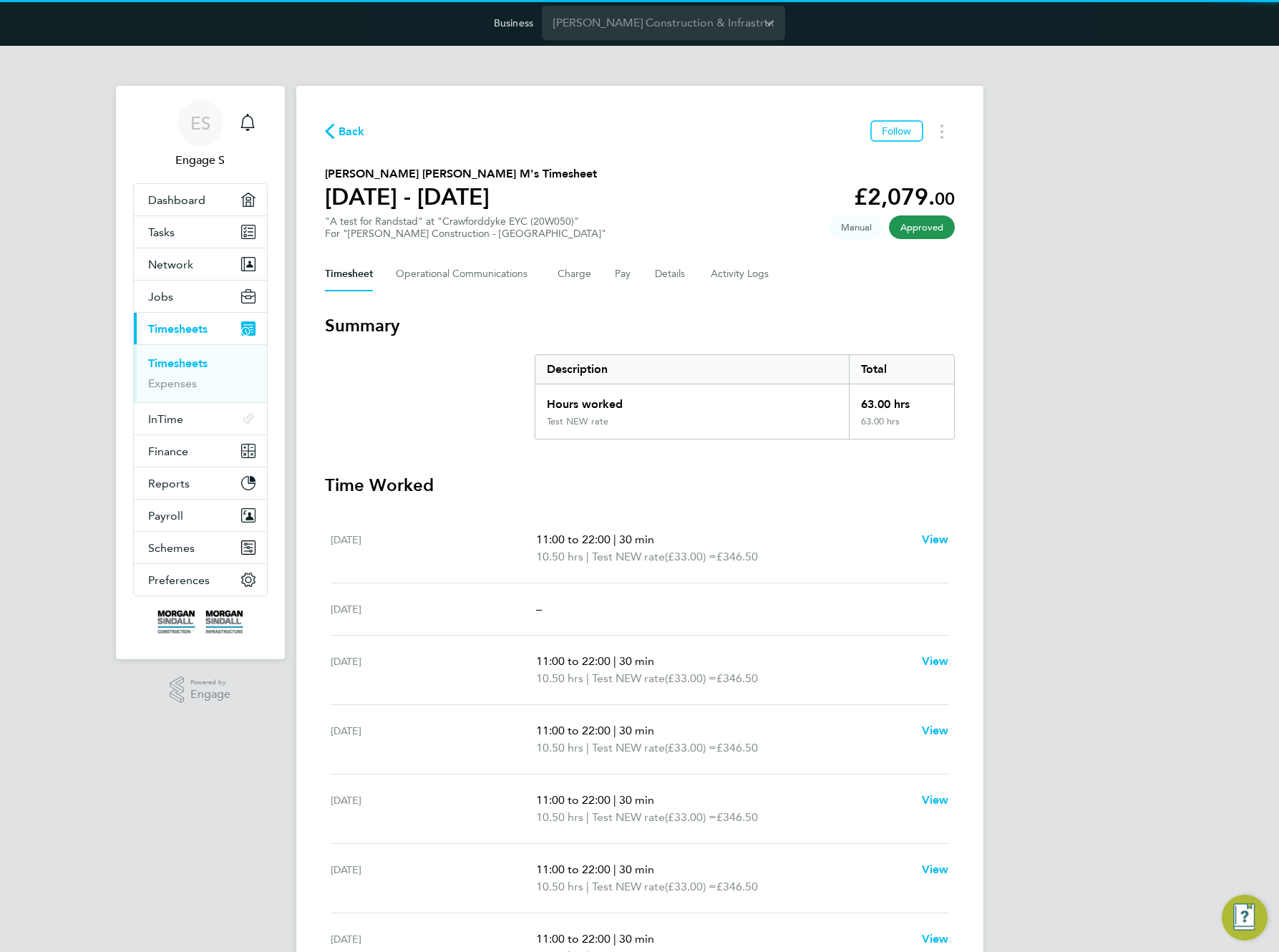
click at [1025, 662] on div "ES Engage S Notifications Applications: Dashboard Tasks Network Team Members Bu…" at bounding box center [640, 577] width 1279 height 1063
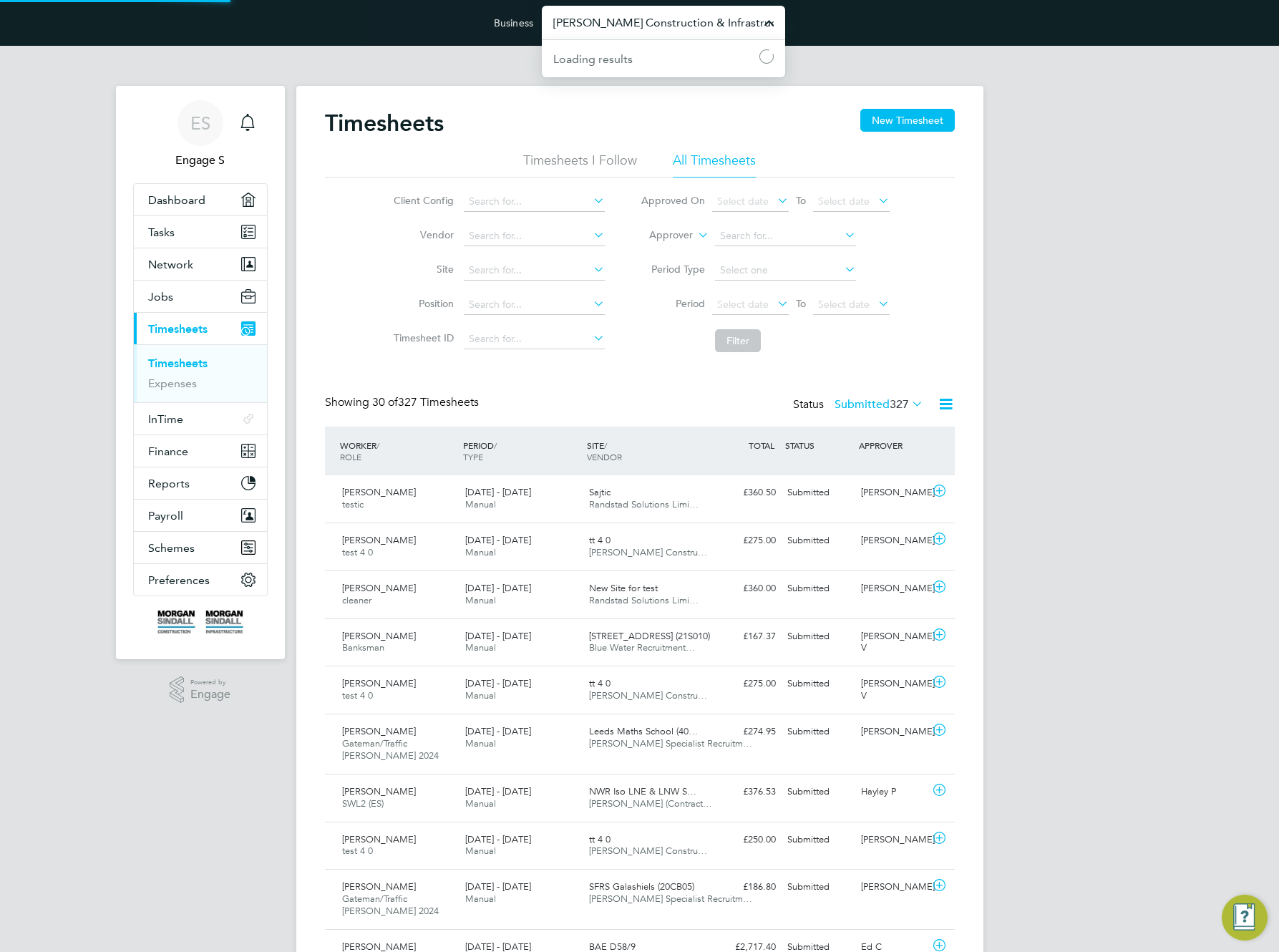
click at [670, 26] on input "[PERSON_NAME] Construction & Infrastructure Ltd" at bounding box center [664, 23] width 244 height 34
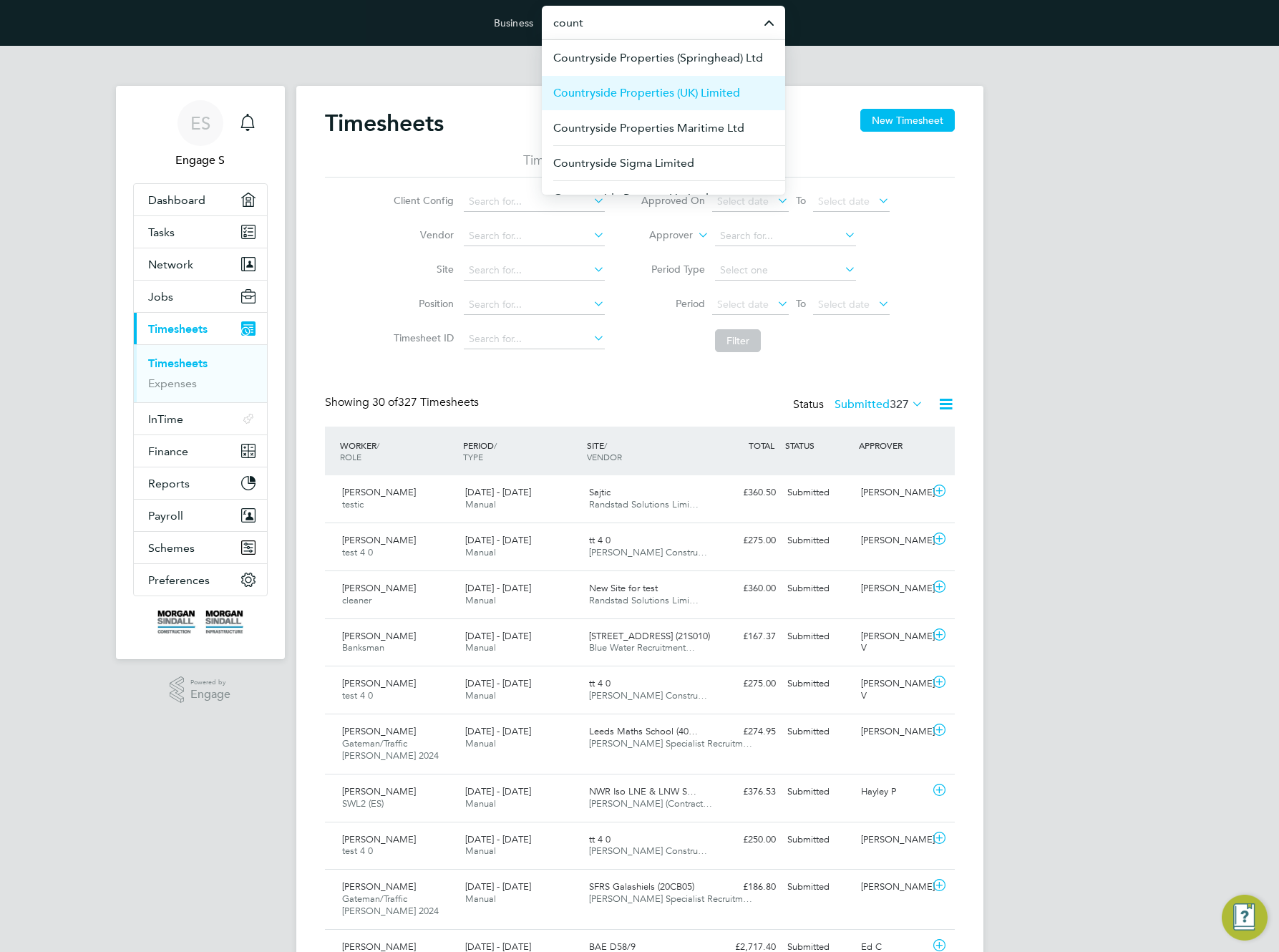
click at [651, 94] on span "Countryside Properties (UK) Limited" at bounding box center [646, 92] width 187 height 17
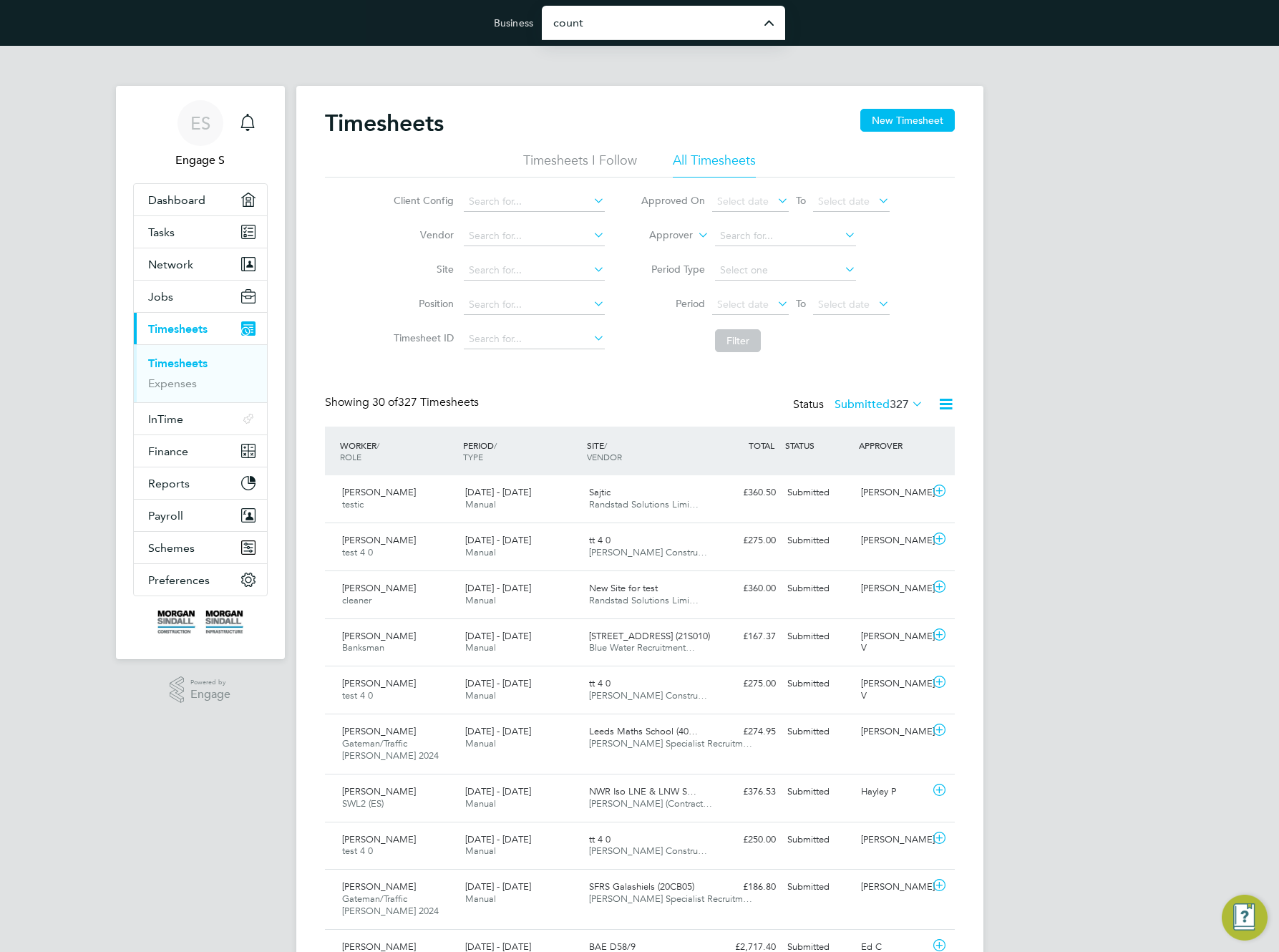
type input "Countryside Properties (UK) Limited"
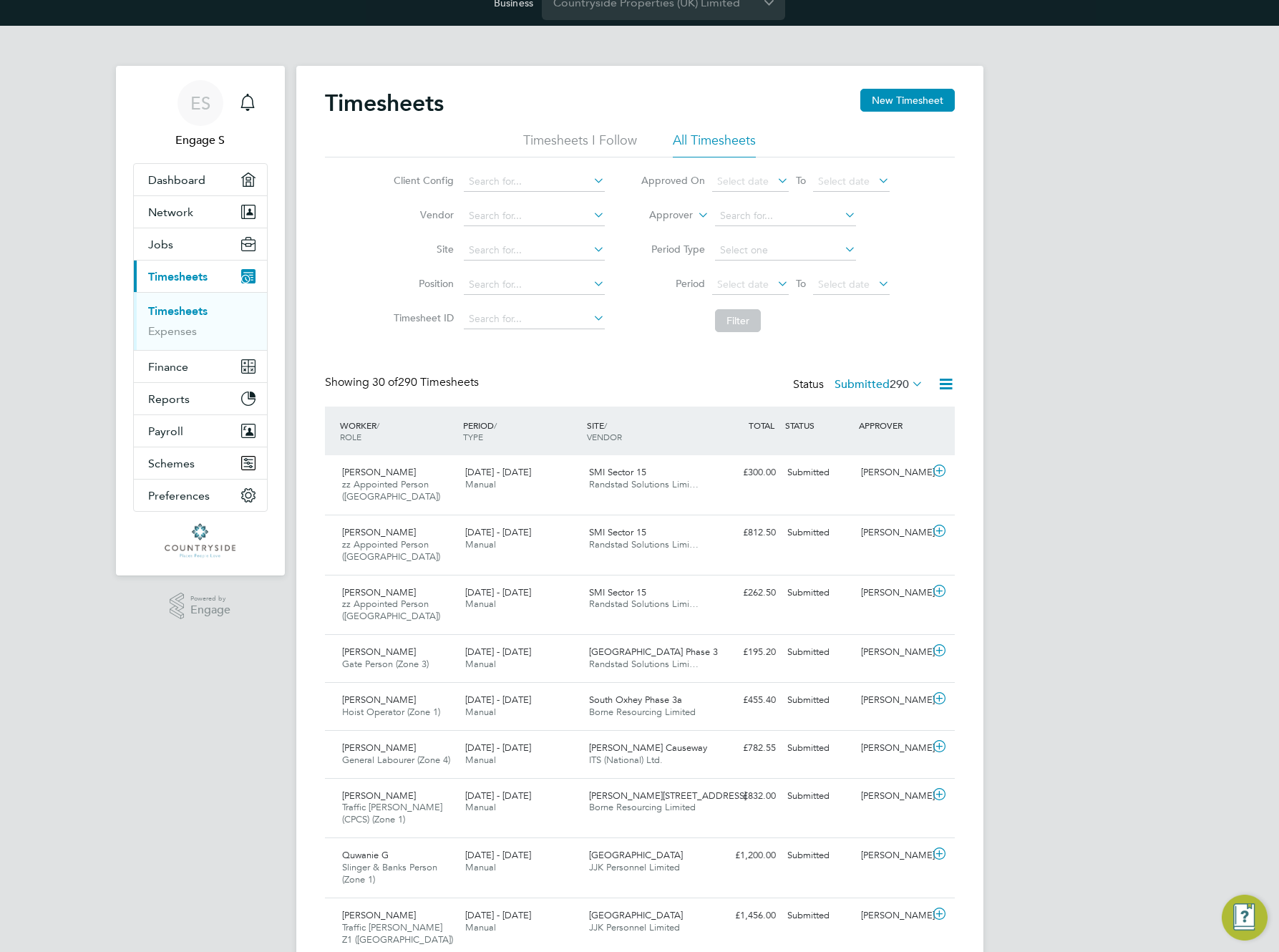
click at [862, 385] on label "Submitted 290" at bounding box center [879, 385] width 89 height 15
click at [836, 405] on li "All" at bounding box center [849, 409] width 66 height 20
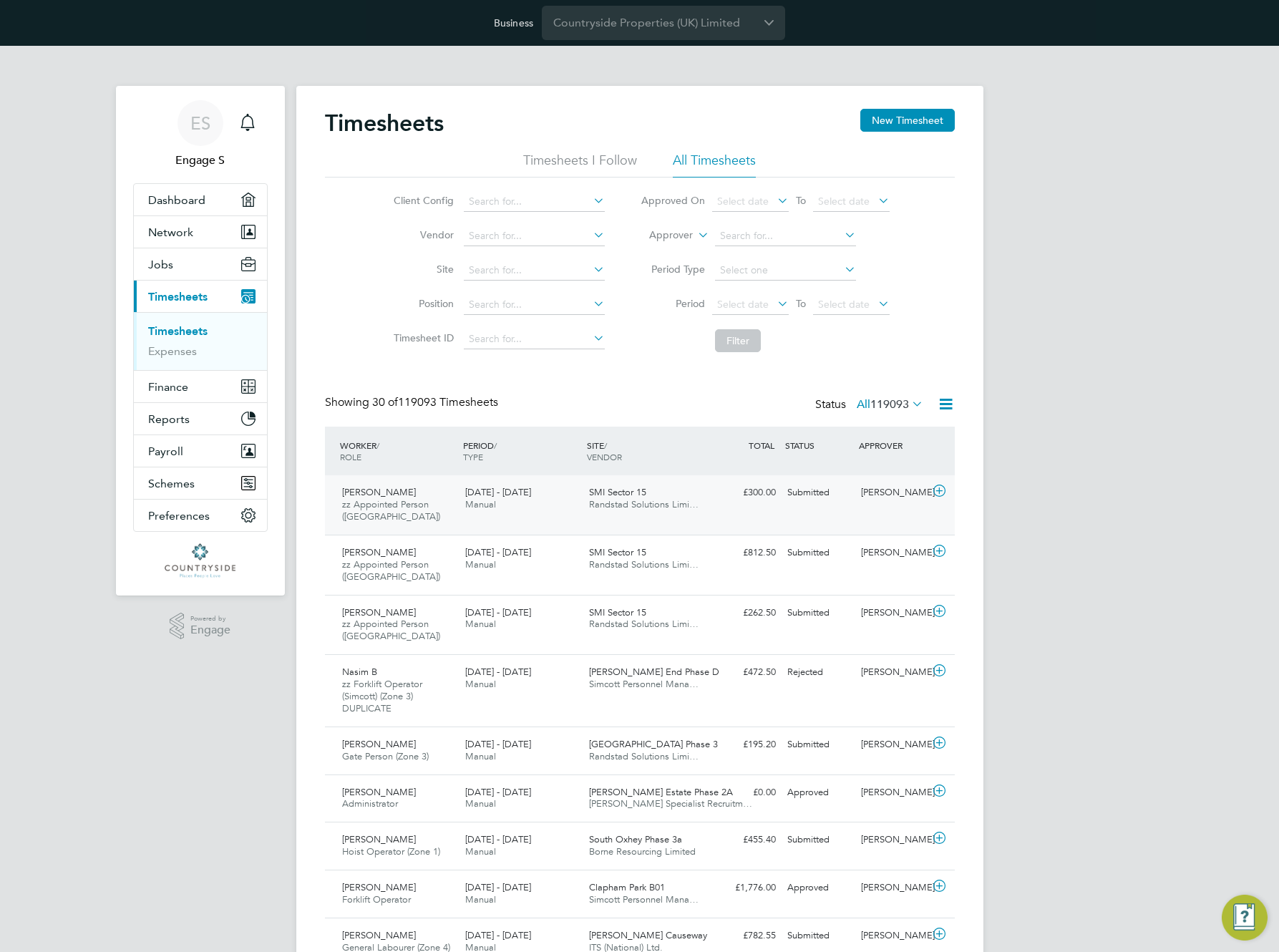
click at [750, 488] on div "£300.00 Submitted" at bounding box center [745, 492] width 75 height 23
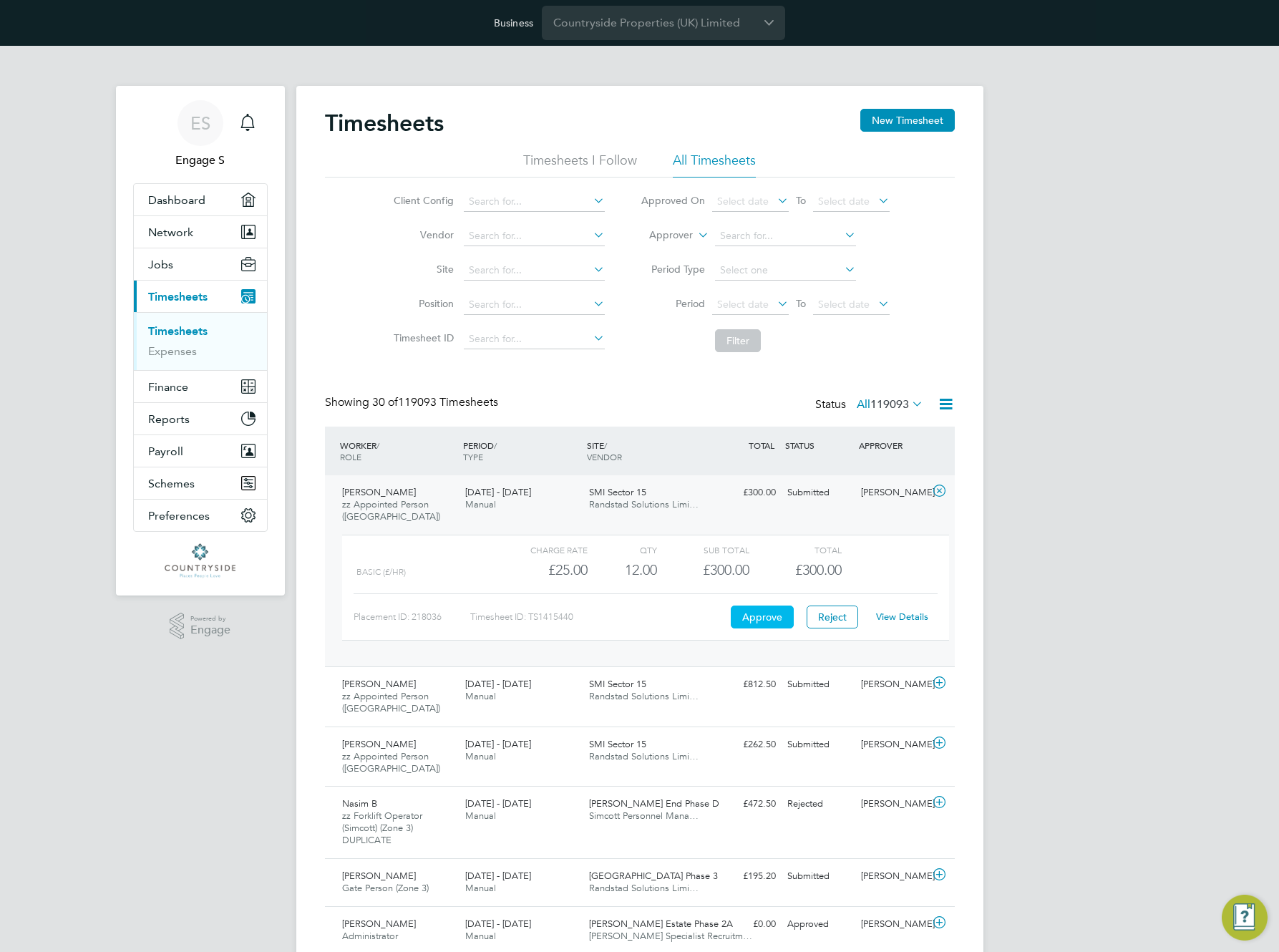
click at [757, 621] on button "Approve" at bounding box center [762, 617] width 63 height 23
click at [657, 695] on span "Randstad Solutions Limi…" at bounding box center [644, 696] width 110 height 12
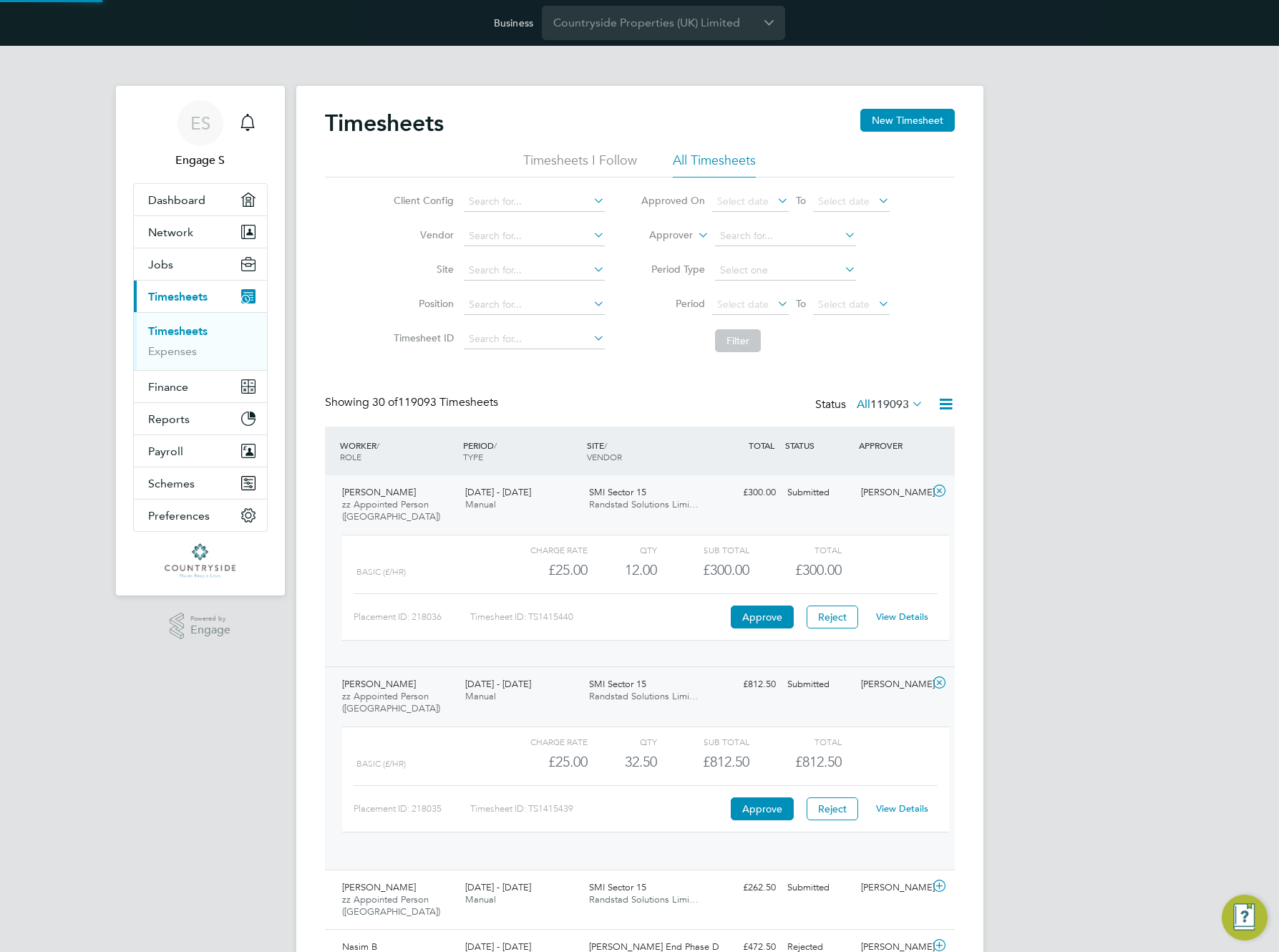
scroll to position [24, 140]
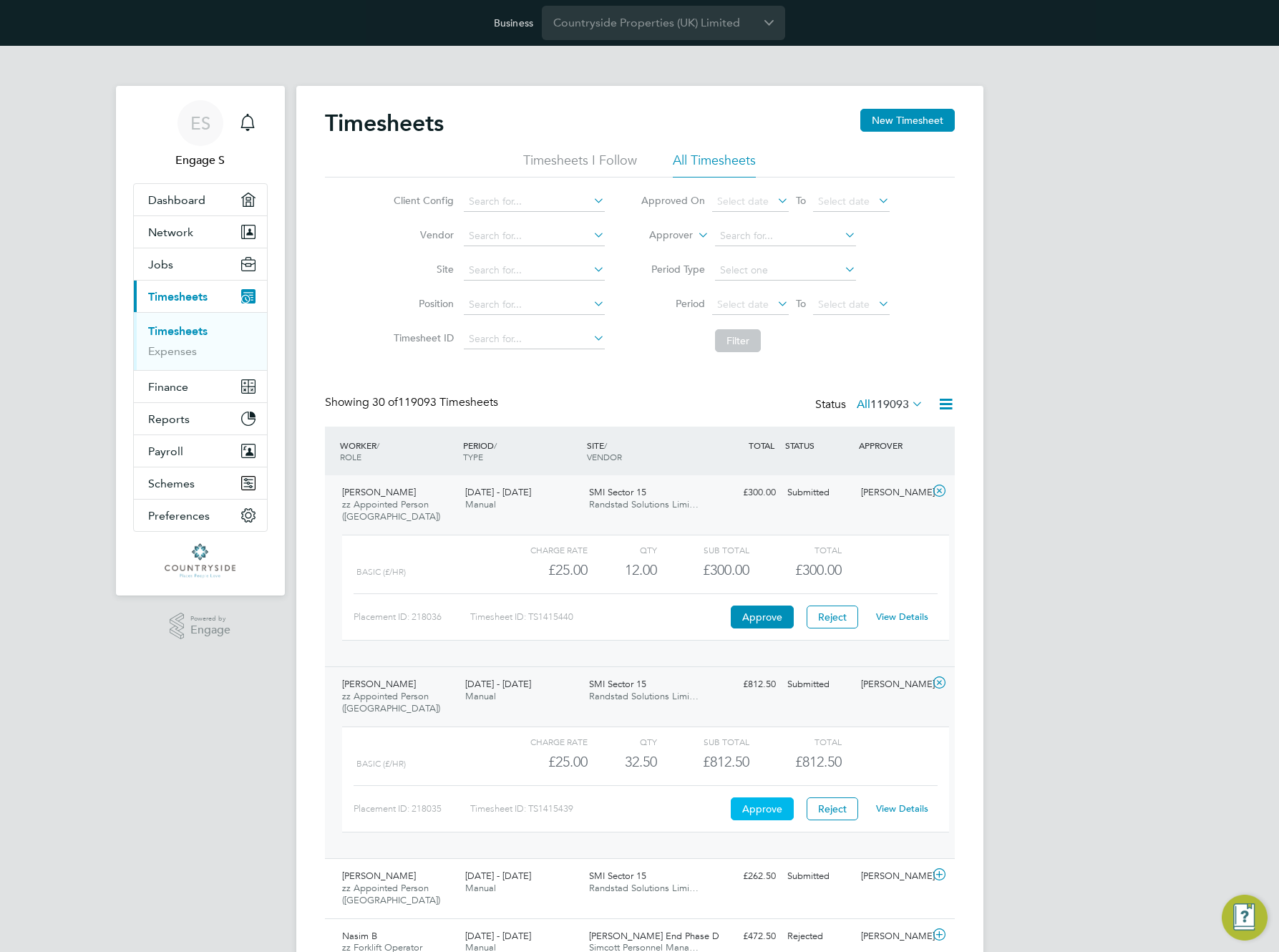
click at [754, 809] on button "Approve" at bounding box center [762, 809] width 63 height 23
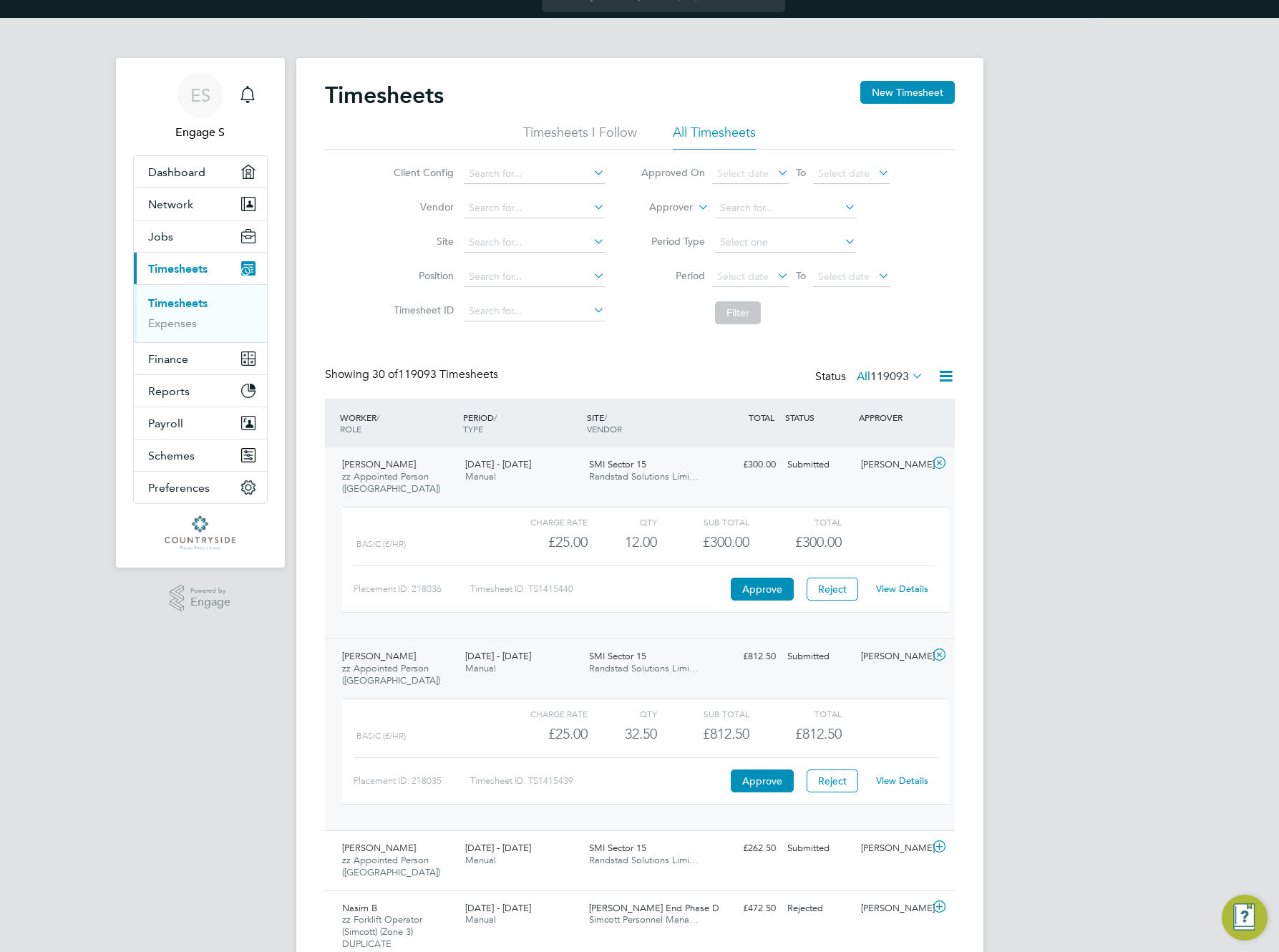
scroll to position [224, 0]
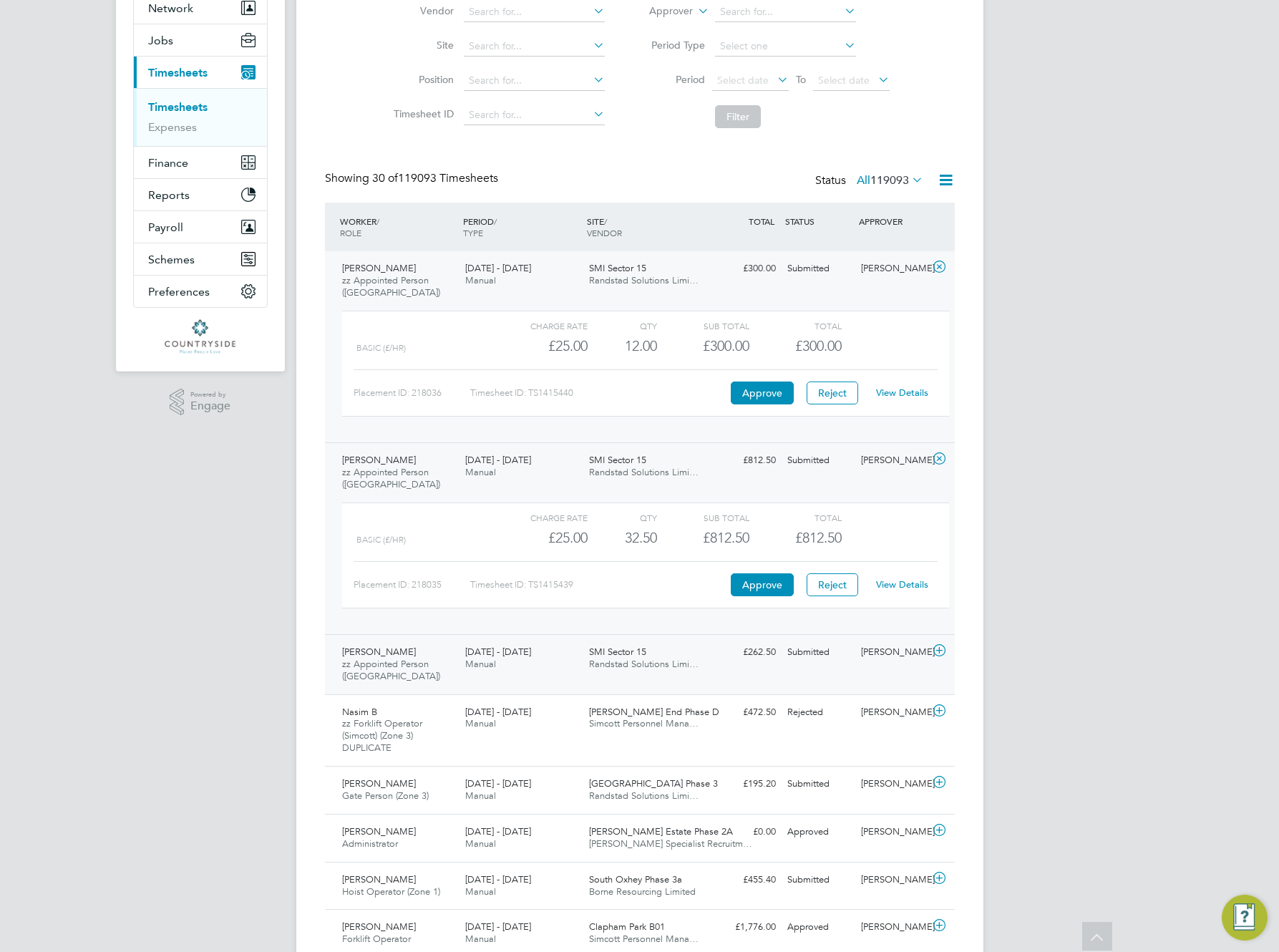
click at [829, 660] on div "Submitted" at bounding box center [819, 653] width 75 height 23
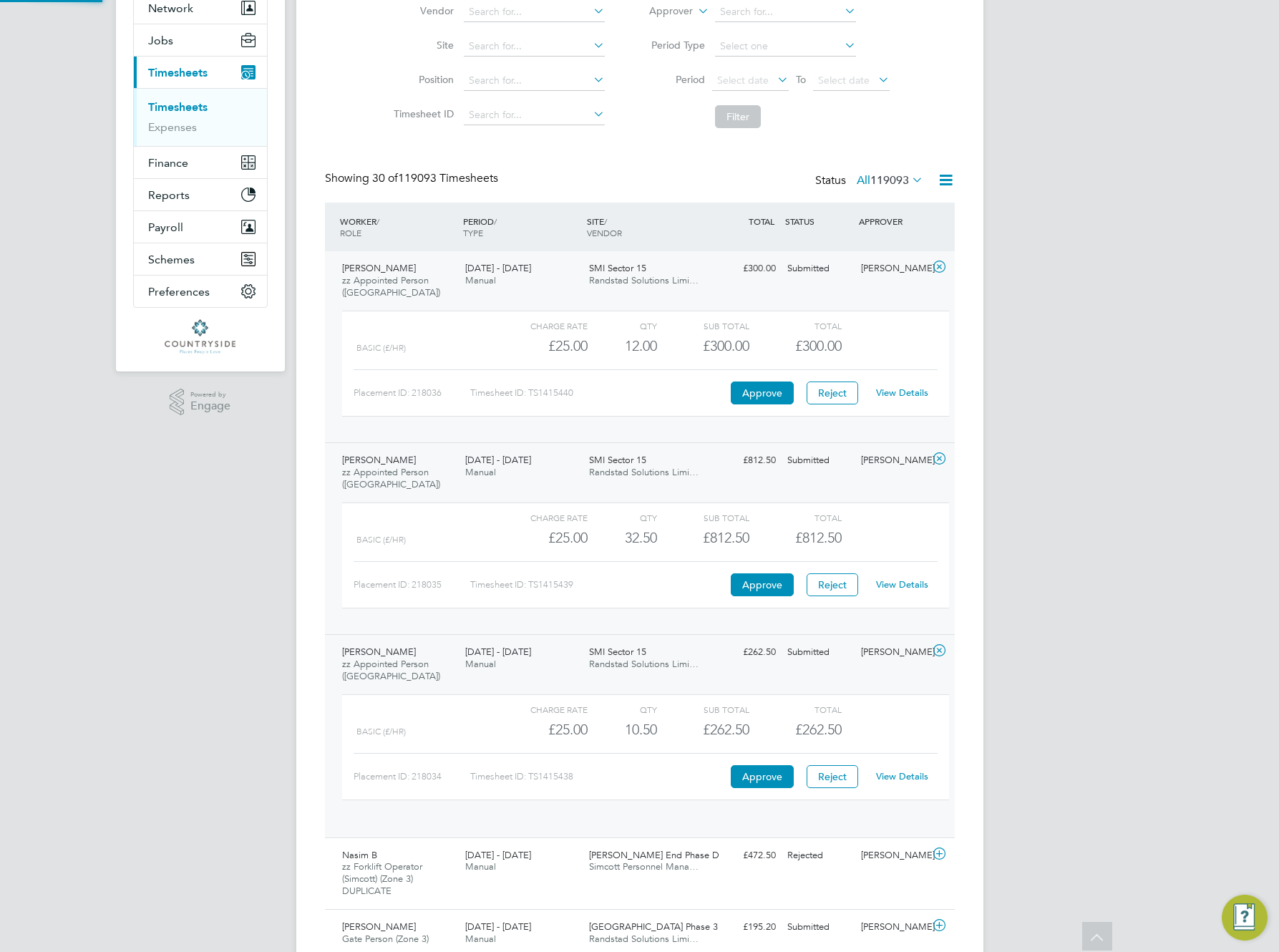
scroll to position [24, 140]
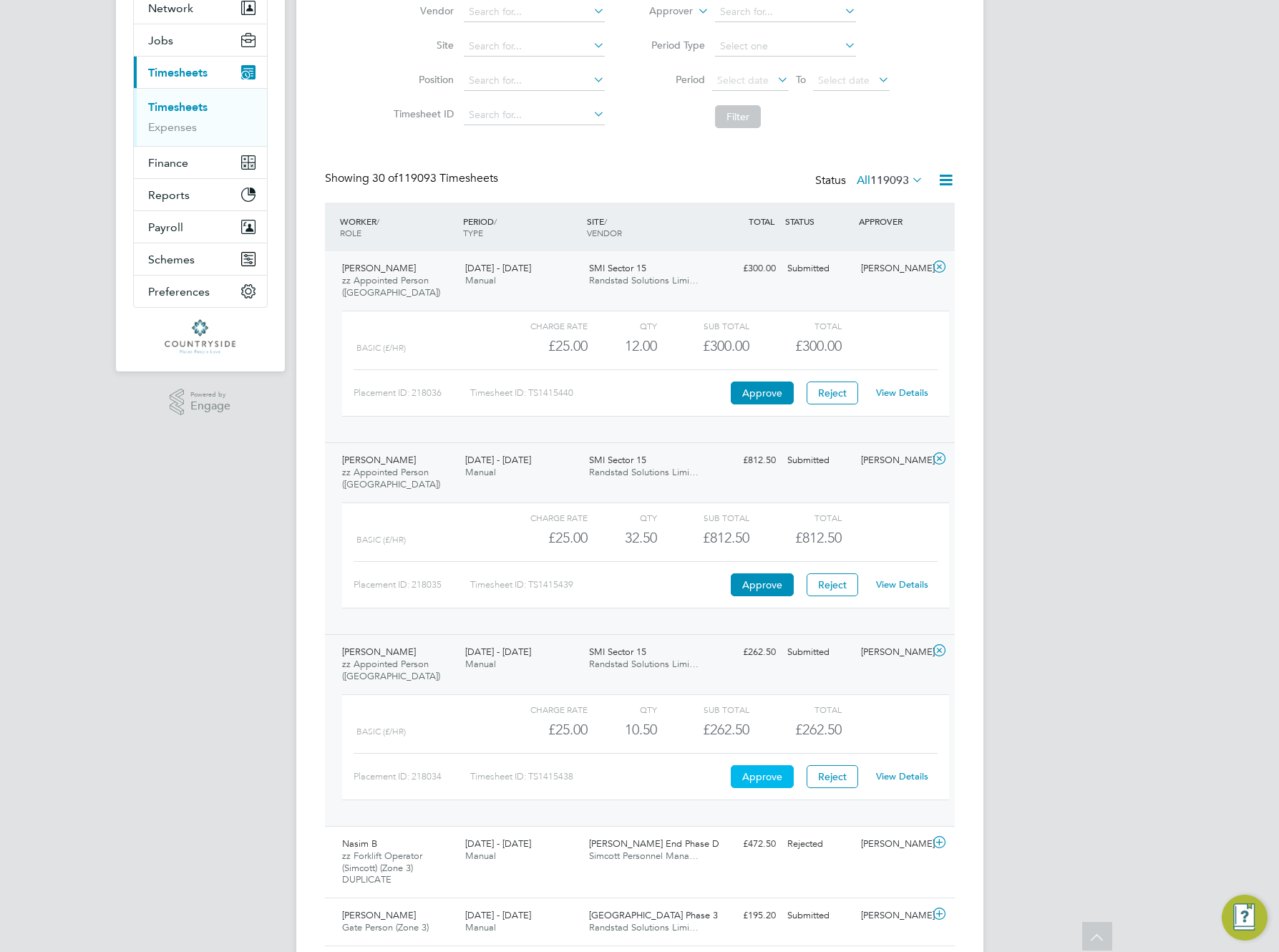
click at [759, 773] on button "Approve" at bounding box center [762, 776] width 63 height 23
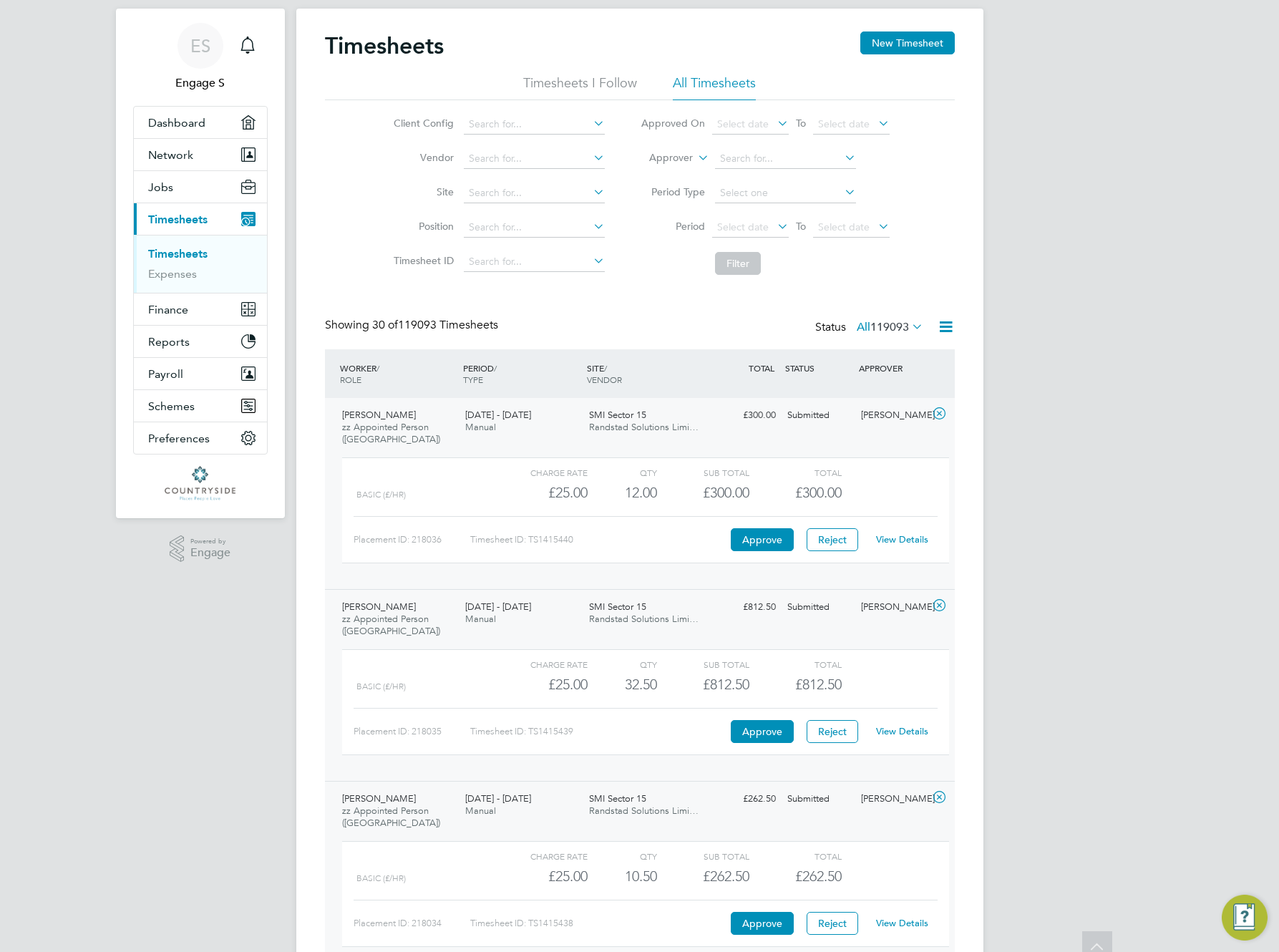
scroll to position [0, 0]
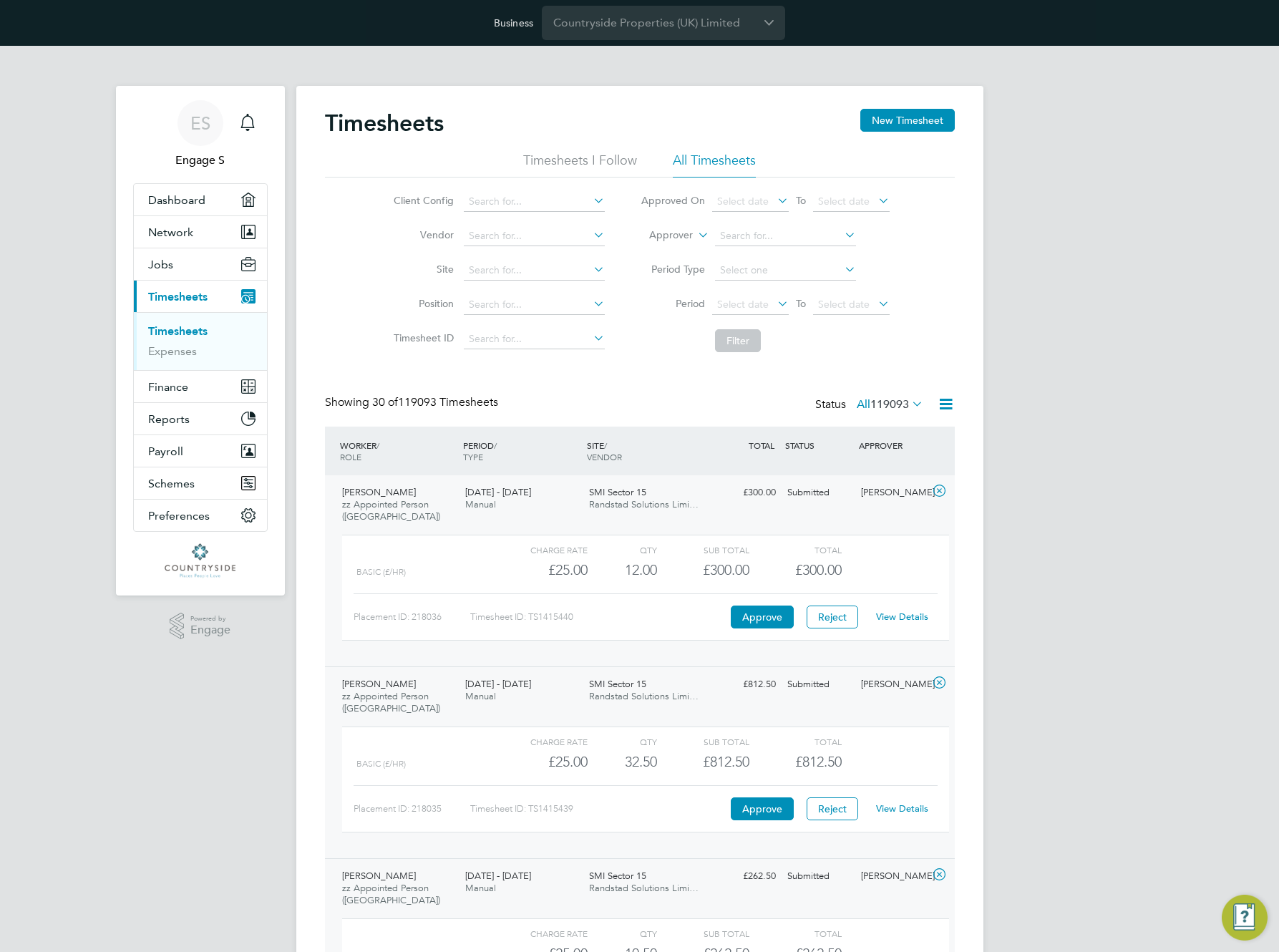
click at [890, 401] on span "119093" at bounding box center [890, 405] width 39 height 15
click at [864, 484] on li "Approved" at bounding box center [859, 490] width 66 height 20
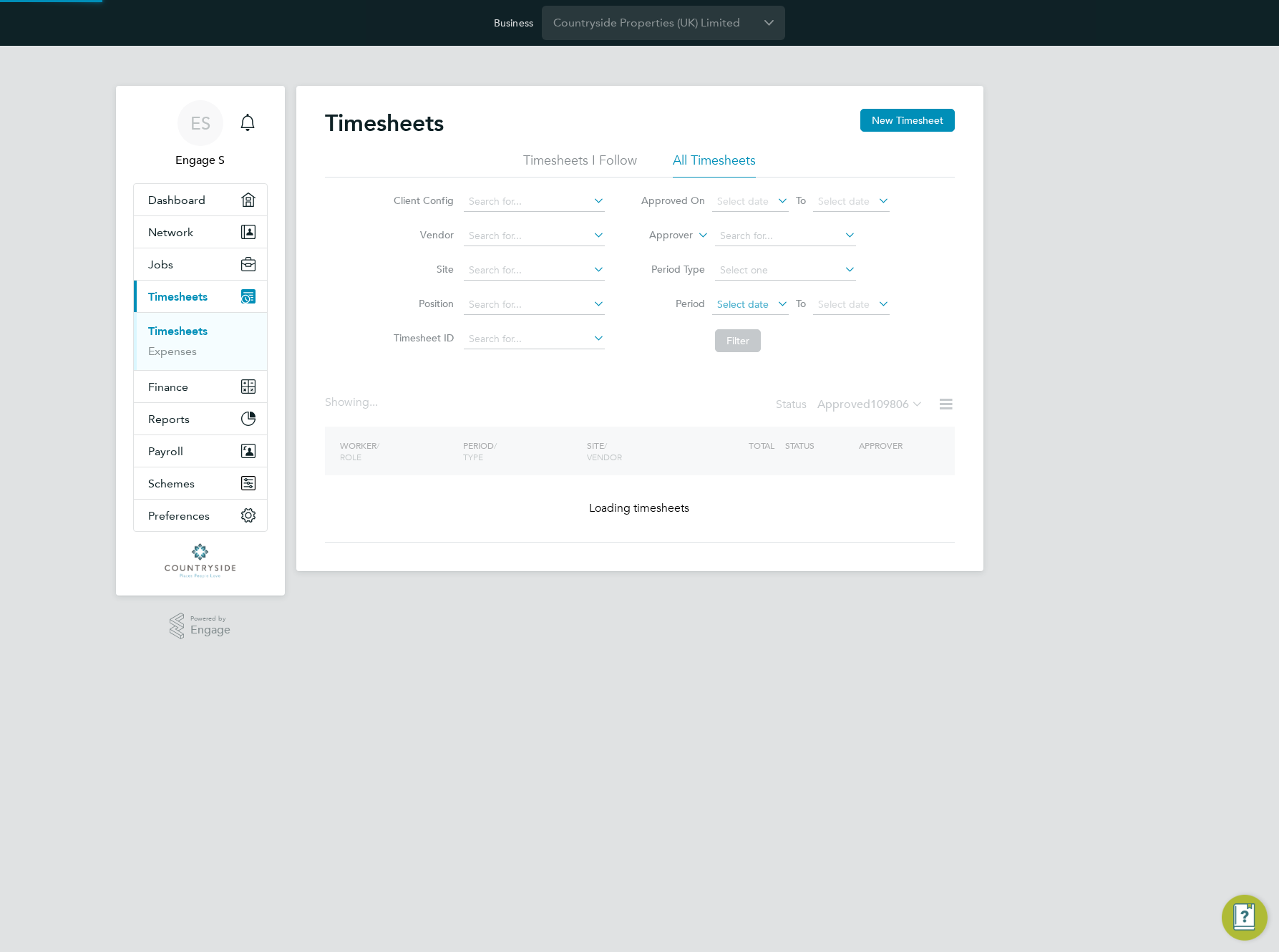
click at [750, 303] on span "Select date" at bounding box center [743, 304] width 51 height 13
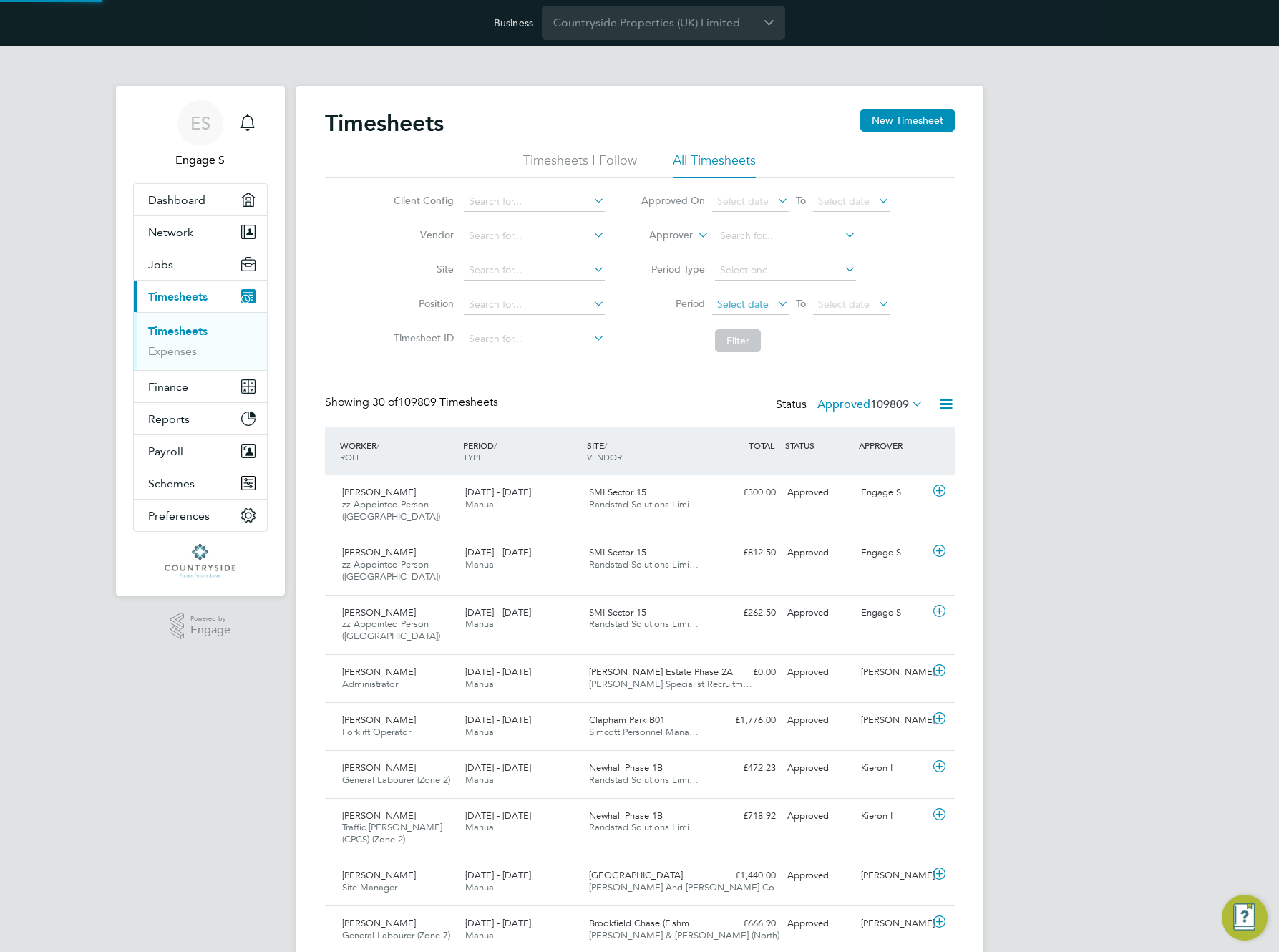
scroll to position [7, 7]
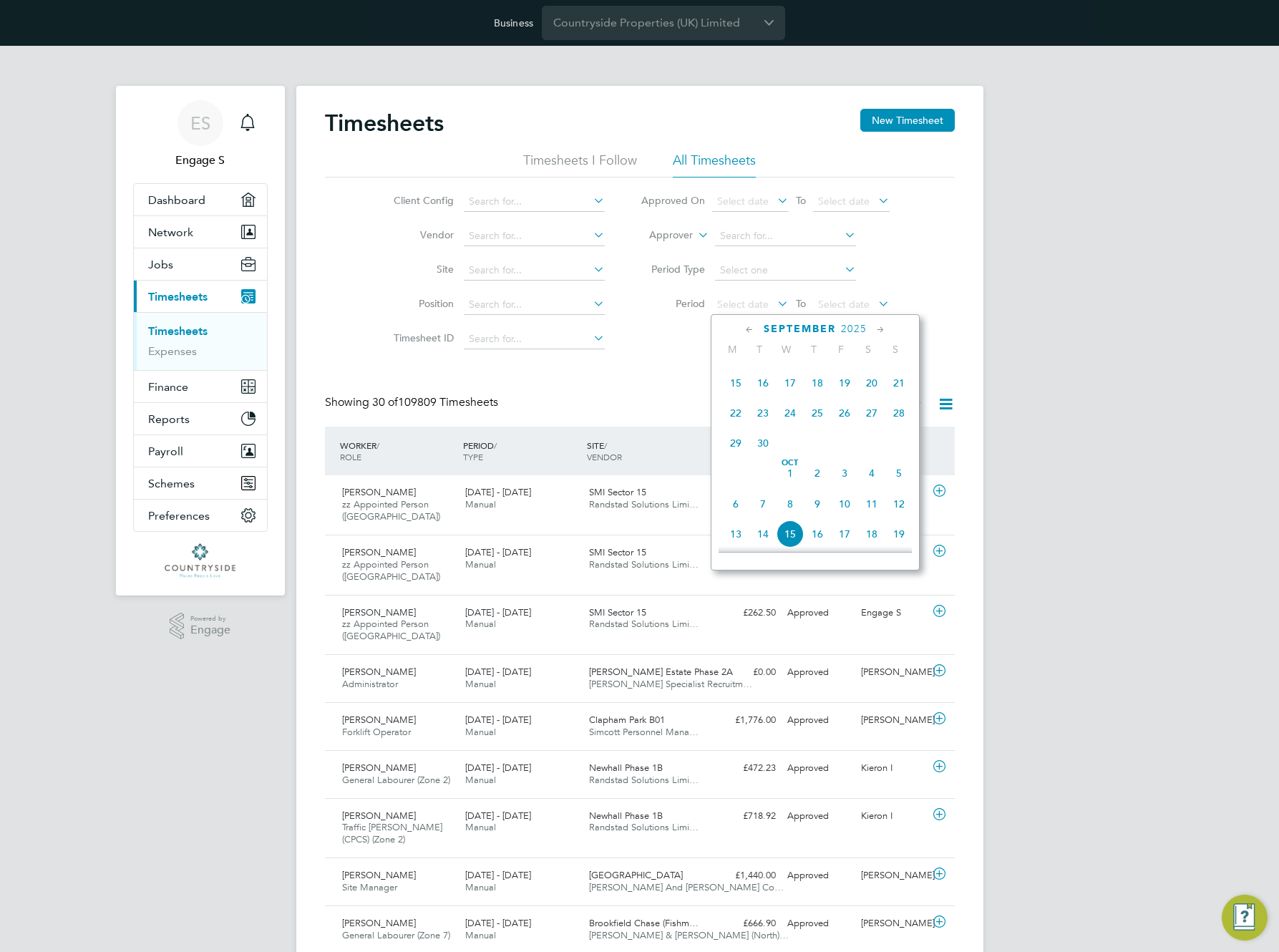
click at [735, 394] on span "15" at bounding box center [735, 383] width 27 height 27
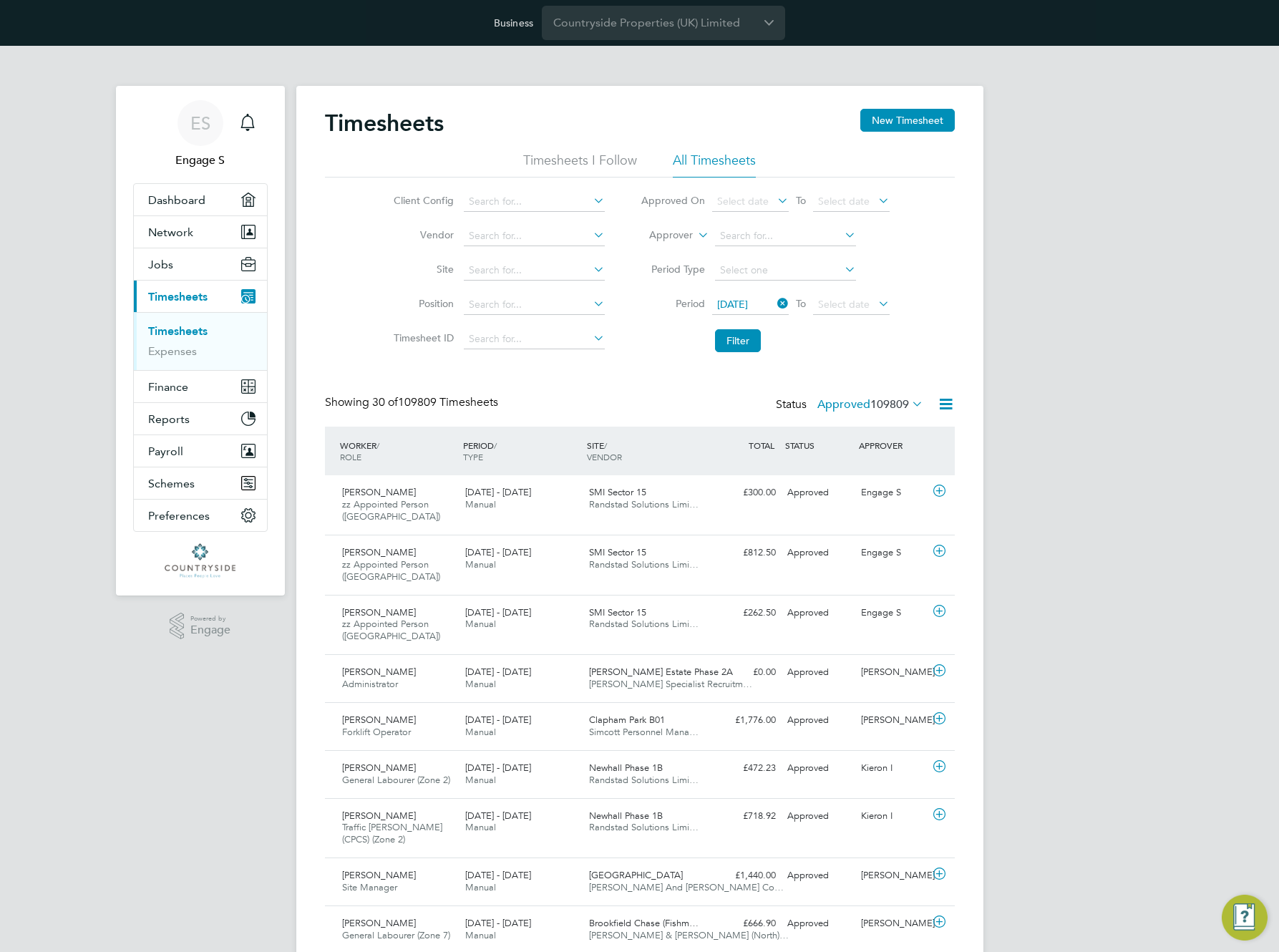
click at [732, 355] on li "Filter" at bounding box center [765, 340] width 285 height 37
click at [734, 343] on button "Filter" at bounding box center [738, 340] width 46 height 23
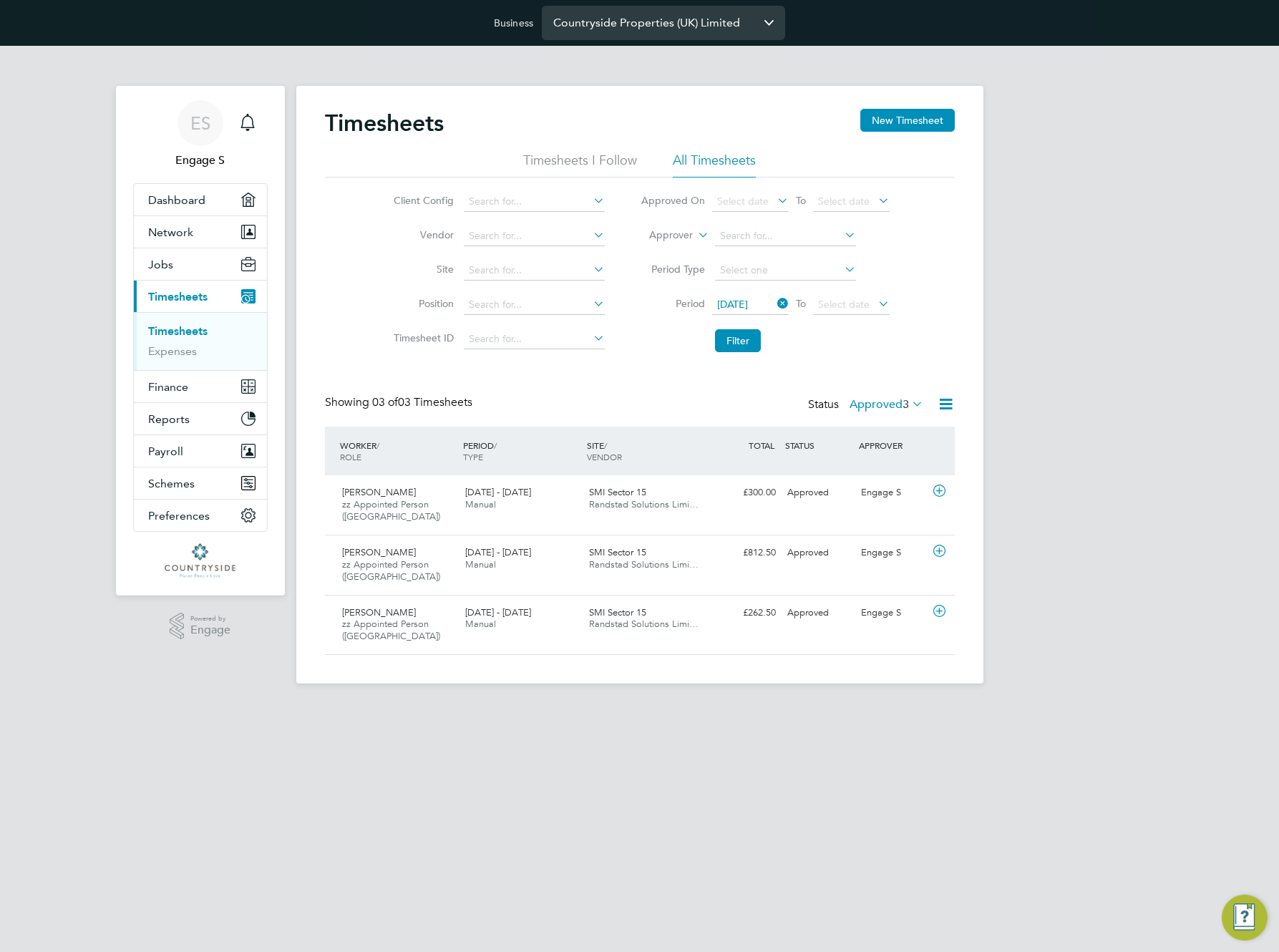
click at [691, 15] on input "Countryside Properties (UK) Limited" at bounding box center [664, 23] width 244 height 34
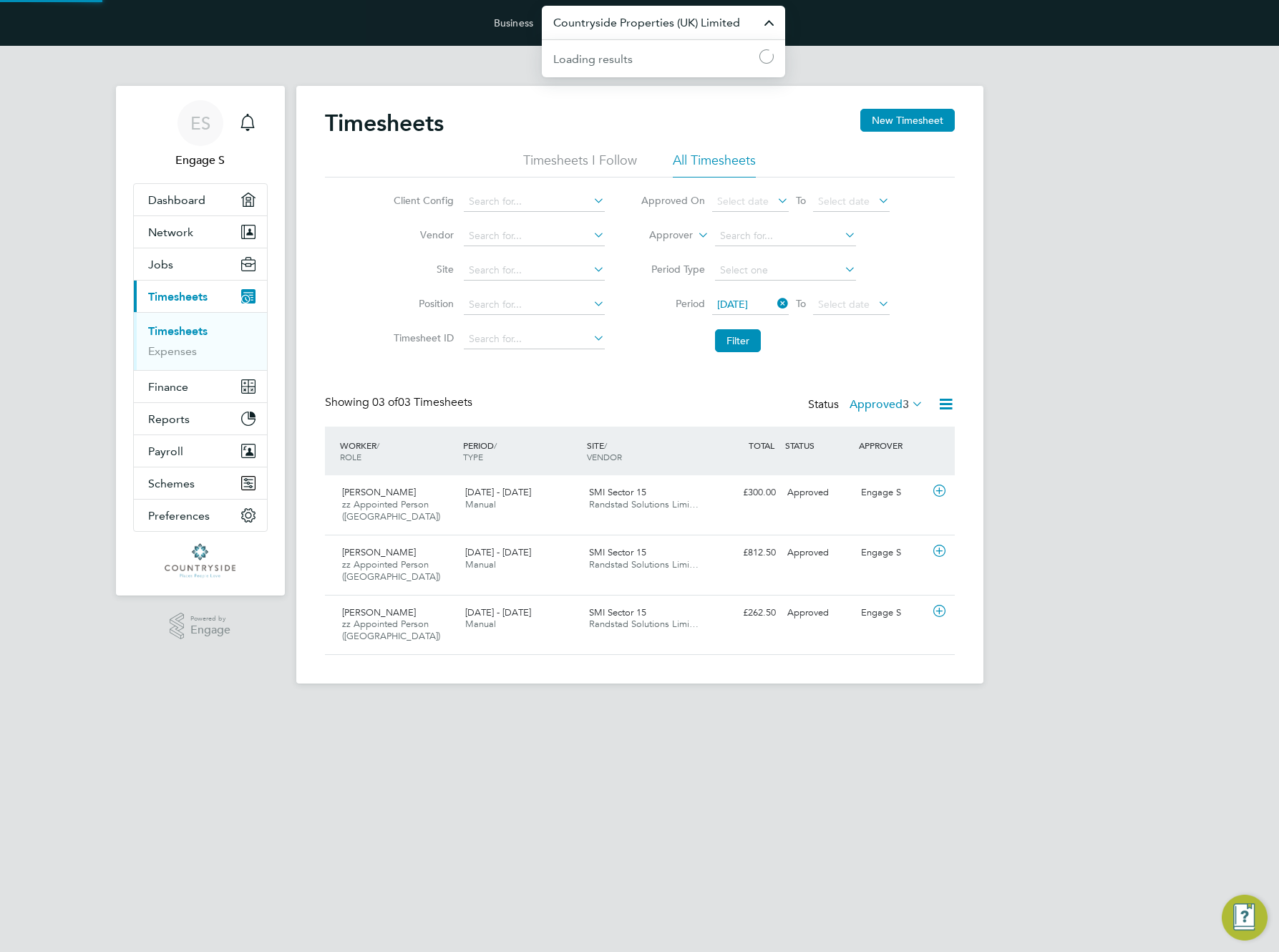
click at [592, 17] on input "Countryside Properties (UK) Limited" at bounding box center [664, 23] width 244 height 34
click at [1115, 132] on div "ES Engage S Notifications Applications: Dashboard Network Team Members Business…" at bounding box center [640, 376] width 1279 height 661
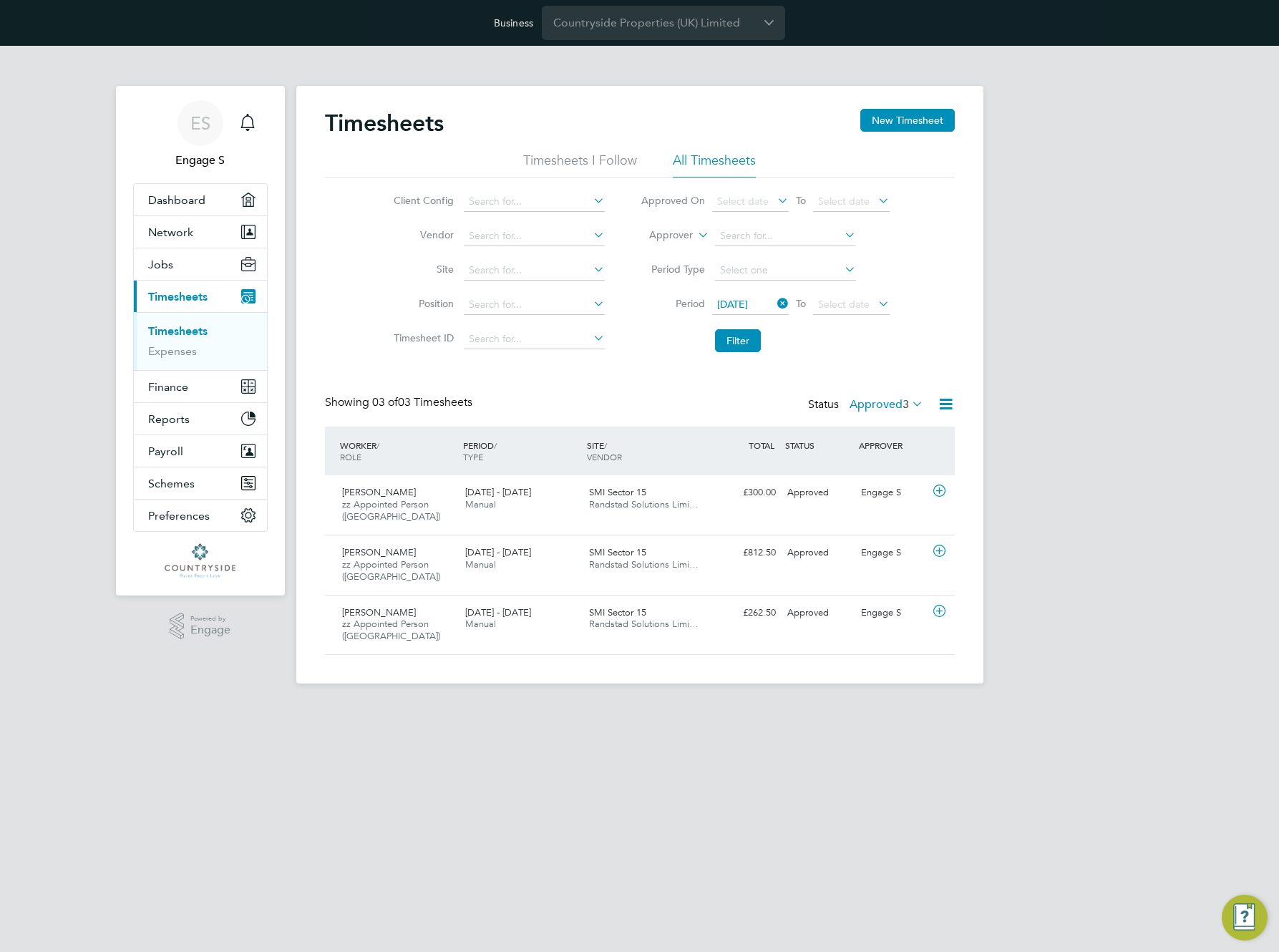
click at [1047, 319] on div "ES Engage S Notifications Applications: Dashboard Network Team Members Business…" at bounding box center [640, 376] width 1279 height 661
click at [877, 405] on label "Approved 3" at bounding box center [886, 405] width 74 height 15
click at [751, 413] on div "Showing 03 of 03 Timesheets Status Approved 3" at bounding box center [640, 411] width 630 height 31
drag, startPoint x: 513, startPoint y: 418, endPoint x: 322, endPoint y: 390, distance: 193.0
click at [307, 389] on div "Timesheets New Timesheet Timesheets I Follow All Timesheets Client Config Vendo…" at bounding box center [640, 384] width 687 height 598
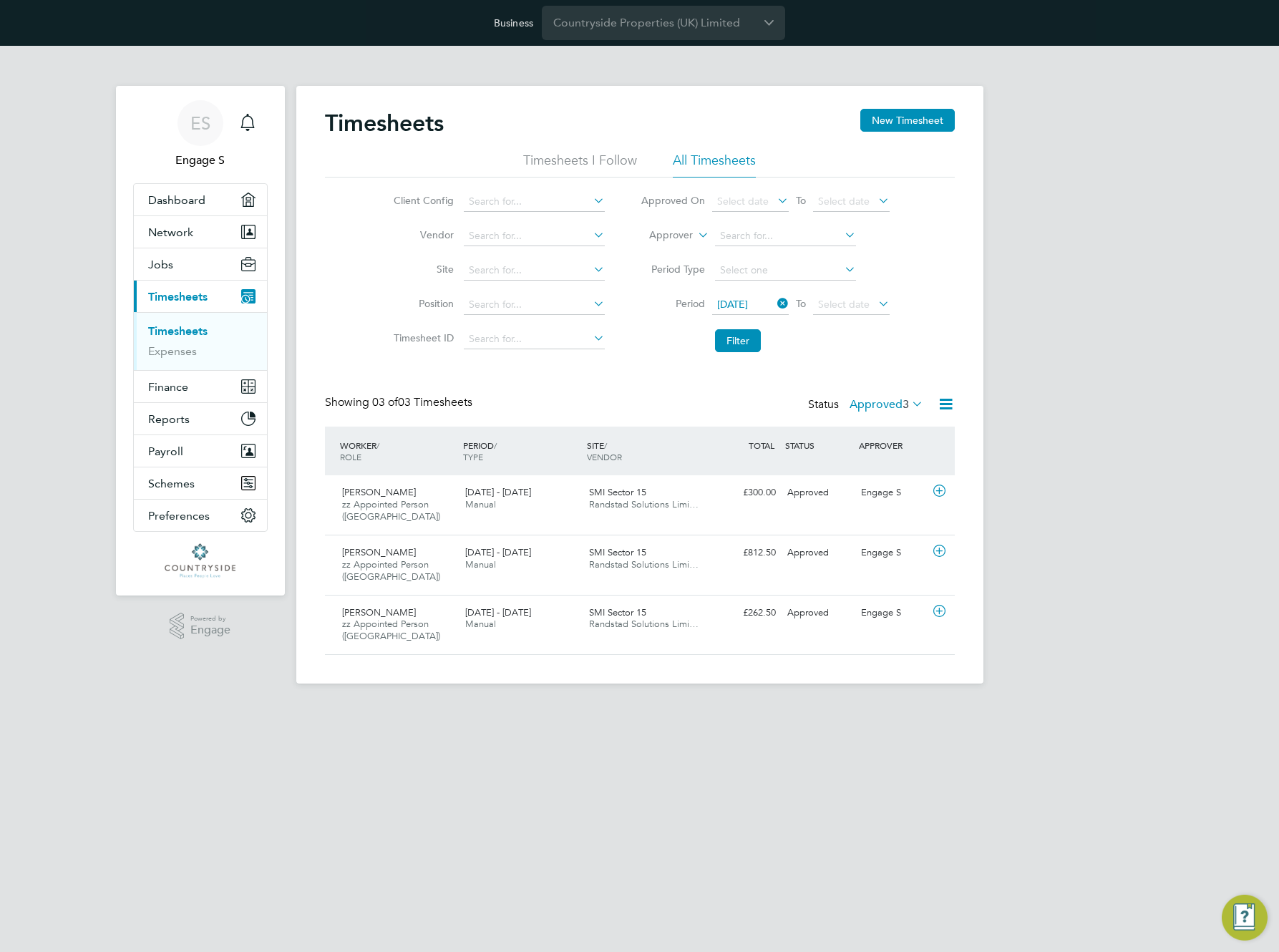
click at [930, 286] on div "Client Config Vendor Site Position Timesheet ID Approved On Select date To Sele…" at bounding box center [640, 269] width 630 height 182
click at [741, 308] on span "15 Sep 2025" at bounding box center [732, 304] width 31 height 13
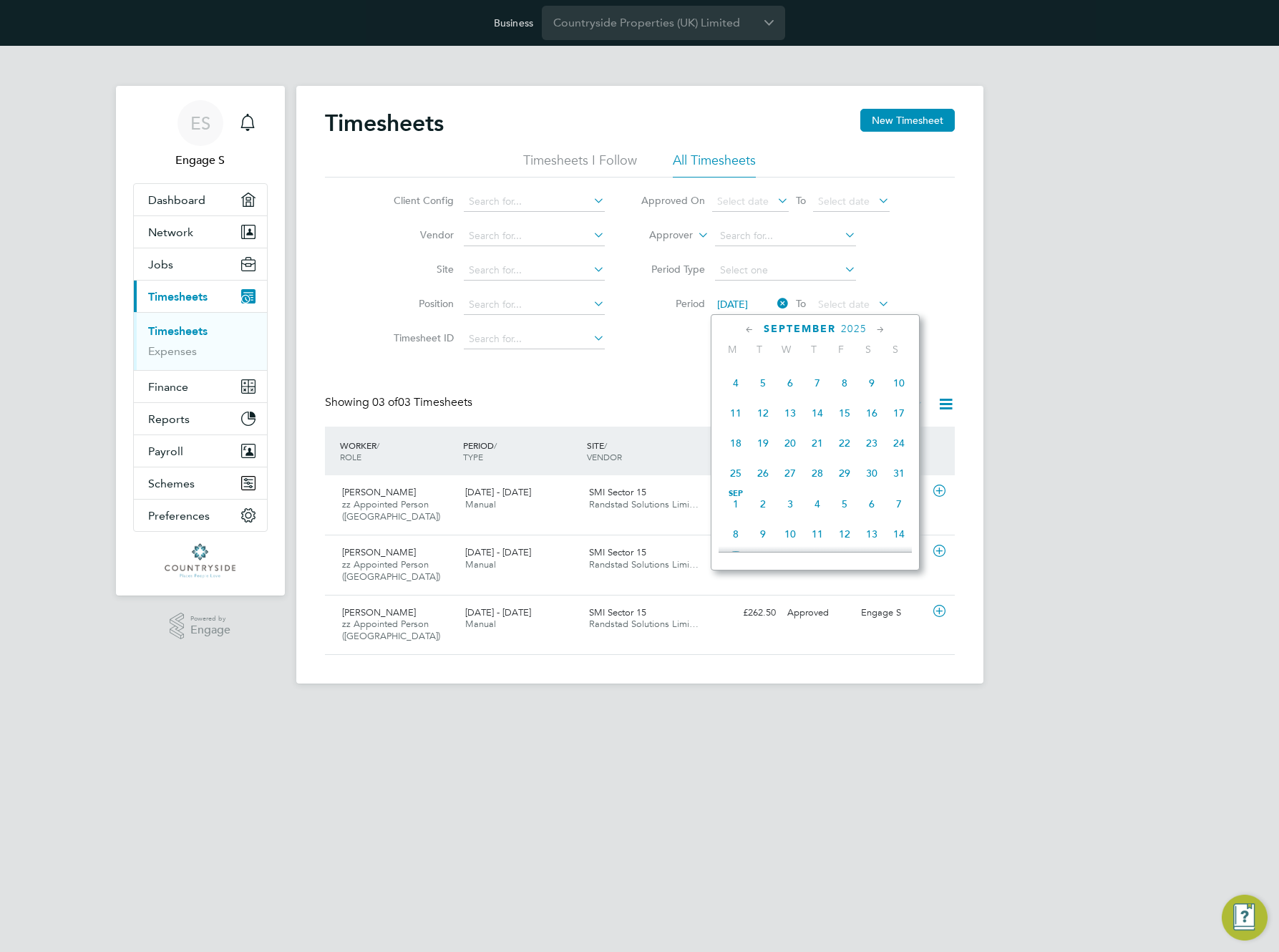
scroll to position [495, 0]
click at [738, 383] on span "Sep 1" at bounding box center [735, 370] width 27 height 27
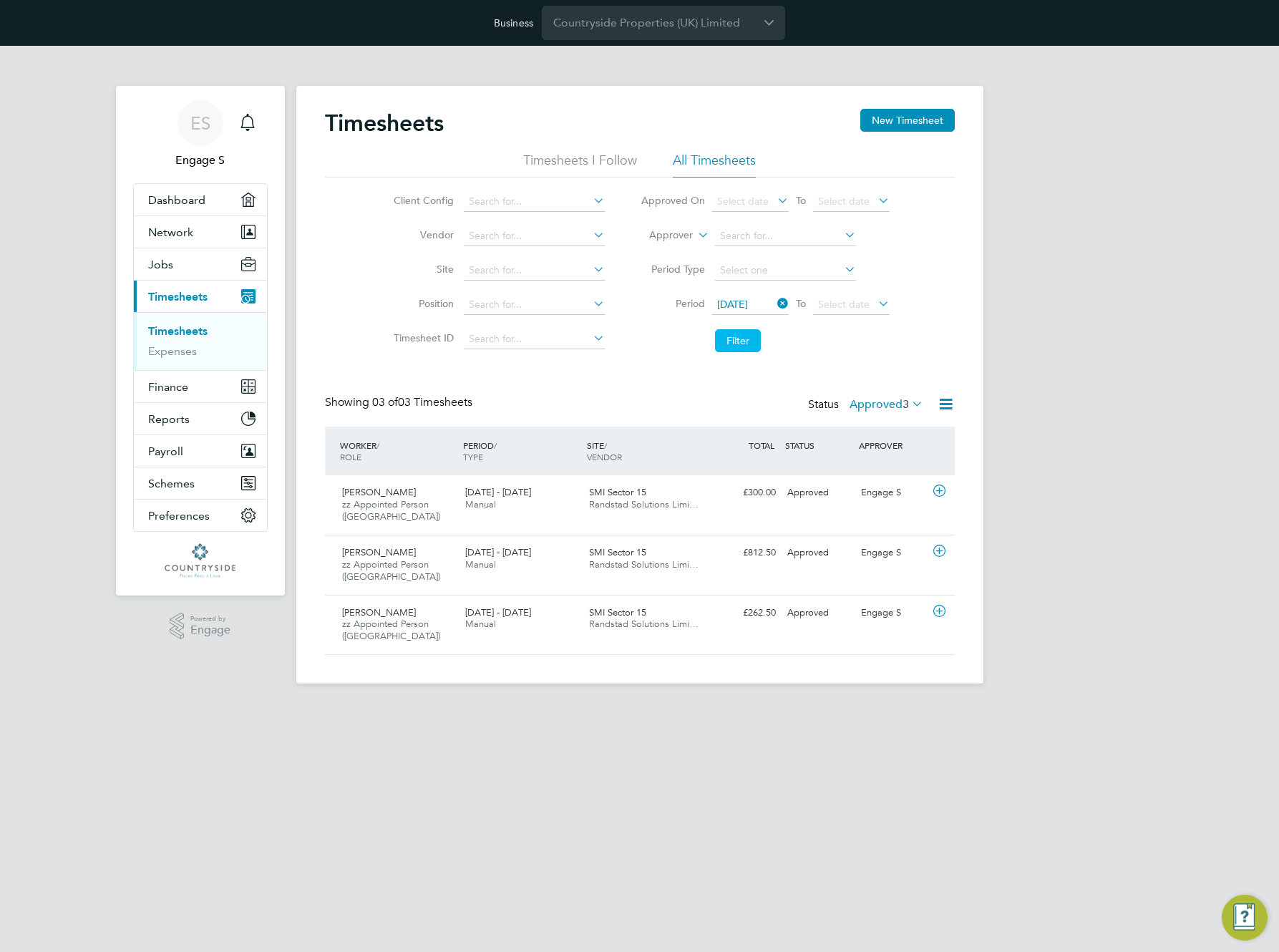
click at [740, 338] on button "Filter" at bounding box center [738, 340] width 46 height 23
click at [610, 509] on span "Randstad Solutions Limi…" at bounding box center [644, 504] width 110 height 12
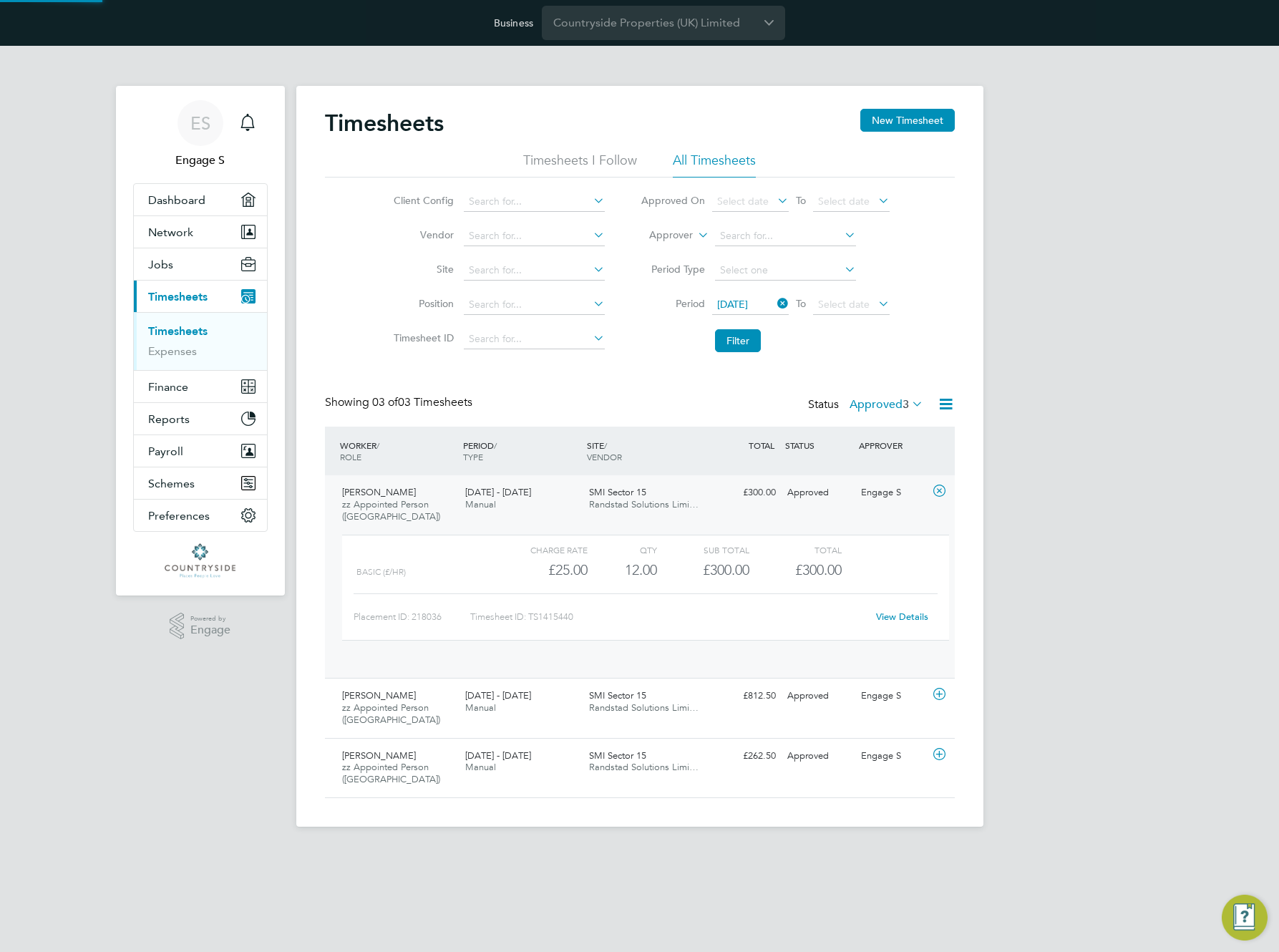
scroll to position [24, 140]
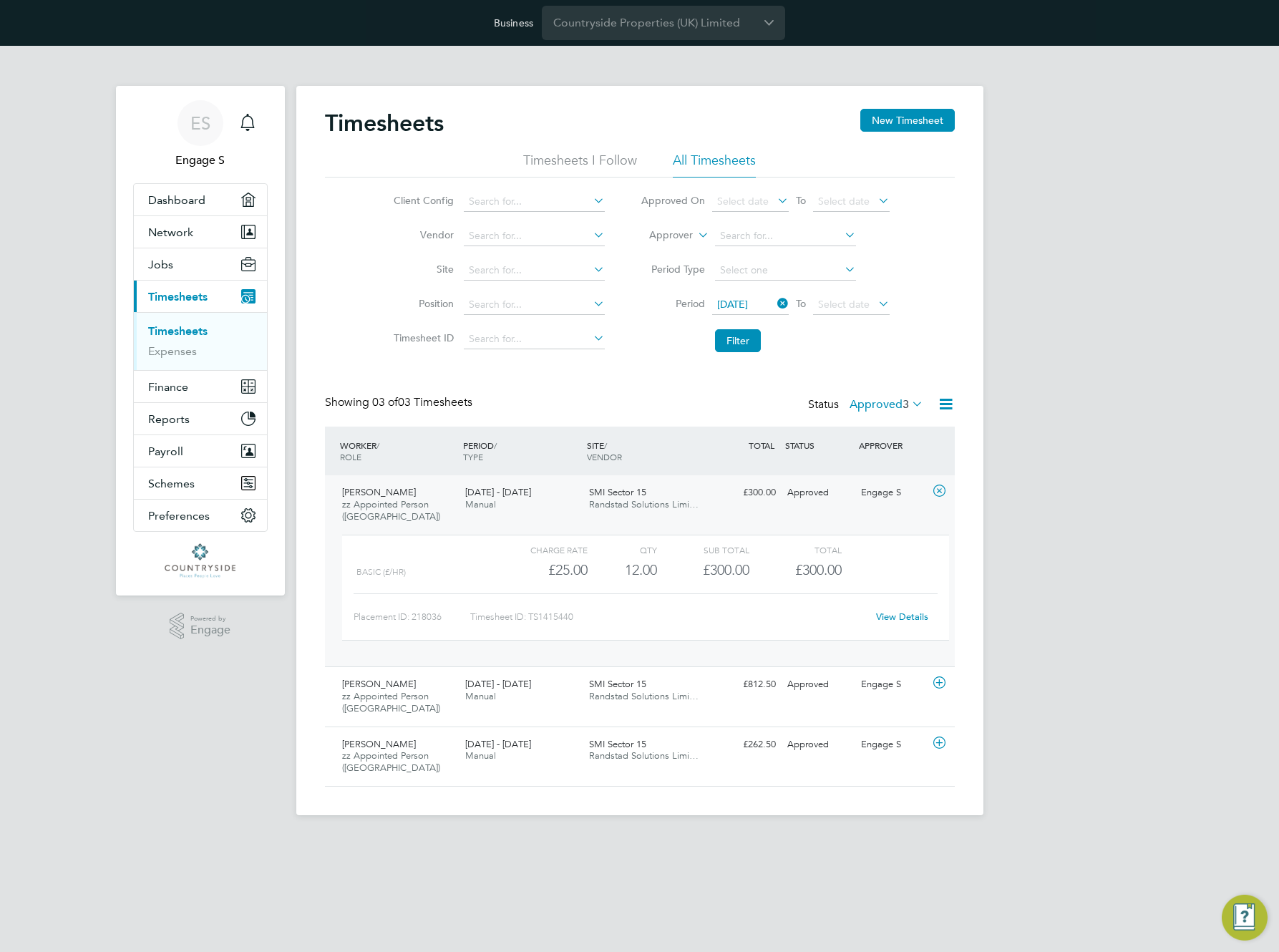
click at [901, 618] on link "View Details" at bounding box center [902, 617] width 52 height 12
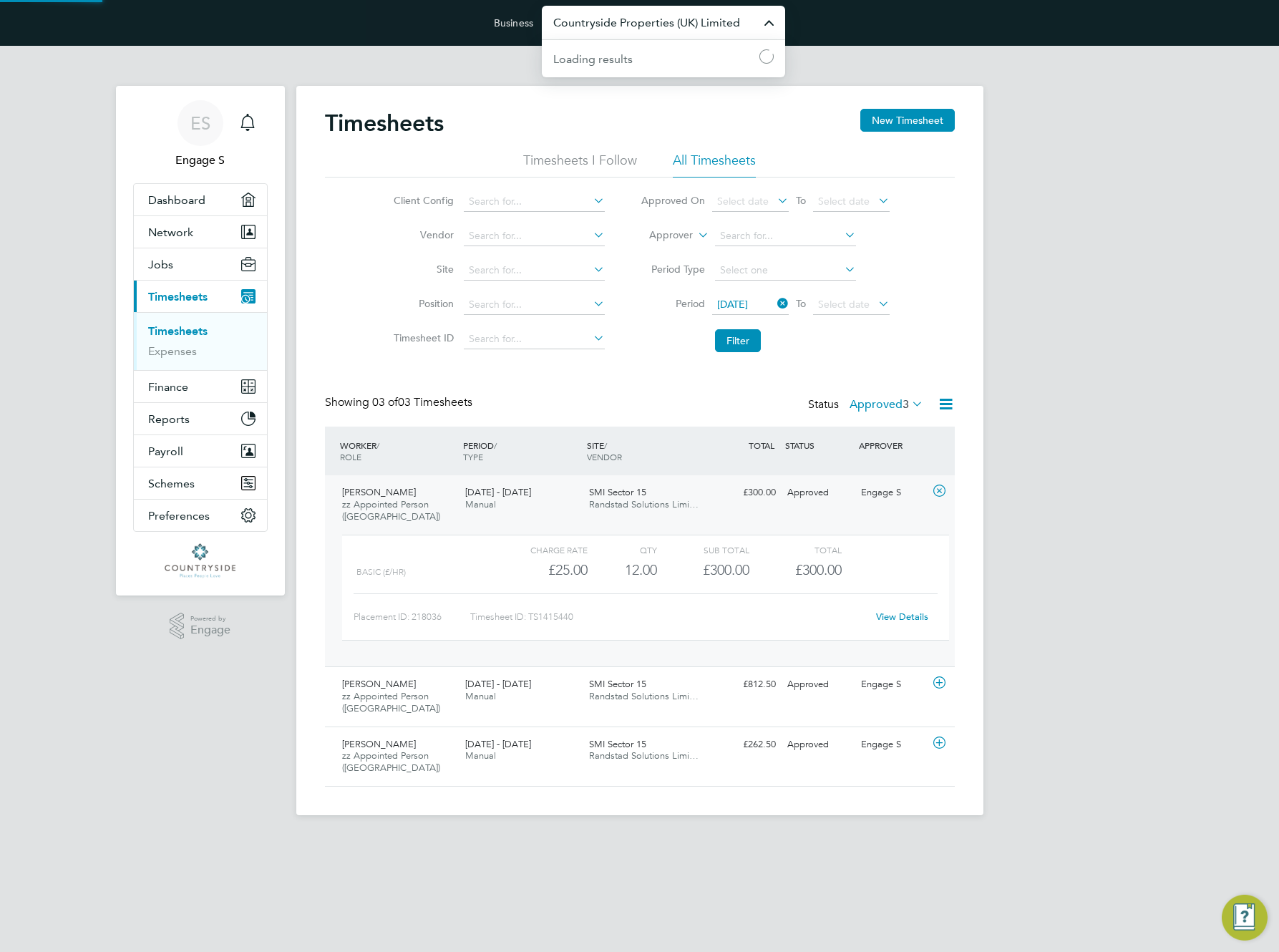
click at [689, 36] on input "Countryside Properties (UK) Limited" at bounding box center [664, 23] width 244 height 34
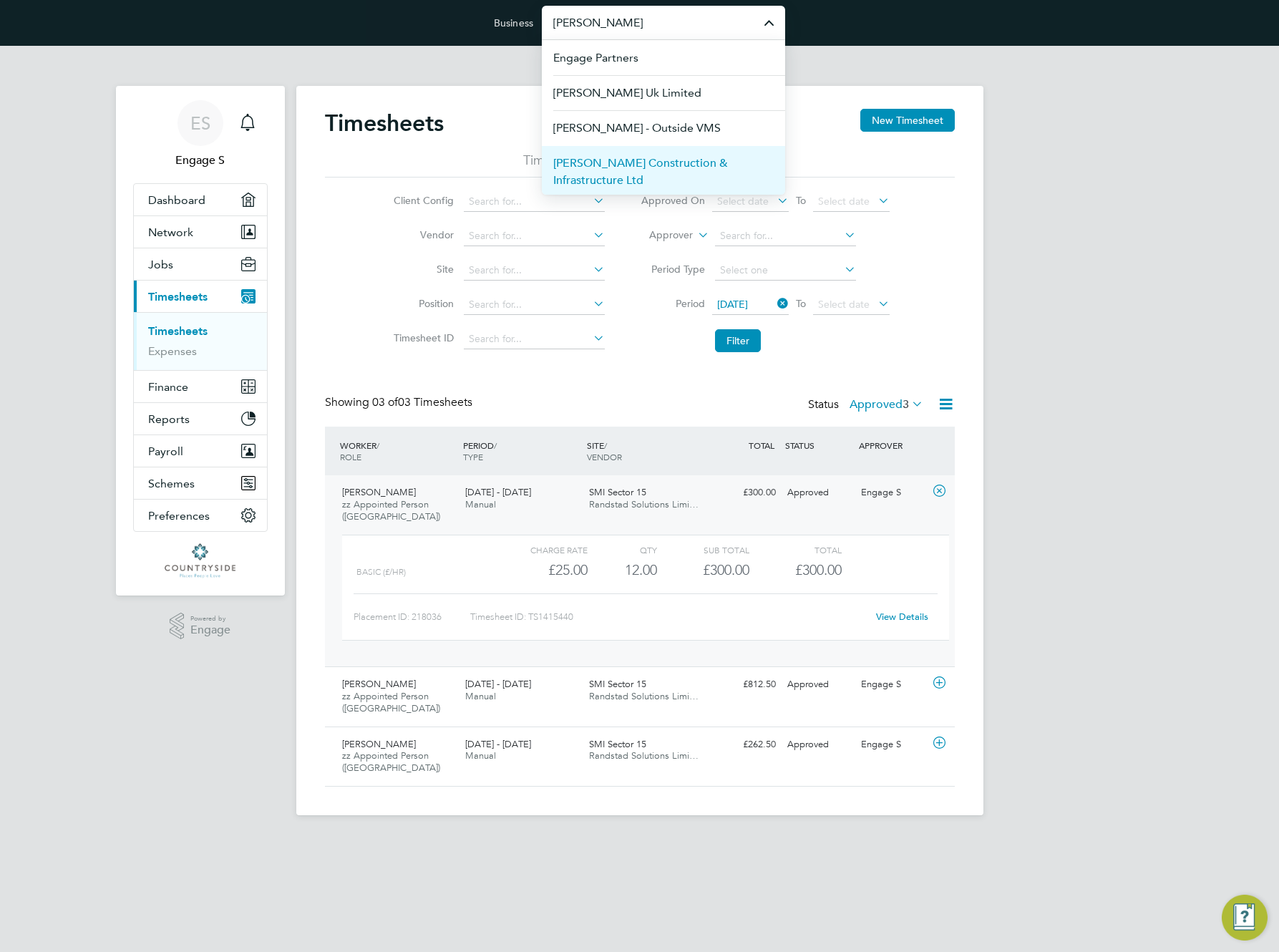
click at [639, 168] on span "Morgan Sindall Construction & Infrastructure Ltd" at bounding box center [663, 171] width 220 height 34
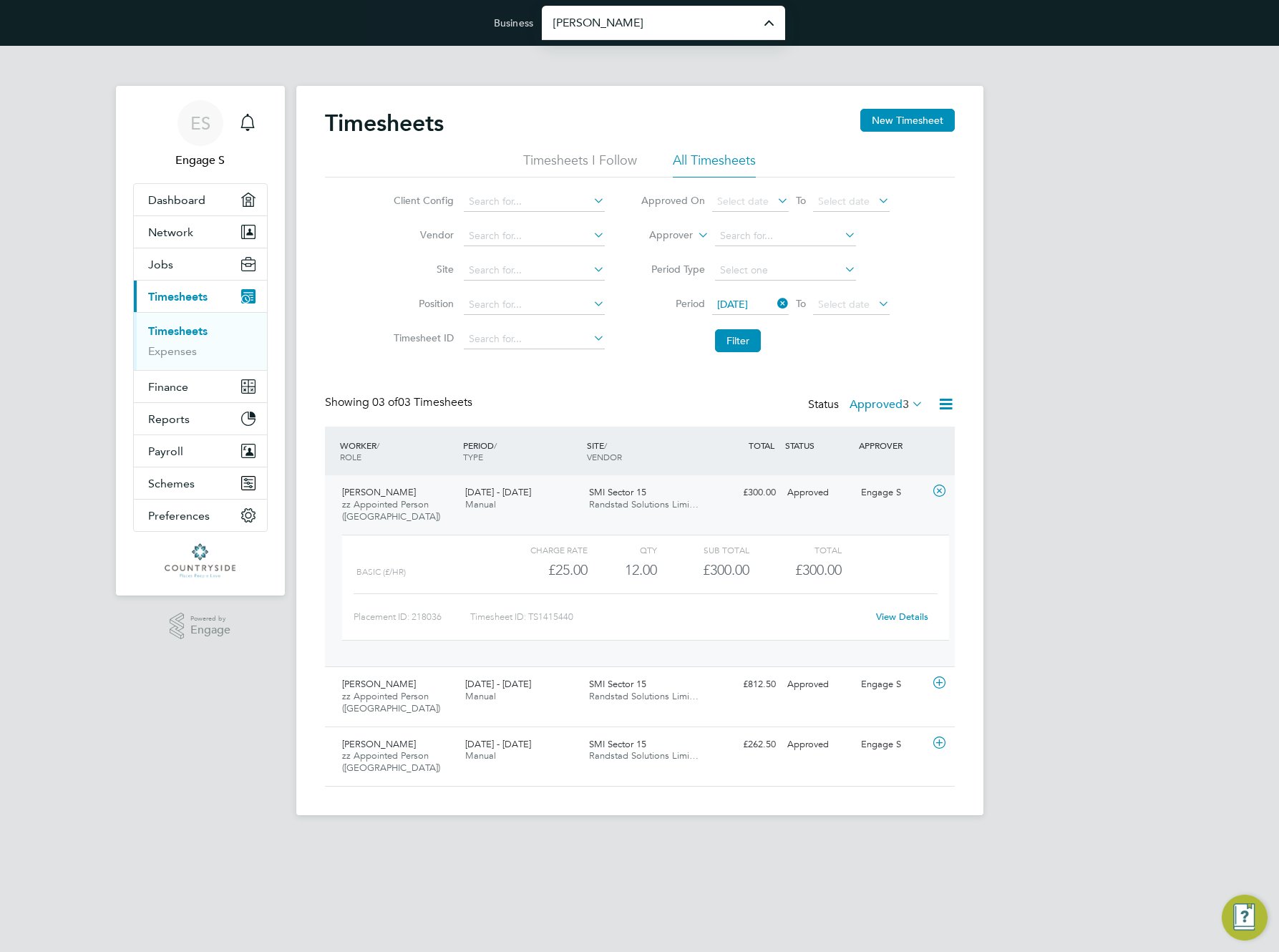
type input "Morgan Sindall Construction & Infrastructure Ltd"
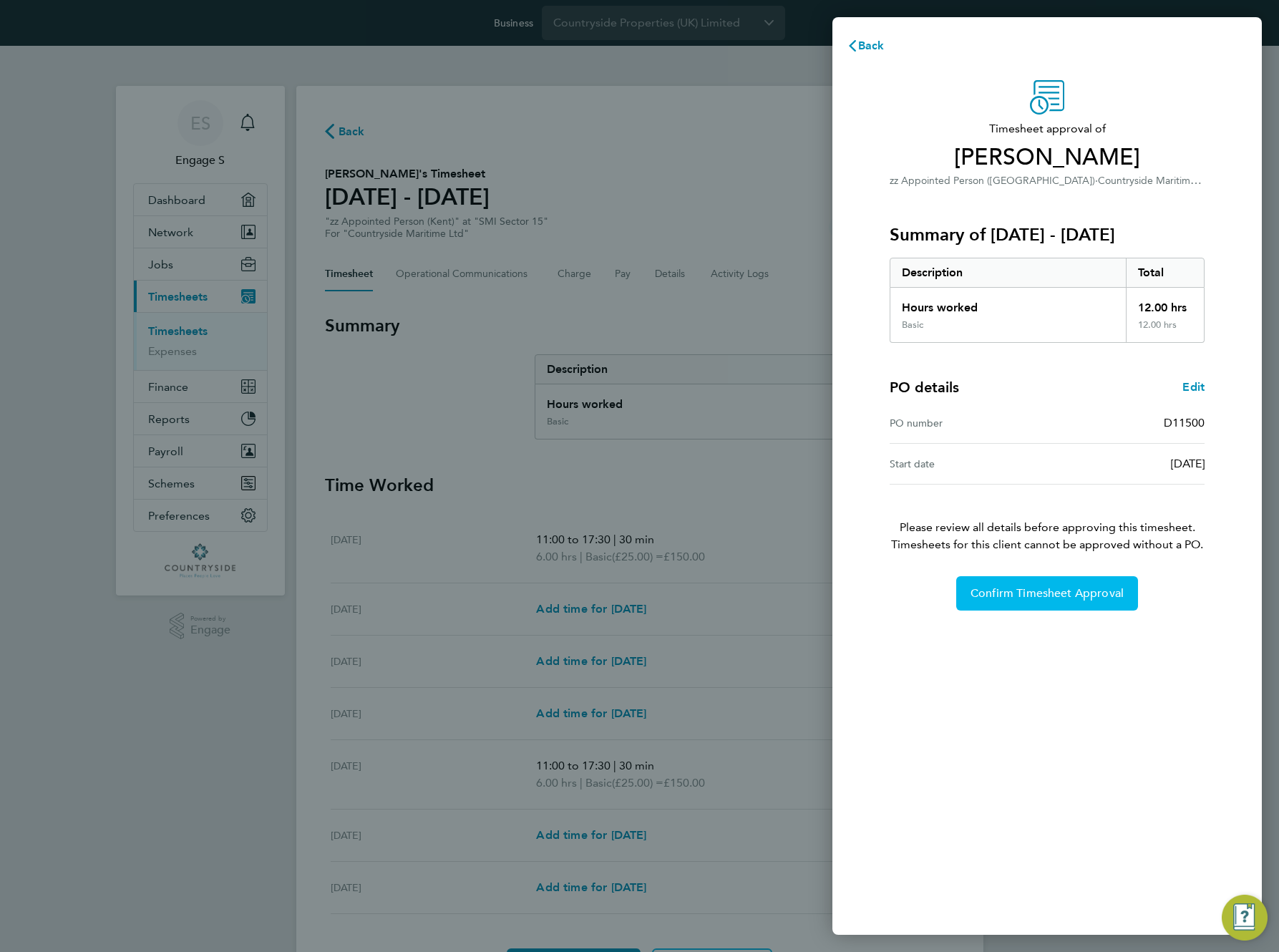
click at [1022, 591] on span "Confirm Timesheet Approval" at bounding box center [1047, 593] width 153 height 15
click at [1072, 597] on span "Confirm Timesheet Approval" at bounding box center [1047, 593] width 153 height 15
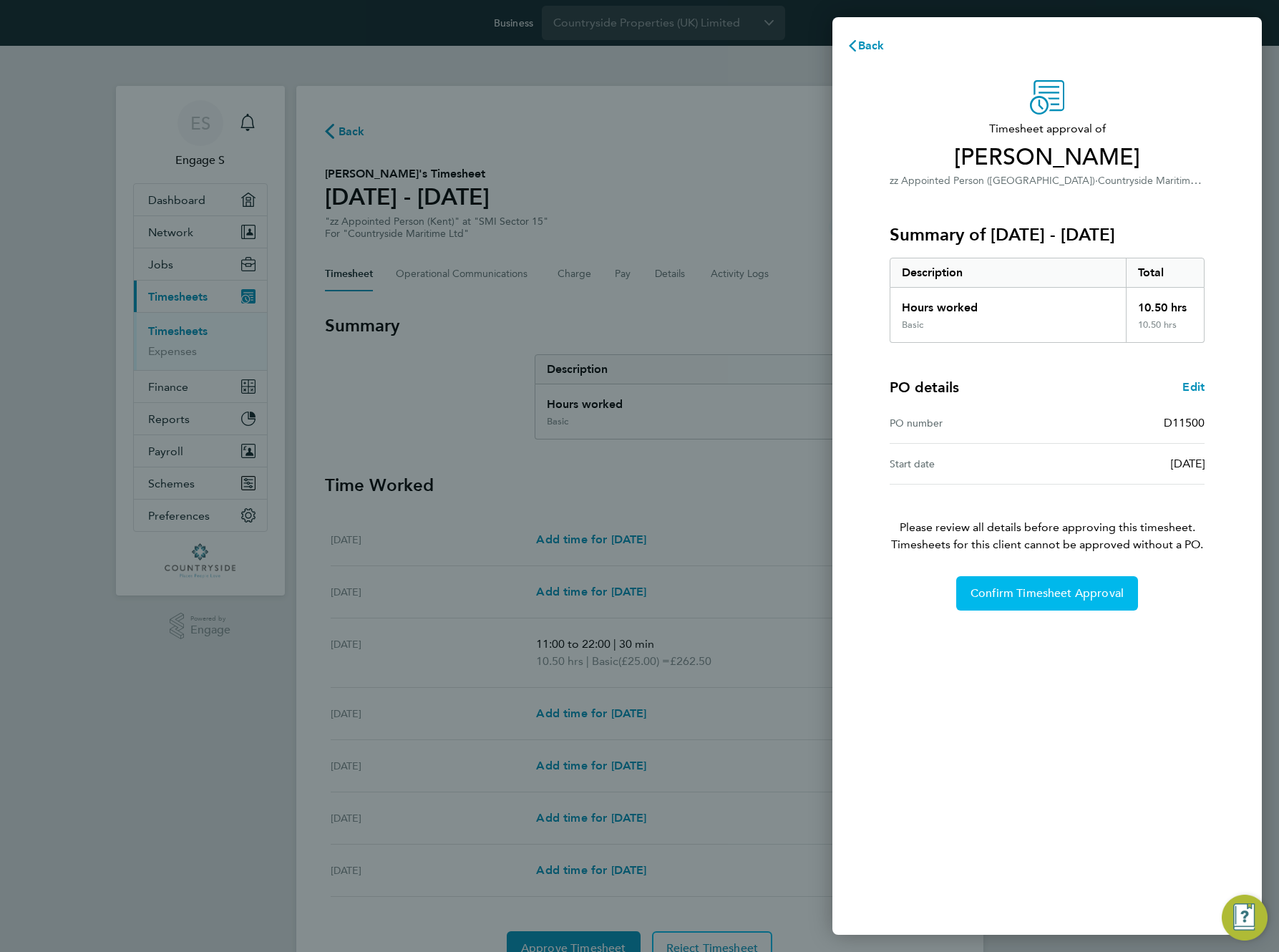
click at [1092, 588] on span "Confirm Timesheet Approval" at bounding box center [1047, 593] width 153 height 15
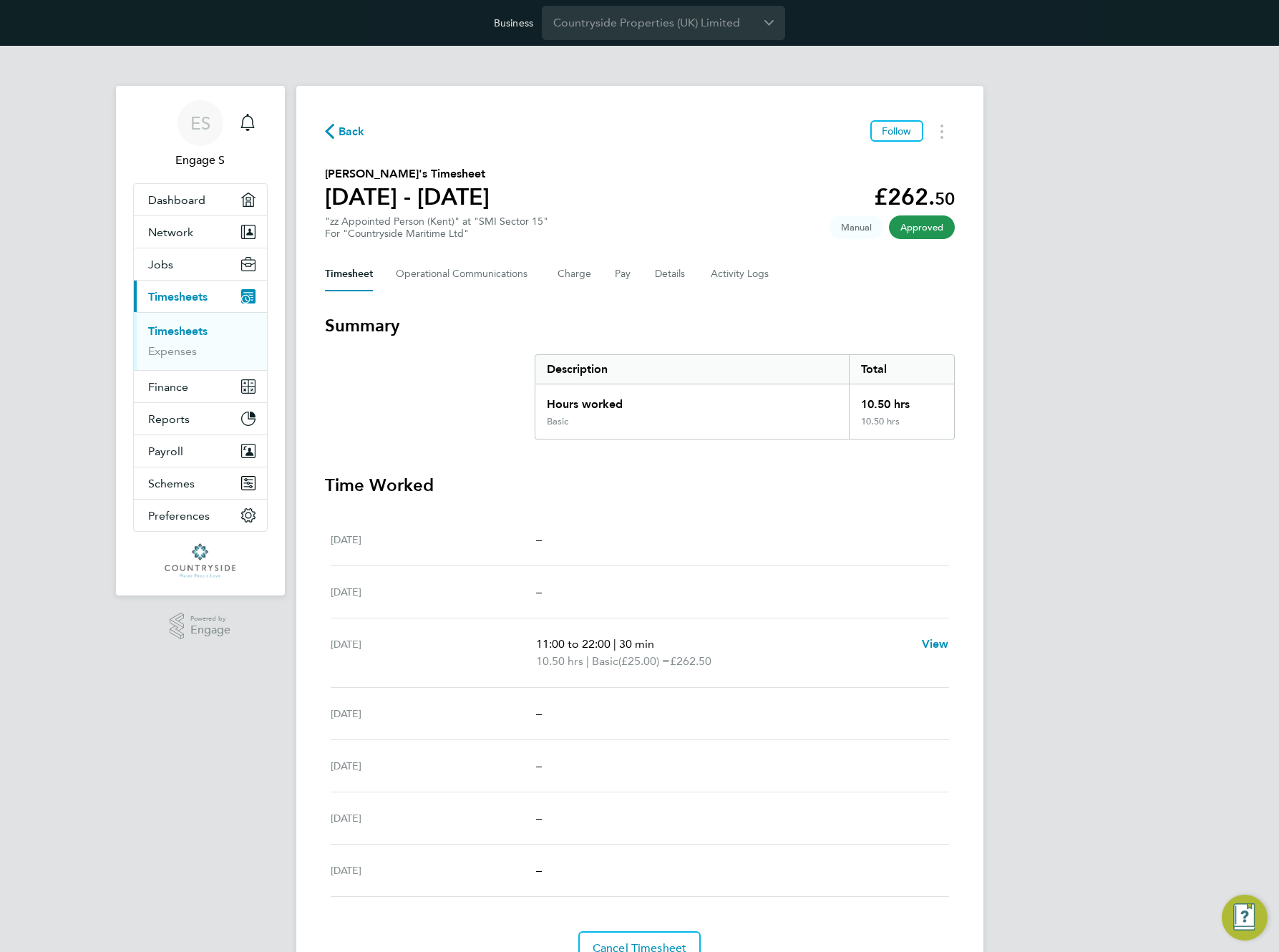
click at [442, 331] on h3 "Summary" at bounding box center [640, 326] width 630 height 23
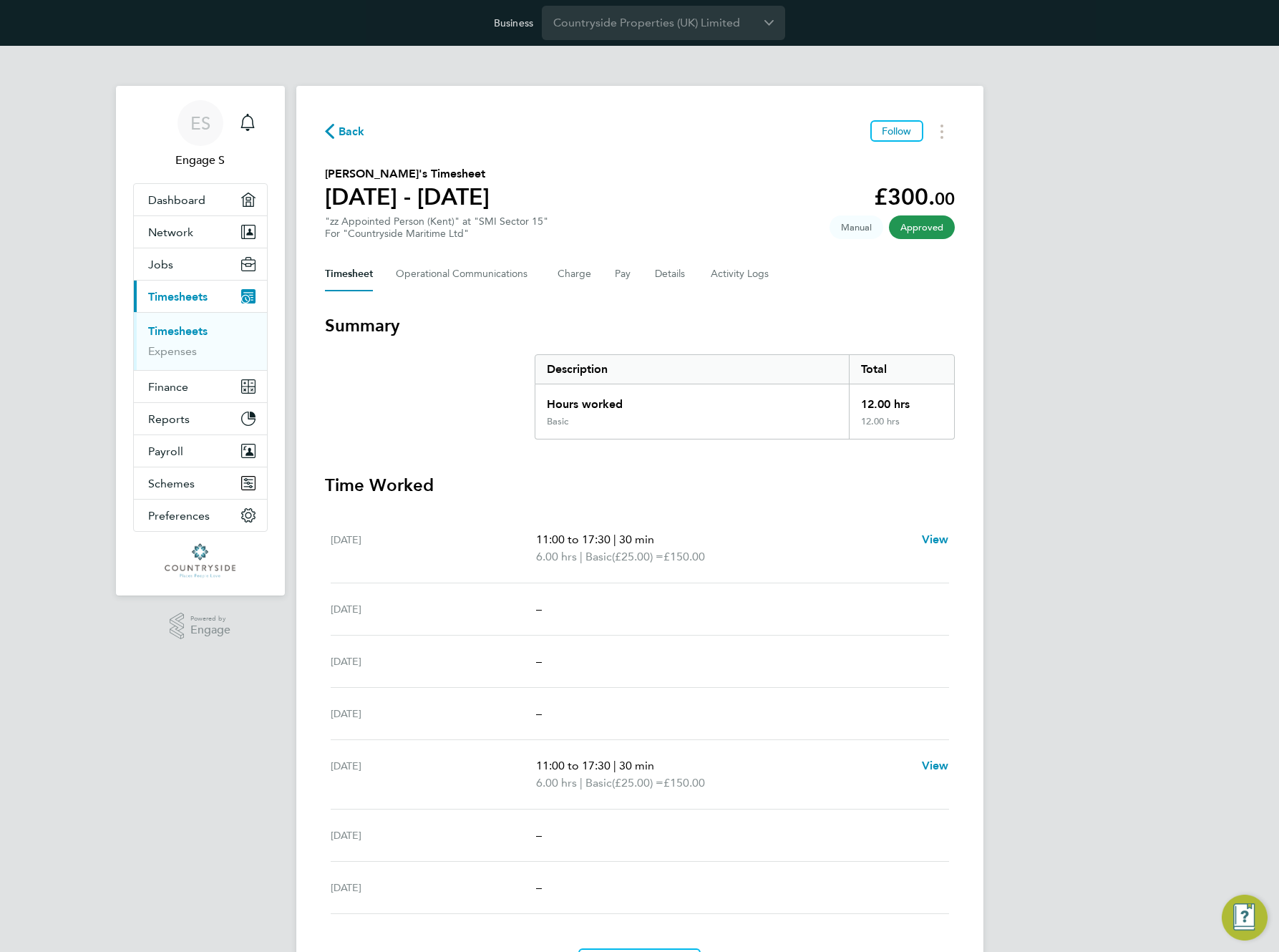
click at [693, 119] on div "Back Follow [PERSON_NAME]'s Timesheet [DATE] - [DATE] £300. 00 "zz Appointed Pe…" at bounding box center [640, 551] width 687 height 932
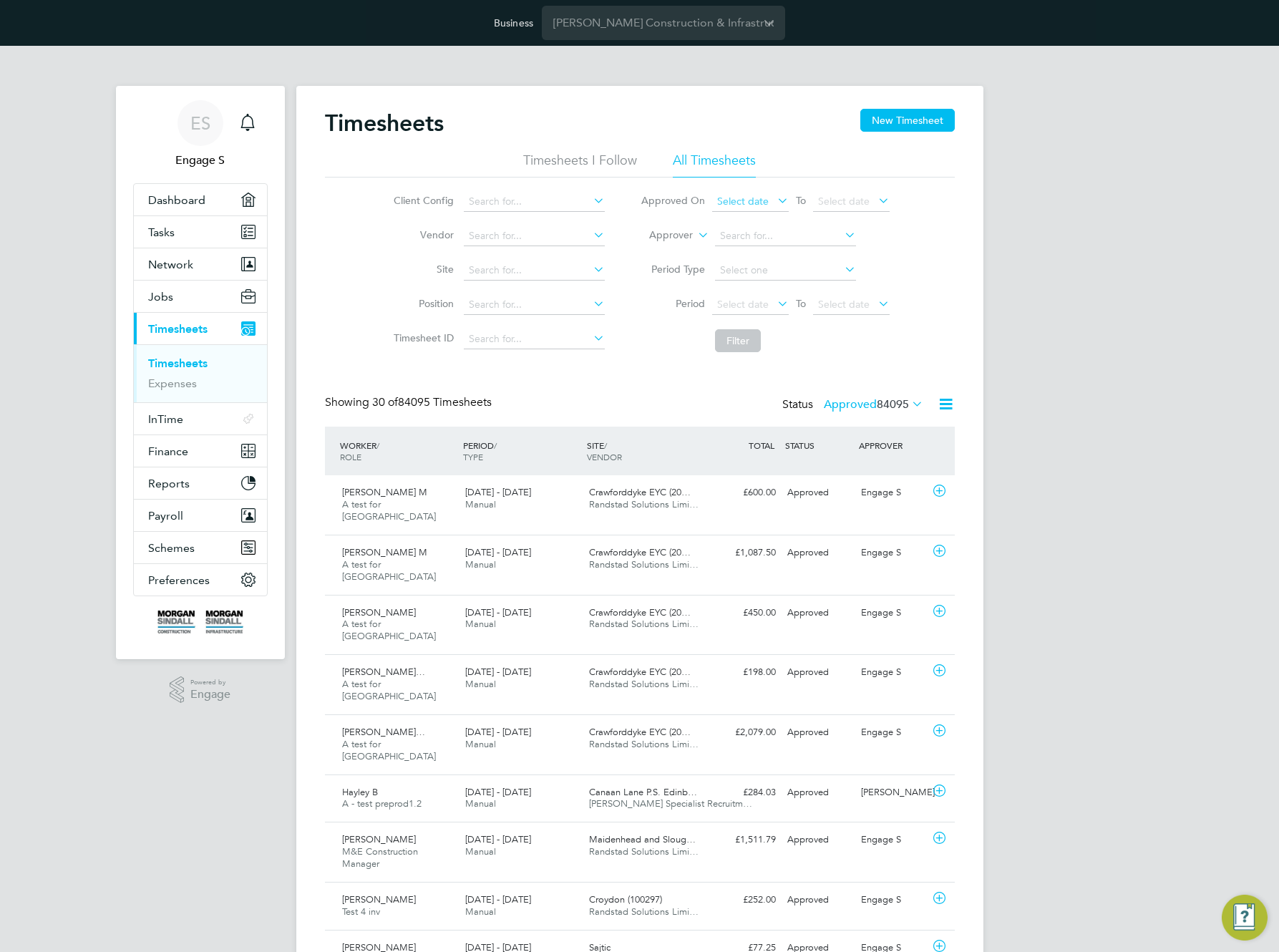
click at [742, 202] on span "Select date" at bounding box center [743, 201] width 51 height 13
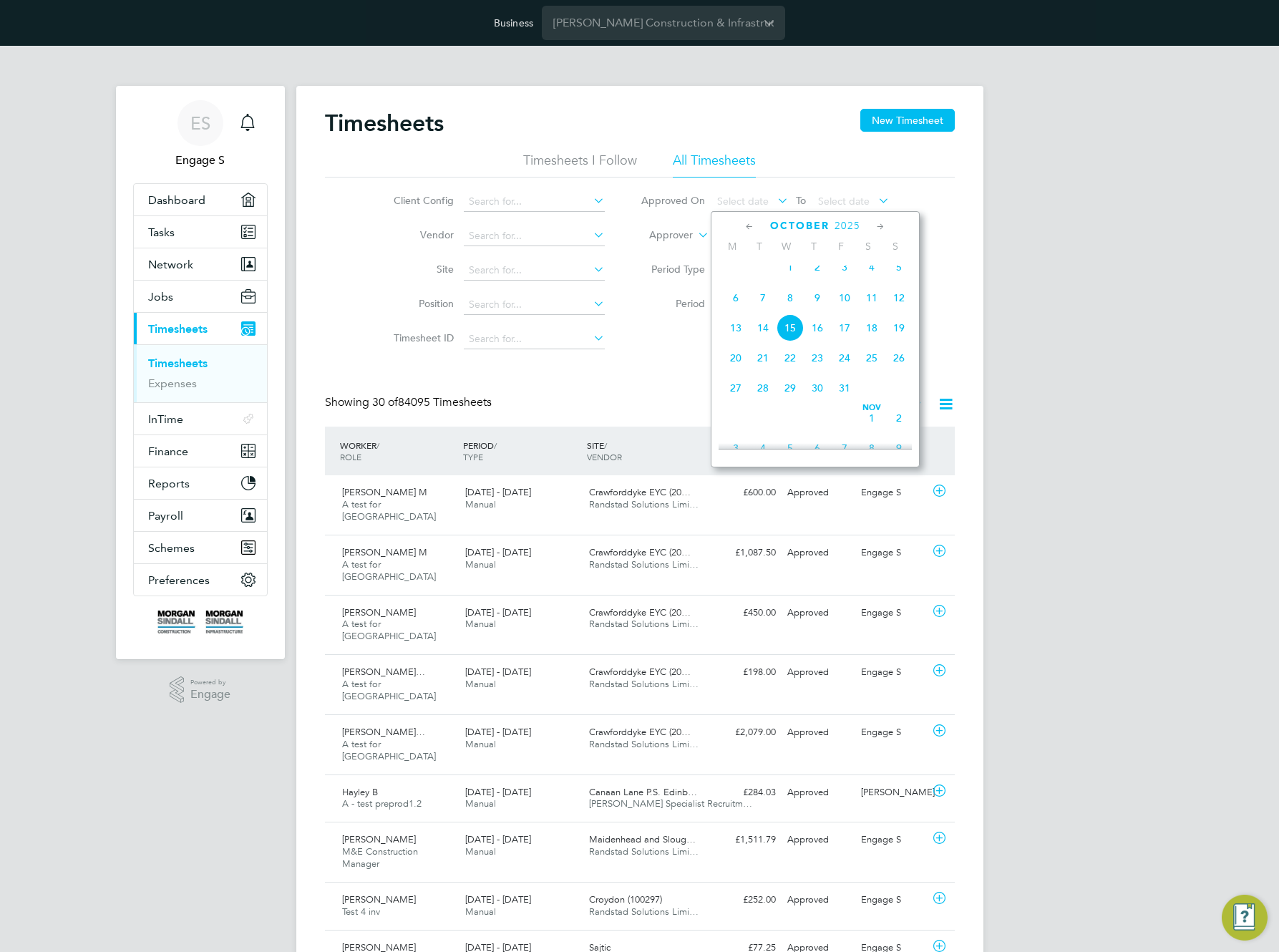
click at [786, 337] on span "15" at bounding box center [790, 328] width 27 height 27
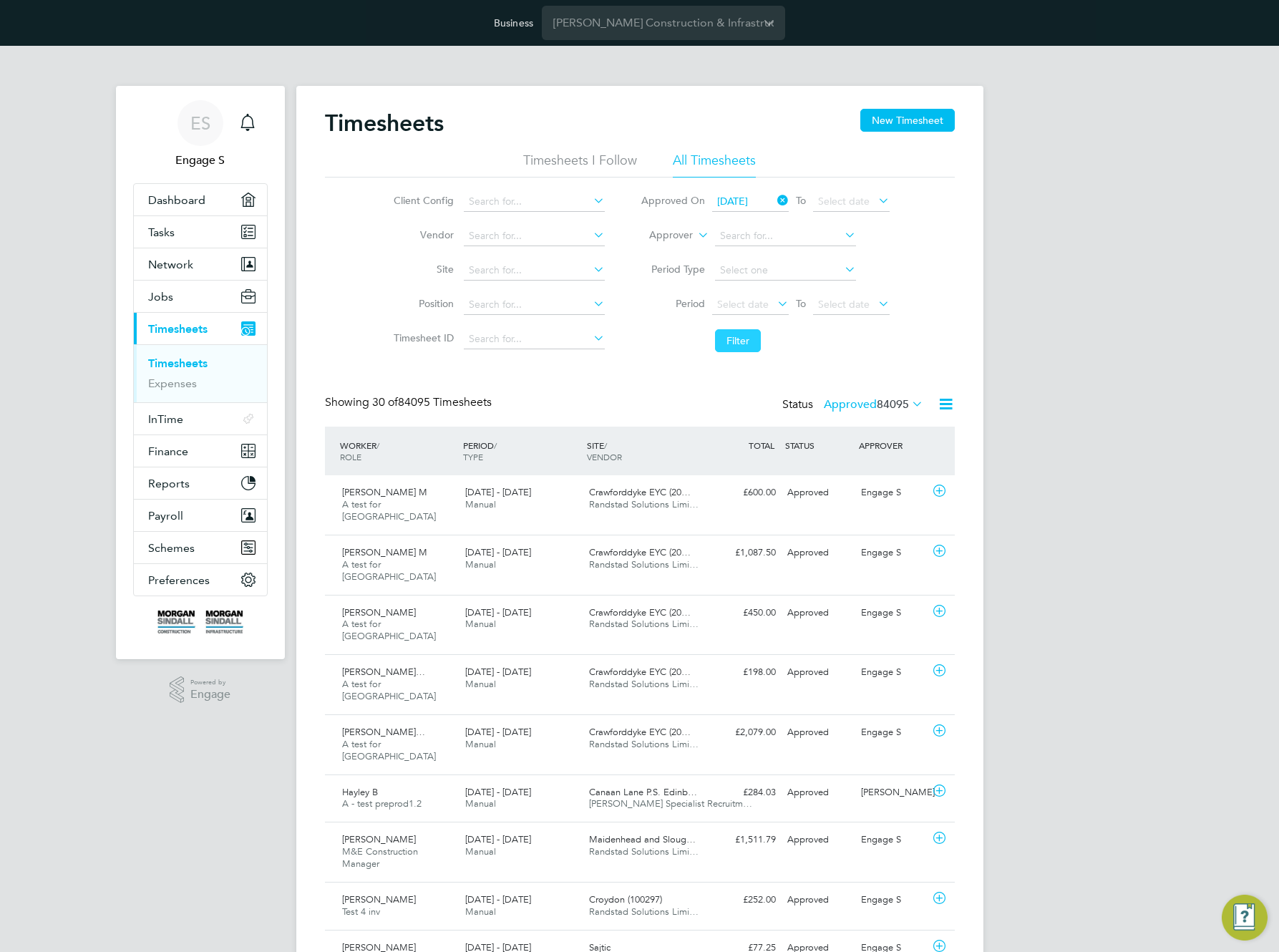
click at [724, 344] on button "Filter" at bounding box center [738, 340] width 46 height 23
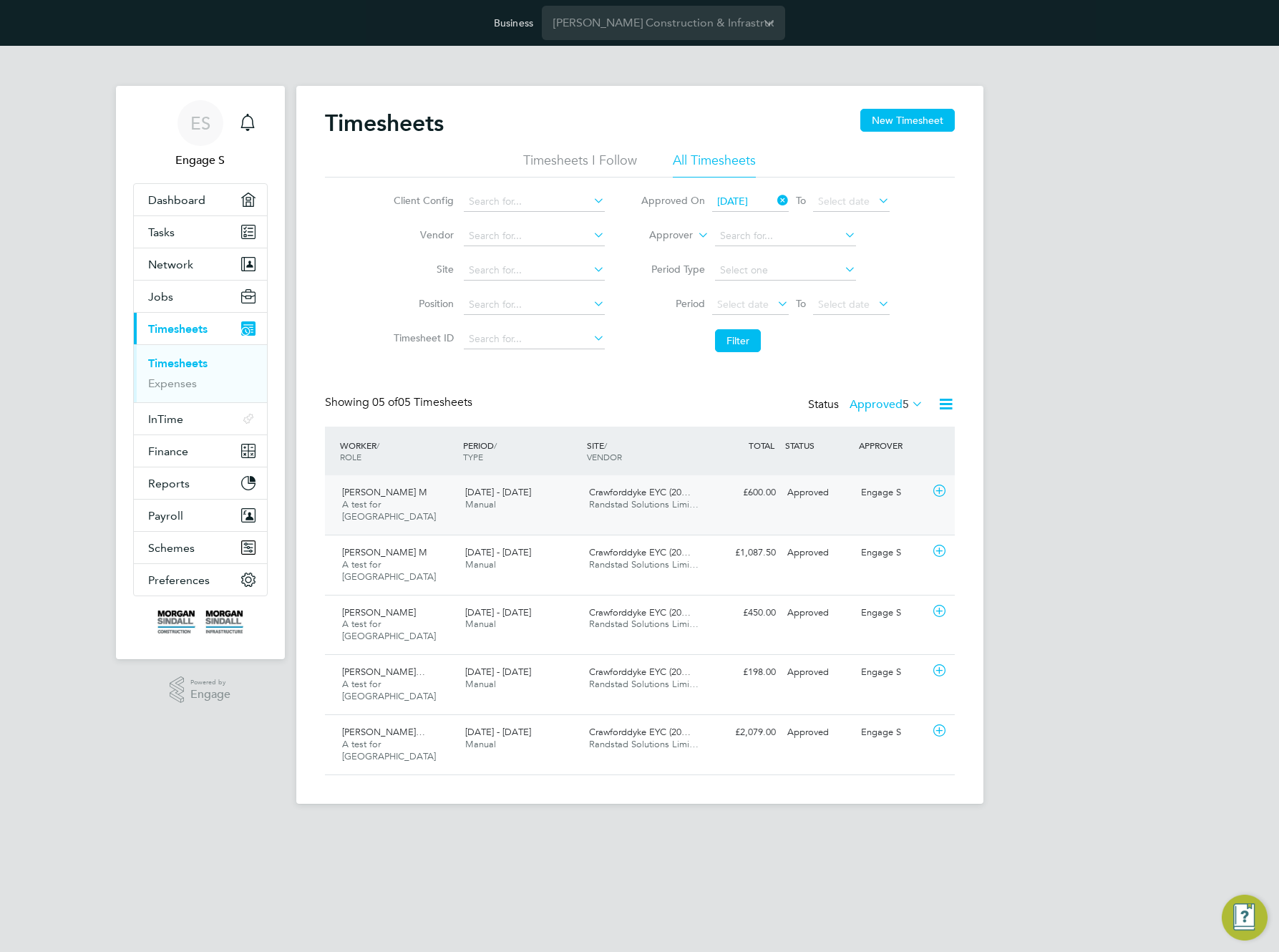
click at [638, 500] on span "Randstad Solutions Limi…" at bounding box center [644, 504] width 110 height 12
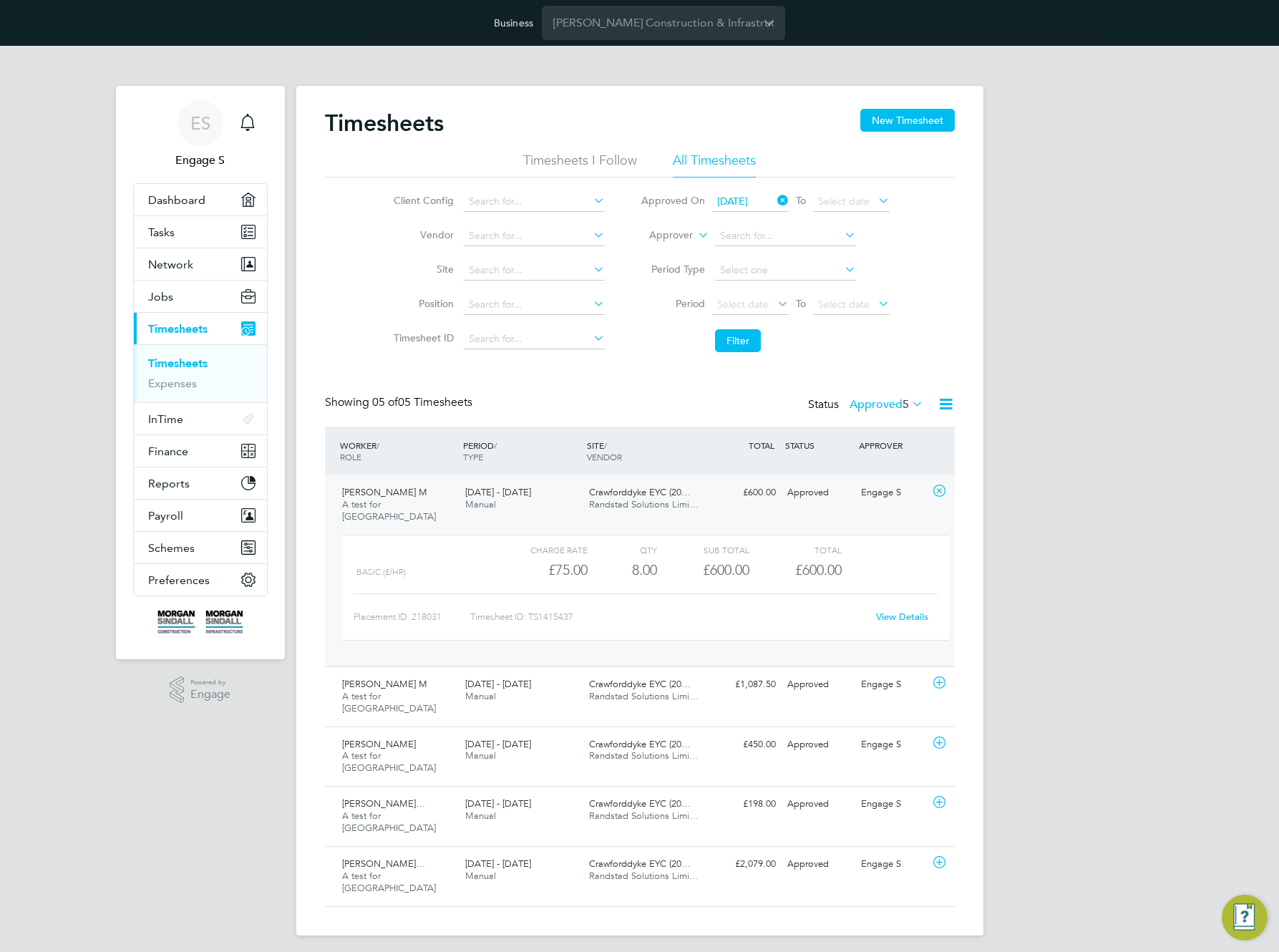
click at [909, 611] on link "View Details" at bounding box center [902, 617] width 52 height 12
click at [928, 673] on div "Engage S" at bounding box center [893, 685] width 75 height 23
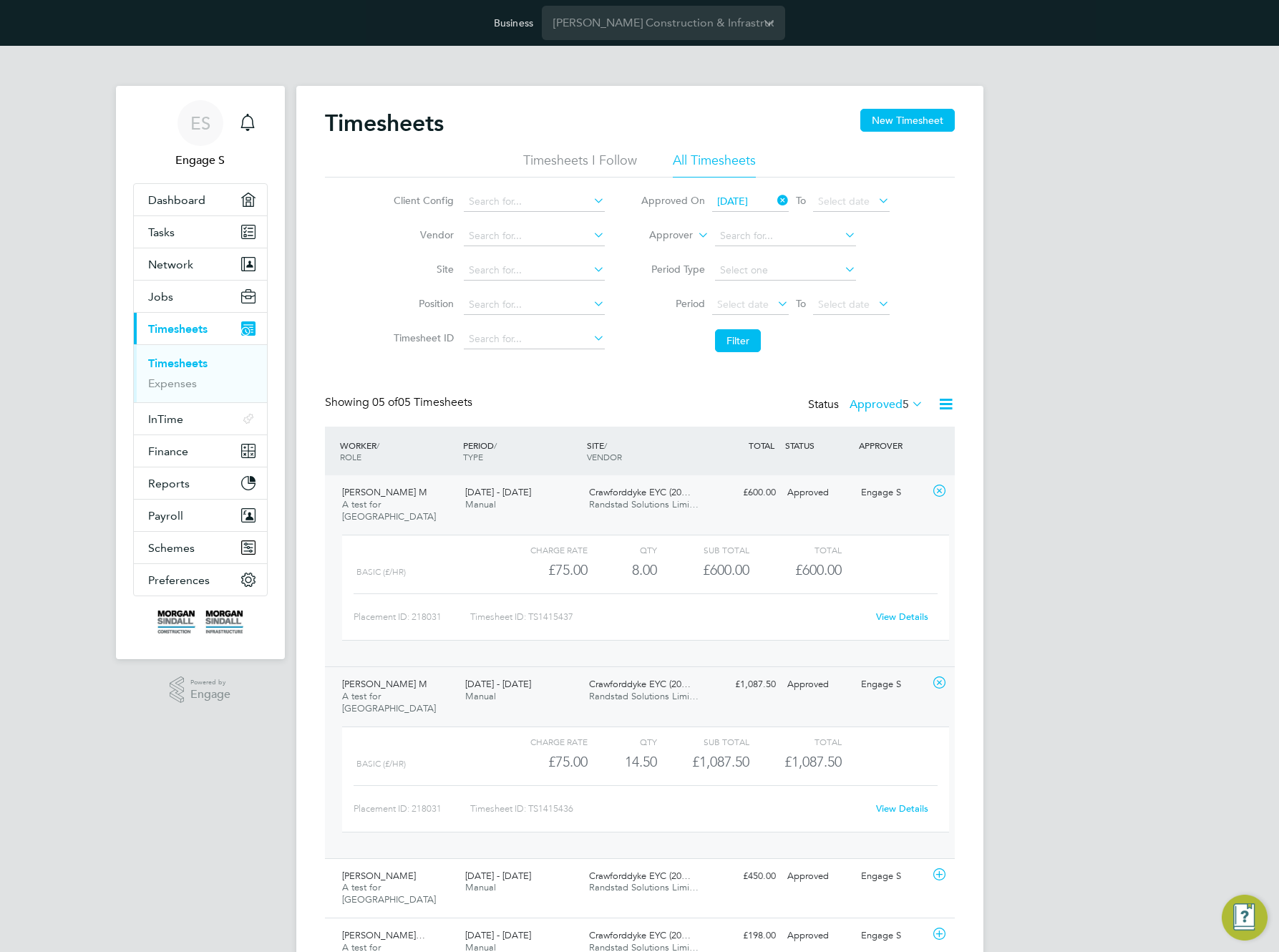
click at [915, 803] on link "View Details" at bounding box center [902, 809] width 52 height 12
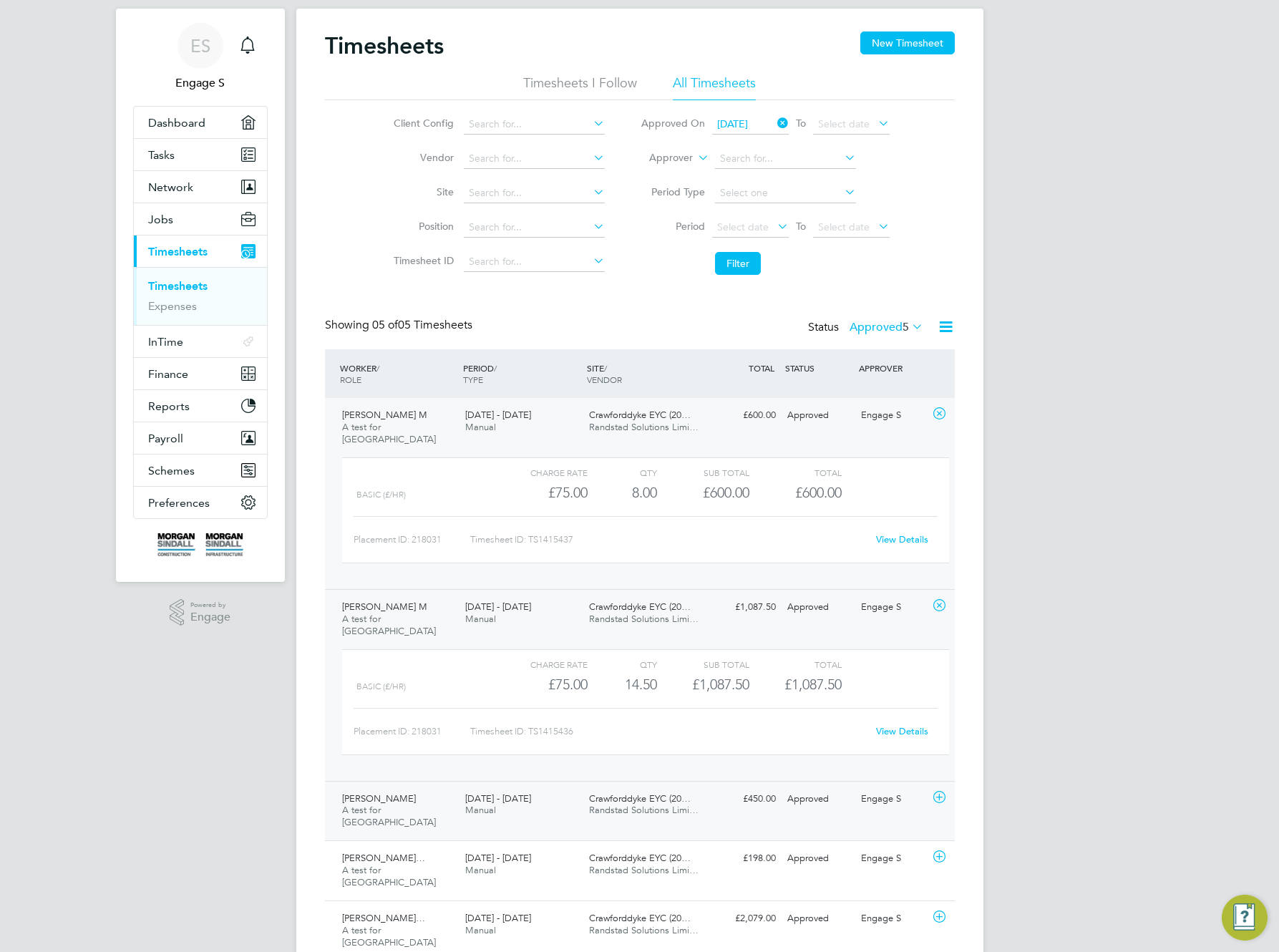
click at [877, 787] on div "Engage S" at bounding box center [893, 799] width 75 height 23
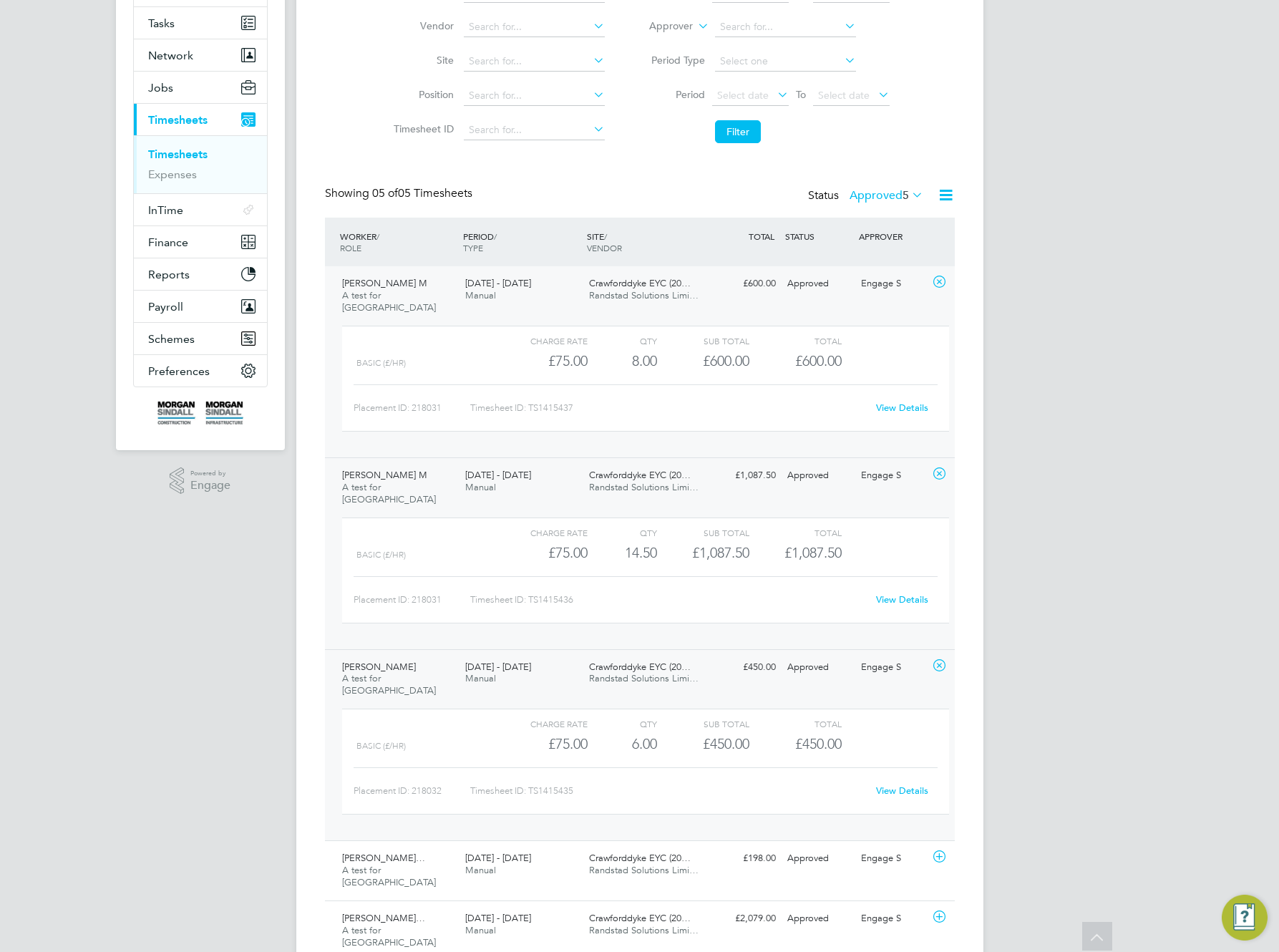
click at [922, 784] on link "View Details" at bounding box center [902, 790] width 52 height 12
click at [860, 847] on div "Engage S" at bounding box center [893, 858] width 75 height 23
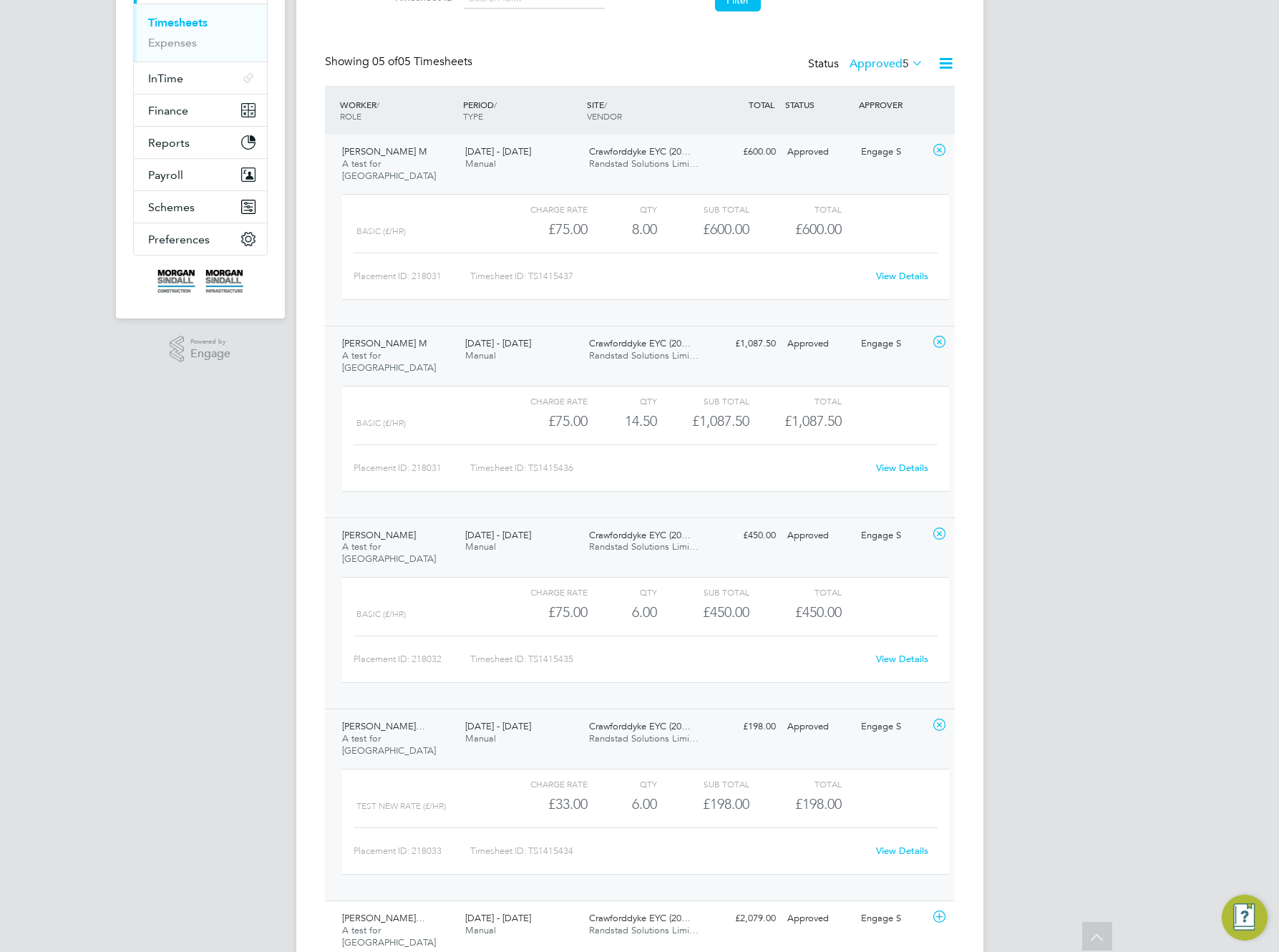
click at [907, 844] on link "View Details" at bounding box center [902, 850] width 52 height 12
click at [811, 907] on div "Approved" at bounding box center [819, 919] width 75 height 23
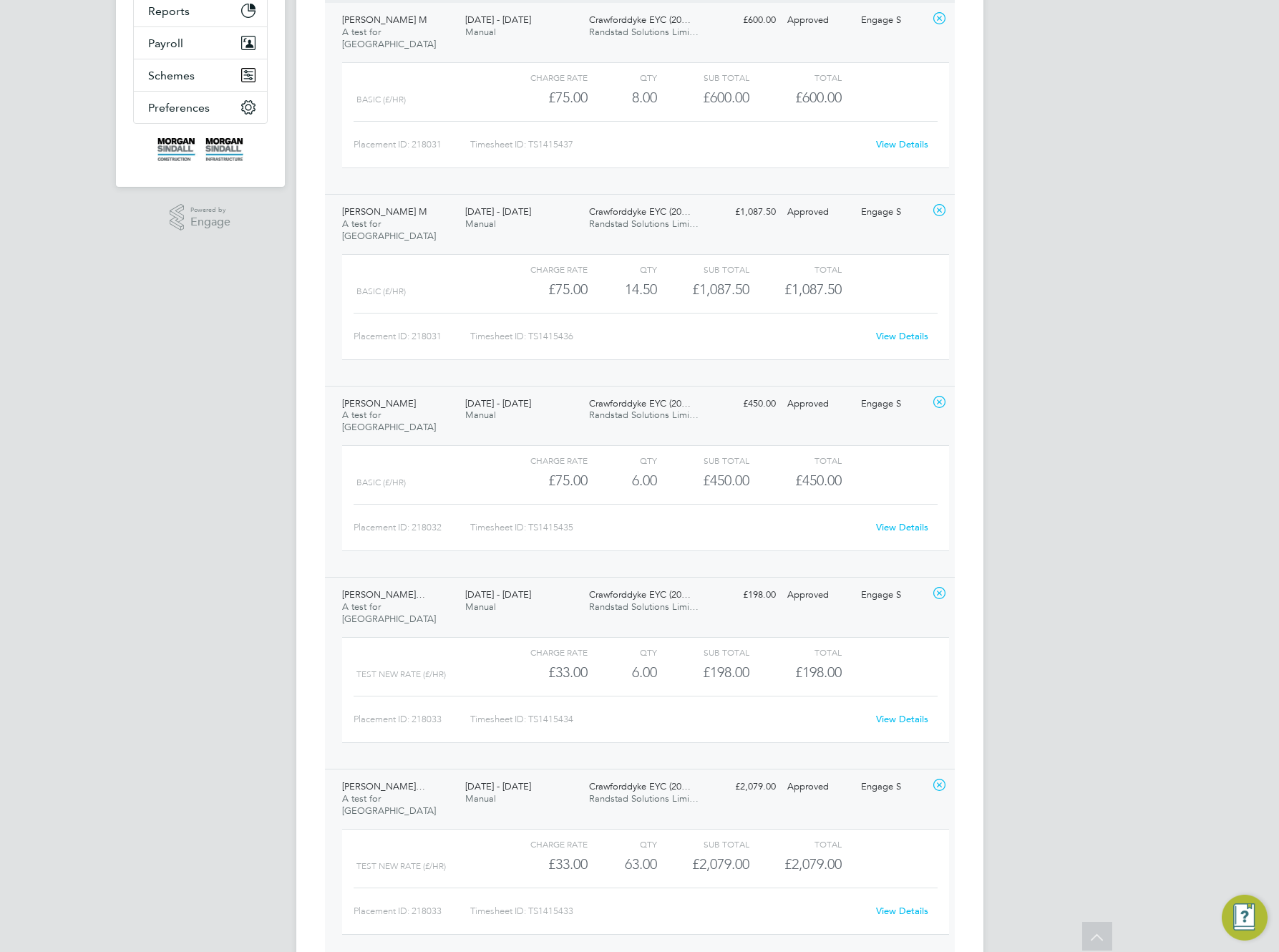
click at [904, 905] on link "View Details" at bounding box center [902, 911] width 52 height 12
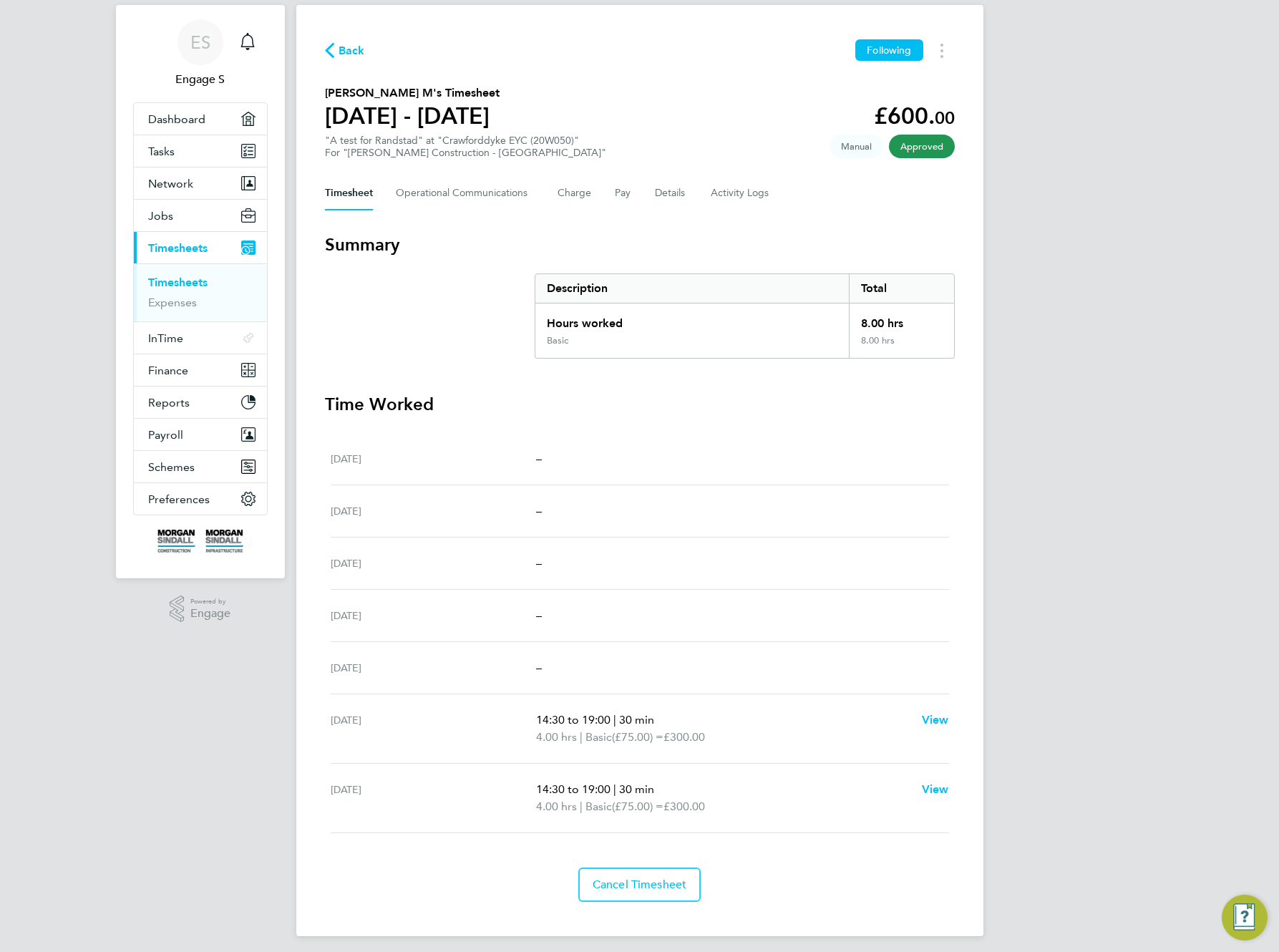
scroll to position [88, 0]
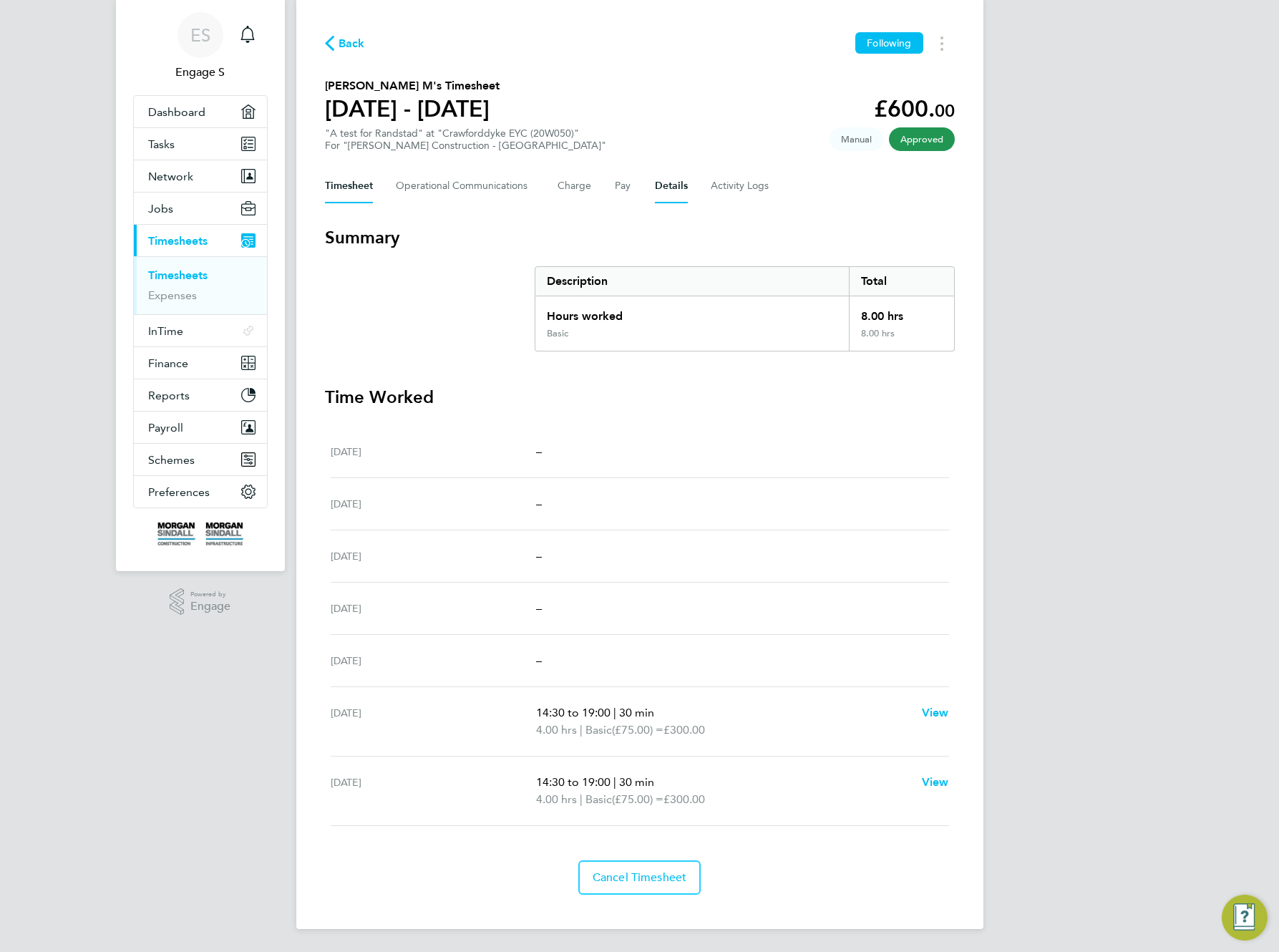
click at [680, 182] on button "Details" at bounding box center [671, 186] width 33 height 34
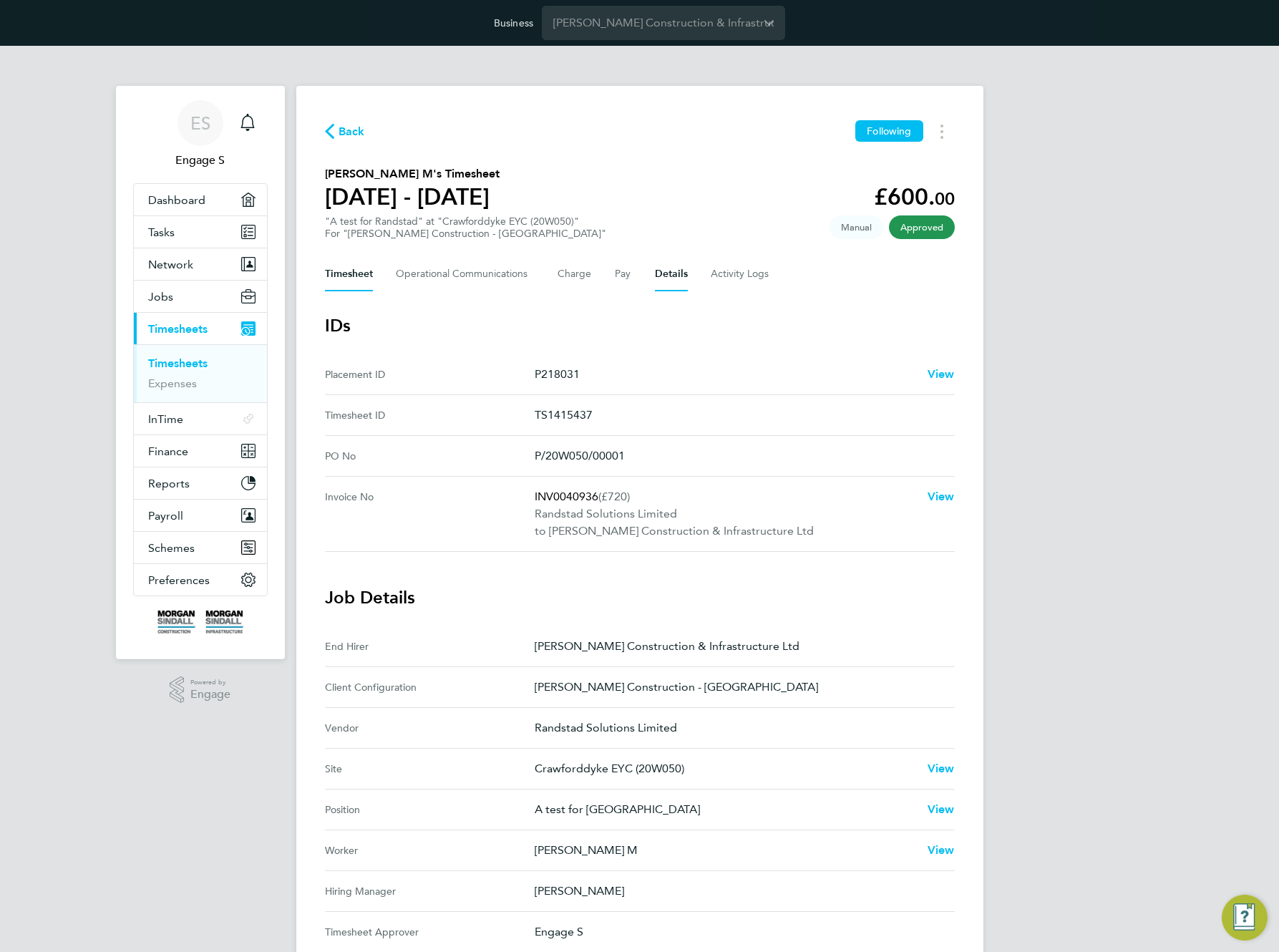
click at [348, 274] on button "Timesheet" at bounding box center [349, 274] width 48 height 34
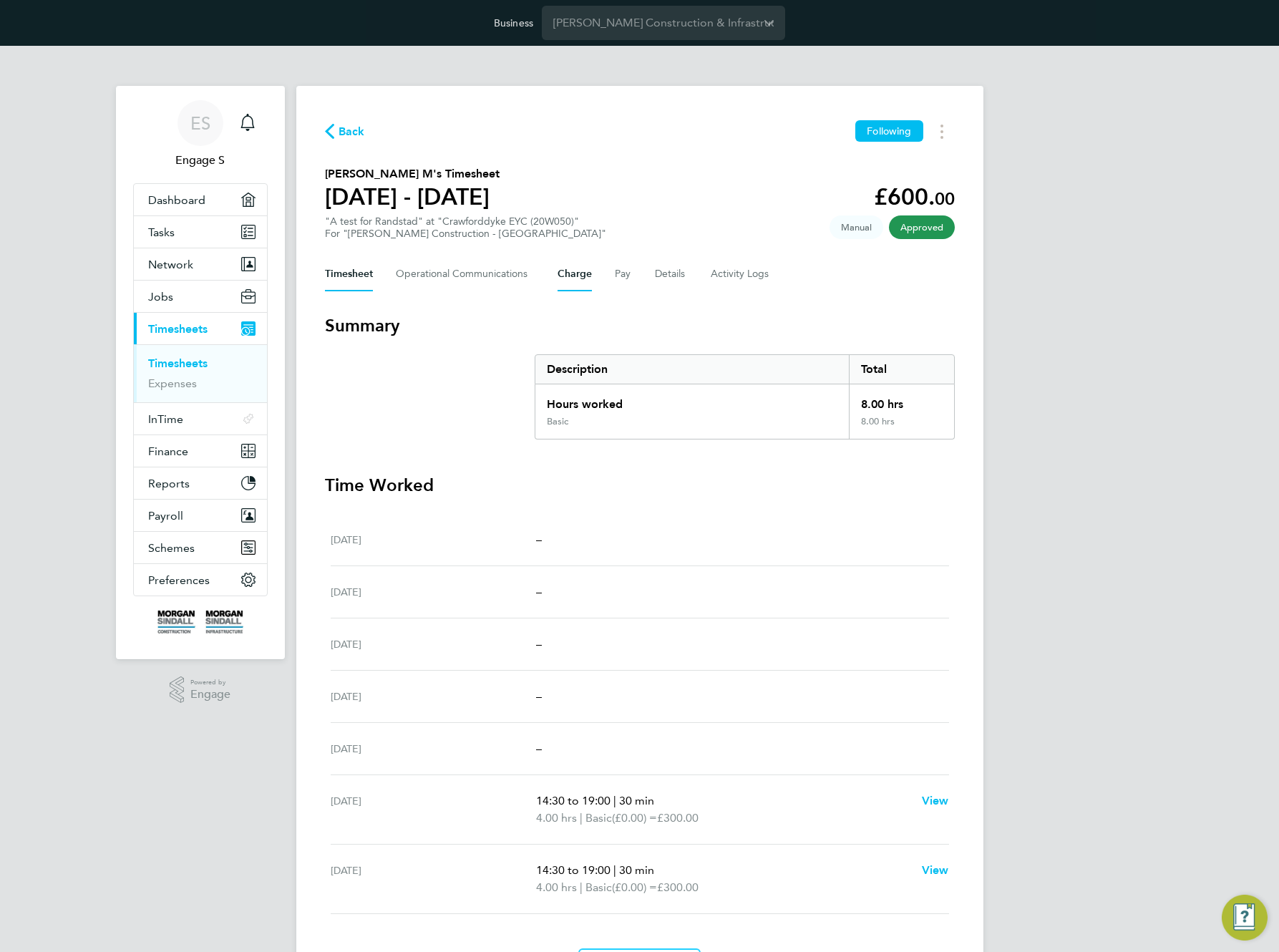
click at [568, 274] on button "Charge" at bounding box center [574, 274] width 34 height 34
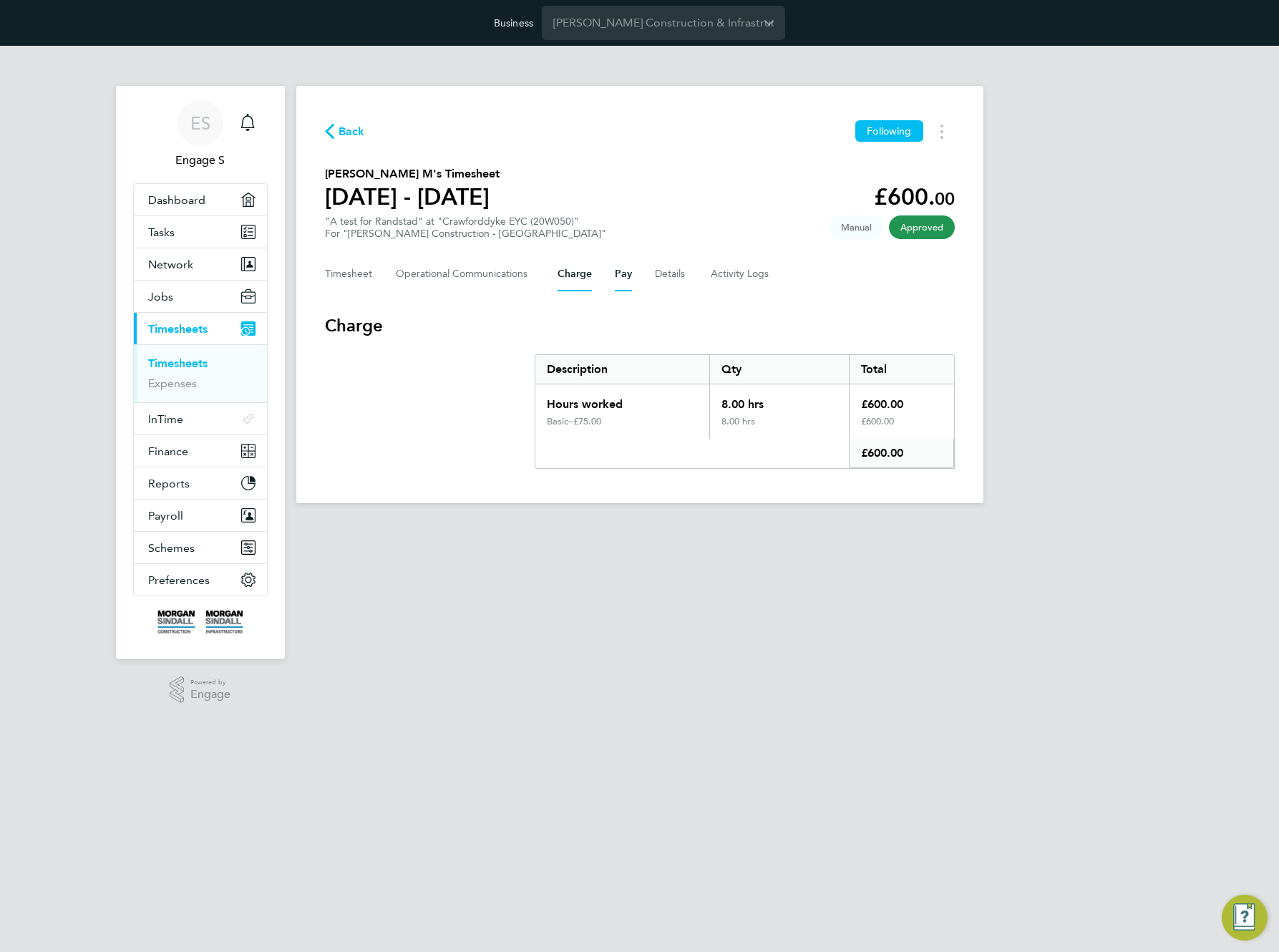
click at [623, 278] on button "Pay" at bounding box center [623, 274] width 17 height 34
click at [678, 281] on button "Details" at bounding box center [671, 274] width 33 height 34
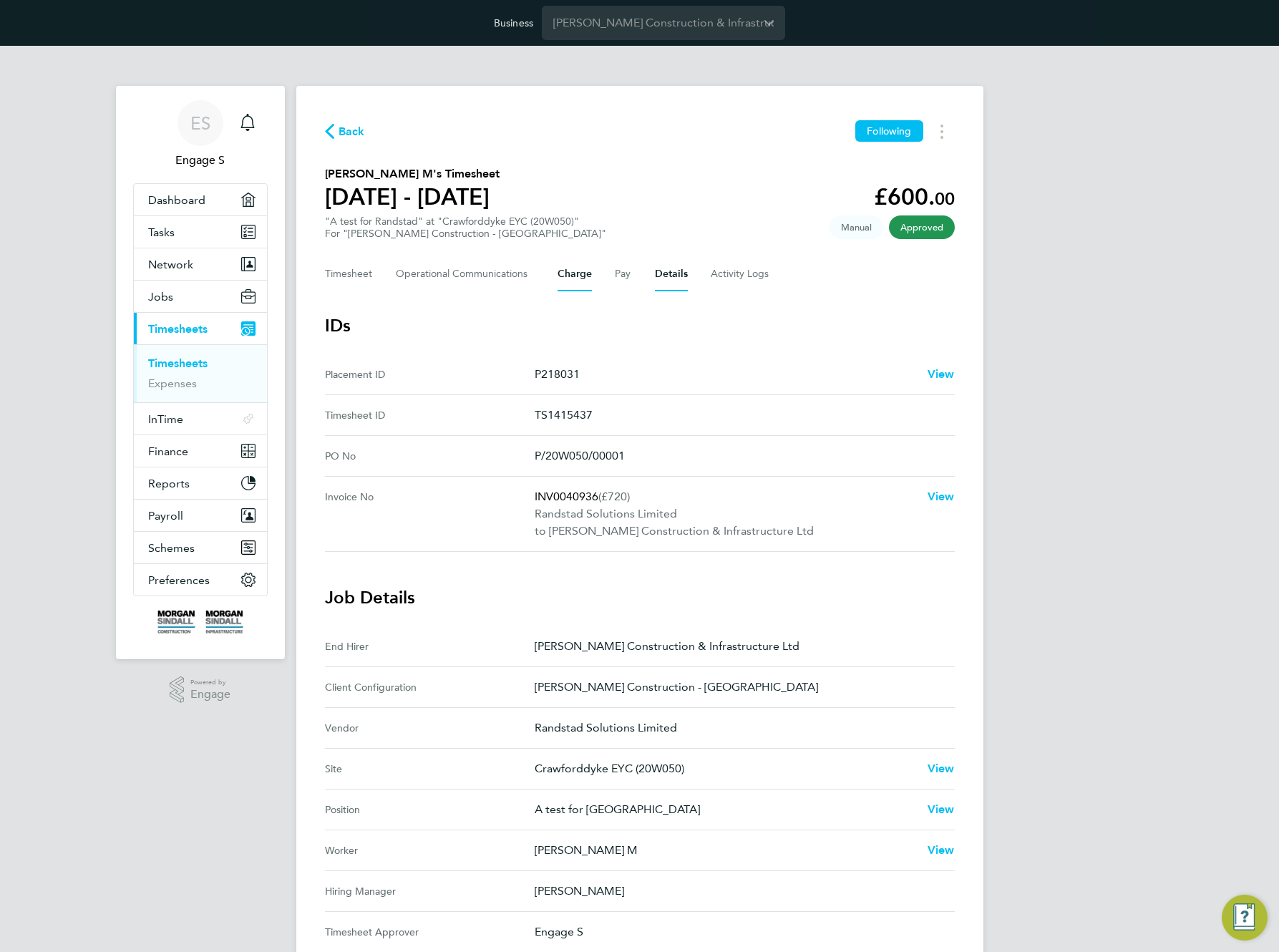
click at [560, 271] on button "Charge" at bounding box center [574, 274] width 34 height 34
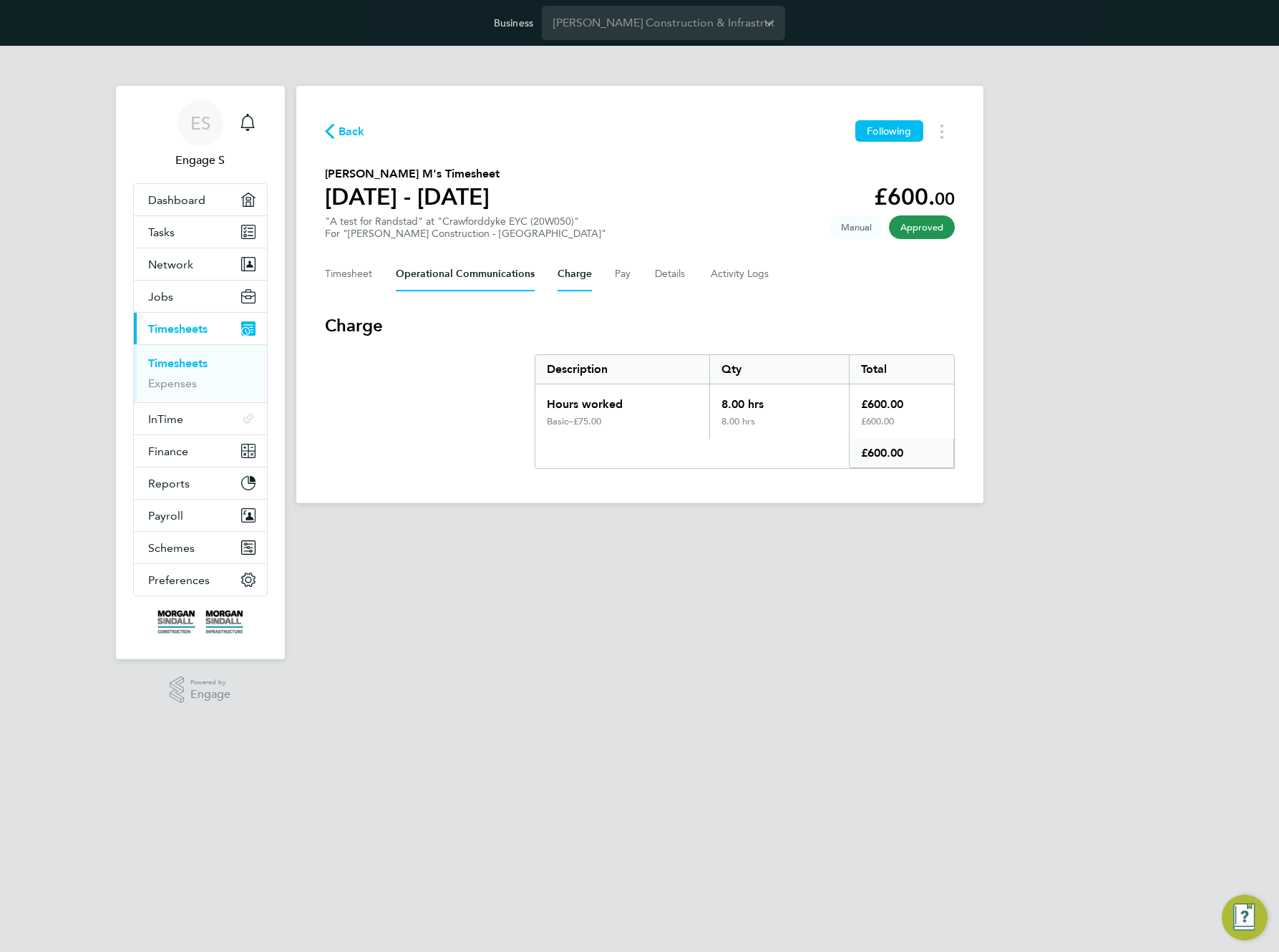
click at [488, 274] on Communications-tab "Operational Communications" at bounding box center [465, 274] width 139 height 34
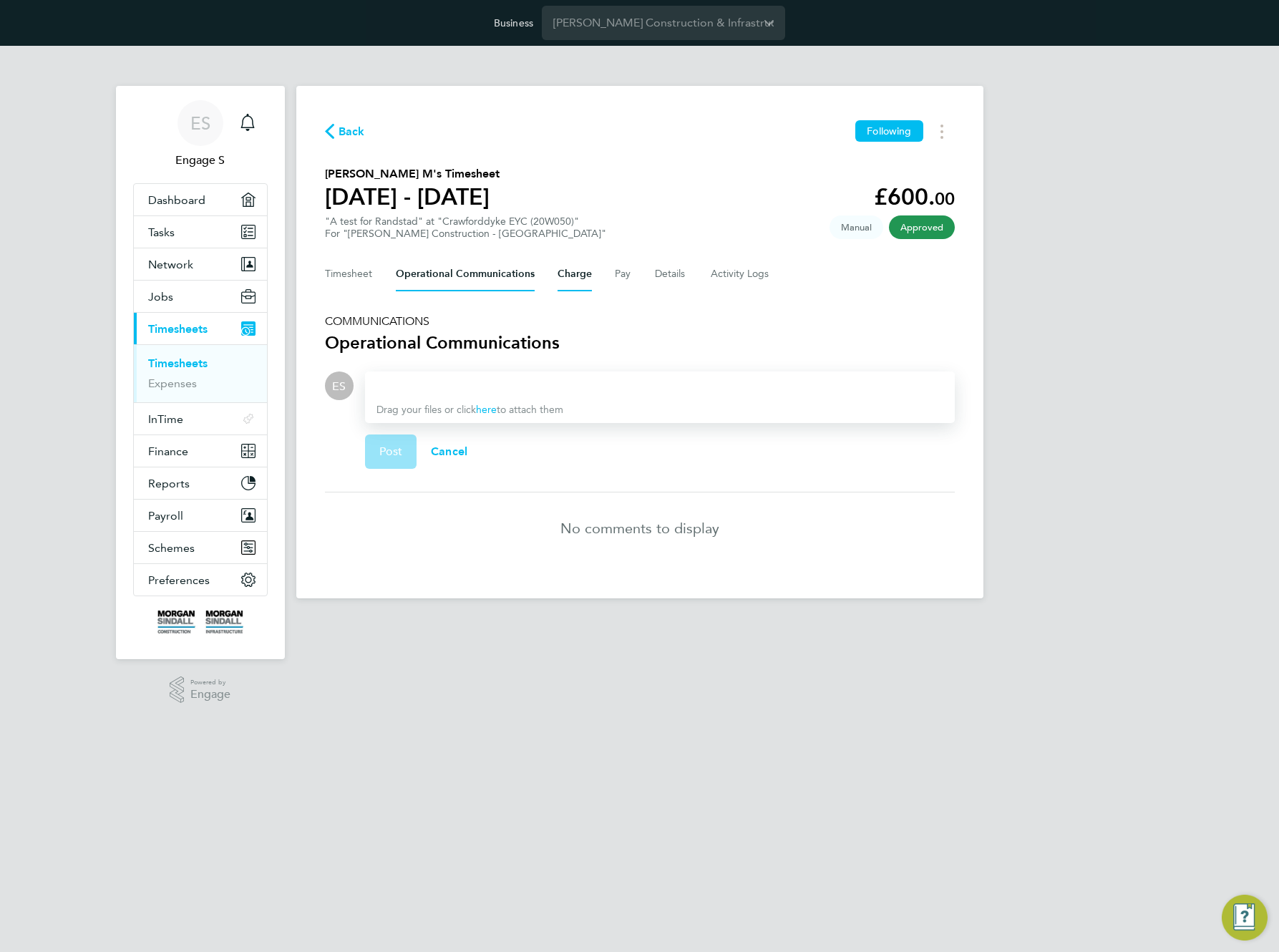
click at [569, 282] on button "Charge" at bounding box center [574, 274] width 34 height 34
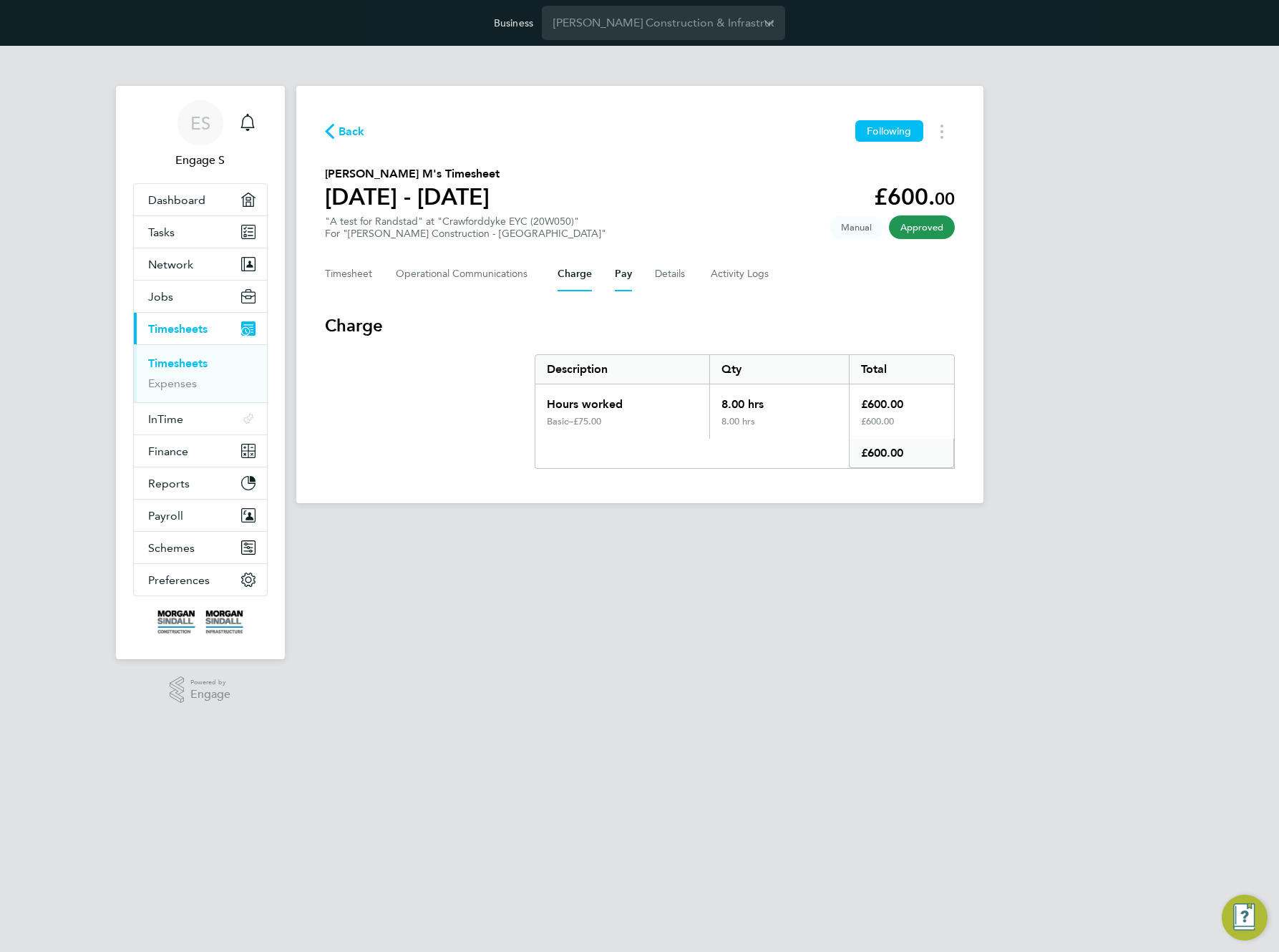
click at [626, 277] on button "Pay" at bounding box center [623, 274] width 17 height 34
click at [572, 277] on button "Charge" at bounding box center [574, 274] width 34 height 34
click at [108, 67] on div "ES Engage S Notifications Applications: Dashboard Tasks Network Team Members Bu…" at bounding box center [640, 286] width 1279 height 480
click at [660, 137] on div "Back Following" at bounding box center [640, 131] width 630 height 22
